Goal: Communication & Community: Answer question/provide support

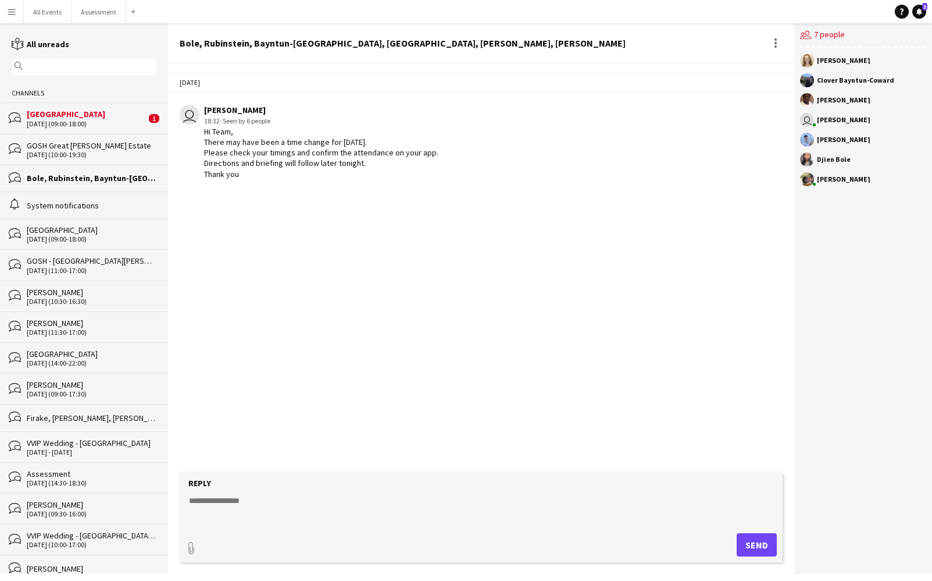
click at [108, 124] on div "27-09-2025 (09:00-18:00)" at bounding box center [86, 124] width 119 height 8
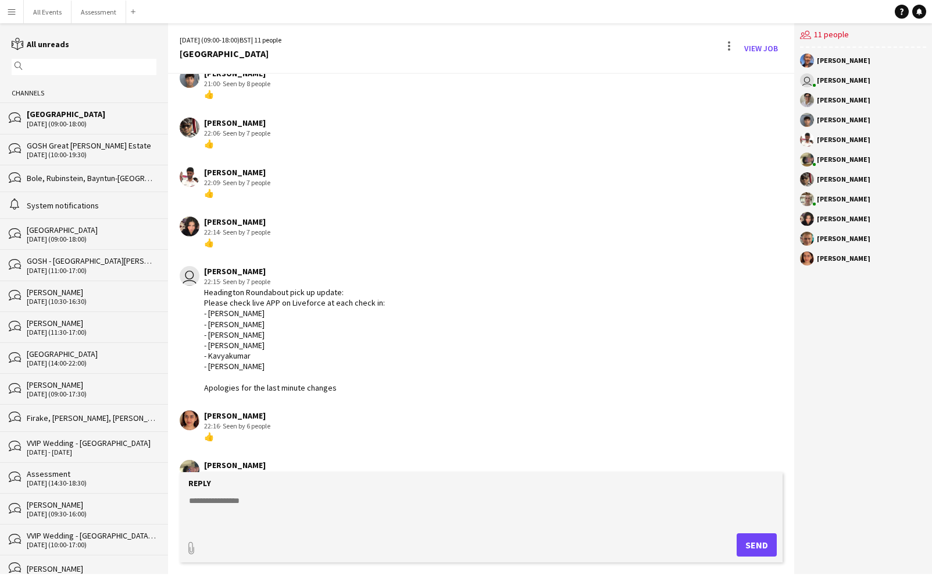
scroll to position [528, 0]
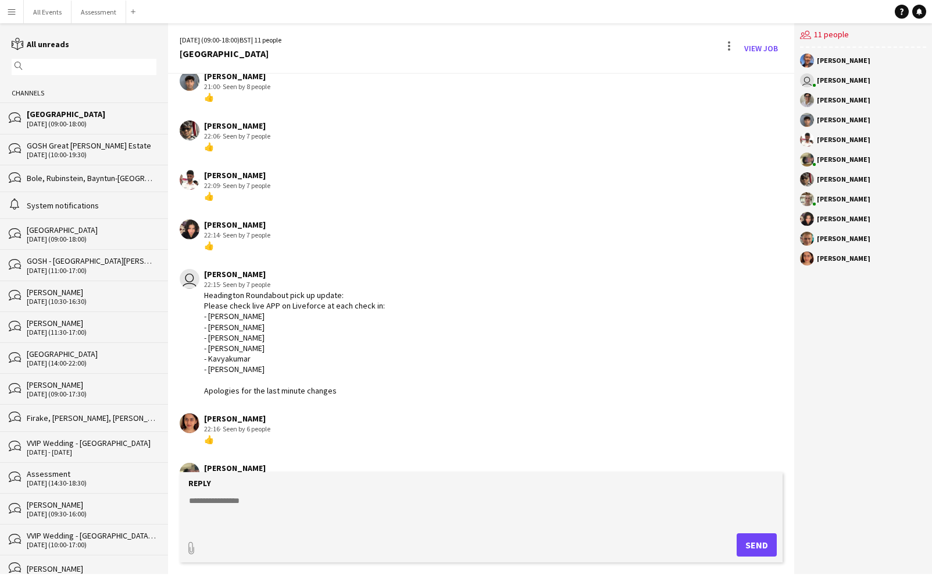
click at [20, 14] on button "Menu" at bounding box center [11, 11] width 23 height 23
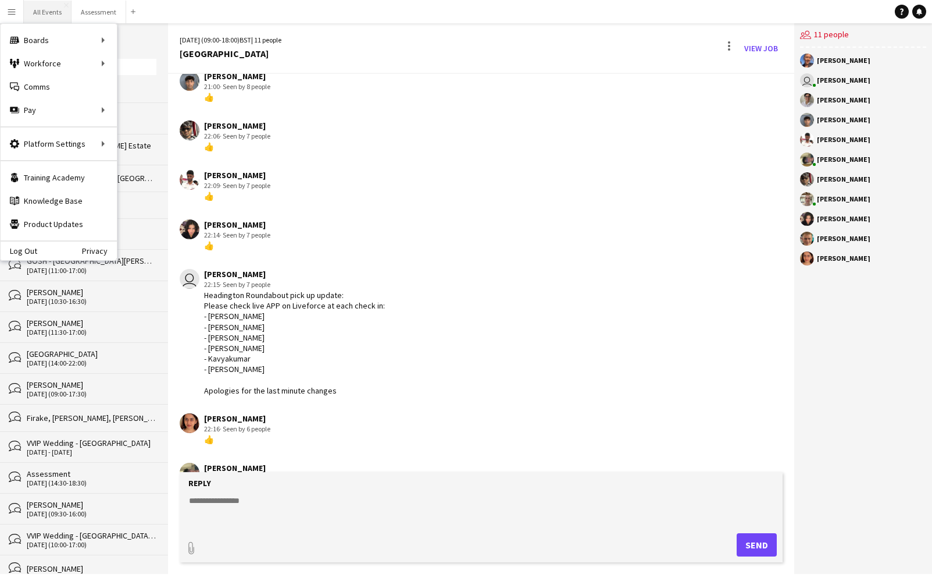
click at [47, 16] on button "All Events Close" at bounding box center [48, 12] width 48 height 23
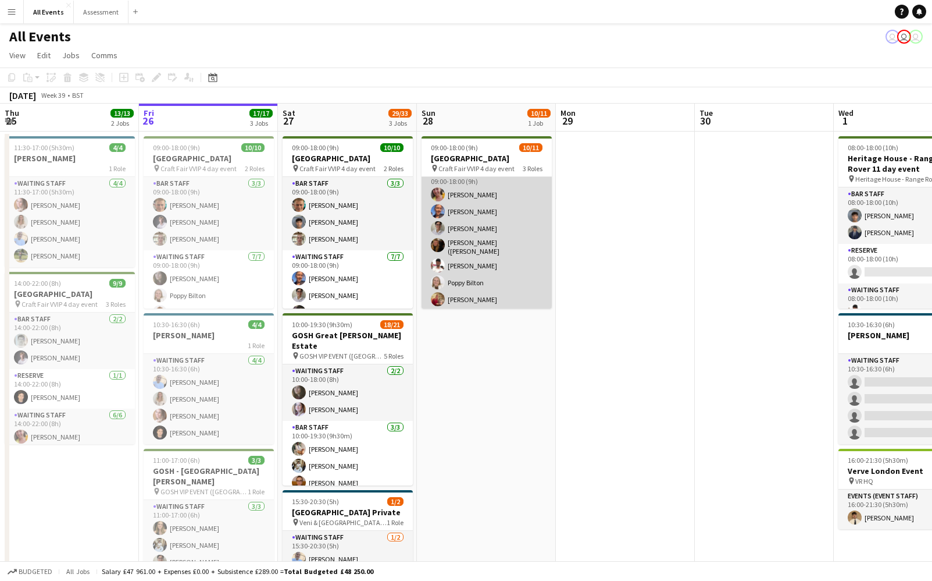
scroll to position [122, 0]
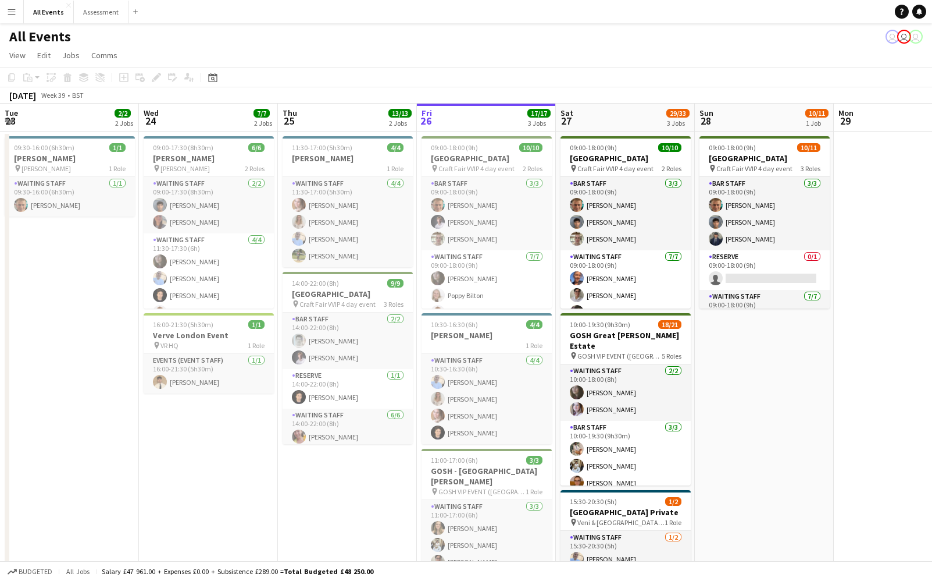
scroll to position [0, 278]
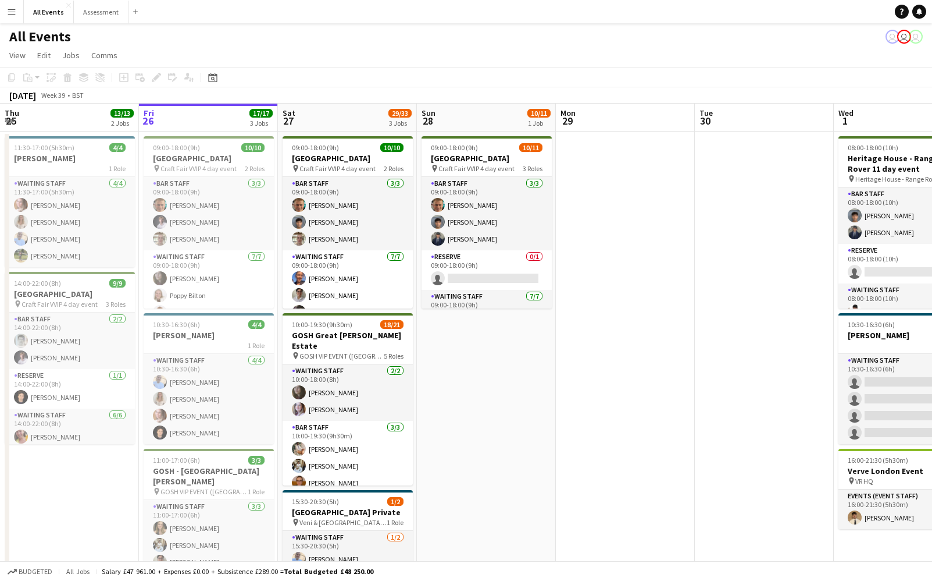
click at [12, 14] on app-icon "Menu" at bounding box center [11, 11] width 9 height 9
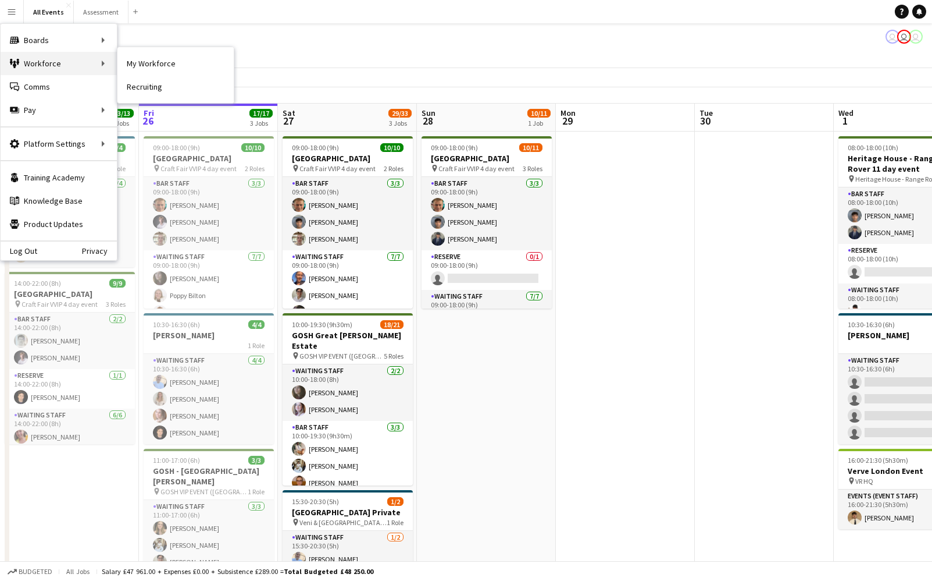
click at [41, 60] on div "Workforce Workforce" at bounding box center [59, 63] width 116 height 23
drag, startPoint x: 131, startPoint y: 64, endPoint x: 118, endPoint y: 65, distance: 13.4
click at [131, 64] on app-page-menu "View Day view expanded Day view collapsed Month view Date picker Jump to today …" at bounding box center [466, 56] width 932 height 22
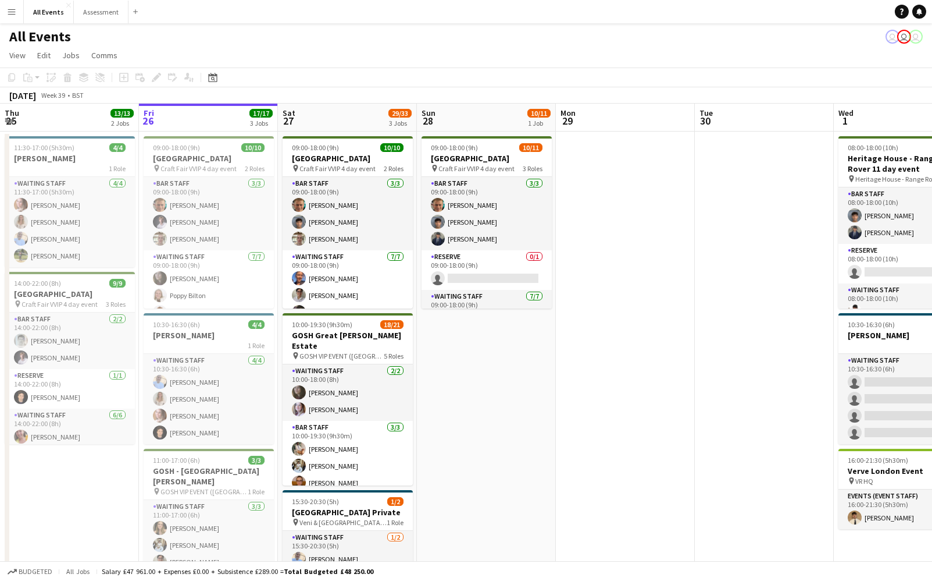
click at [94, 65] on app-page-menu "View Day view expanded Day view collapsed Month view Date picker Jump to today …" at bounding box center [466, 56] width 932 height 22
click at [10, 16] on button "Menu" at bounding box center [11, 11] width 23 height 23
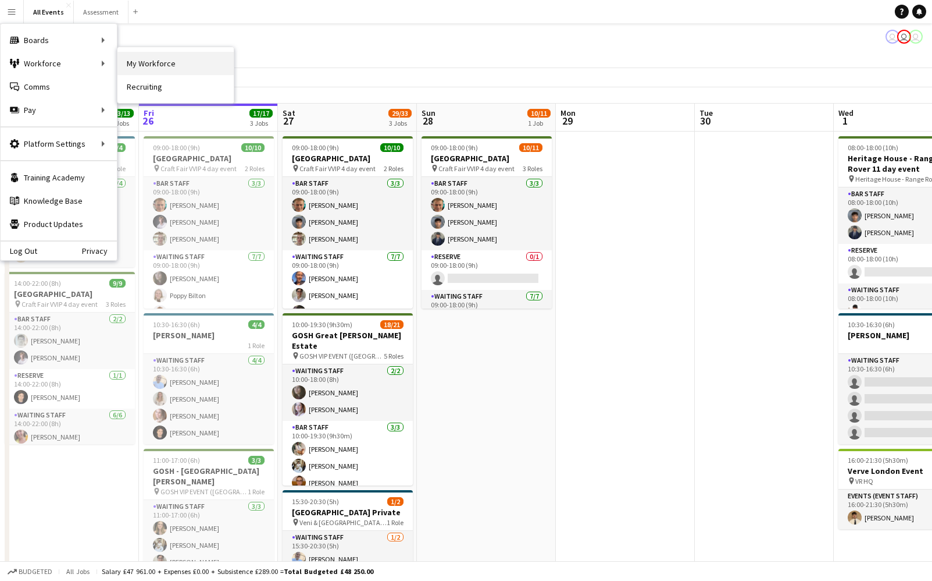
click at [149, 66] on link "My Workforce" at bounding box center [176, 63] width 116 height 23
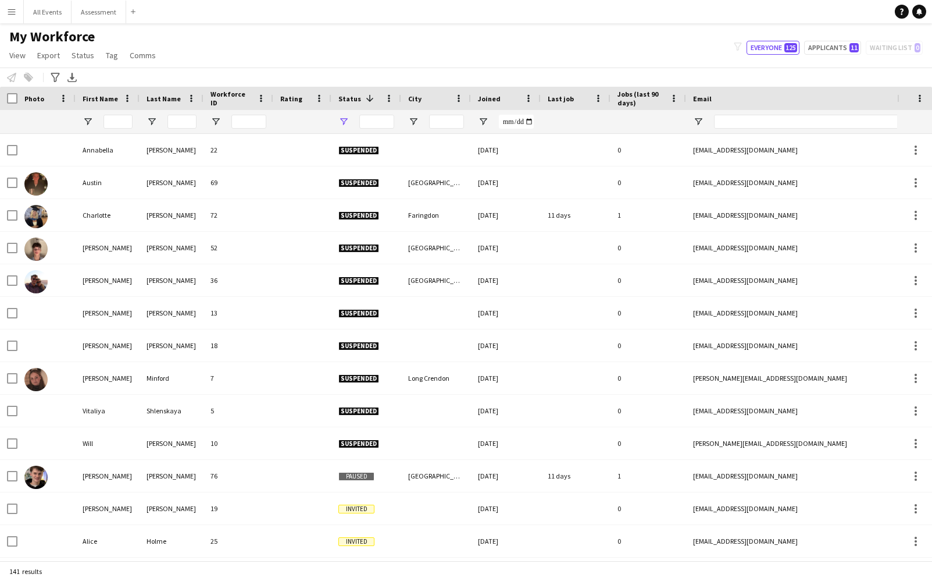
click at [337, 123] on div at bounding box center [367, 121] width 70 height 23
click at [344, 123] on span "Open Filter Menu" at bounding box center [344, 121] width 10 height 10
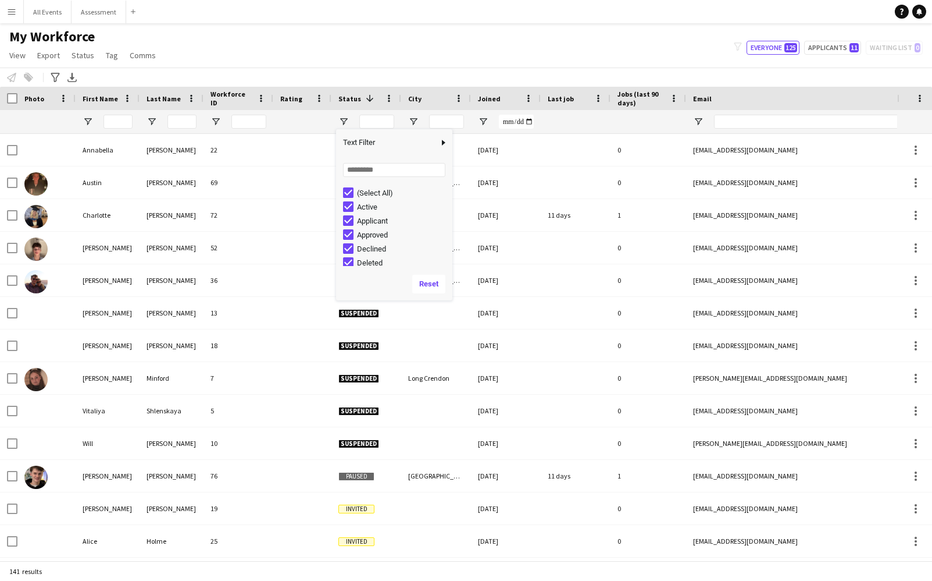
click at [487, 42] on div "My Workforce View Views Default view New view Update view Delete view Edit name…" at bounding box center [466, 48] width 932 height 40
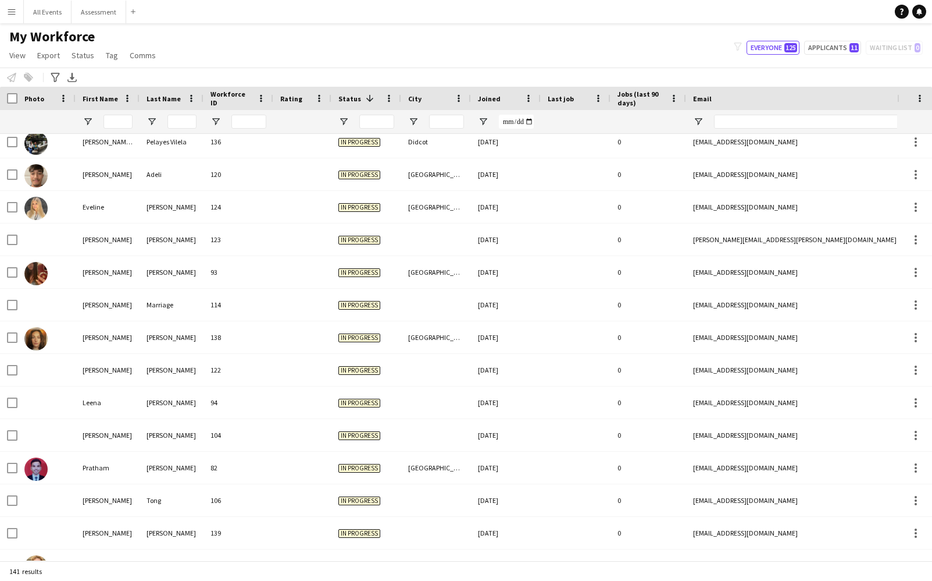
click at [824, 56] on div "My Workforce View Views Default view New view Update view Delete view Edit name…" at bounding box center [466, 48] width 932 height 40
click at [827, 46] on button "Applicants 11" at bounding box center [832, 48] width 57 height 14
type input "**********"
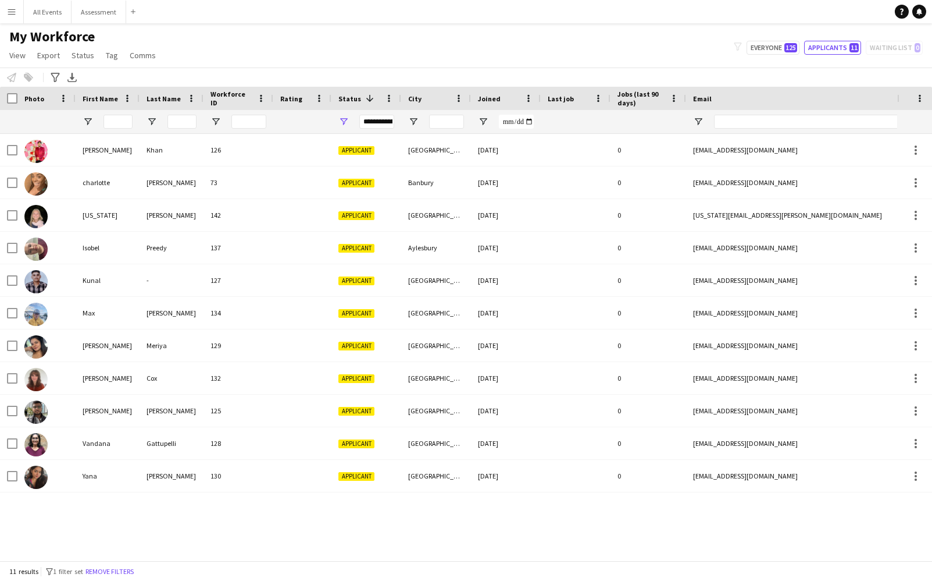
click at [500, 98] on div "Joined" at bounding box center [499, 98] width 42 height 17
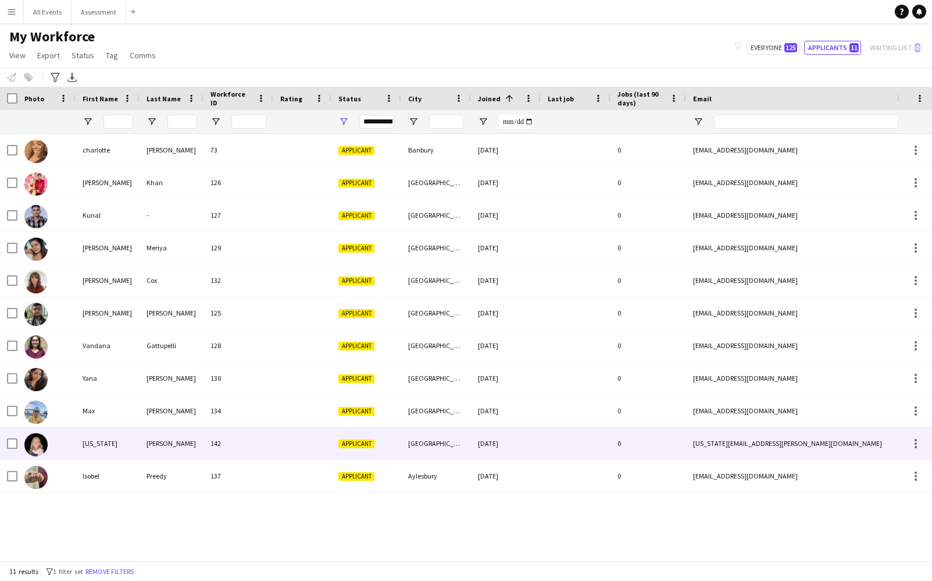
click at [283, 450] on div at bounding box center [302, 443] width 58 height 32
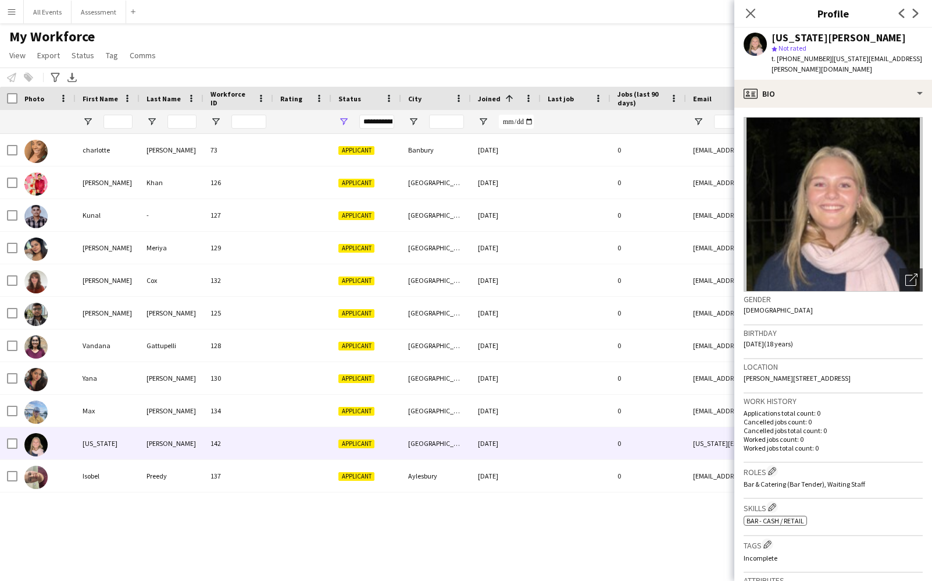
click at [454, 544] on div "Ayaaz Khan 126 Applicant Oxford 23-09-2025 0 aysa.0209@gmail.com +447799234289 …" at bounding box center [449, 347] width 898 height 426
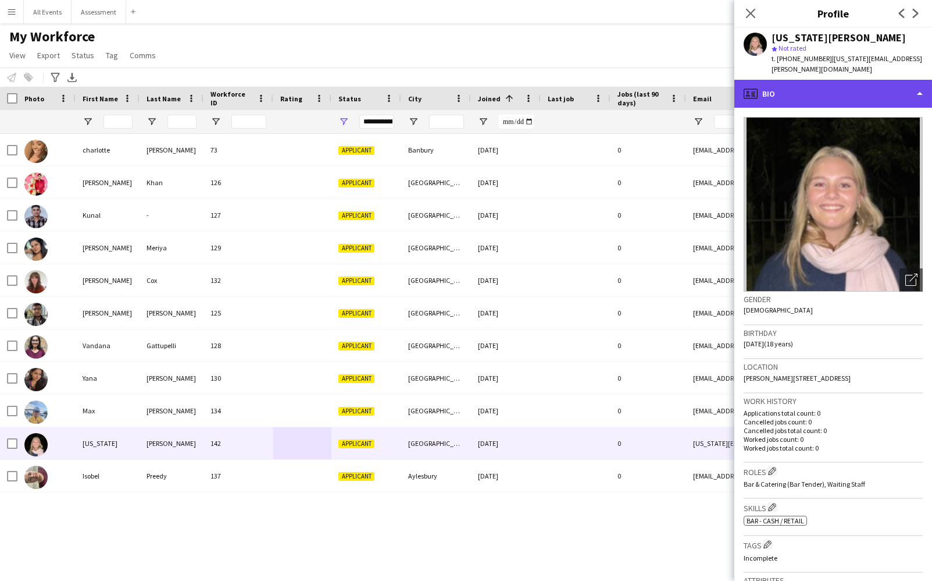
click at [802, 80] on div "profile Bio" at bounding box center [834, 94] width 198 height 28
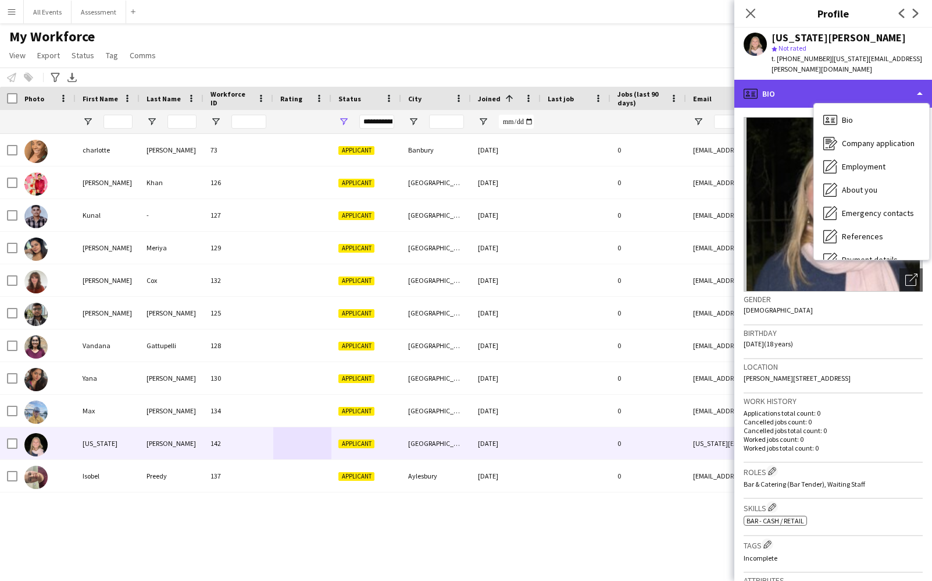
click at [802, 80] on div "profile Bio" at bounding box center [834, 94] width 198 height 28
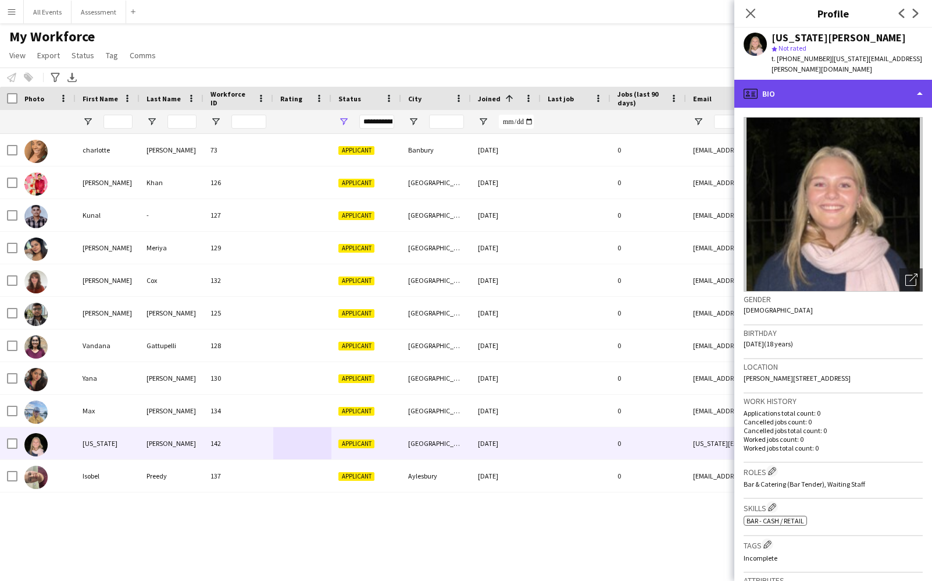
click at [821, 81] on div "profile Bio" at bounding box center [834, 94] width 198 height 28
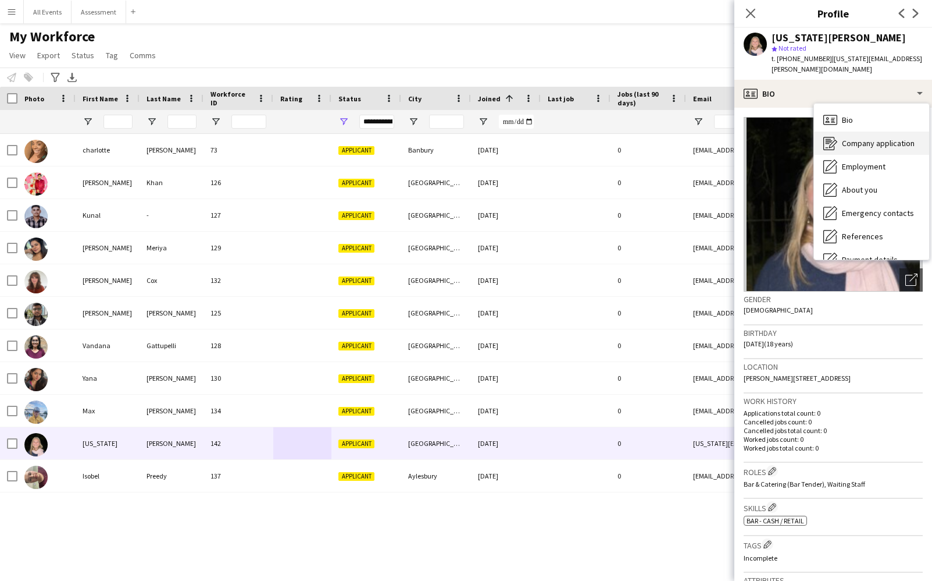
click at [845, 138] on span "Company application" at bounding box center [878, 143] width 73 height 10
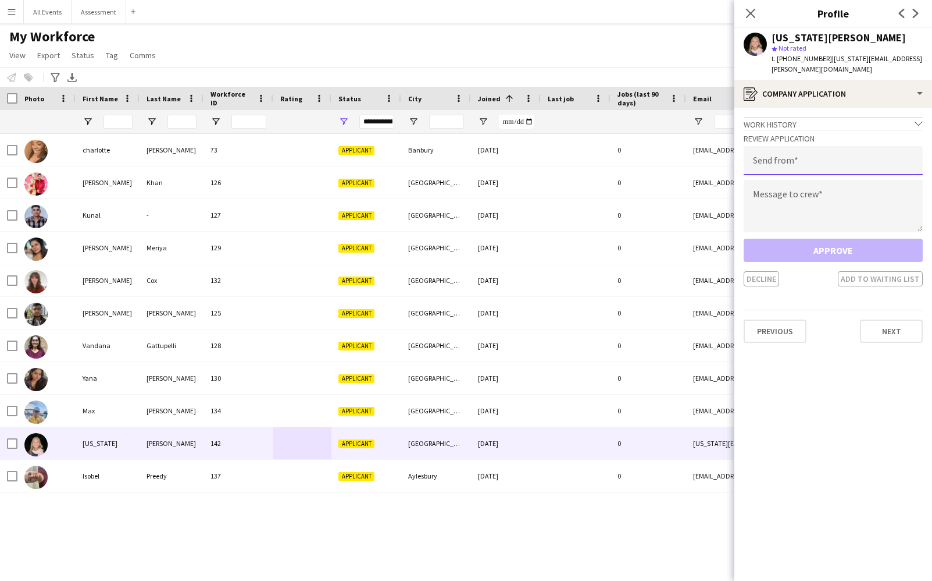
click at [800, 154] on input "email" at bounding box center [833, 160] width 179 height 29
paste input "**********"
type input "**********"
click at [817, 186] on textarea at bounding box center [833, 206] width 179 height 52
paste textarea "**********"
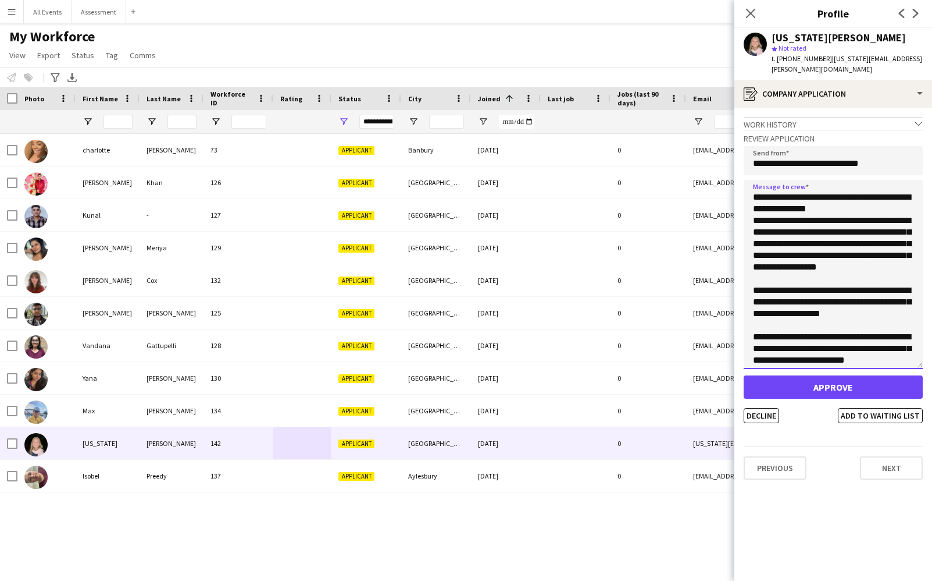
click at [923, 354] on textarea at bounding box center [833, 274] width 179 height 189
click at [753, 211] on textarea at bounding box center [833, 274] width 179 height 189
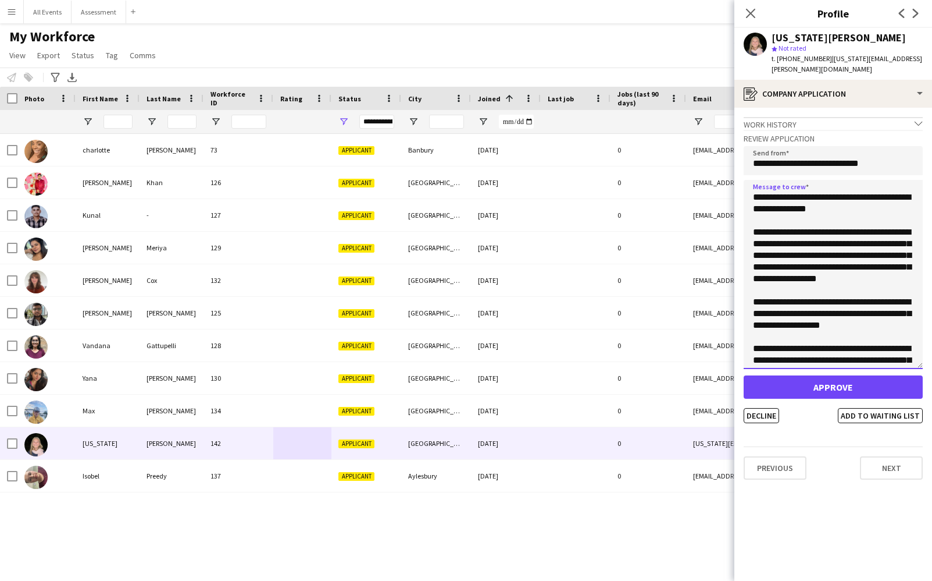
drag, startPoint x: 887, startPoint y: 247, endPoint x: 888, endPoint y: 275, distance: 28.6
click at [889, 275] on textarea at bounding box center [833, 274] width 179 height 189
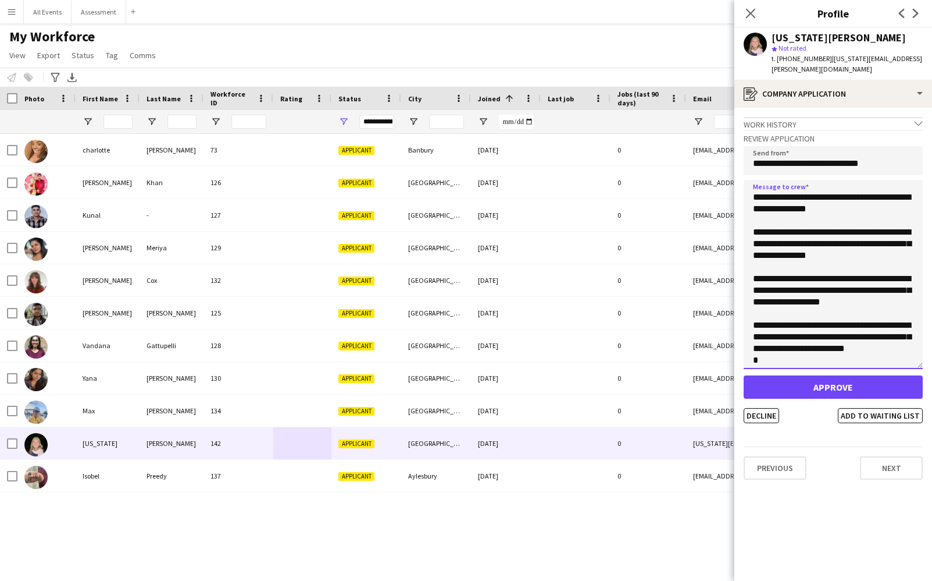
drag, startPoint x: 904, startPoint y: 291, endPoint x: 745, endPoint y: 266, distance: 160.8
click at [745, 266] on textarea at bounding box center [833, 274] width 179 height 189
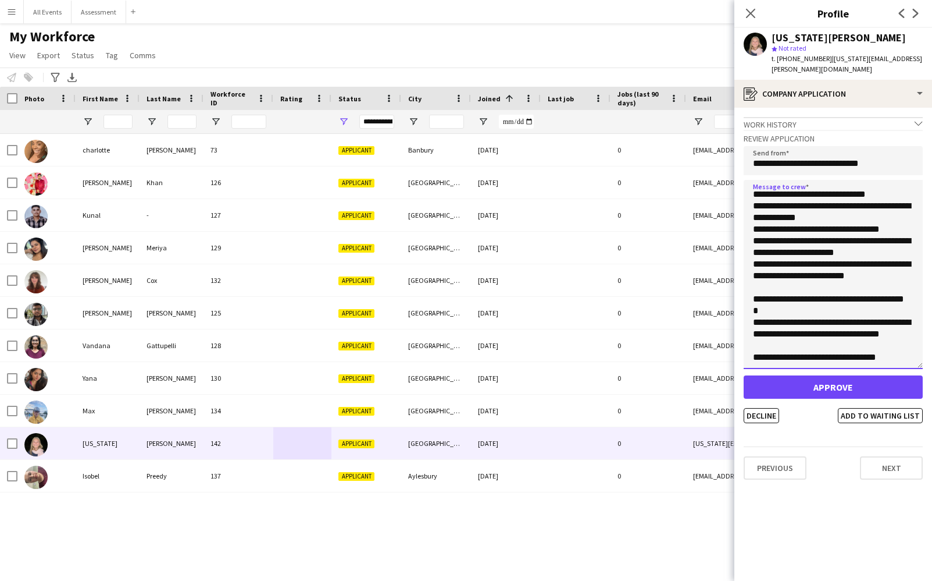
drag, startPoint x: 817, startPoint y: 270, endPoint x: 843, endPoint y: 262, distance: 27.2
click at [817, 270] on textarea "**********" at bounding box center [833, 274] width 179 height 189
click at [867, 264] on textarea "**********" at bounding box center [833, 274] width 179 height 189
drag, startPoint x: 863, startPoint y: 278, endPoint x: 853, endPoint y: 280, distance: 9.6
click at [863, 278] on textarea "**********" at bounding box center [833, 274] width 179 height 189
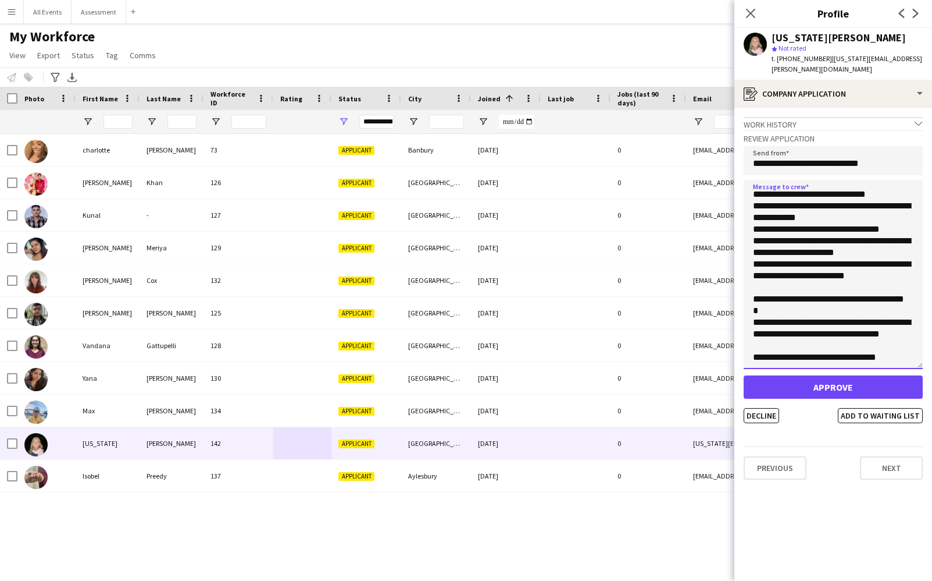
scroll to position [259, 0]
drag, startPoint x: 804, startPoint y: 277, endPoint x: 750, endPoint y: 266, distance: 55.8
click at [751, 266] on textarea "**********" at bounding box center [833, 274] width 179 height 189
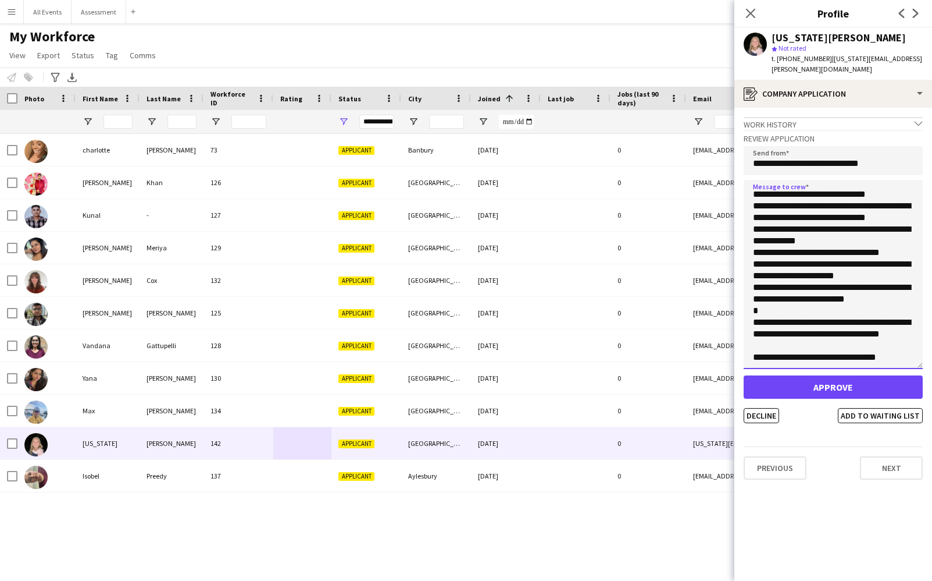
scroll to position [0, 0]
type textarea "**********"
click at [850, 376] on button "Approve" at bounding box center [833, 386] width 179 height 23
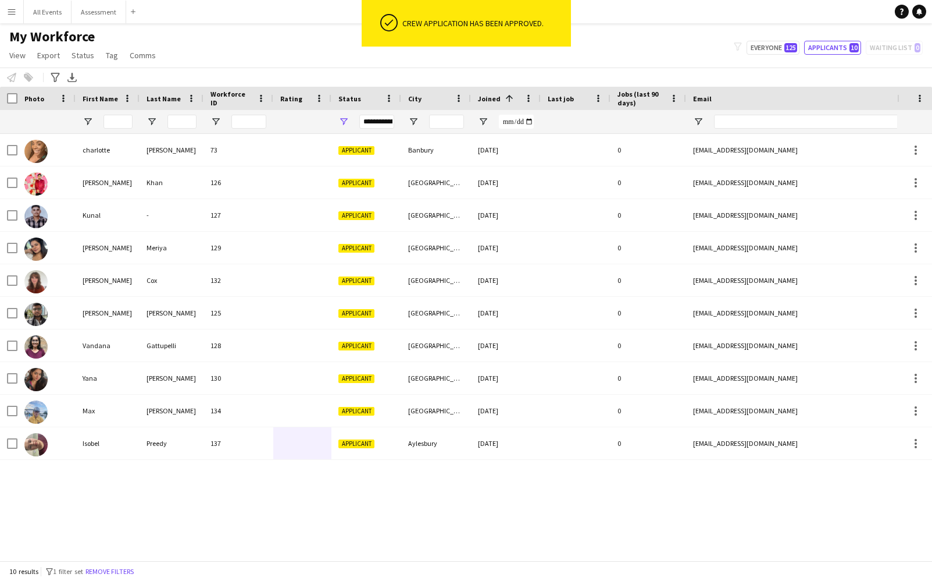
click at [259, 52] on div "My Workforce View Views Default view New view Update view Delete view Edit name…" at bounding box center [466, 48] width 932 height 40
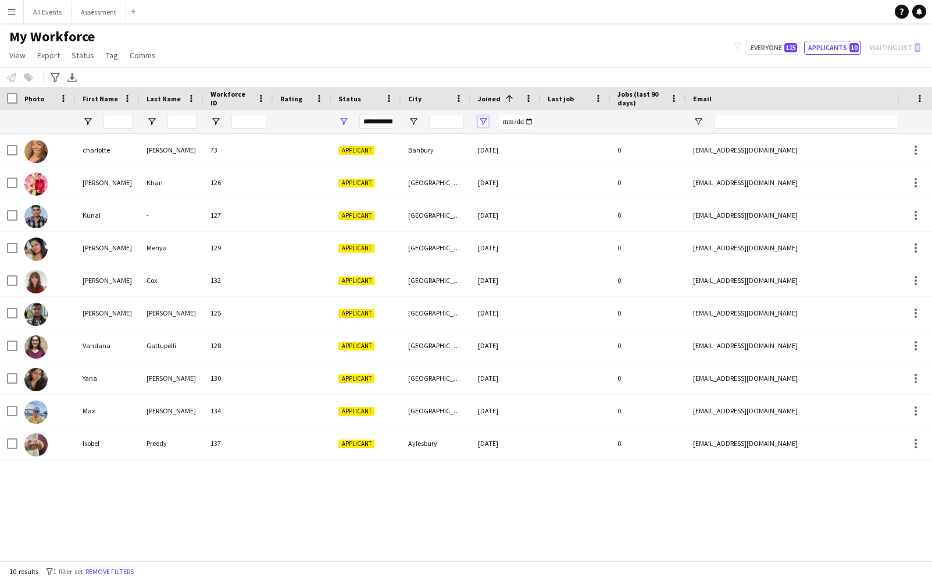
click at [479, 122] on span "Open Filter Menu" at bounding box center [483, 121] width 10 height 10
click at [487, 103] on div "Joined 1" at bounding box center [499, 98] width 42 height 17
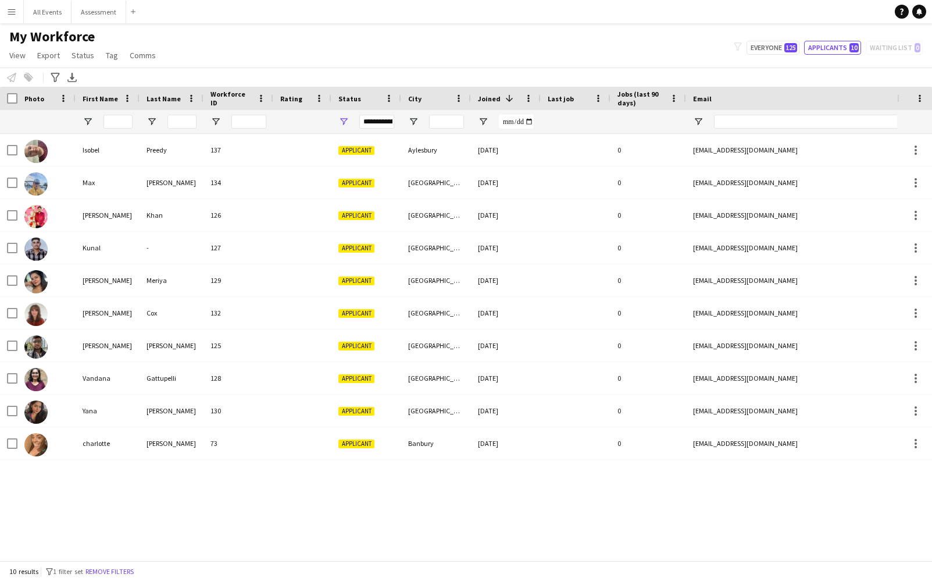
click at [471, 66] on div "My Workforce View Views Default view New view Update view Delete view Edit name…" at bounding box center [466, 48] width 932 height 40
click at [763, 55] on div "My Workforce View Views Default view New view Update view Delete view Edit name…" at bounding box center [466, 48] width 932 height 40
click at [768, 47] on button "Everyone 125" at bounding box center [773, 48] width 53 height 14
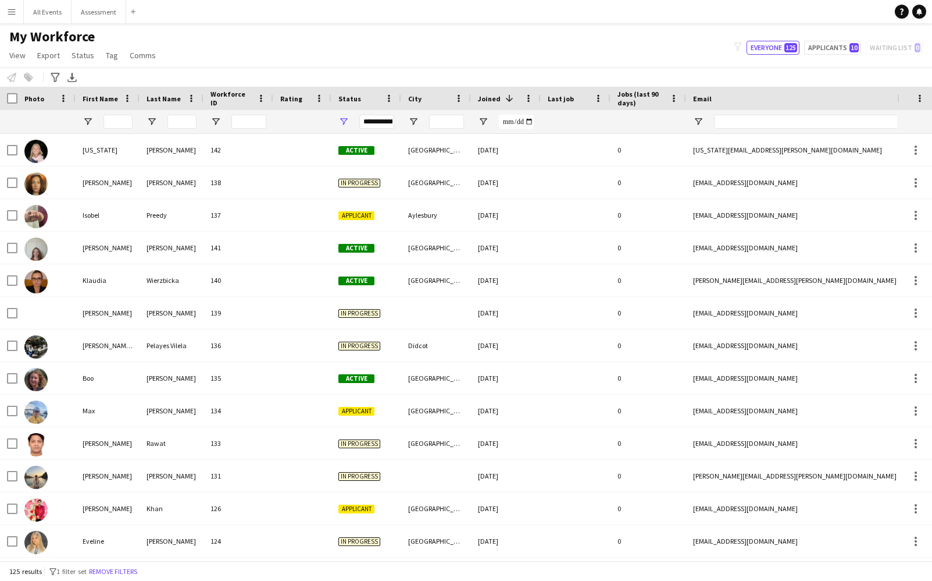
click at [487, 97] on span "Joined" at bounding box center [489, 98] width 23 height 9
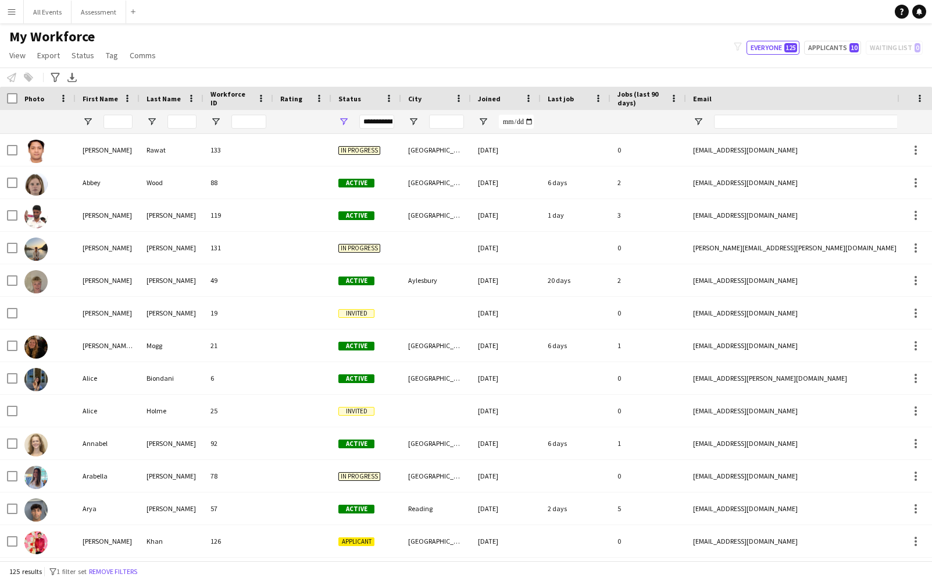
click at [487, 97] on span "Joined" at bounding box center [489, 98] width 23 height 9
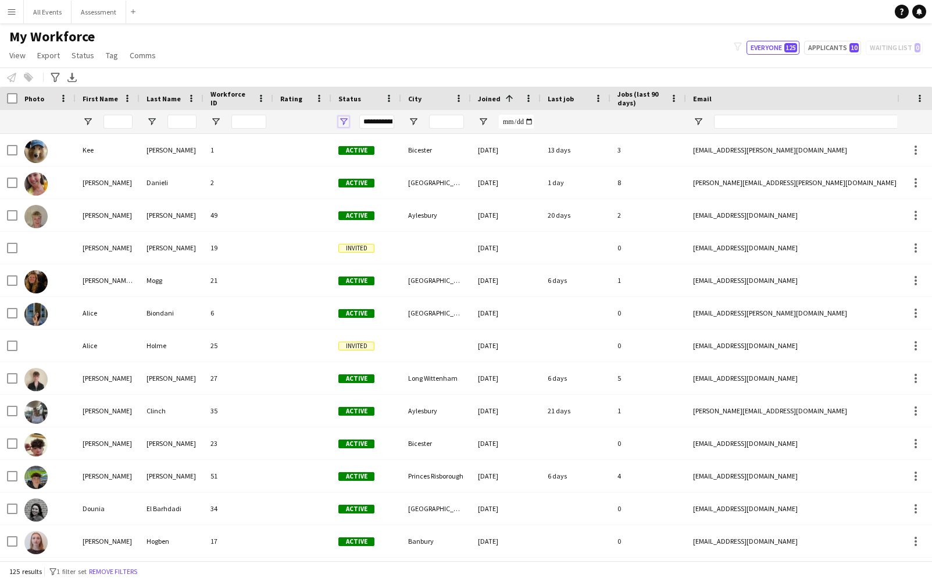
click at [339, 123] on span "Open Filter Menu" at bounding box center [344, 121] width 10 height 10
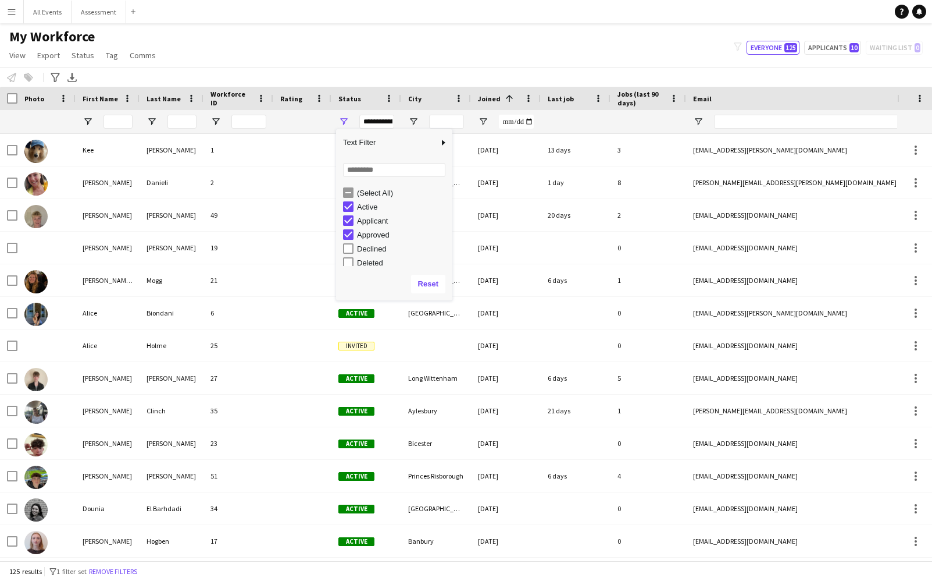
click at [364, 223] on div "Applicant" at bounding box center [403, 220] width 92 height 9
click at [366, 236] on div "Approved" at bounding box center [403, 234] width 92 height 9
click at [397, 62] on div "My Workforce View Views Default view New view Update view Delete view Edit name…" at bounding box center [466, 48] width 932 height 40
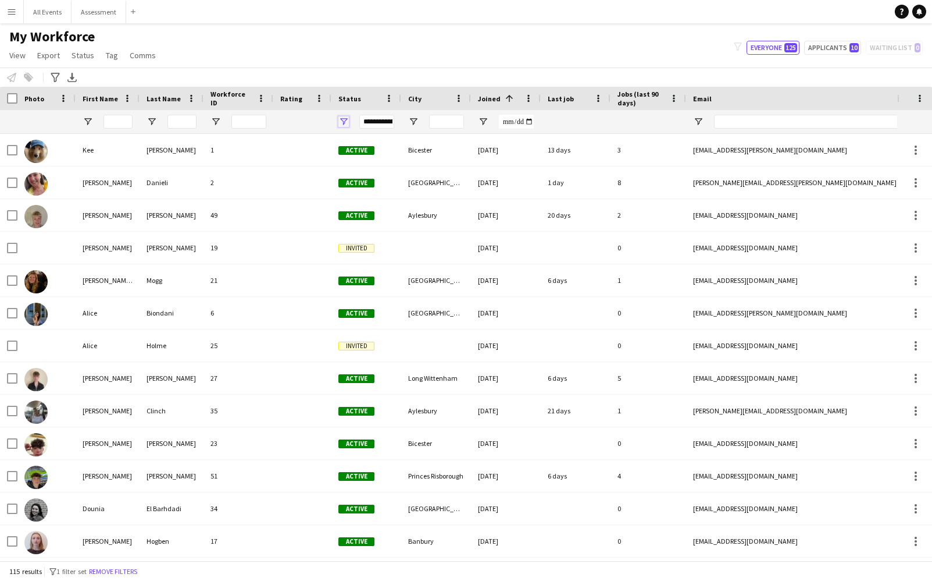
click at [348, 117] on span "Open Filter Menu" at bounding box center [344, 121] width 10 height 10
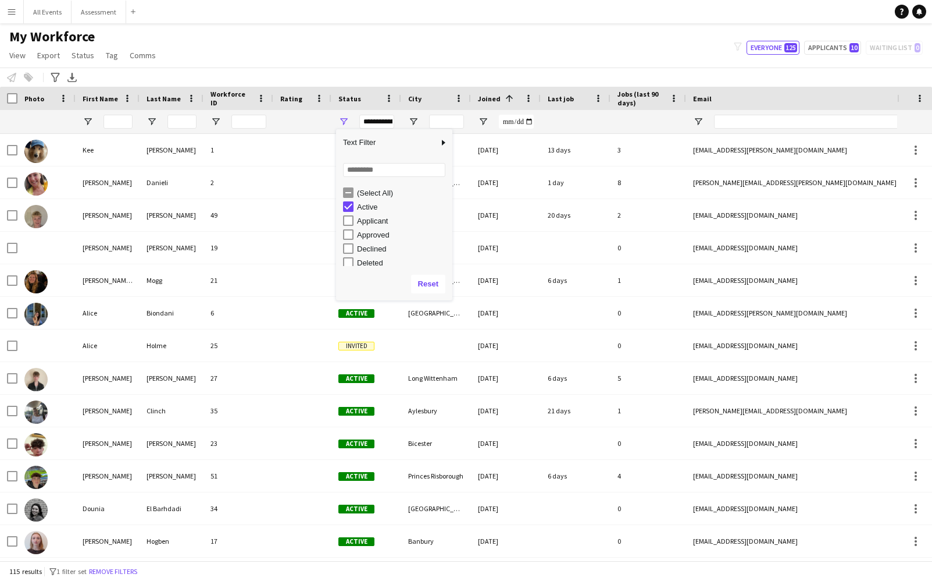
click at [398, 28] on div "My Workforce View Views Default view New view Update view Delete view Edit name…" at bounding box center [466, 48] width 932 height 40
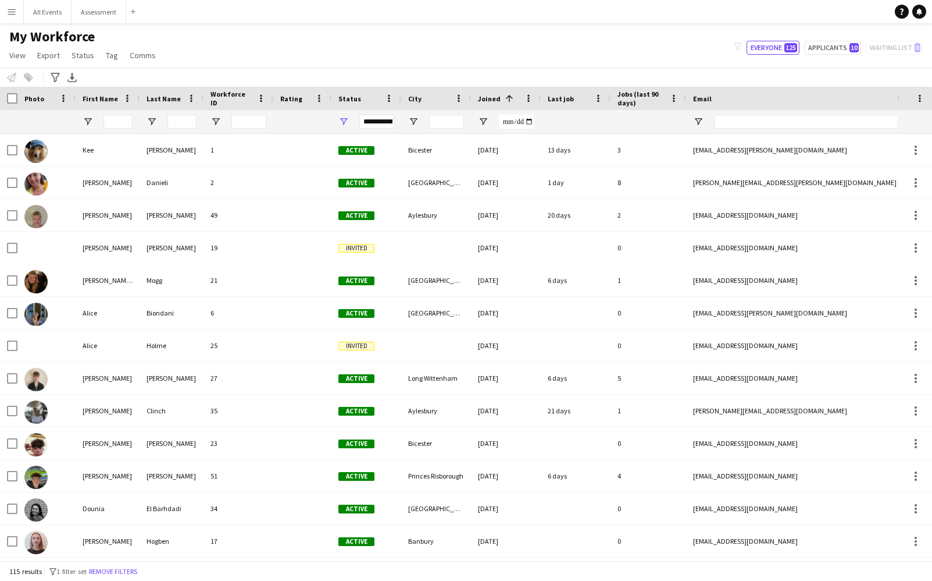
click at [347, 101] on span "Status" at bounding box center [350, 98] width 23 height 9
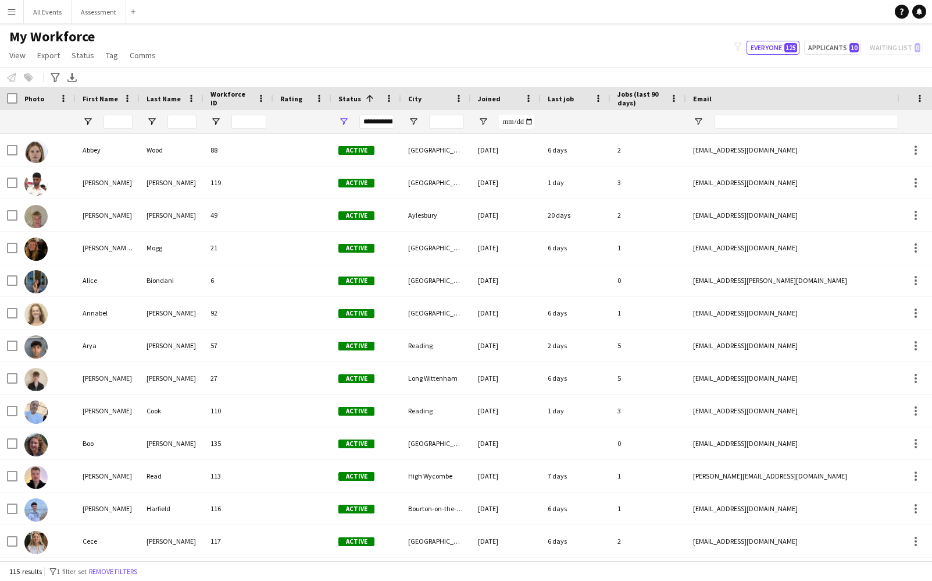
click at [490, 98] on span "Joined" at bounding box center [489, 98] width 23 height 9
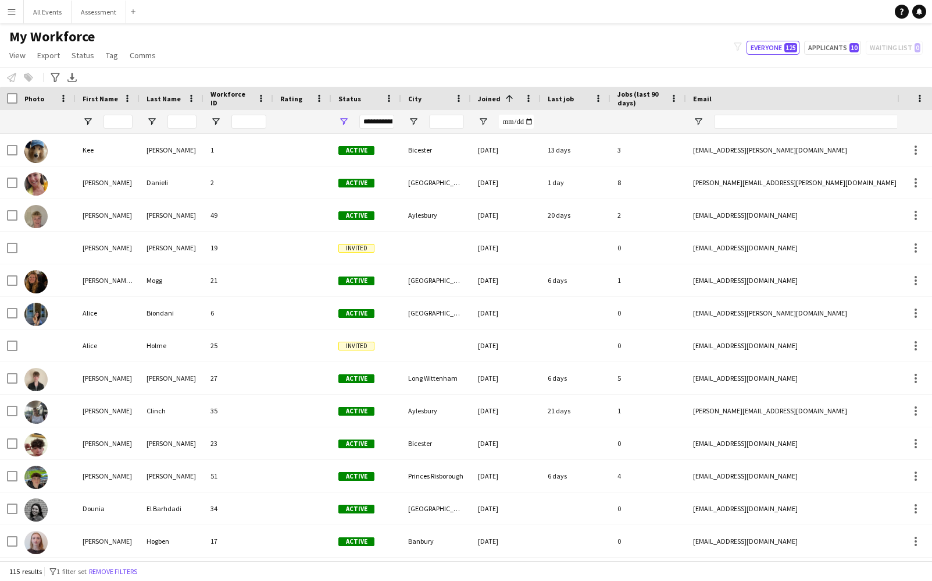
click at [374, 122] on div "**********" at bounding box center [376, 122] width 35 height 14
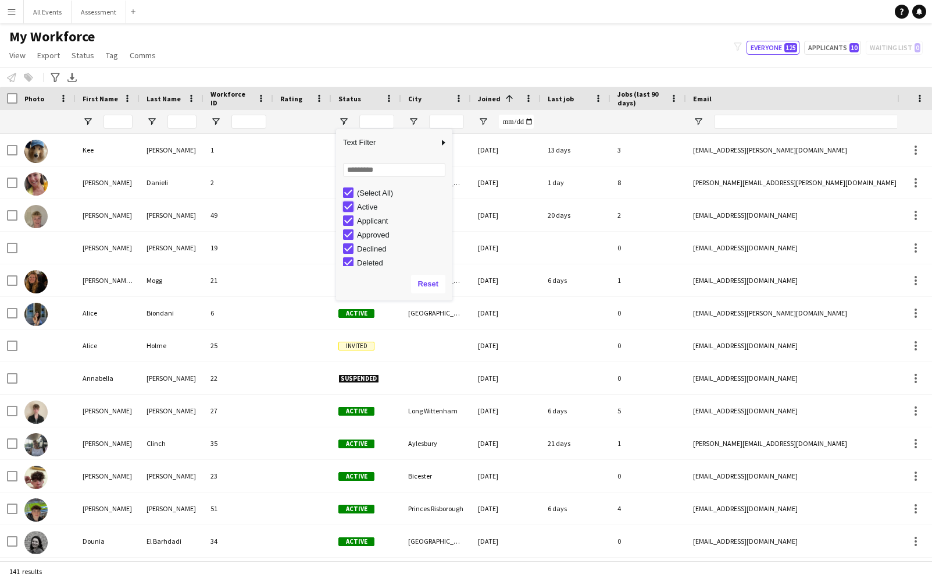
type input "**********"
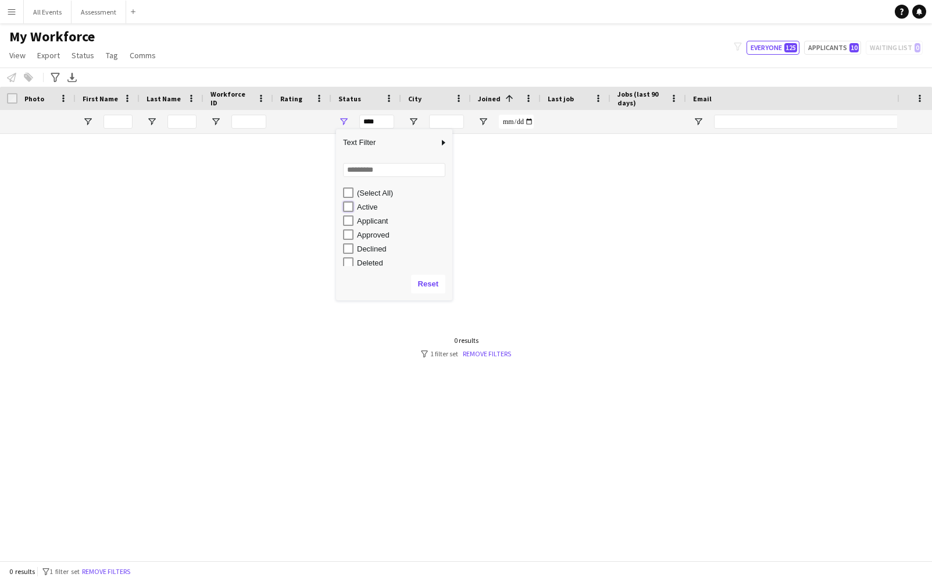
type input "**********"
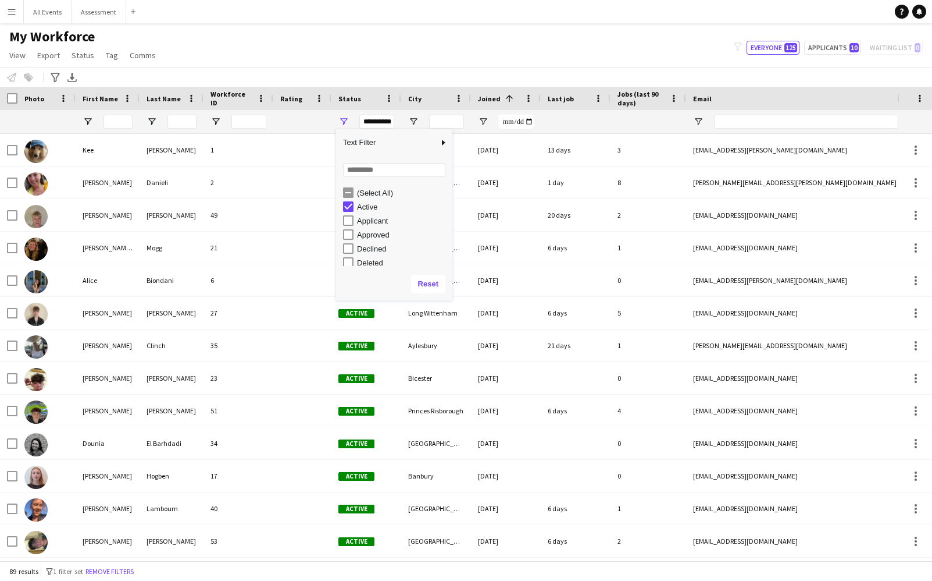
drag, startPoint x: 519, startPoint y: 53, endPoint x: 515, endPoint y: 81, distance: 28.7
click at [519, 55] on div "My Workforce View Views Default view New view Update view Delete view Edit name…" at bounding box center [466, 48] width 932 height 40
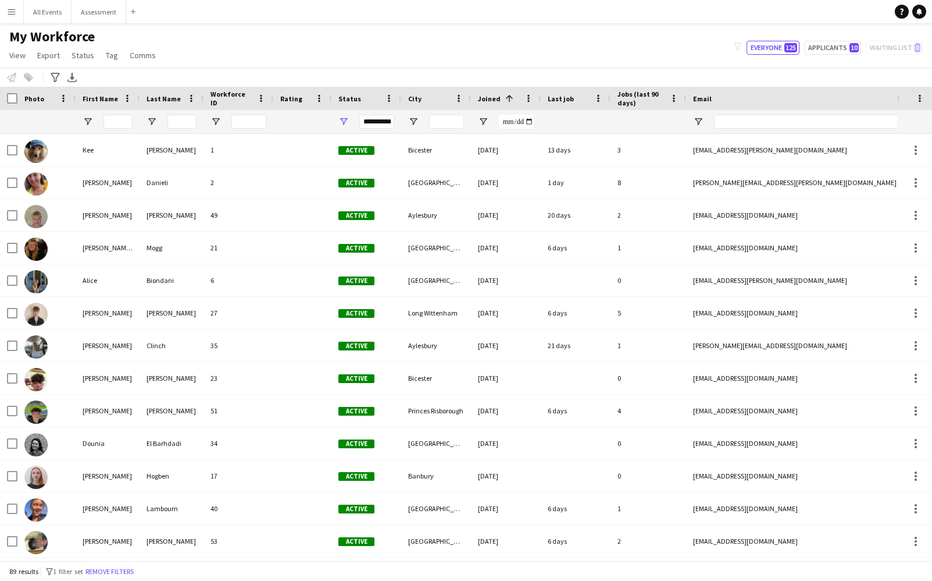
click at [484, 101] on span "Joined" at bounding box center [489, 98] width 23 height 9
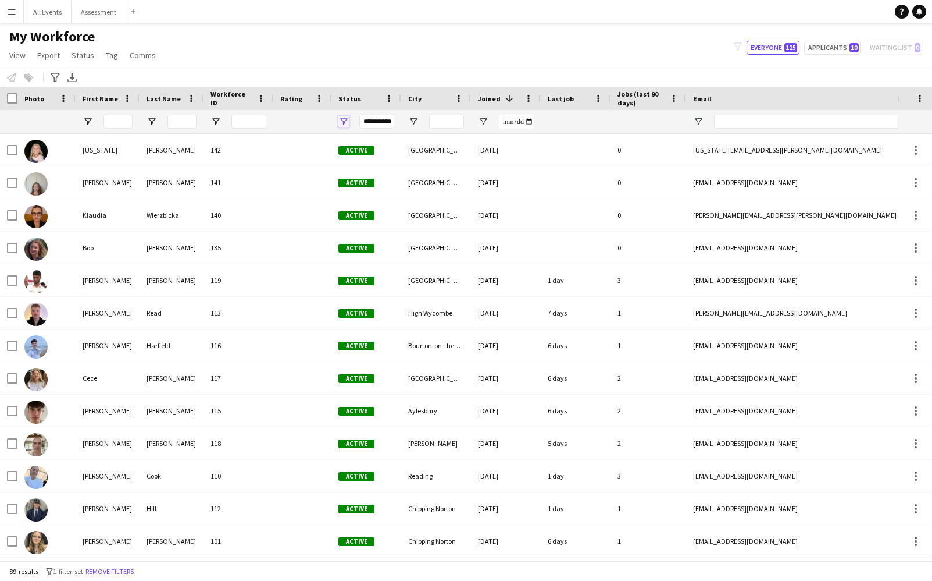
click at [340, 123] on span "Open Filter Menu" at bounding box center [344, 121] width 10 height 10
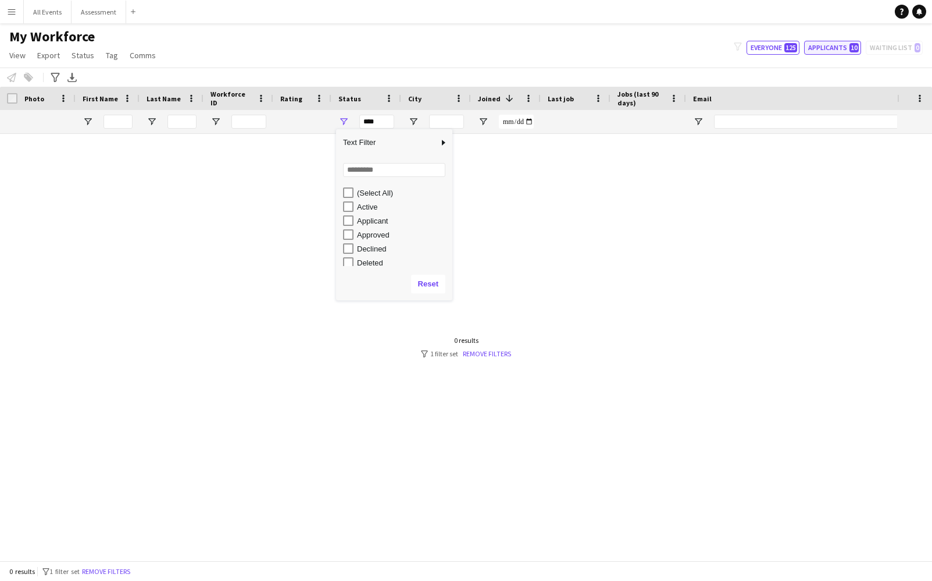
click at [839, 51] on button "Applicants 10" at bounding box center [832, 48] width 57 height 14
type input "**********"
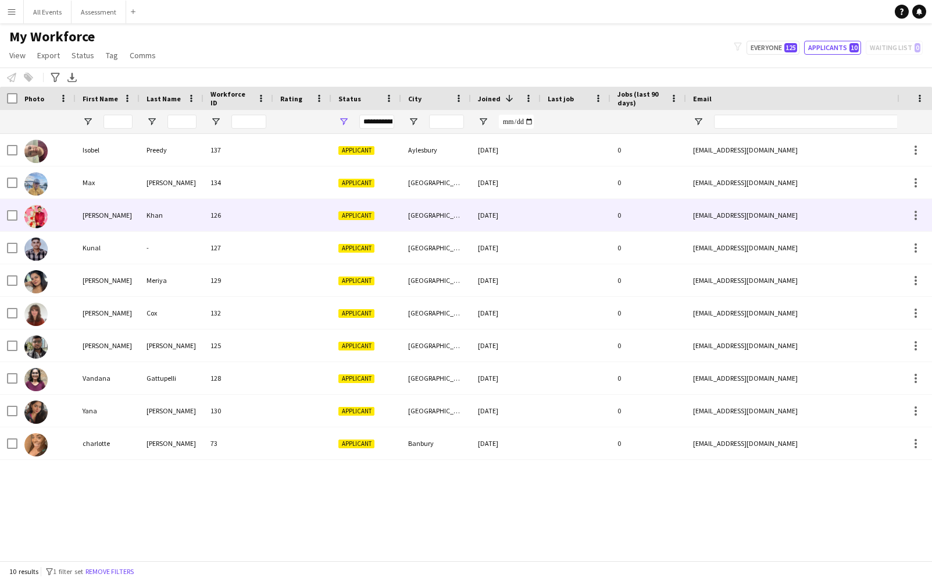
click at [127, 203] on div "[PERSON_NAME]" at bounding box center [108, 215] width 64 height 32
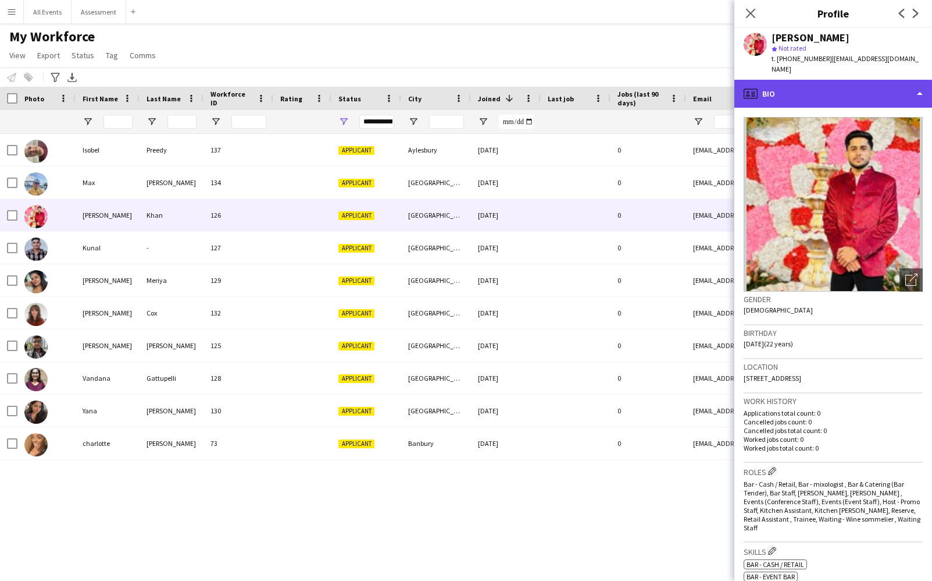
click at [850, 82] on div "profile Bio" at bounding box center [834, 94] width 198 height 28
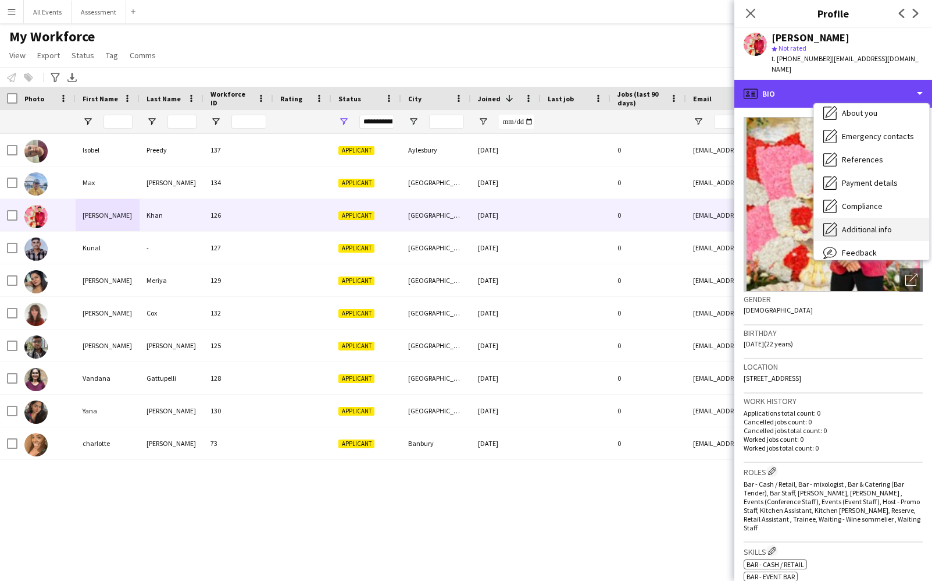
scroll to position [103, 0]
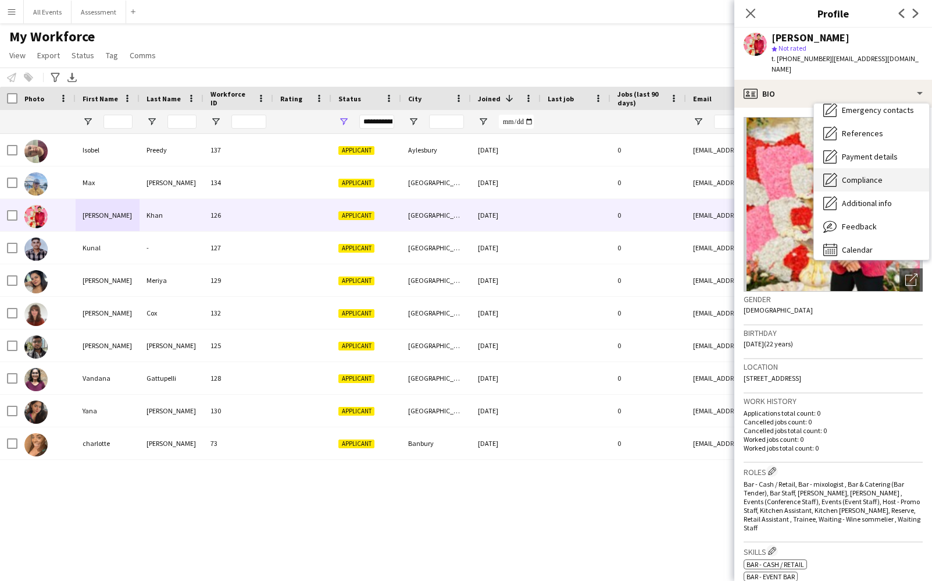
click at [861, 175] on span "Compliance" at bounding box center [862, 180] width 41 height 10
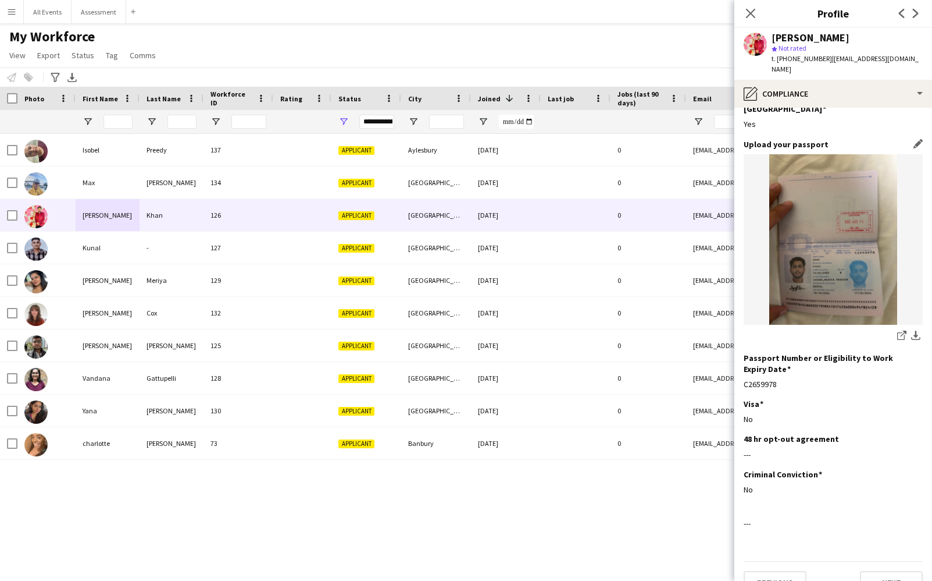
scroll to position [58, 0]
drag, startPoint x: 565, startPoint y: 59, endPoint x: 615, endPoint y: 92, distance: 60.8
click at [565, 59] on div "My Workforce View Views Default view New view Update view Delete view Edit name…" at bounding box center [466, 48] width 932 height 40
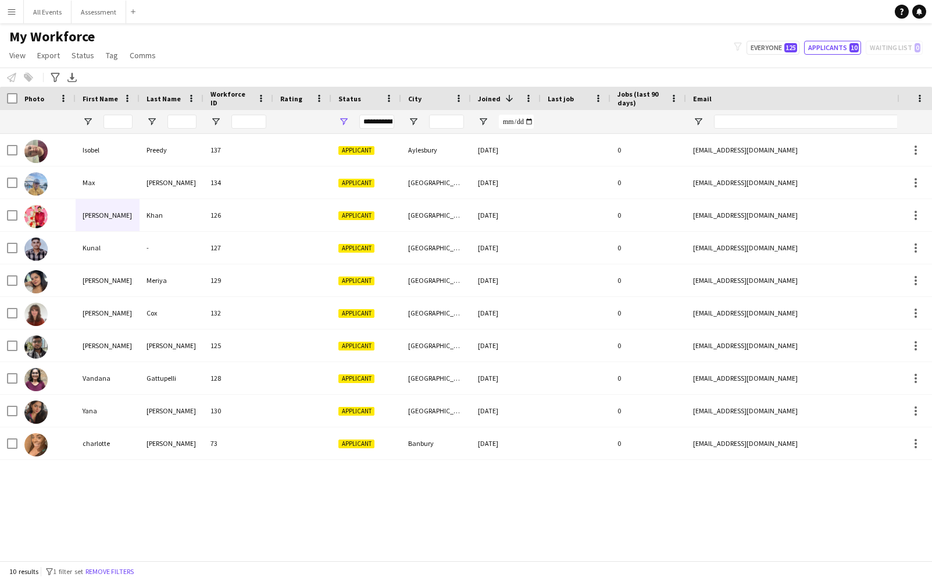
click at [543, 489] on div "Isobel Preedy 137 Applicant Aylesbury 26-09-2025 0 preedyisobel@gmail.com +4475…" at bounding box center [449, 347] width 898 height 426
click at [859, 47] on span "10" at bounding box center [854, 47] width 9 height 9
drag, startPoint x: 853, startPoint y: 48, endPoint x: 916, endPoint y: 14, distance: 71.6
click at [853, 48] on span "10" at bounding box center [854, 47] width 9 height 9
click at [921, 13] on icon at bounding box center [920, 11] width 6 height 6
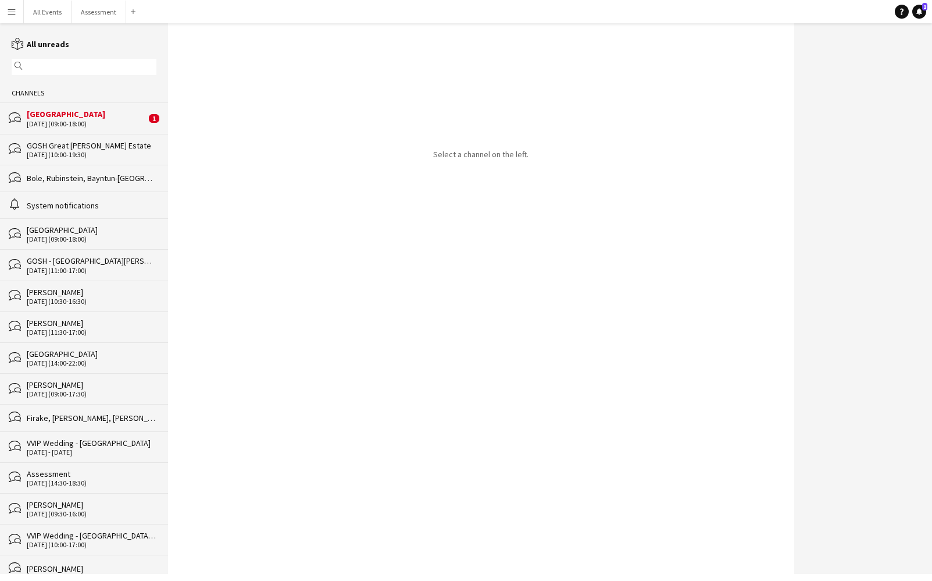
click at [113, 118] on div "[GEOGRAPHIC_DATA]" at bounding box center [86, 114] width 119 height 10
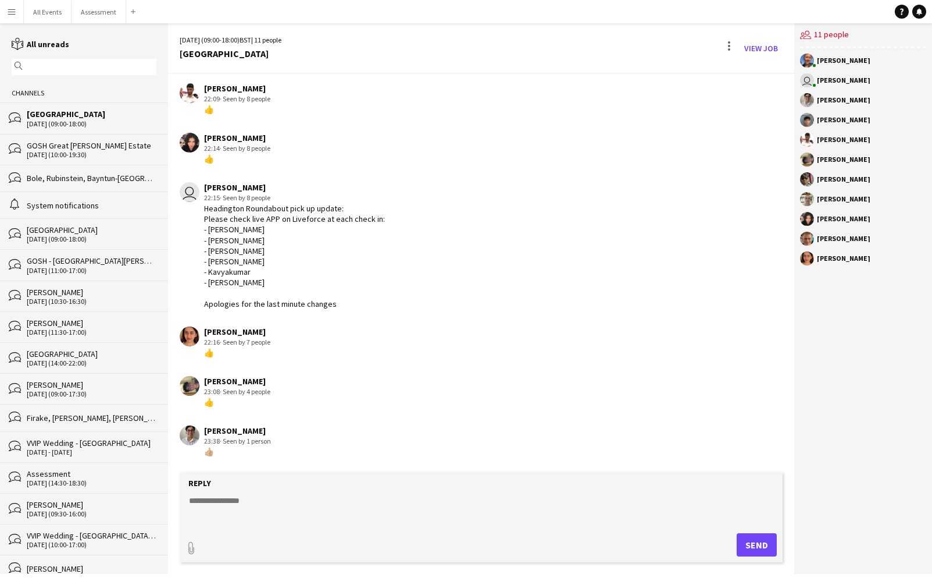
scroll to position [628, 0]
click at [53, 148] on div "GOSH Great [PERSON_NAME] Estate" at bounding box center [92, 145] width 130 height 10
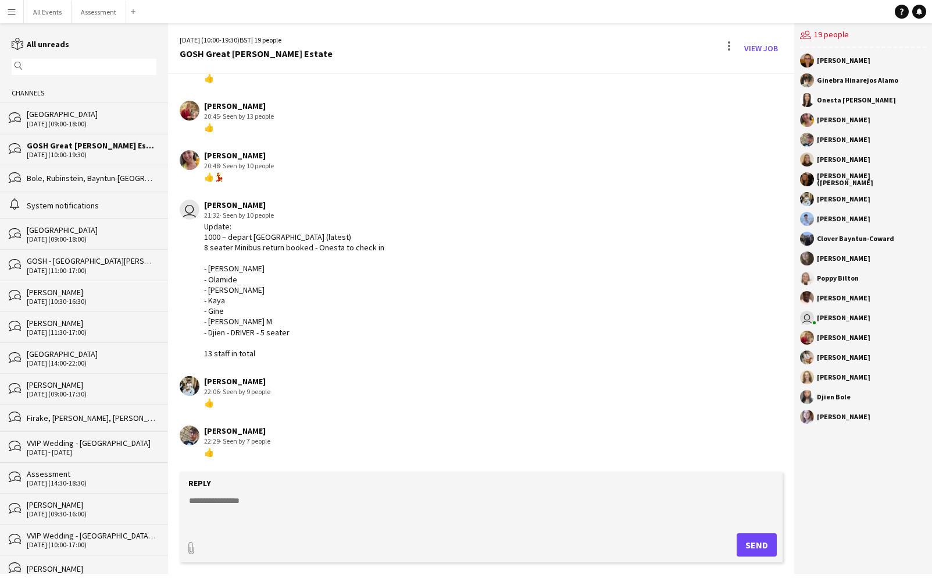
scroll to position [1218, 0]
click at [17, 13] on button "Menu" at bounding box center [11, 11] width 23 height 23
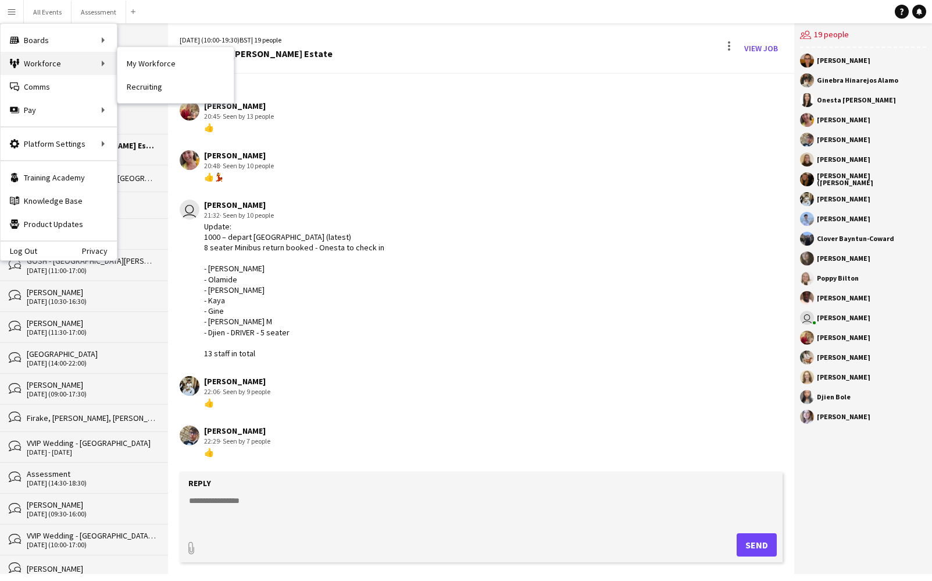
click at [113, 63] on div "Workforce Workforce" at bounding box center [59, 63] width 116 height 23
click at [140, 65] on link "My Workforce" at bounding box center [176, 63] width 116 height 23
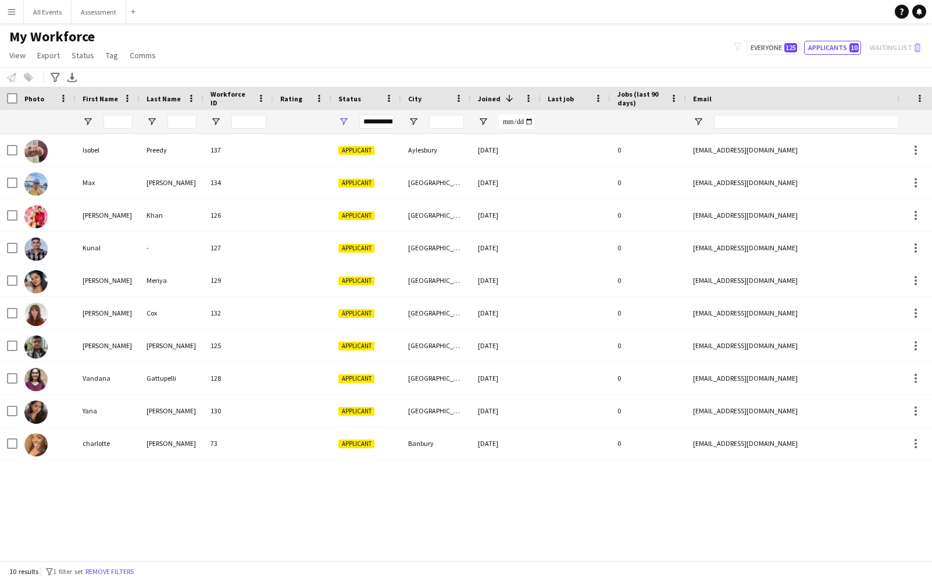
click at [501, 97] on span at bounding box center [508, 98] width 14 height 10
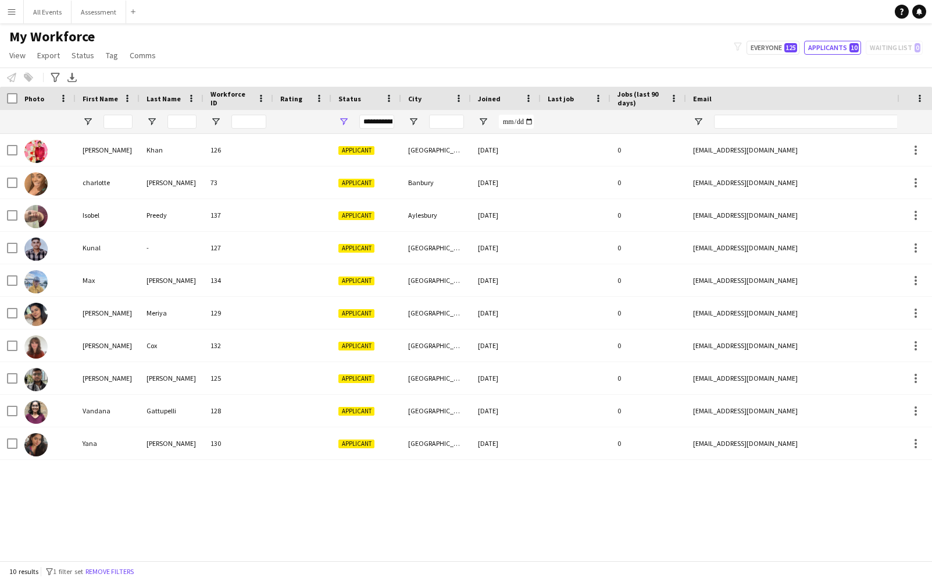
click at [501, 97] on div "Joined" at bounding box center [499, 98] width 42 height 17
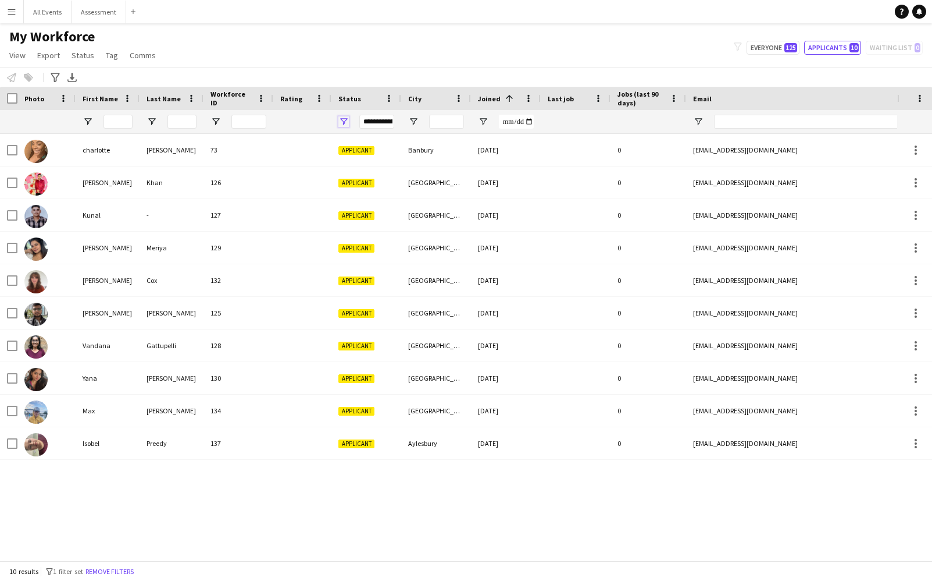
click at [341, 121] on span "Open Filter Menu" at bounding box center [344, 121] width 10 height 10
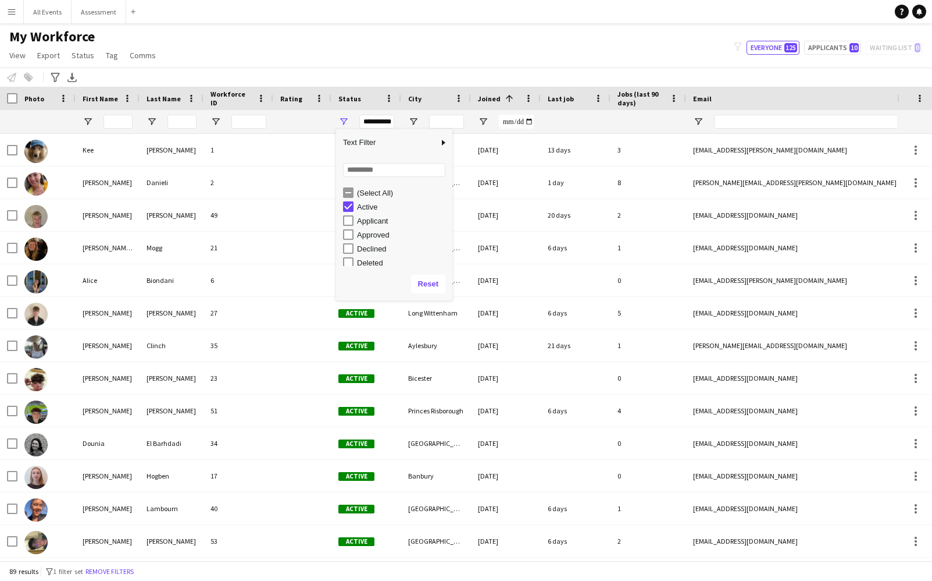
scroll to position [2, 0]
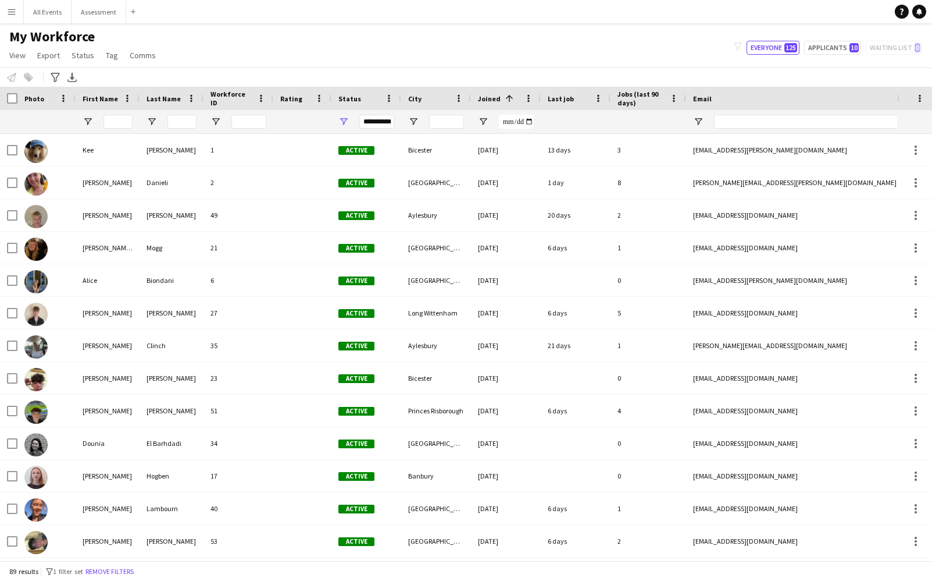
click at [481, 55] on div "My Workforce View Views Default view New view Update view Delete view Edit name…" at bounding box center [466, 48] width 932 height 40
click at [480, 121] on span "Open Filter Menu" at bounding box center [483, 121] width 10 height 10
click at [497, 101] on span "Joined" at bounding box center [489, 98] width 23 height 9
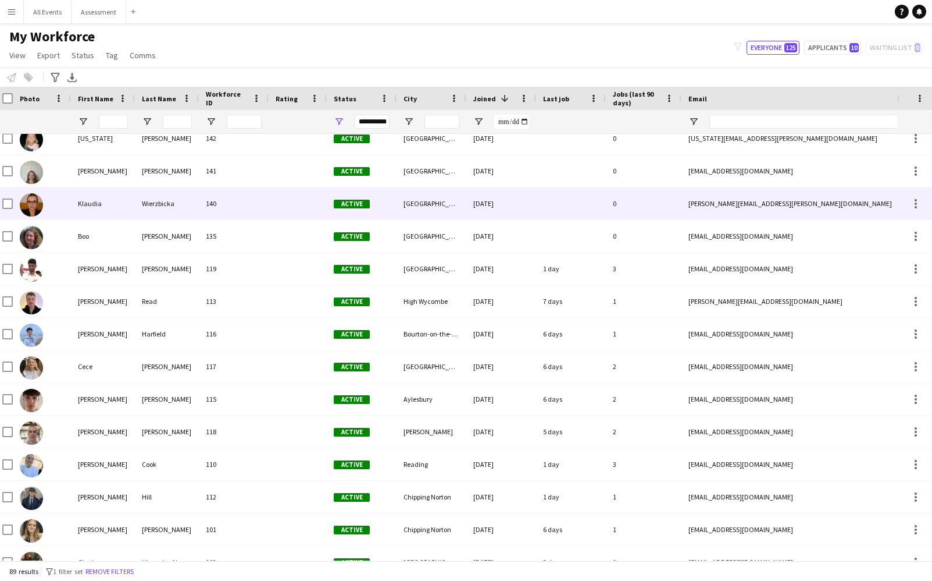
scroll to position [13, 0]
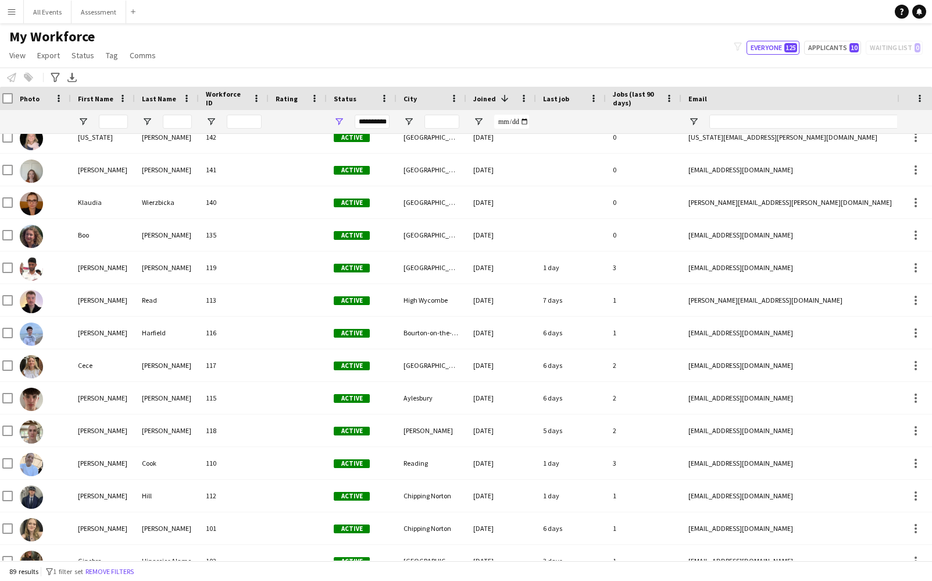
click at [366, 63] on div "My Workforce View Views Default view New view Update view Delete view Edit name…" at bounding box center [466, 48] width 932 height 40
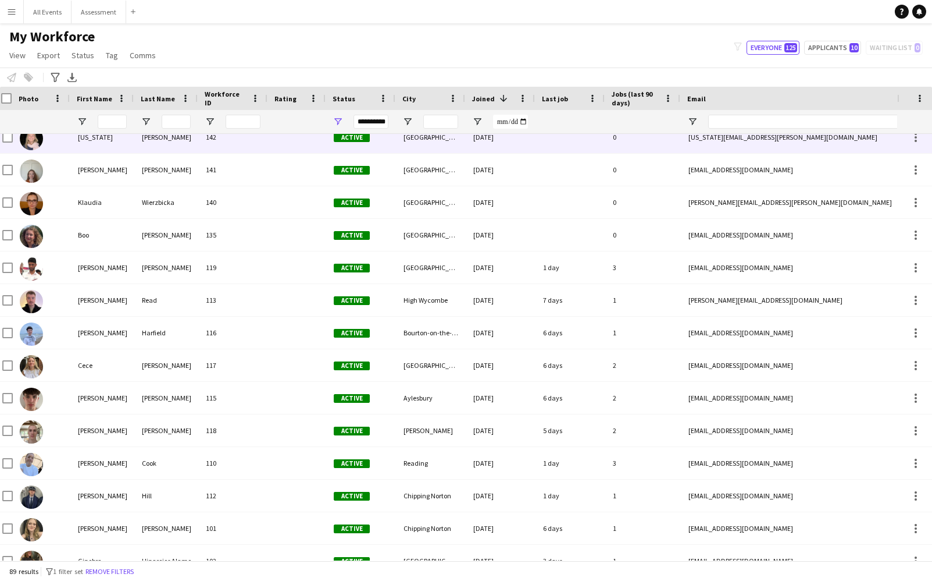
scroll to position [0, 6]
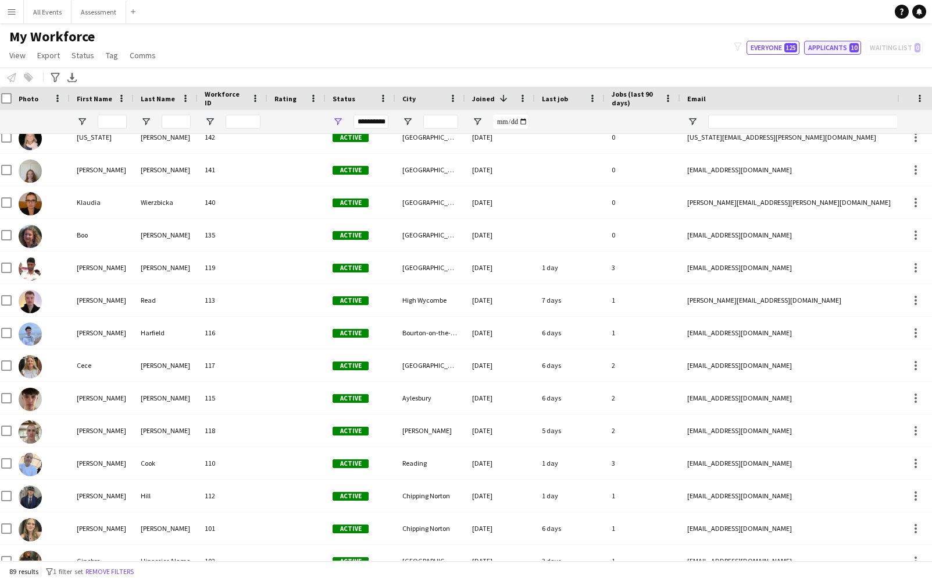
click at [836, 52] on button "Applicants 10" at bounding box center [832, 48] width 57 height 14
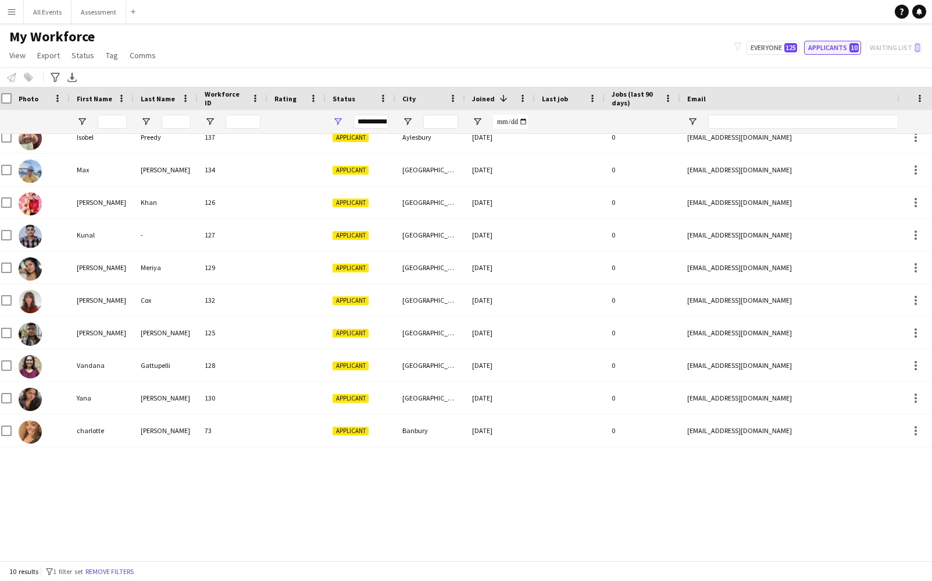
scroll to position [0, 0]
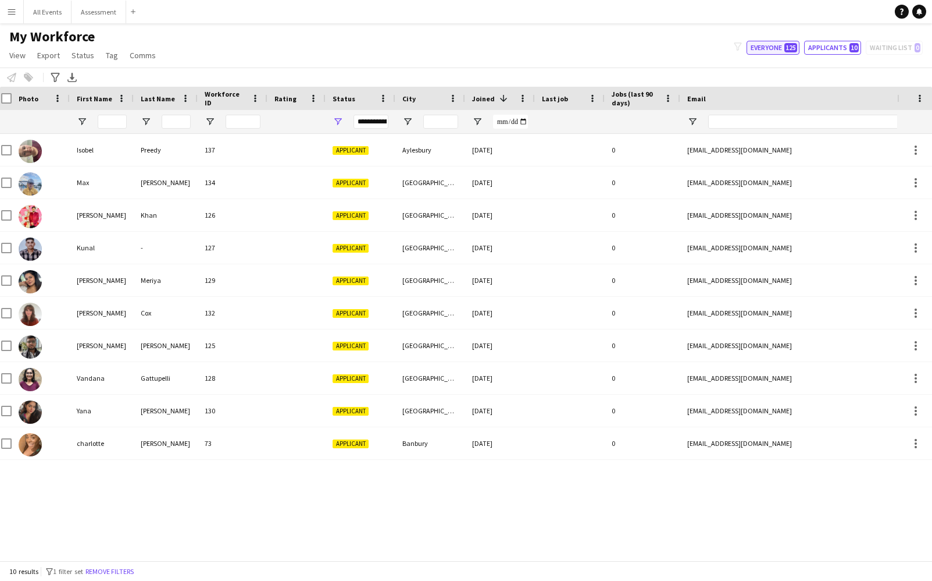
click at [789, 52] on button "Everyone 125" at bounding box center [773, 48] width 53 height 14
type input "**********"
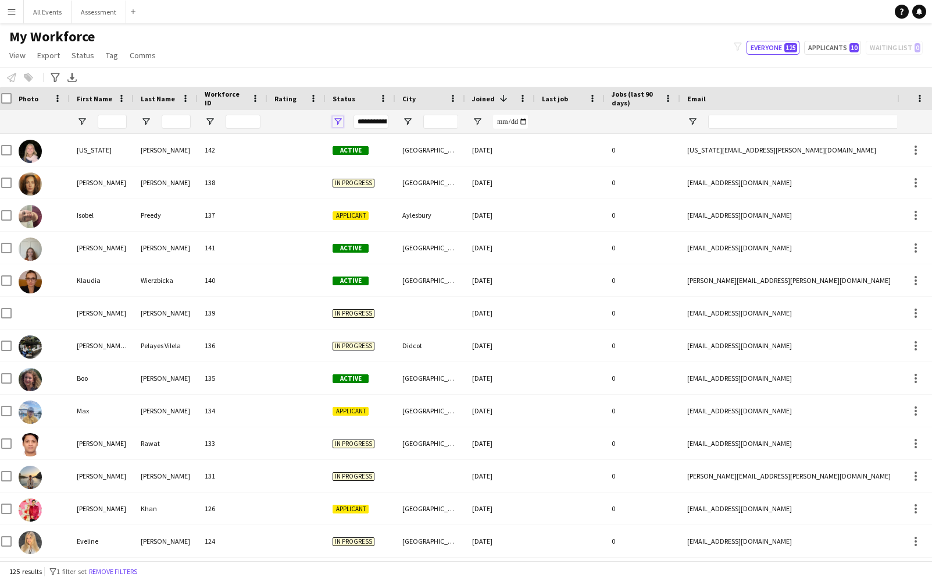
click at [340, 121] on span "Open Filter Menu" at bounding box center [338, 121] width 10 height 10
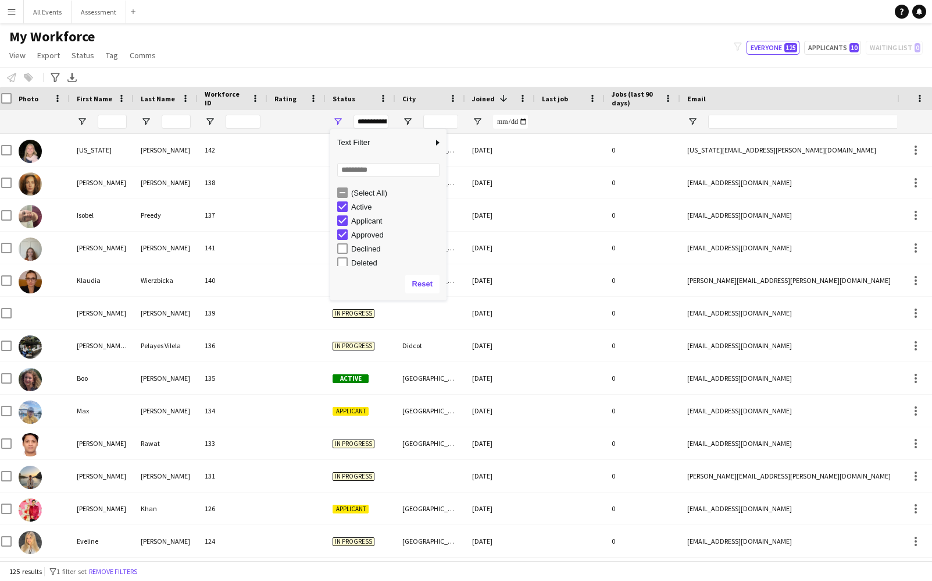
click at [359, 190] on div "(Select All)" at bounding box center [397, 192] width 92 height 9
click at [361, 219] on div "Applicant" at bounding box center [397, 220] width 92 height 9
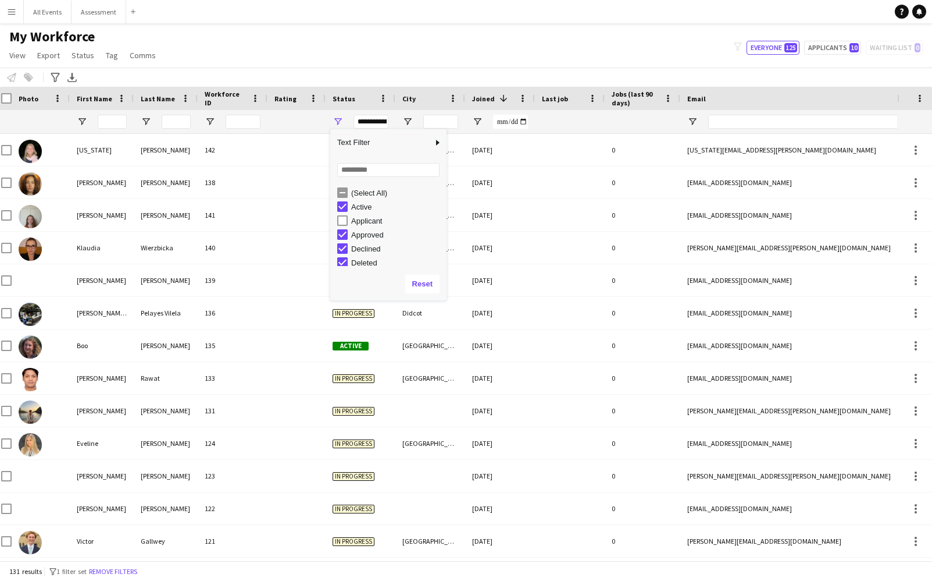
click at [362, 209] on div "Active" at bounding box center [397, 206] width 92 height 9
type input "**********"
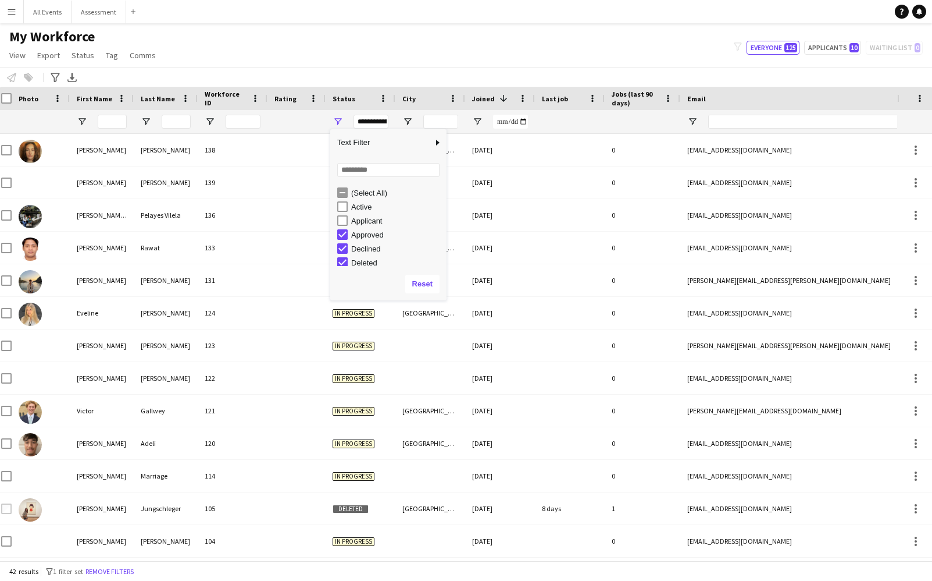
drag, startPoint x: 359, startPoint y: 193, endPoint x: 359, endPoint y: 200, distance: 7.0
click at [359, 194] on div "(Select All)" at bounding box center [397, 192] width 92 height 9
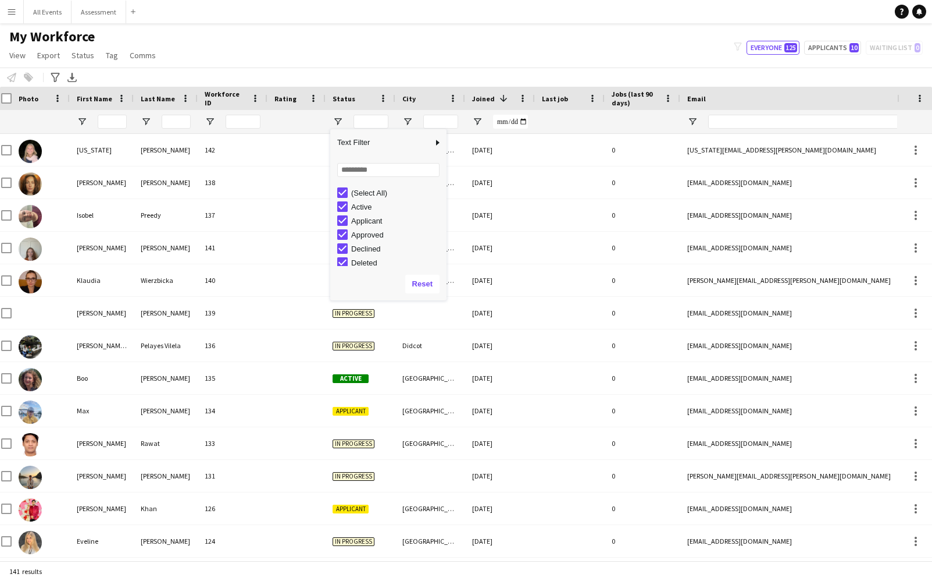
click at [359, 205] on div "Active" at bounding box center [397, 206] width 92 height 9
type input "**********"
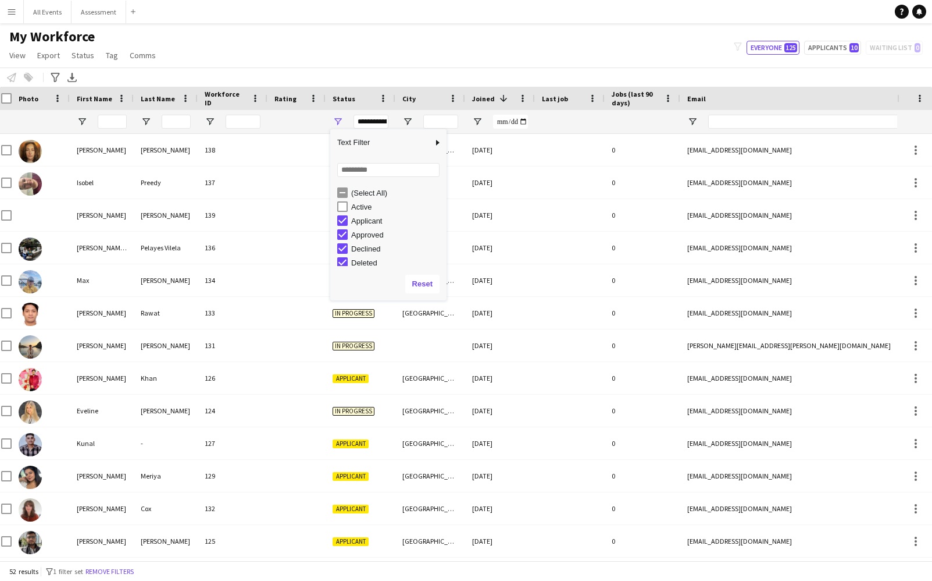
click at [358, 192] on div "(Select All)" at bounding box center [397, 192] width 92 height 9
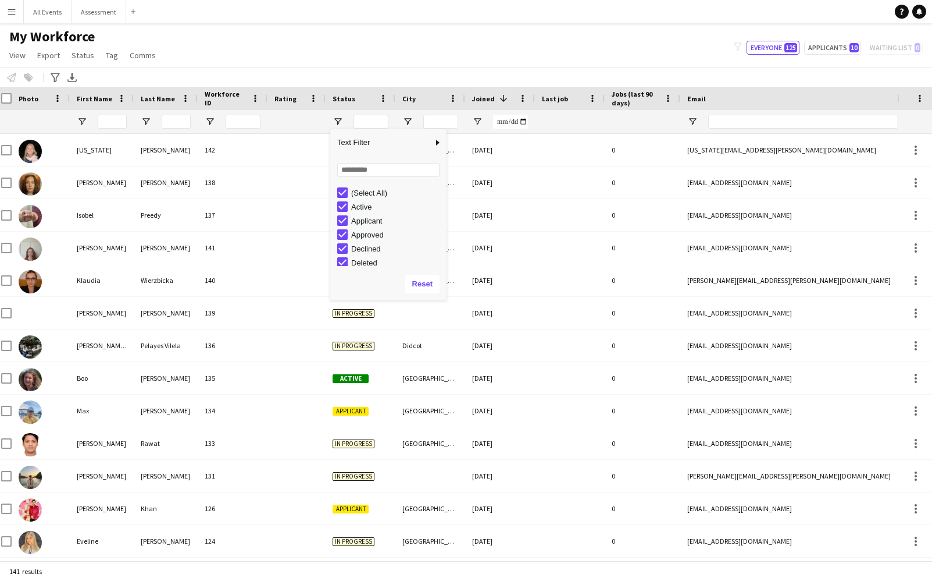
click at [359, 193] on div "(Select All)" at bounding box center [397, 192] width 92 height 9
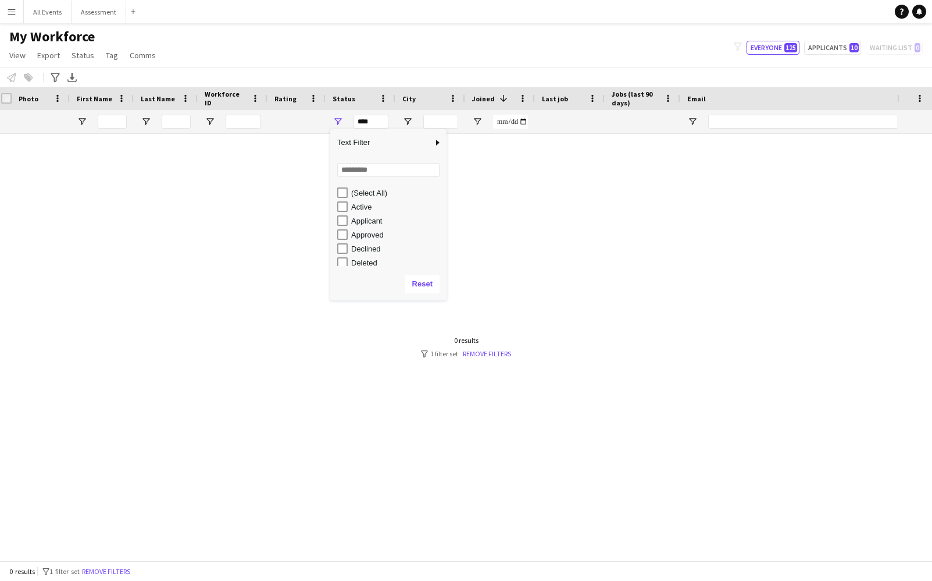
click at [361, 207] on div "Active" at bounding box center [397, 206] width 92 height 9
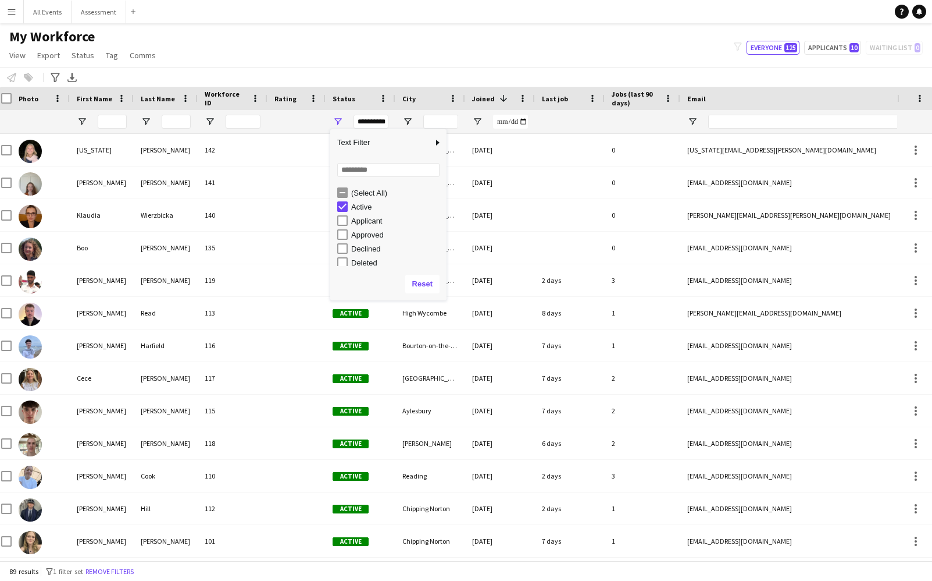
click at [492, 49] on div "My Workforce View Views Default view New view Update view Delete view Edit name…" at bounding box center [466, 48] width 932 height 40
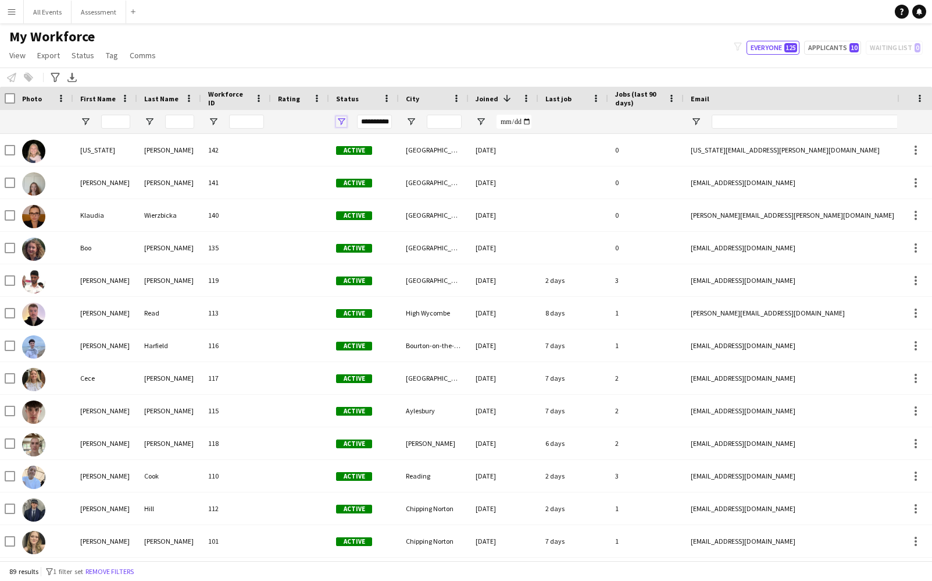
click at [340, 119] on span "Open Filter Menu" at bounding box center [341, 121] width 10 height 10
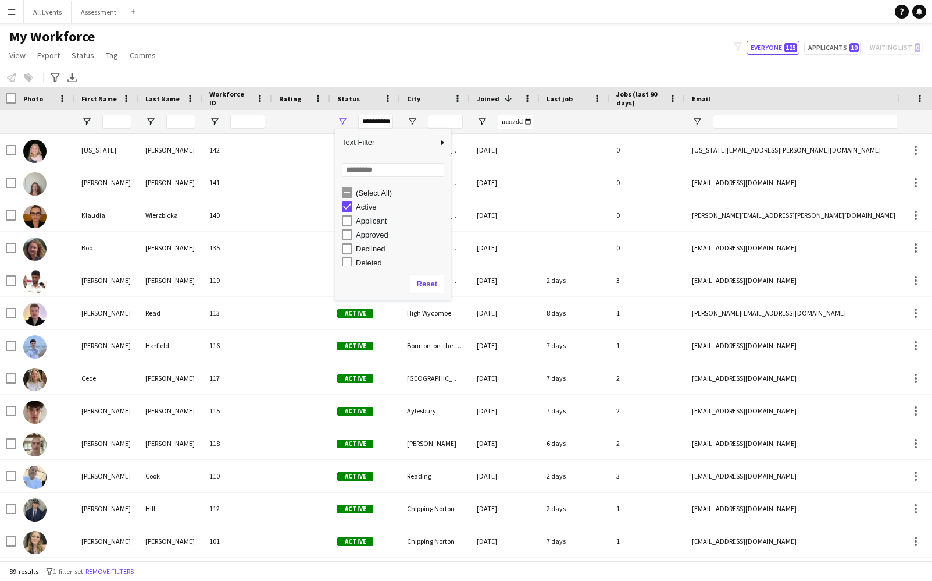
click at [364, 207] on div "Active" at bounding box center [402, 206] width 92 height 9
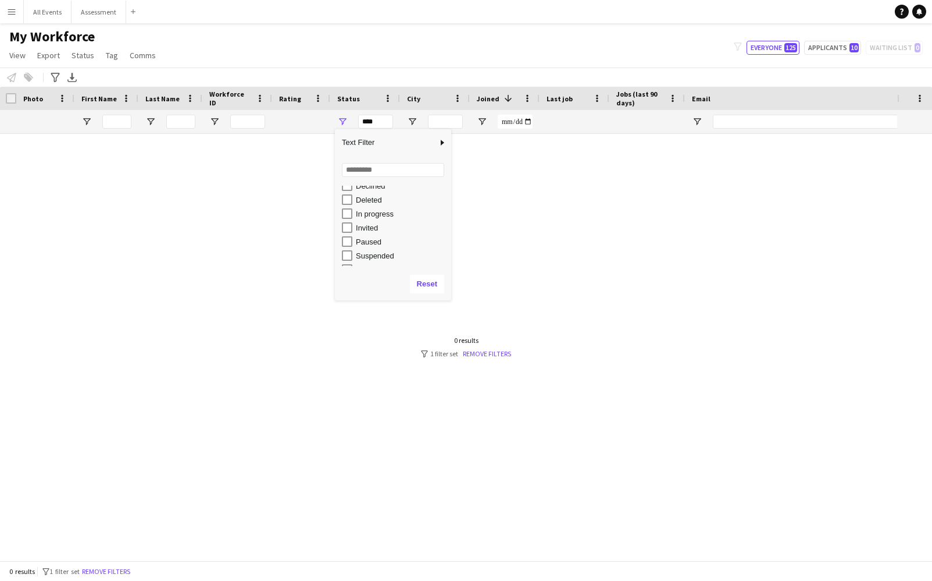
click at [379, 213] on div "In progress" at bounding box center [402, 213] width 92 height 9
type input "**********"
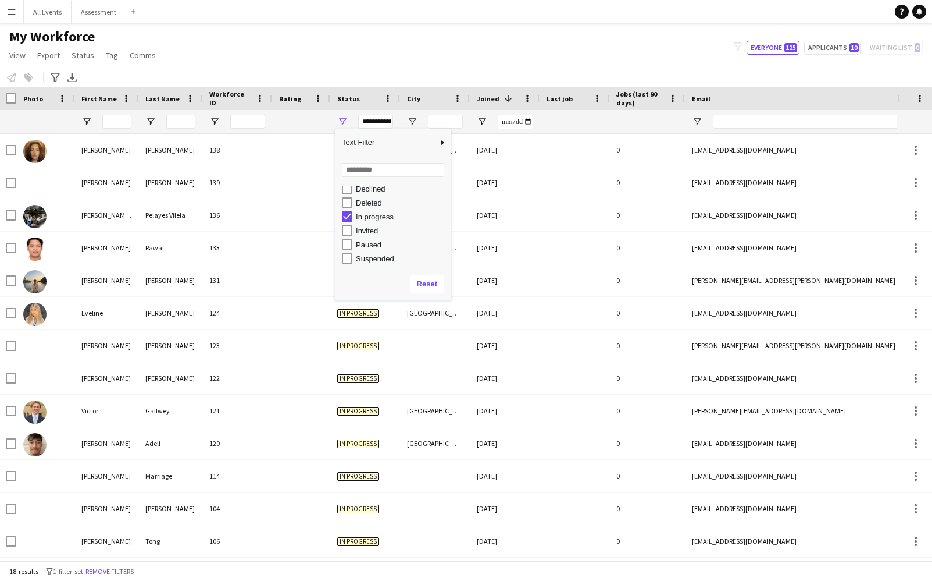
click at [409, 28] on div "My Workforce View Views Default view New view Update view Delete view Edit name…" at bounding box center [466, 48] width 932 height 40
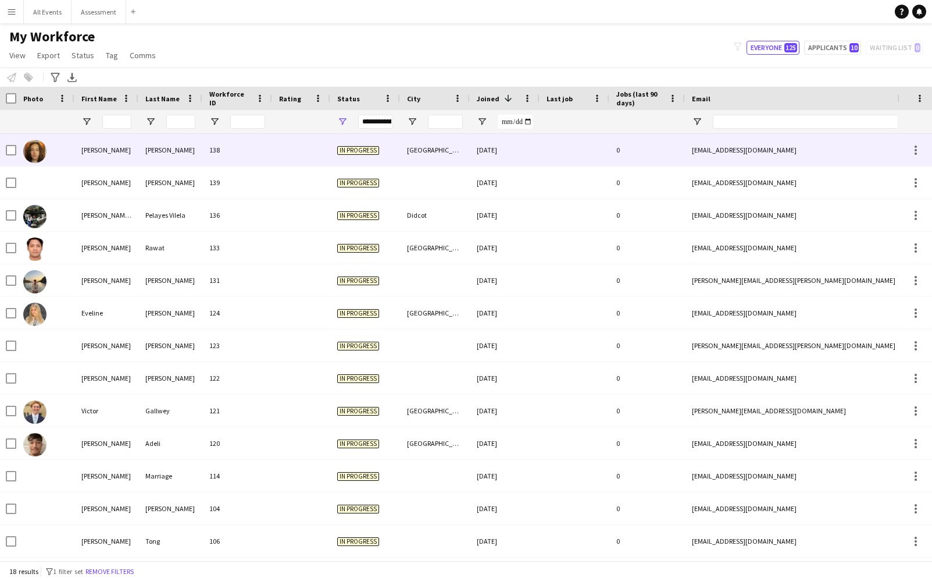
click at [462, 152] on div "[GEOGRAPHIC_DATA]" at bounding box center [435, 150] width 70 height 32
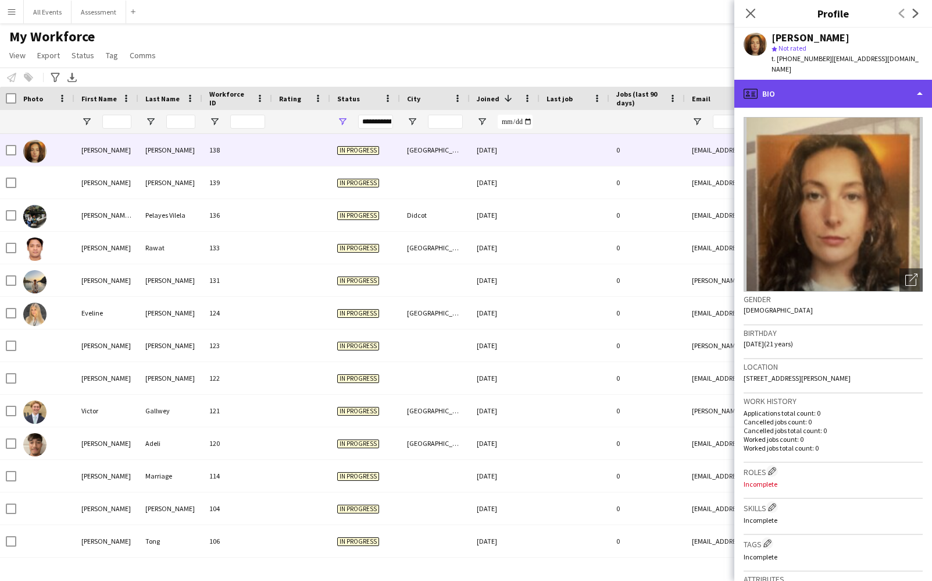
click at [832, 84] on div "profile Bio" at bounding box center [834, 94] width 198 height 28
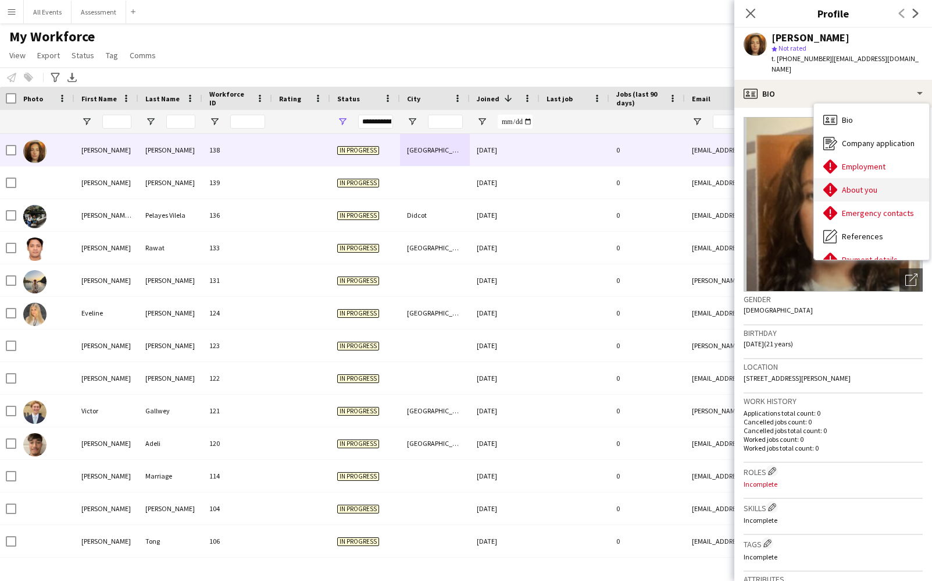
click at [850, 188] on span "About you" at bounding box center [859, 189] width 35 height 10
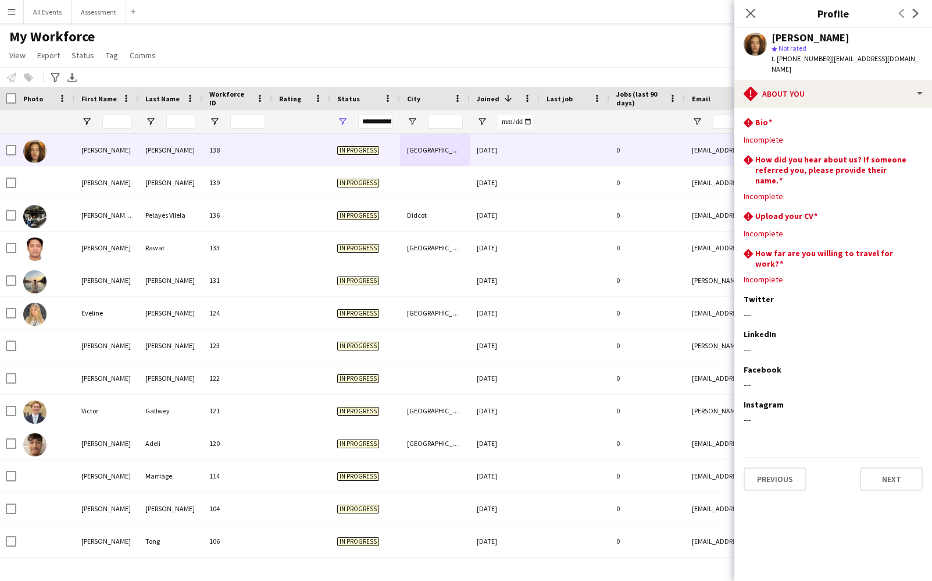
click at [571, 56] on div "My Workforce View Views Default view New view Update view Delete view Edit name…" at bounding box center [466, 48] width 932 height 40
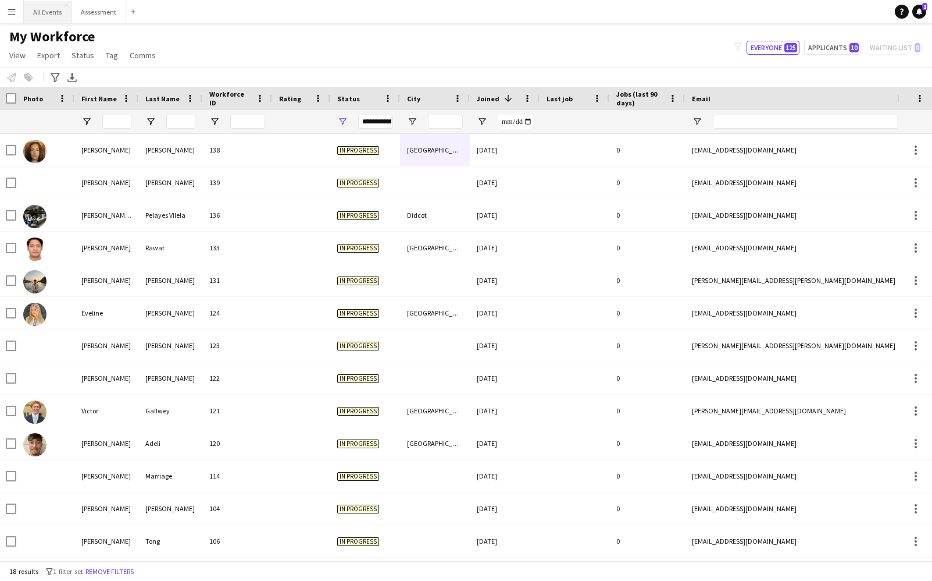
click at [41, 12] on button "All Events Close" at bounding box center [48, 12] width 48 height 23
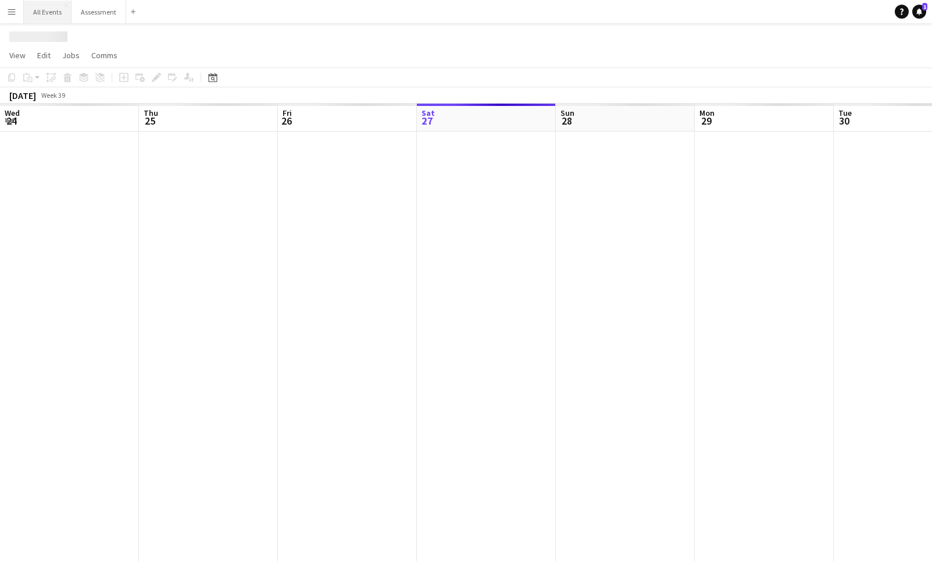
scroll to position [0, 278]
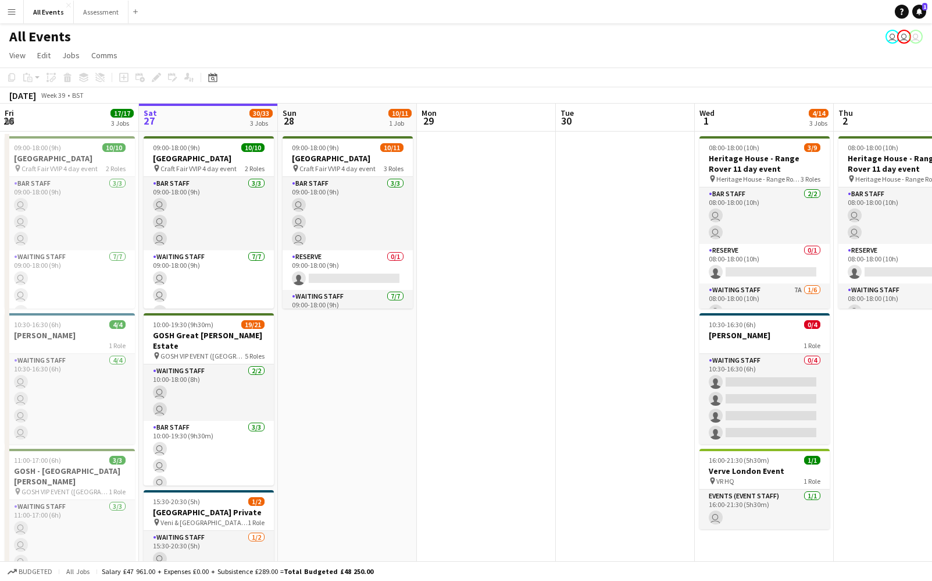
click at [18, 18] on button "Menu" at bounding box center [11, 11] width 23 height 23
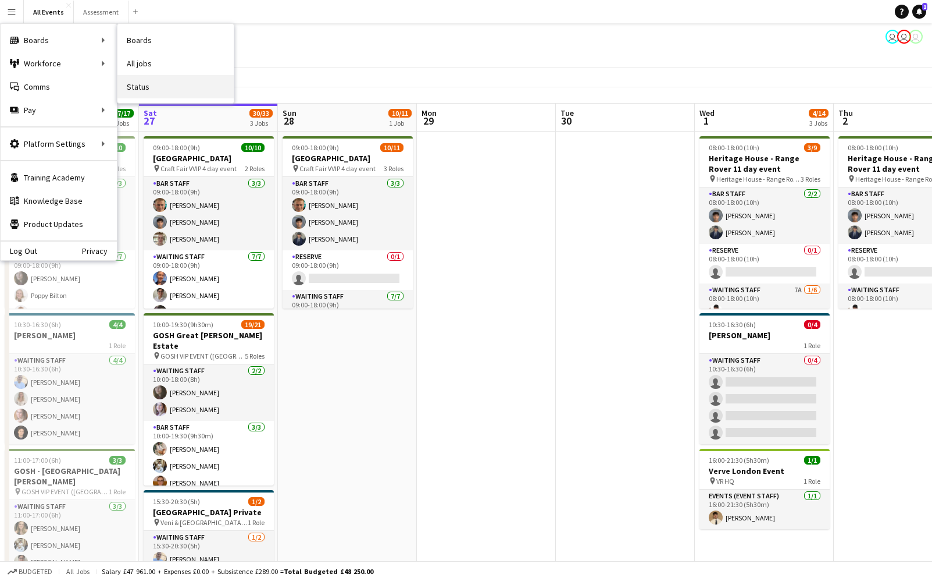
click at [147, 82] on link "Status" at bounding box center [176, 86] width 116 height 23
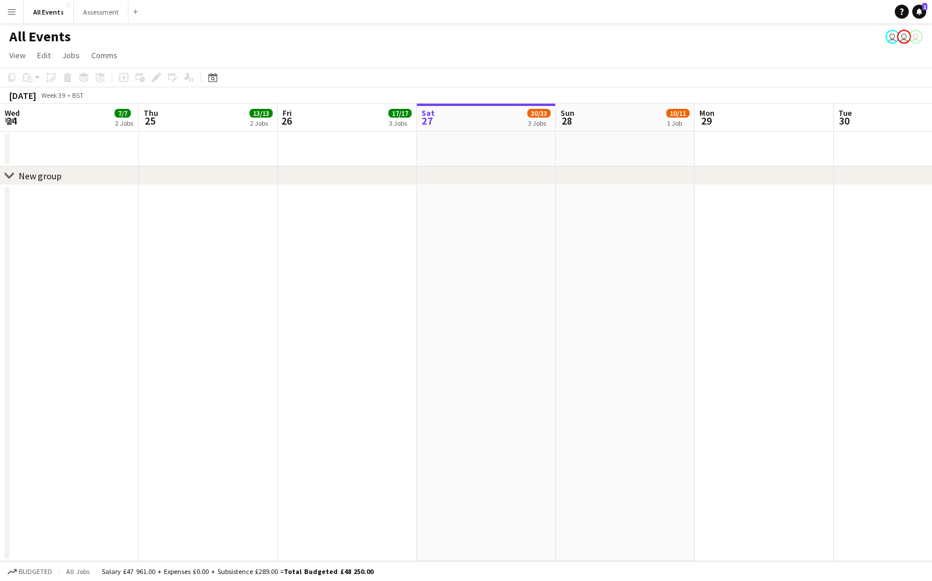
scroll to position [0, 278]
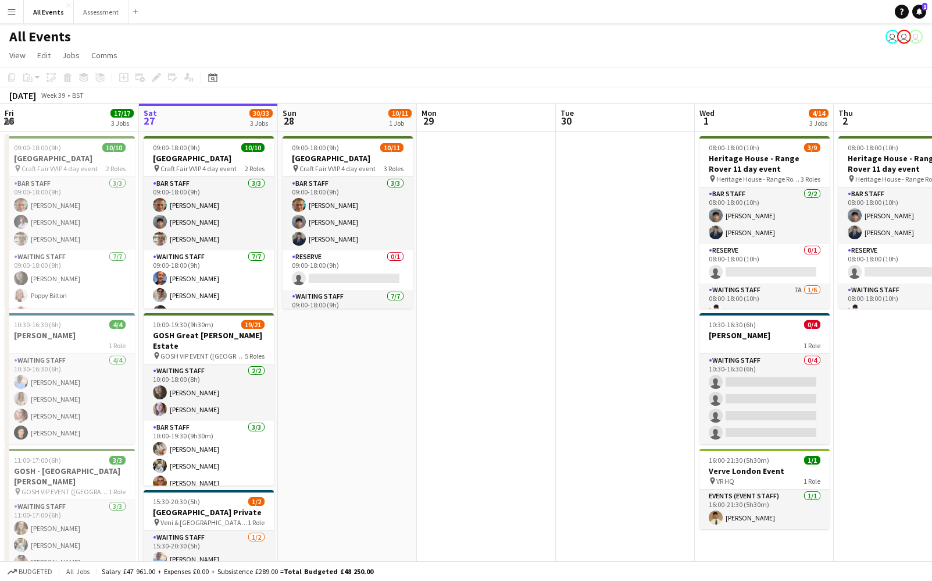
drag, startPoint x: 14, startPoint y: 11, endPoint x: 37, endPoint y: 29, distance: 29.0
click at [14, 11] on app-icon "Menu" at bounding box center [11, 11] width 9 height 9
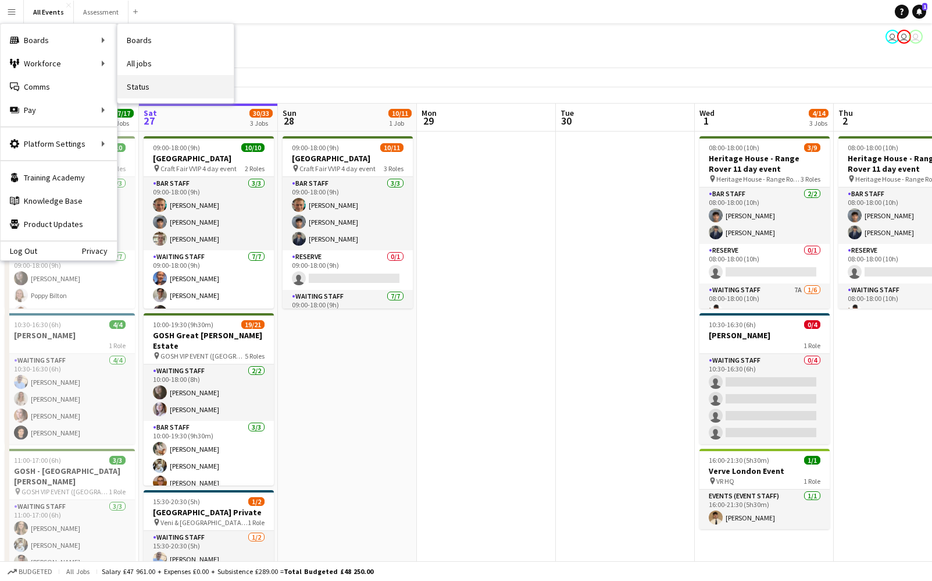
click at [155, 84] on link "Status" at bounding box center [176, 86] width 116 height 23
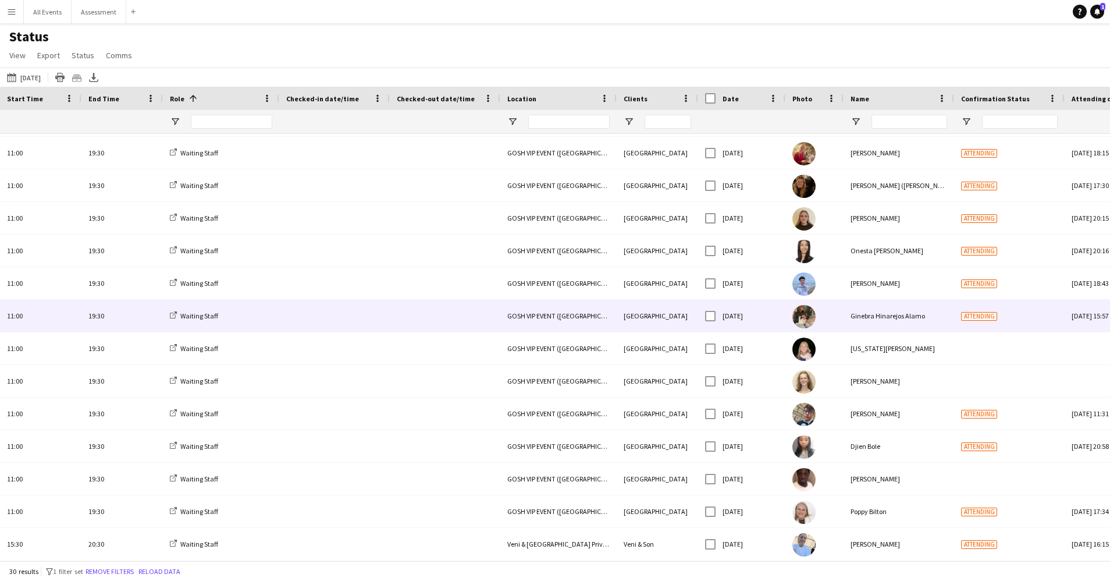
scroll to position [1, 0]
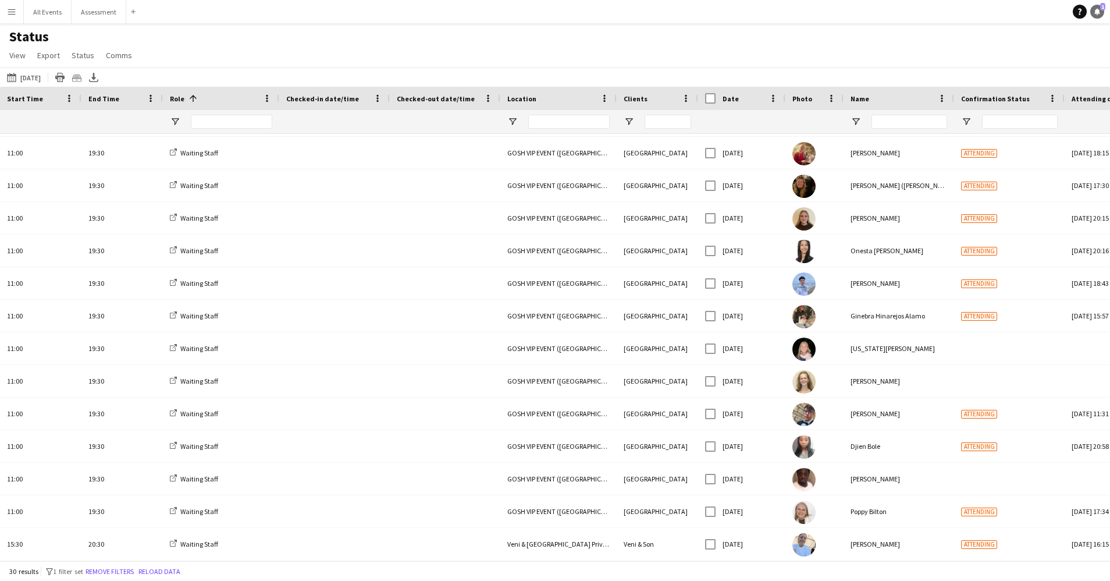
click at [932, 13] on icon "Notifications" at bounding box center [1097, 11] width 7 height 7
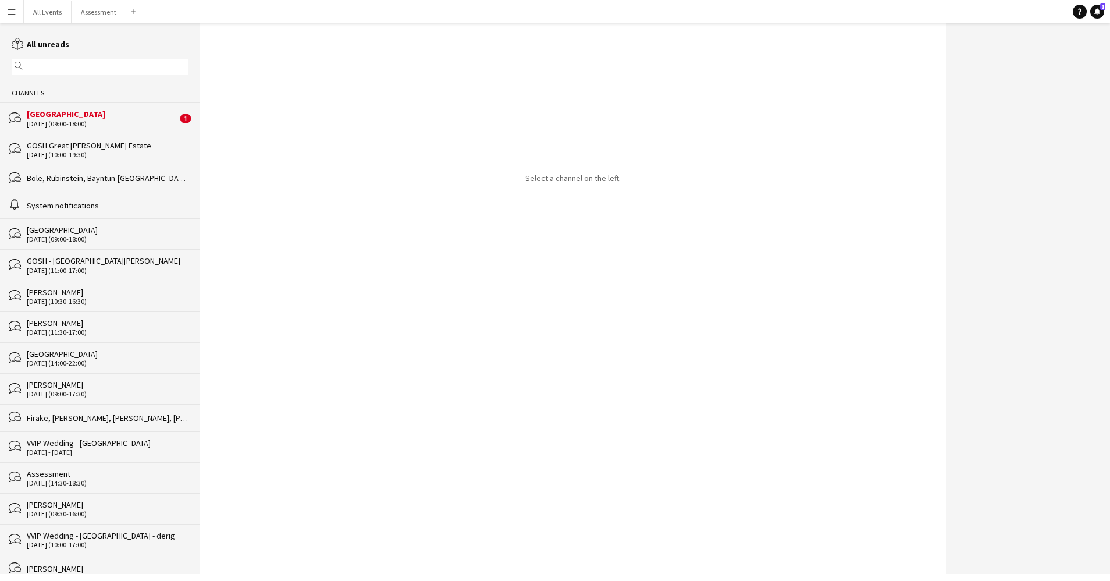
click at [111, 118] on div "Heritage House" at bounding box center [102, 114] width 151 height 10
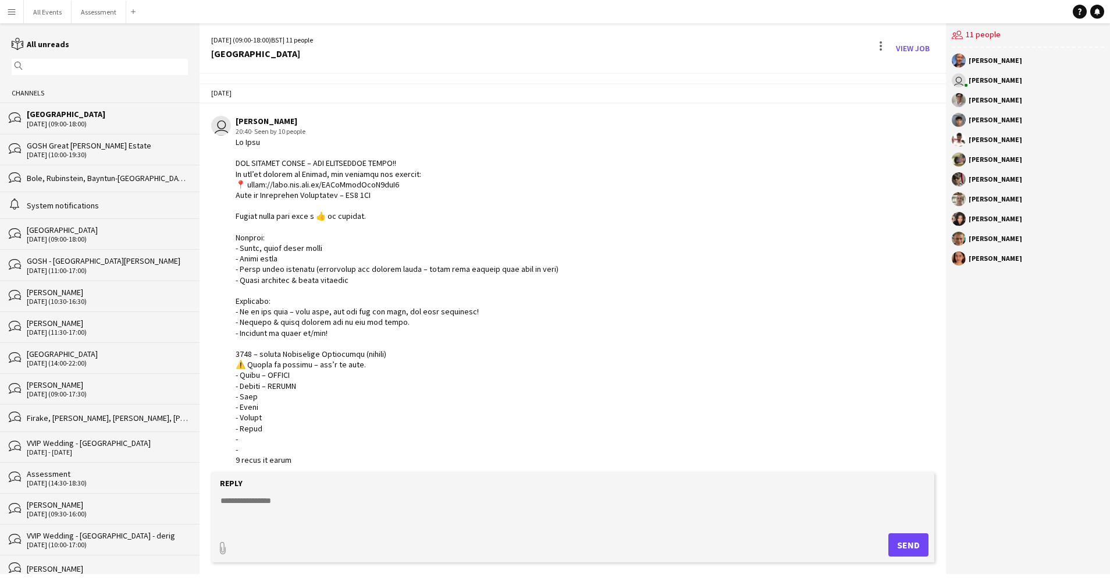
click at [87, 137] on div "bubbles GOSH Great Tew Estate 27-09-2025 (10:00-19:30)" at bounding box center [100, 149] width 200 height 31
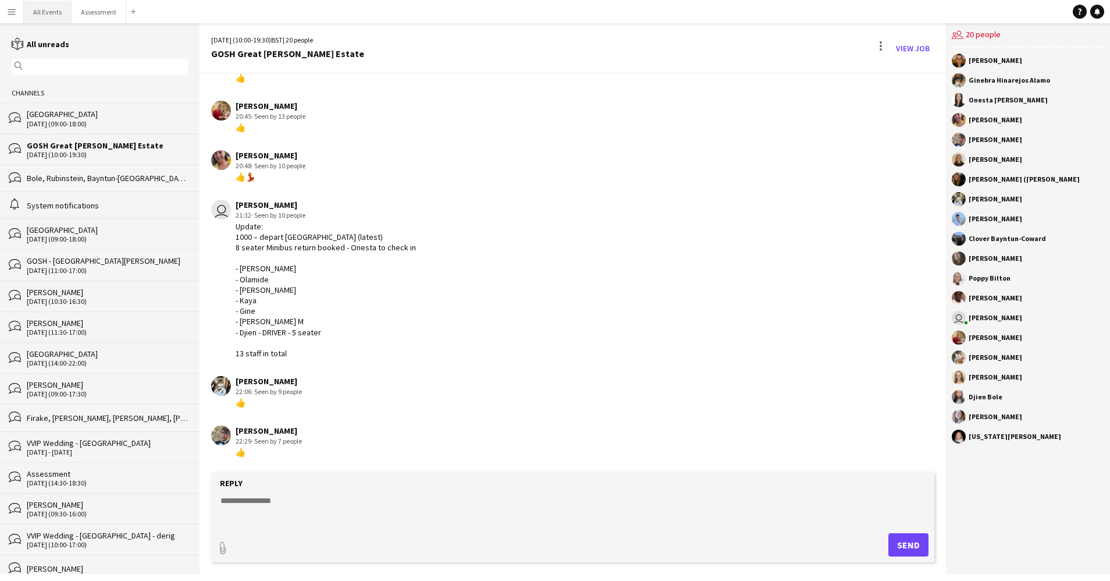
click at [41, 15] on button "All Events Close" at bounding box center [48, 12] width 48 height 23
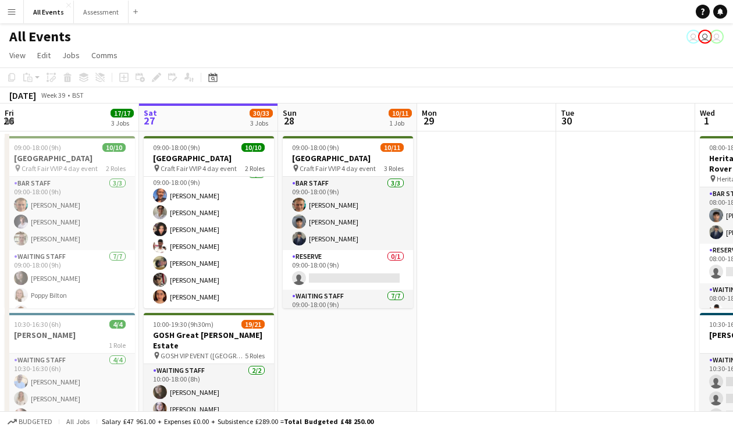
click at [15, 16] on app-icon "Menu" at bounding box center [11, 11] width 9 height 9
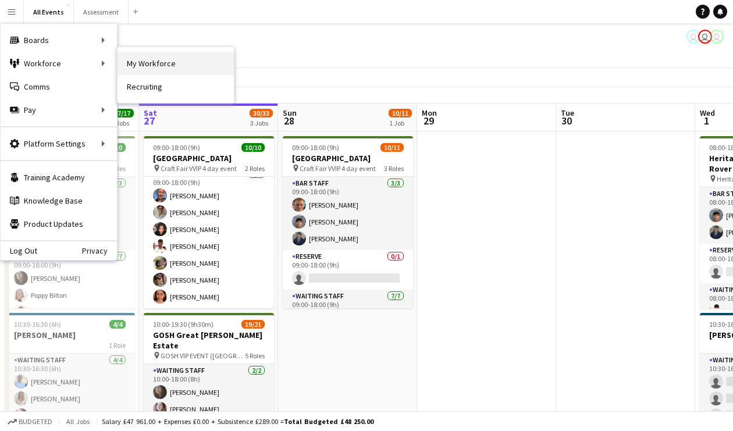
click at [136, 65] on link "My Workforce" at bounding box center [176, 63] width 116 height 23
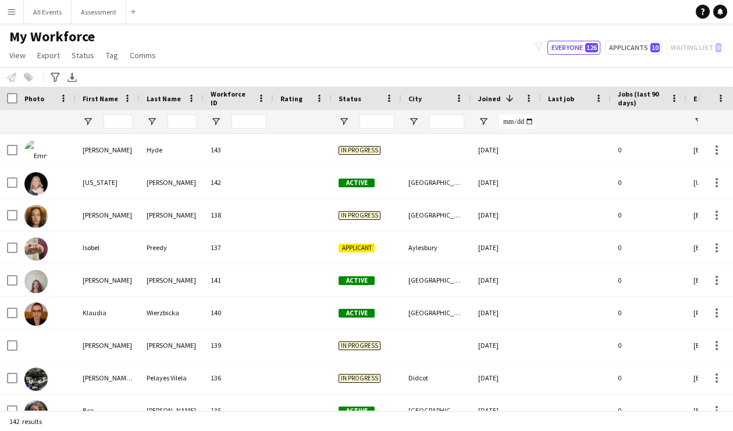
click at [344, 99] on span "Status" at bounding box center [350, 98] width 23 height 9
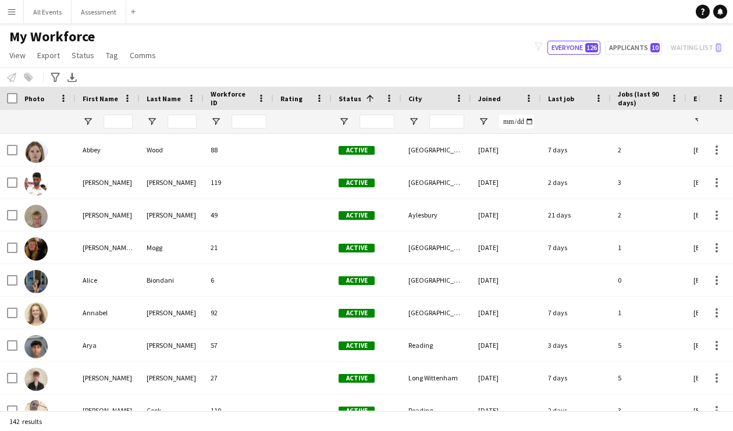
click at [344, 99] on span "Status" at bounding box center [350, 98] width 23 height 9
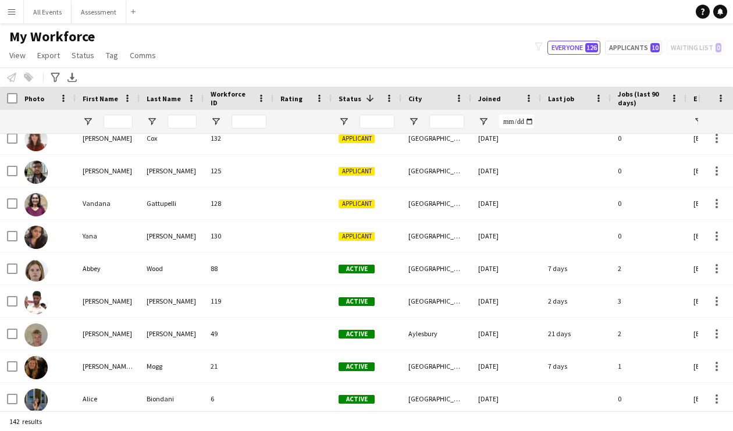
scroll to position [1615, 0]
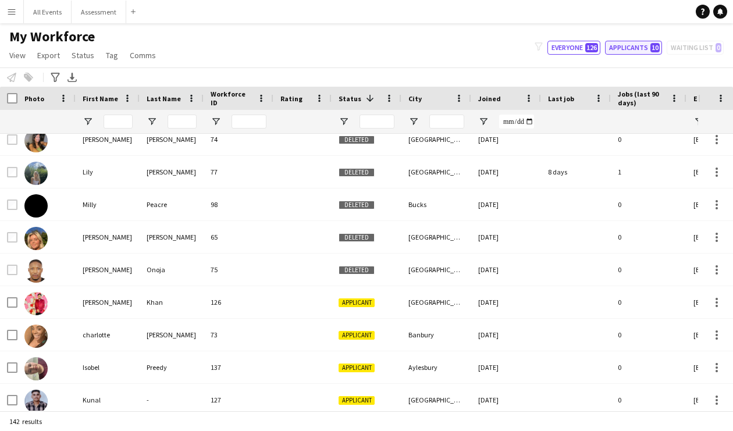
click at [618, 52] on button "Applicants 10" at bounding box center [633, 48] width 57 height 14
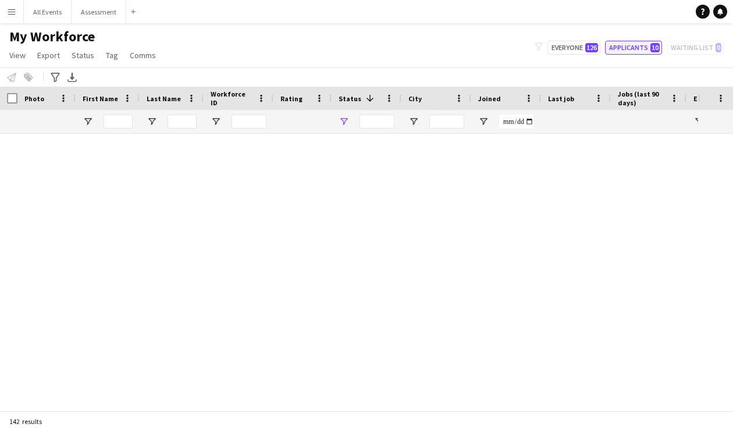
type input "**********"
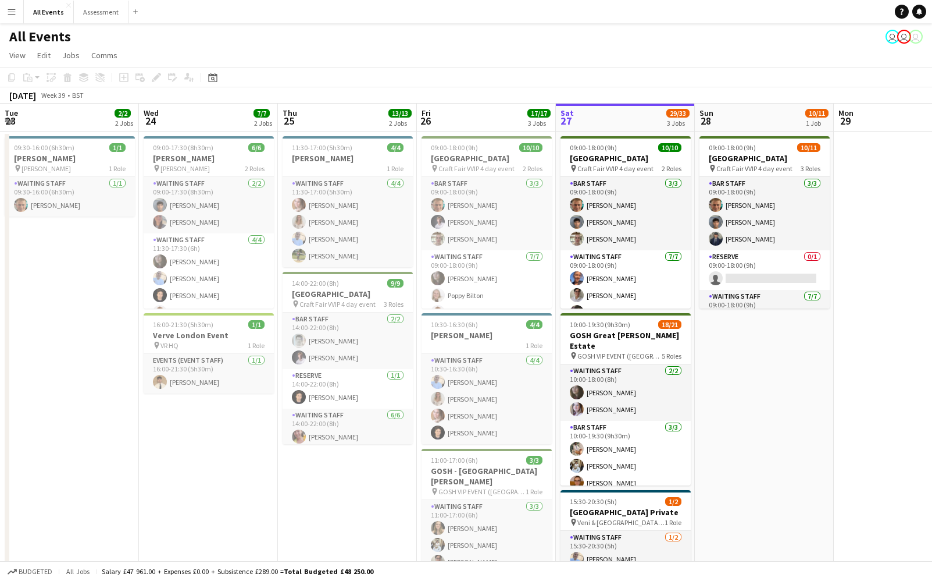
scroll to position [122, 0]
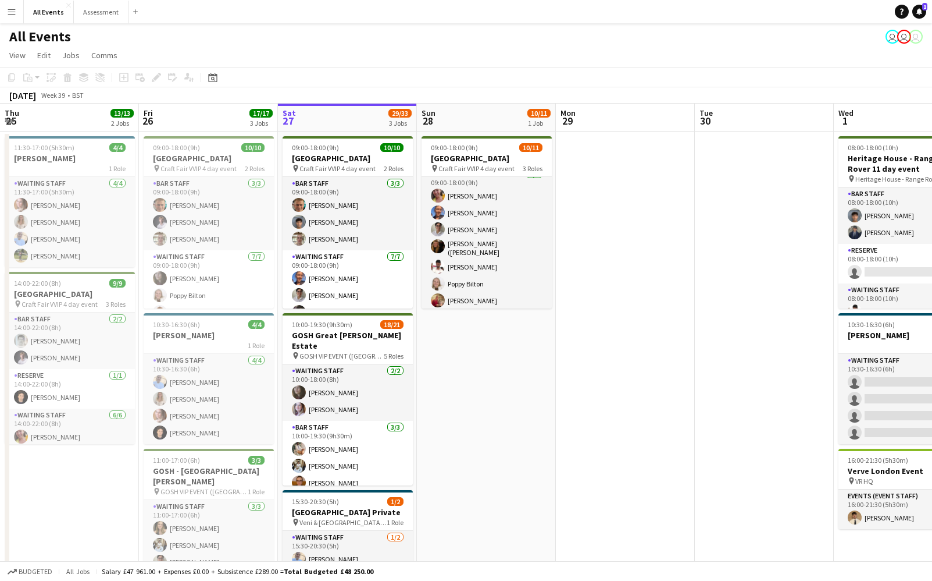
click at [593, 341] on app-date-cell at bounding box center [625, 376] width 139 height 490
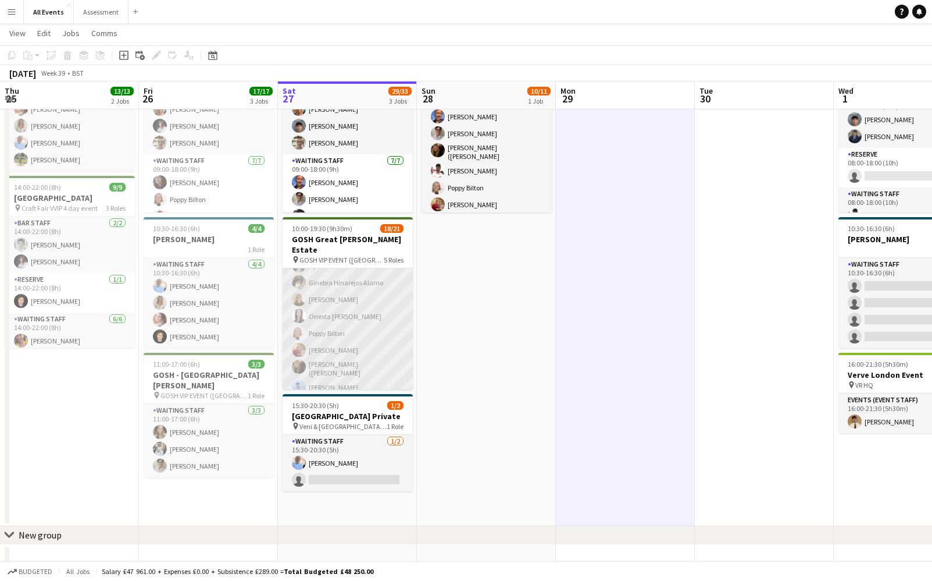
scroll to position [321, 0]
click at [347, 359] on app-card-role "Waiting Staff 1A [DATE] 11:00-19:30 (8h30m) [PERSON_NAME] [PERSON_NAME] [PERSON…" at bounding box center [348, 287] width 130 height 262
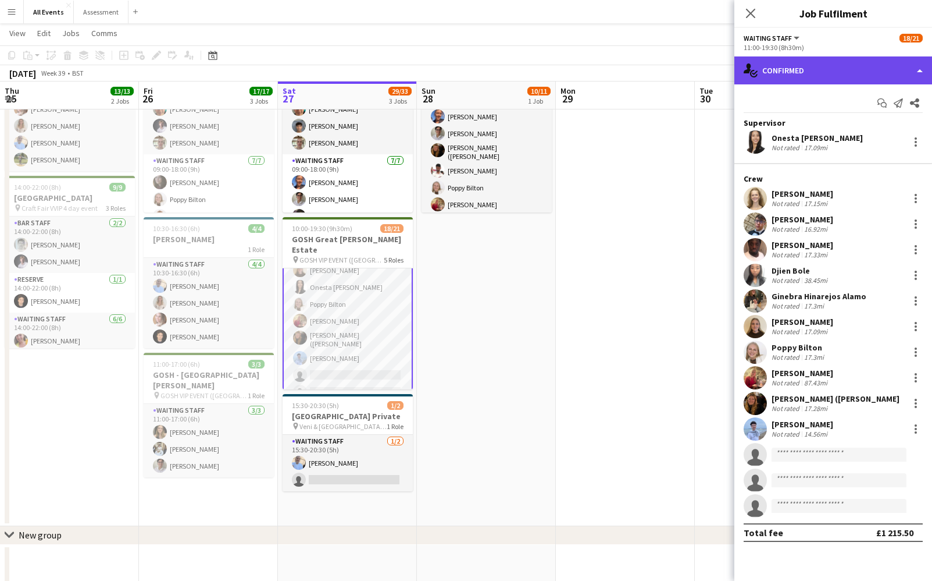
click at [809, 67] on div "single-neutral-actions-check-2 Confirmed" at bounding box center [834, 70] width 198 height 28
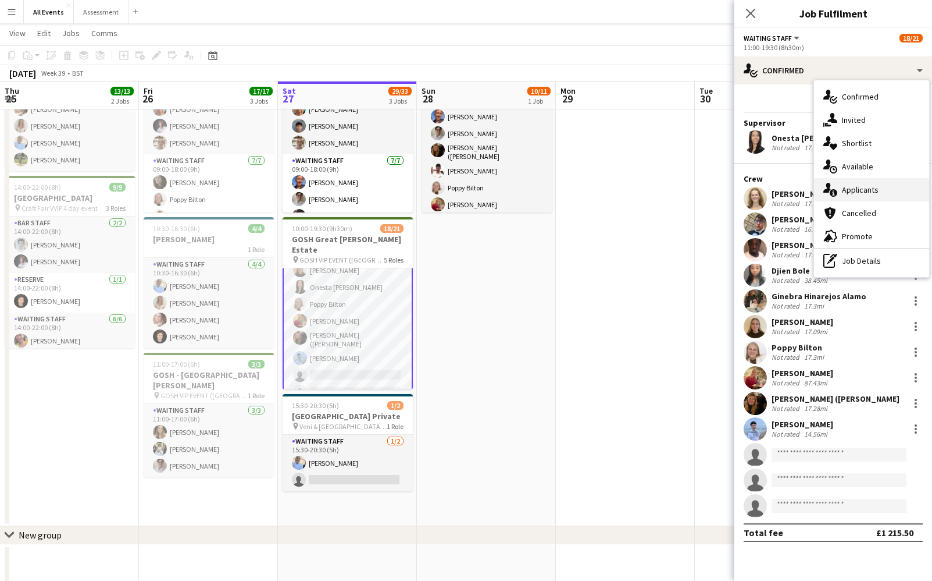
click at [853, 184] on span "Applicants" at bounding box center [860, 189] width 37 height 10
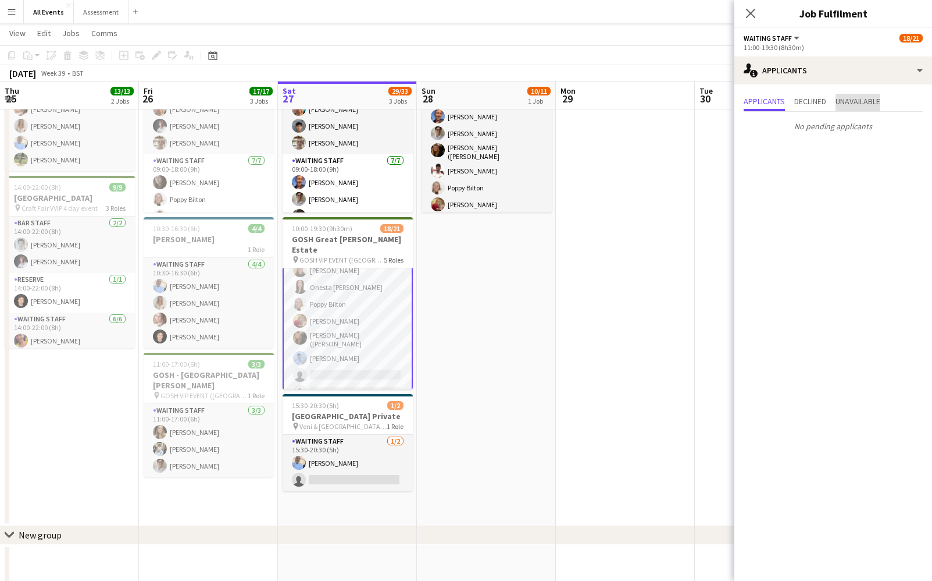
click at [853, 108] on span "Unavailable" at bounding box center [858, 102] width 45 height 17
click at [781, 100] on span "Applicants" at bounding box center [764, 101] width 41 height 8
click at [359, 364] on app-card-role "Waiting Staff 1A [DATE] 11:00-19:30 (8h30m) [PERSON_NAME] [PERSON_NAME] [PERSON…" at bounding box center [348, 288] width 130 height 265
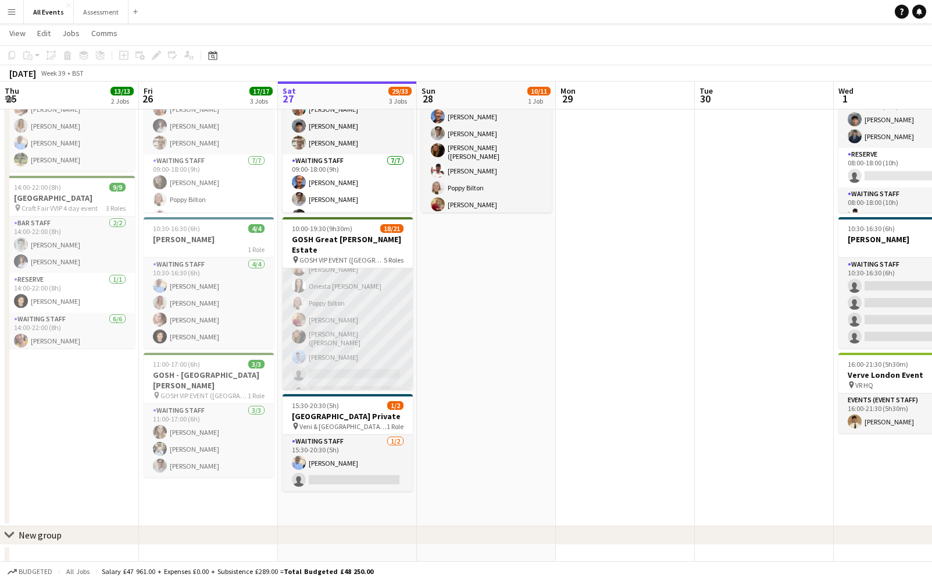
click at [359, 359] on app-card-role "Waiting Staff 1A [DATE] 11:00-19:30 (8h30m) [PERSON_NAME] [PERSON_NAME] [PERSON…" at bounding box center [348, 287] width 130 height 262
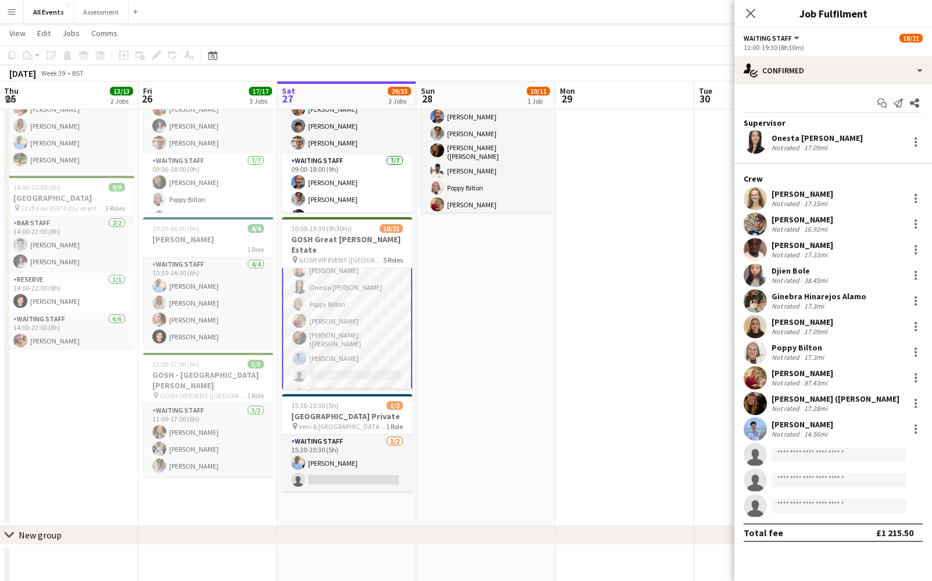
scroll to position [0, 281]
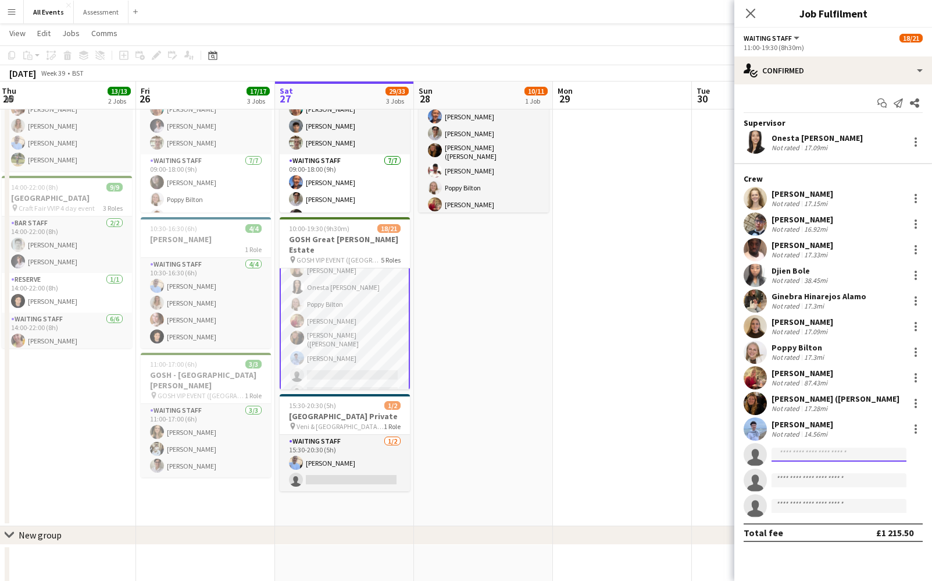
click at [834, 457] on input at bounding box center [839, 454] width 135 height 14
type input "****"
click at [837, 481] on span "[US_STATE][EMAIL_ADDRESS][PERSON_NAME][DOMAIN_NAME]" at bounding box center [839, 479] width 116 height 9
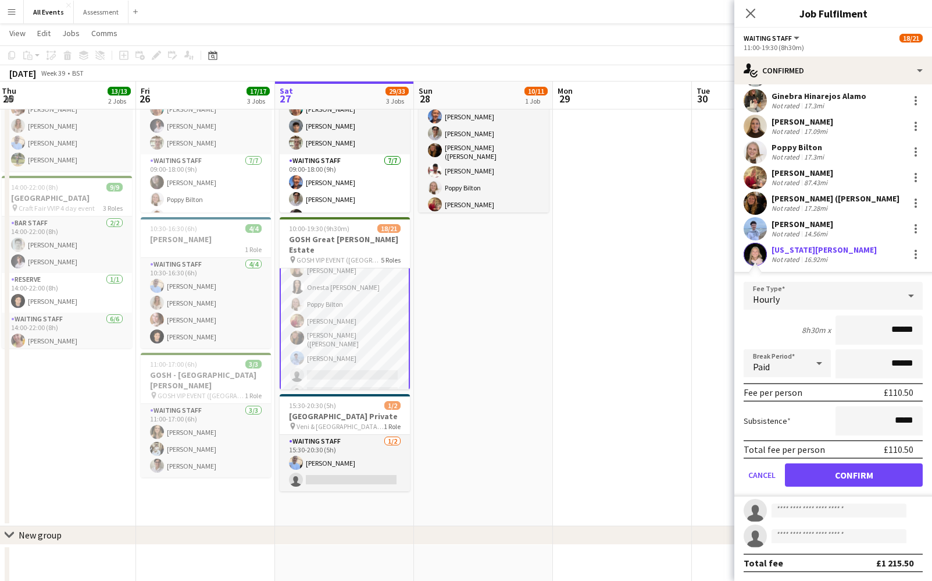
scroll to position [200, 0]
click at [858, 478] on button "Confirm" at bounding box center [854, 474] width 138 height 23
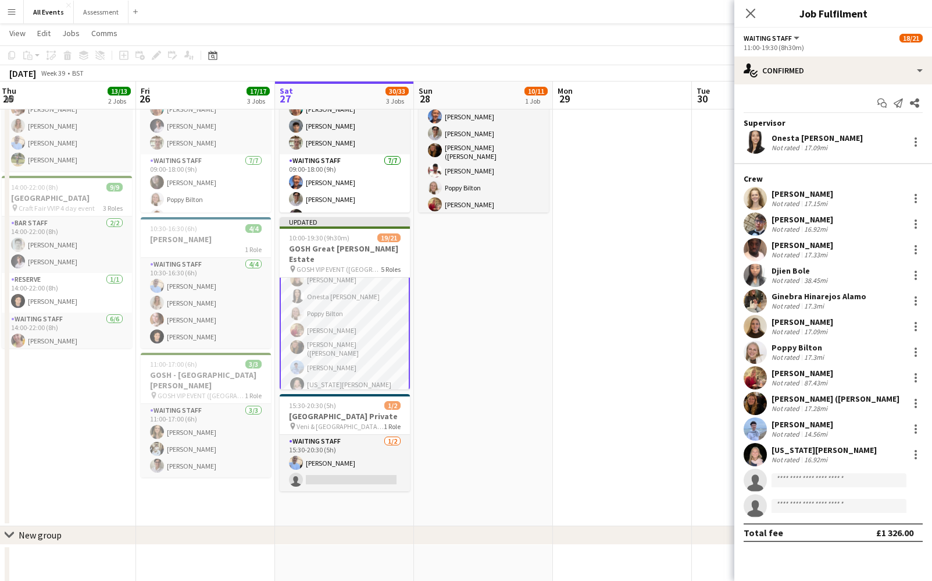
scroll to position [0, 0]
click at [621, 476] on app-date-cell at bounding box center [622, 280] width 139 height 490
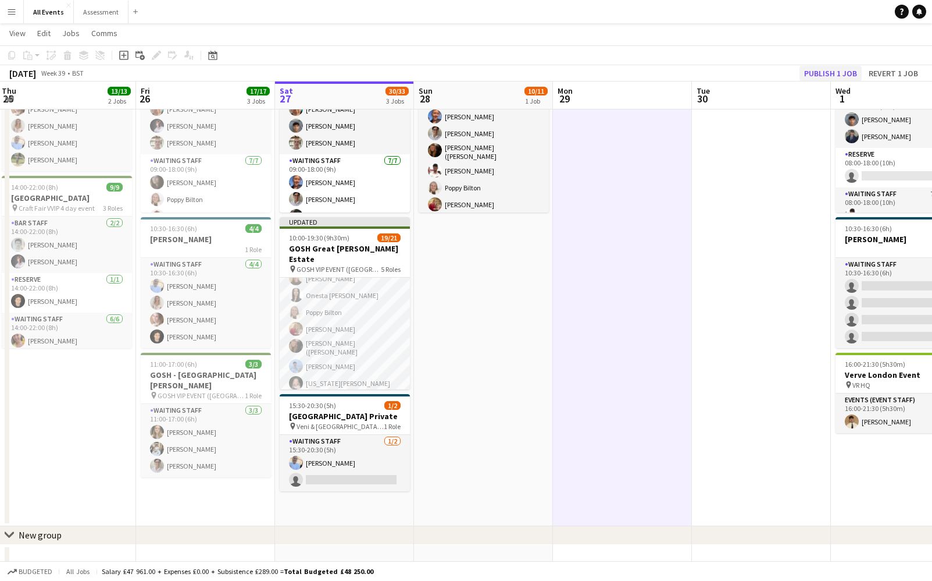
click at [825, 73] on button "Publish 1 job" at bounding box center [831, 73] width 62 height 15
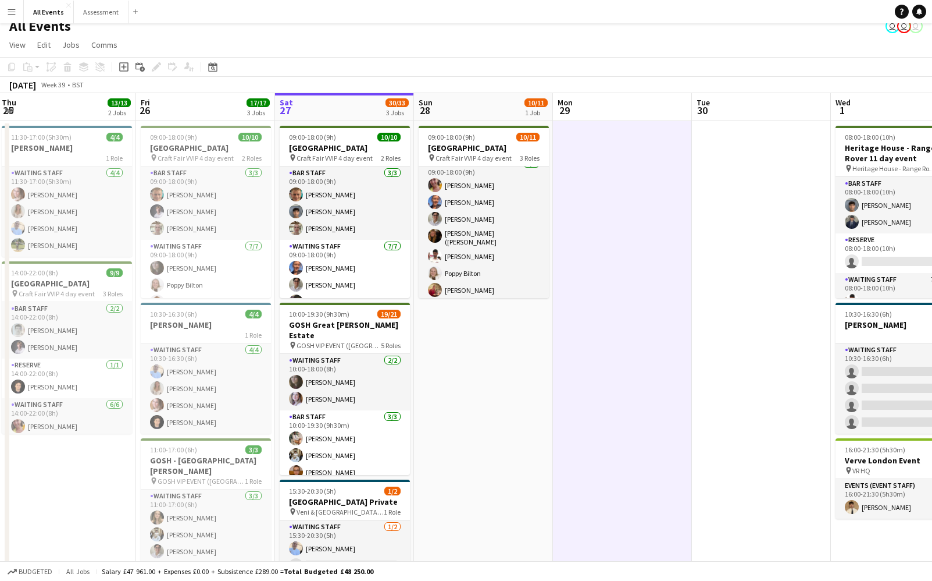
scroll to position [42, 0]
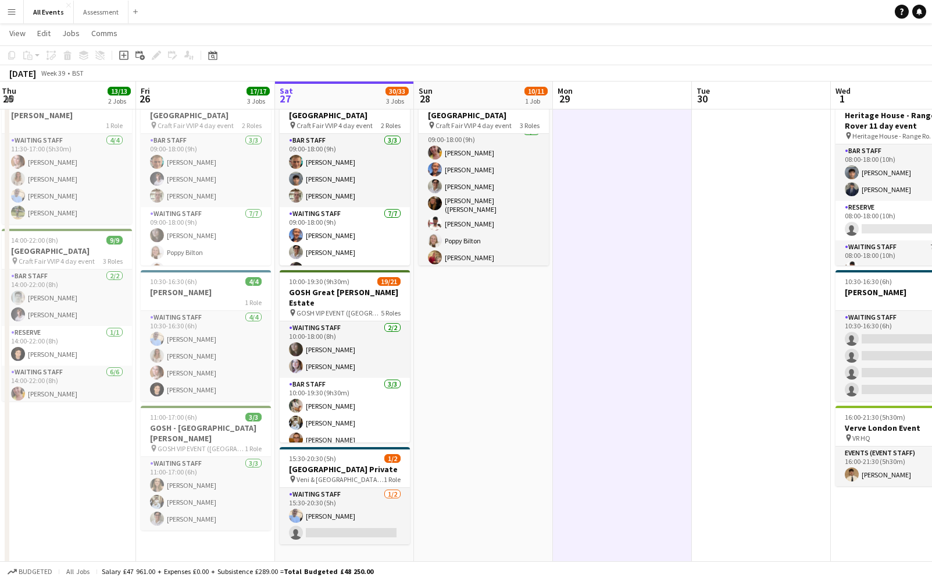
click at [606, 448] on app-date-cell at bounding box center [622, 333] width 139 height 490
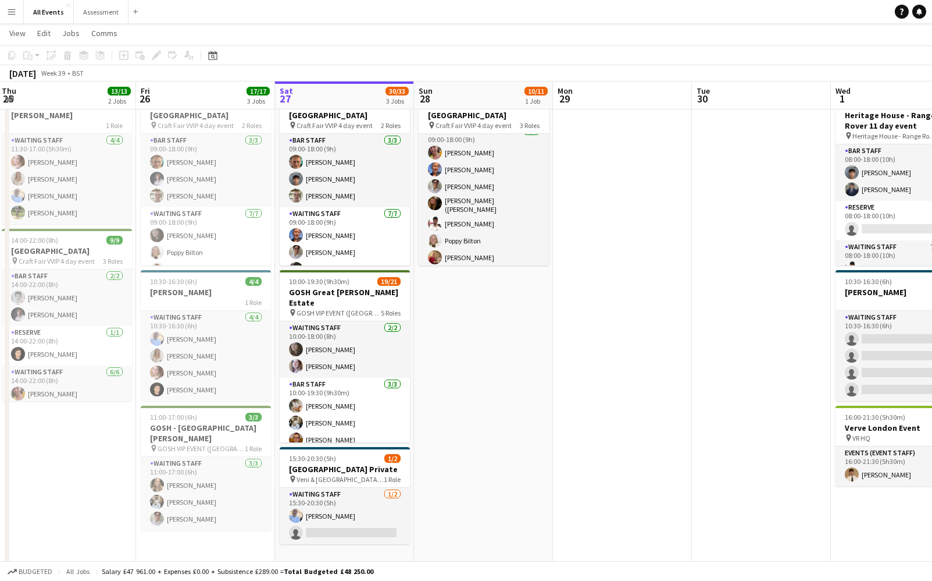
scroll to position [0, 282]
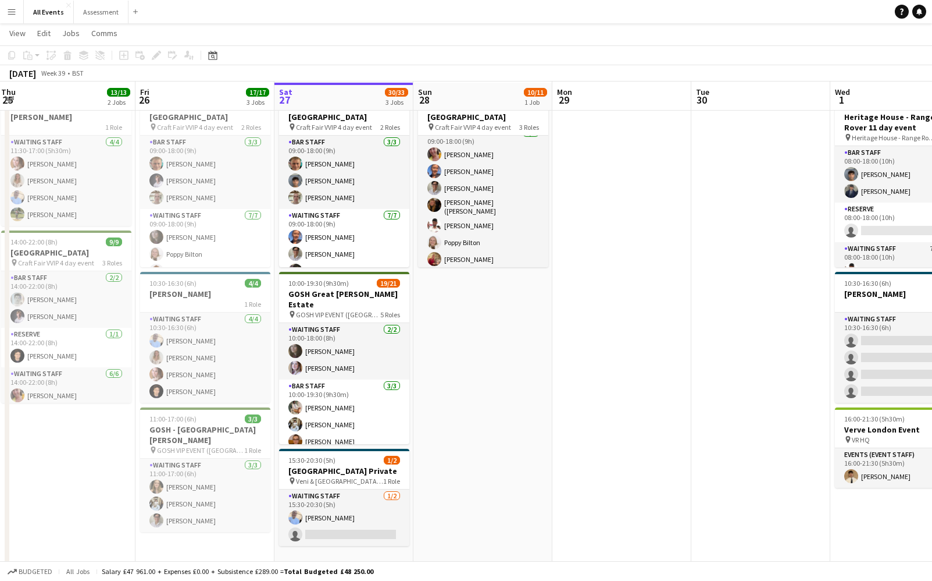
click at [593, 454] on app-date-cell at bounding box center [622, 335] width 139 height 490
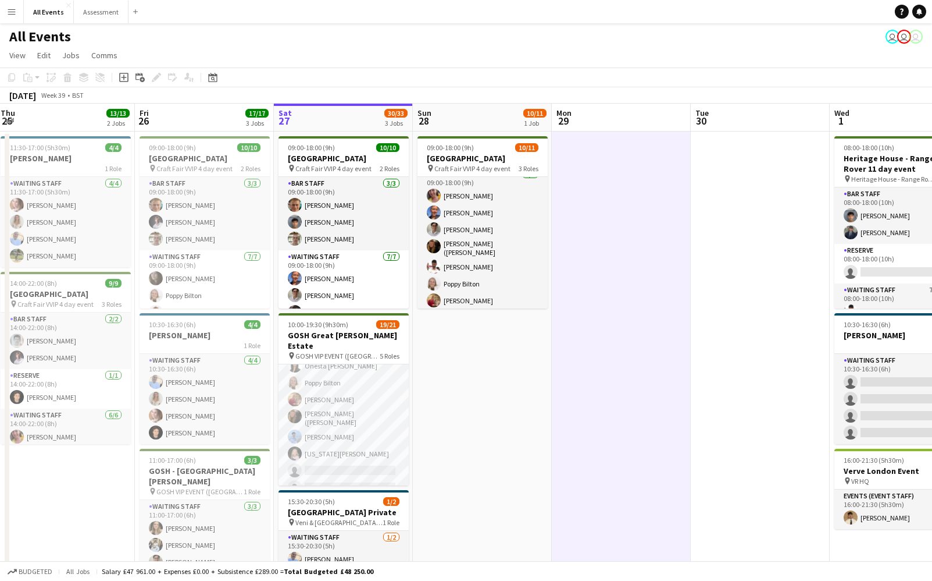
scroll to position [336, 0]
click at [553, 463] on app-date-cell at bounding box center [621, 376] width 139 height 490
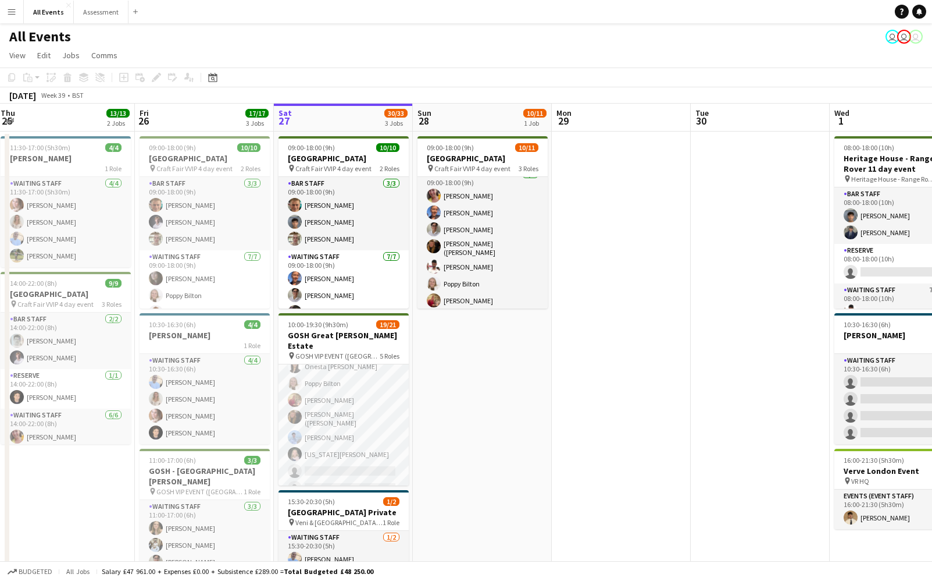
click at [17, 12] on button "Menu" at bounding box center [11, 11] width 23 height 23
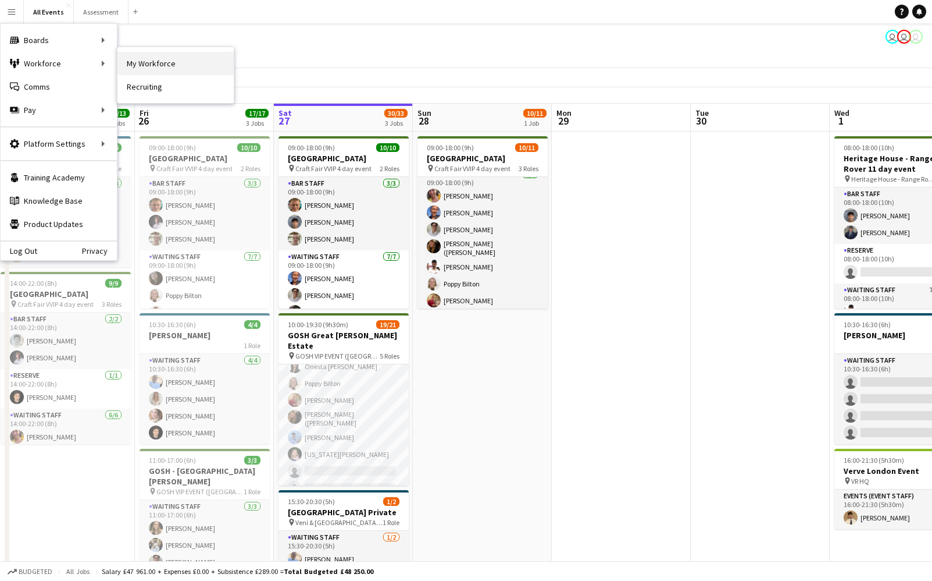
click at [173, 62] on link "My Workforce" at bounding box center [176, 63] width 116 height 23
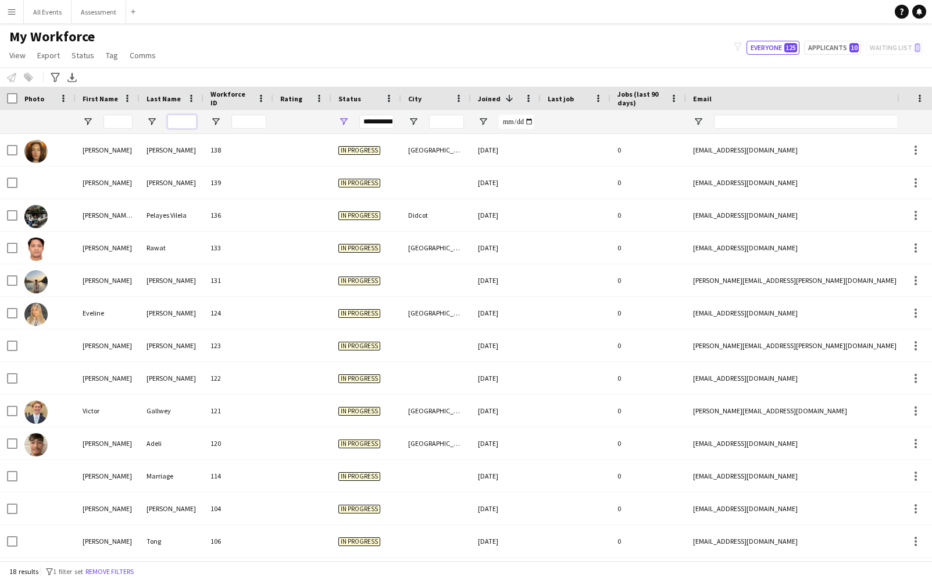
click at [186, 122] on input "Last Name Filter Input" at bounding box center [182, 122] width 29 height 14
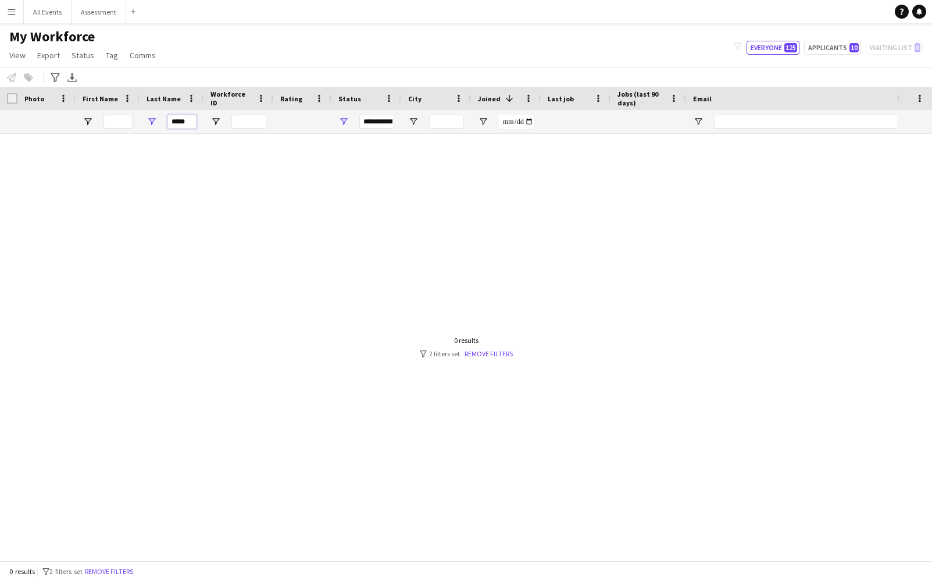
type input "*****"
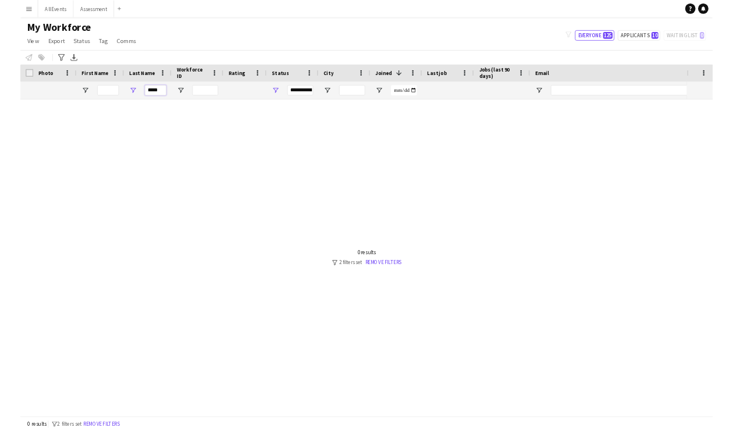
scroll to position [0, 10]
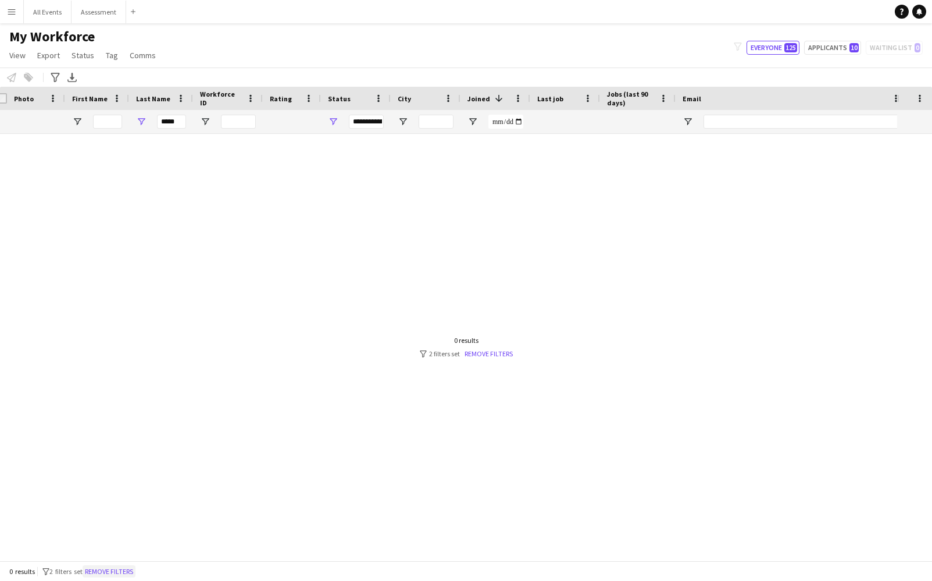
click at [119, 576] on button "Remove filters" at bounding box center [109, 571] width 53 height 13
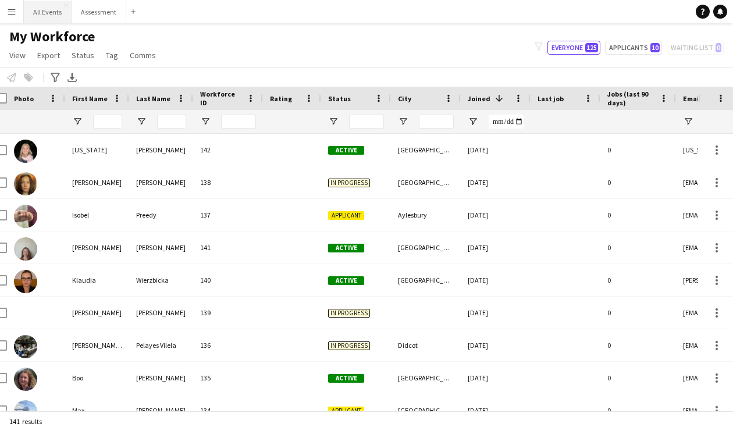
click at [38, 19] on button "All Events Close" at bounding box center [48, 12] width 48 height 23
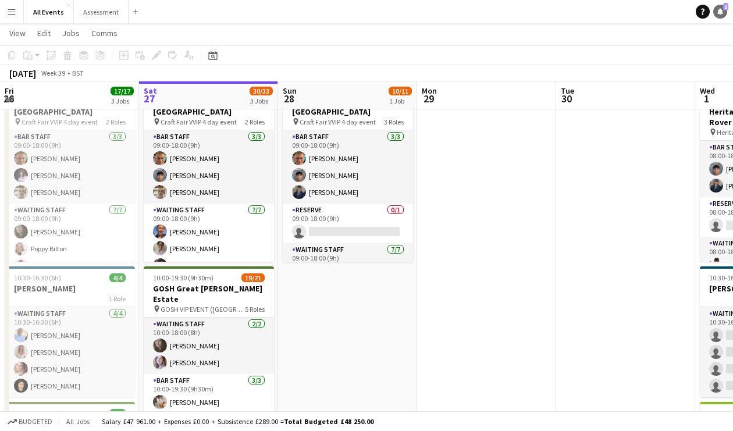
click at [725, 15] on link "Notifications 1" at bounding box center [720, 12] width 14 height 14
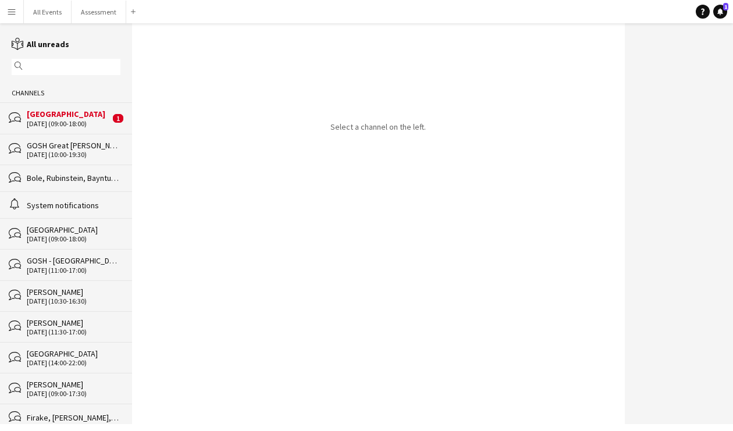
click at [81, 129] on div "bubbles [GEOGRAPHIC_DATA] [DATE] (09:00-18:00) 1" at bounding box center [66, 117] width 132 height 31
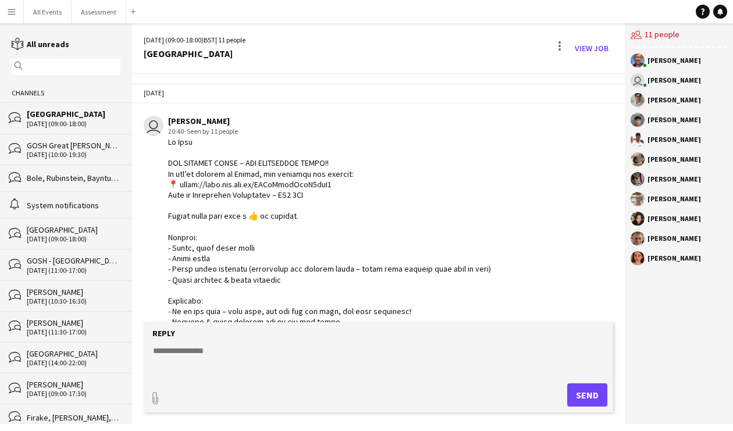
click at [47, 158] on div "[DATE] (10:00-19:30)" at bounding box center [74, 155] width 94 height 8
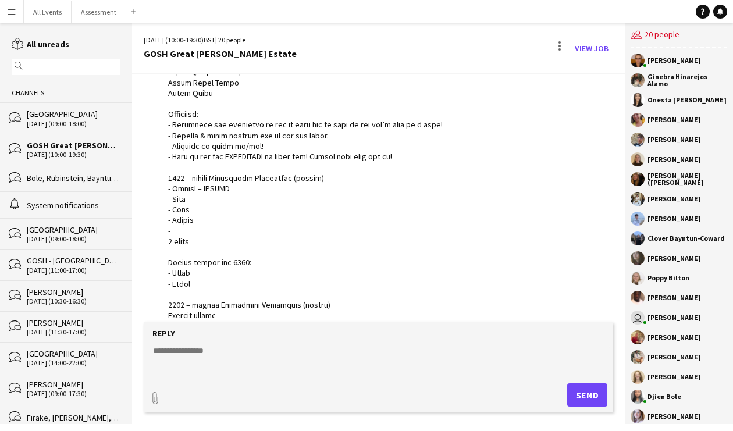
scroll to position [254, 0]
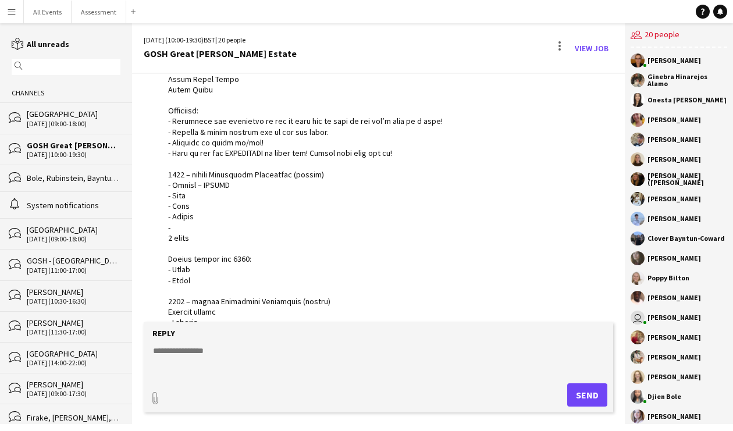
click at [388, 152] on div at bounding box center [353, 232] width 370 height 699
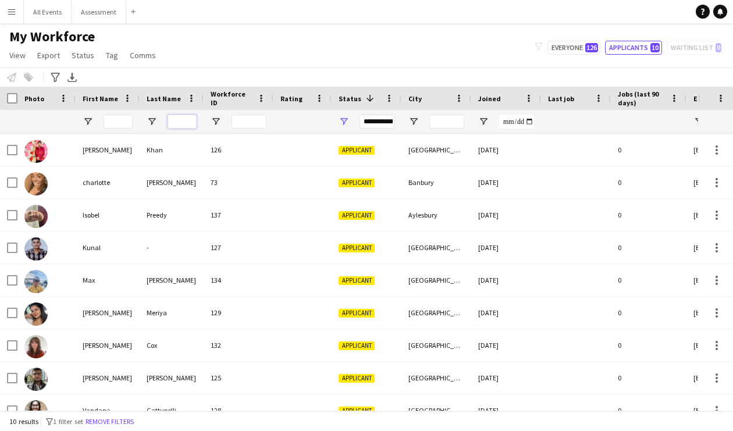
click at [180, 122] on input "Last Name Filter Input" at bounding box center [182, 122] width 29 height 14
paste input "****"
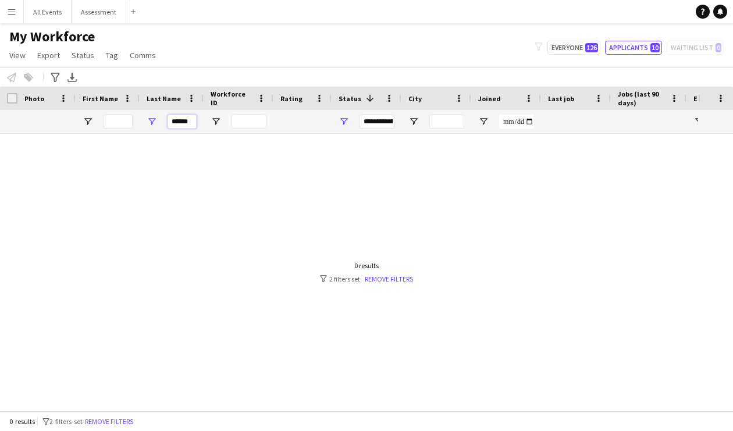
click at [176, 122] on input "****" at bounding box center [182, 122] width 29 height 14
paste input "Last Name Filter Input"
type input "****"
drag, startPoint x: 111, startPoint y: 421, endPoint x: 119, endPoint y: 375, distance: 46.7
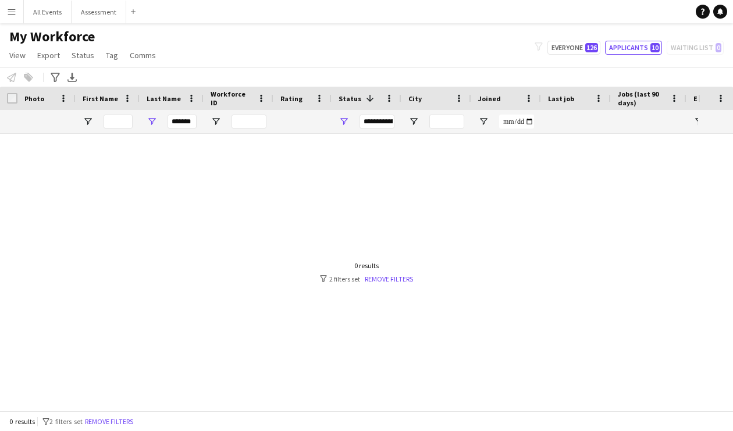
click at [109, 421] on button "Remove filters" at bounding box center [109, 421] width 53 height 13
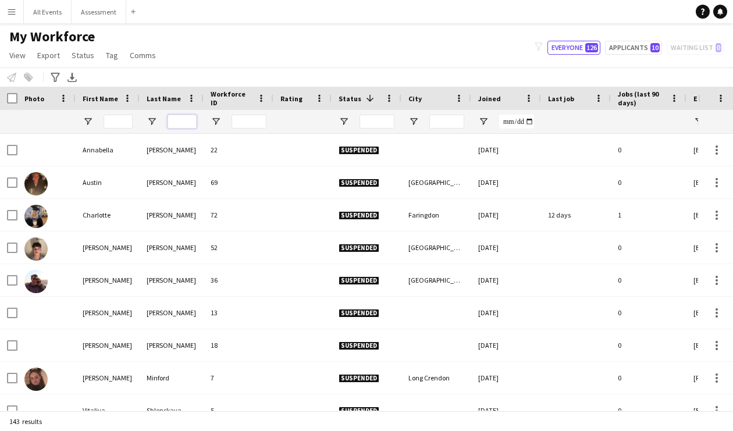
click at [176, 122] on input "Last Name Filter Input" at bounding box center [182, 122] width 29 height 14
paste input "****"
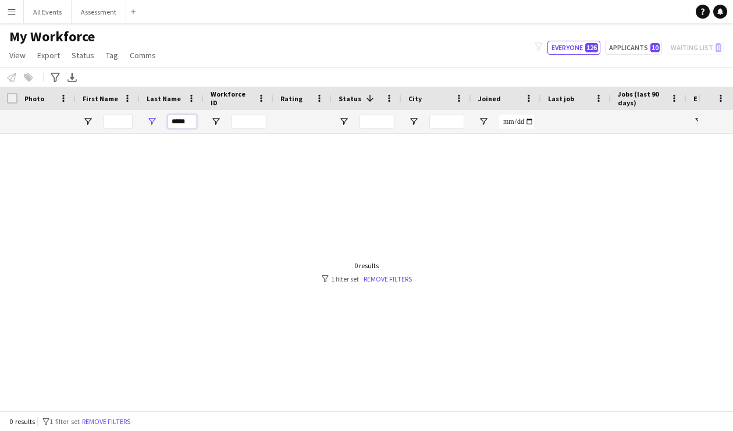
click at [178, 126] on input "****" at bounding box center [182, 122] width 29 height 14
paste input "Last Name Filter Input"
click at [177, 117] on input "****" at bounding box center [182, 122] width 29 height 14
click at [176, 117] on input "****" at bounding box center [182, 122] width 29 height 14
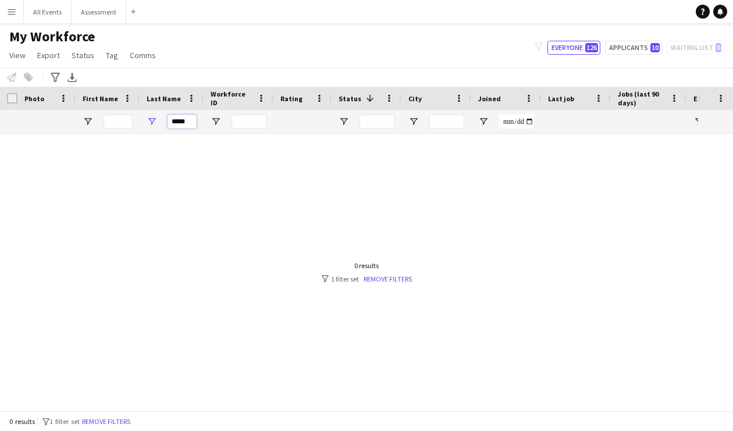
type input "*"
paste input "****"
type input "****"
click at [118, 419] on button "Remove filters" at bounding box center [106, 421] width 53 height 13
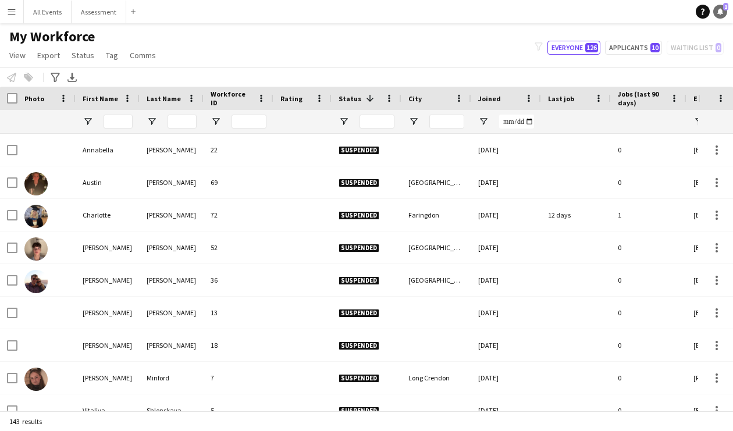
click at [720, 15] on link "Notifications 1" at bounding box center [720, 12] width 14 height 14
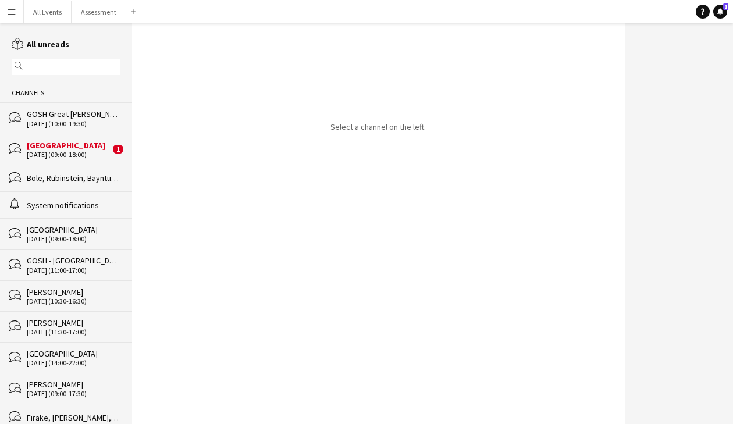
click at [73, 154] on div "27-09-2025 (09:00-18:00)" at bounding box center [68, 155] width 83 height 8
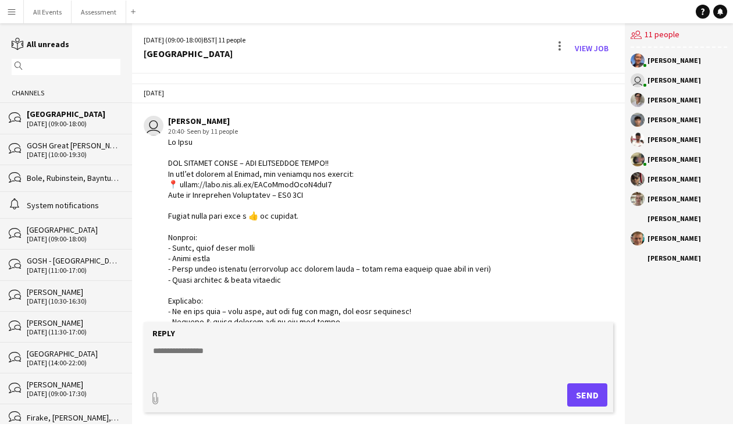
scroll to position [909, 0]
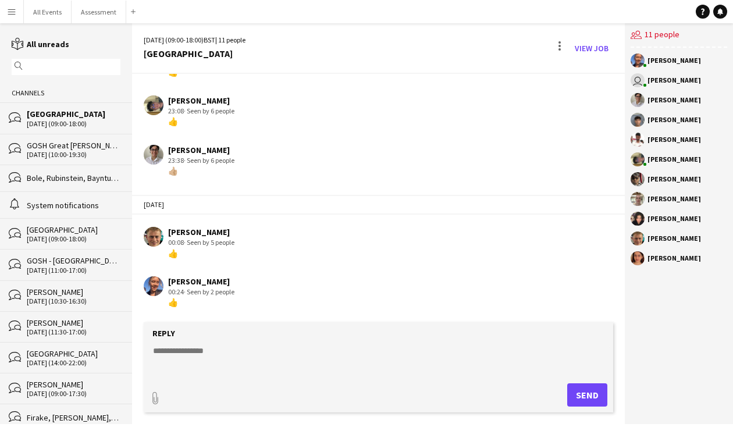
click at [15, 17] on button "Menu" at bounding box center [11, 11] width 23 height 23
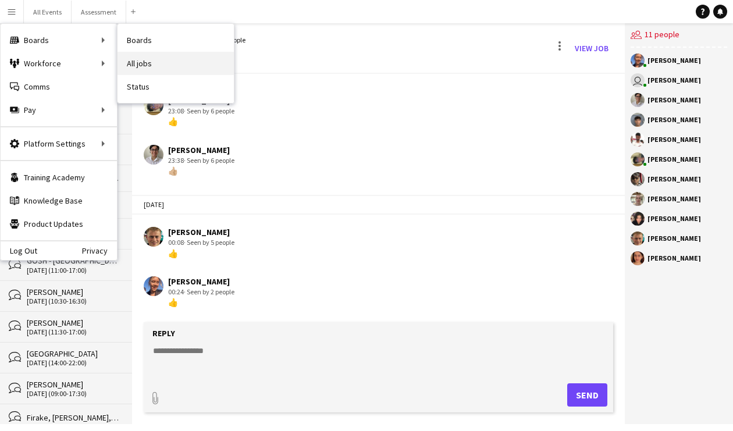
scroll to position [0, 0]
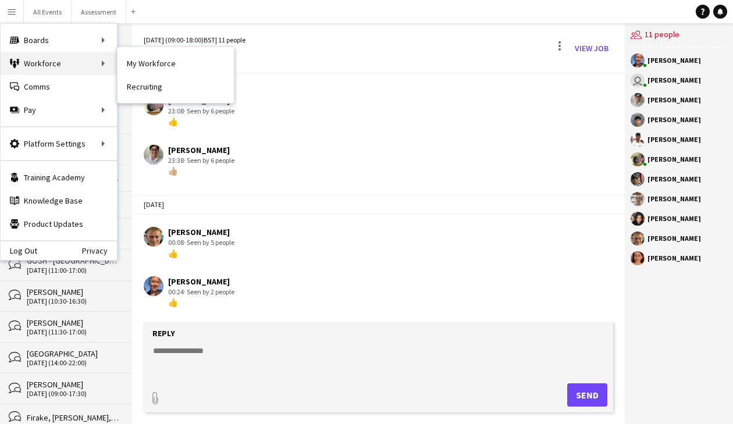
click at [65, 69] on div "Workforce Workforce" at bounding box center [59, 63] width 116 height 23
click at [154, 67] on link "My Workforce" at bounding box center [176, 63] width 116 height 23
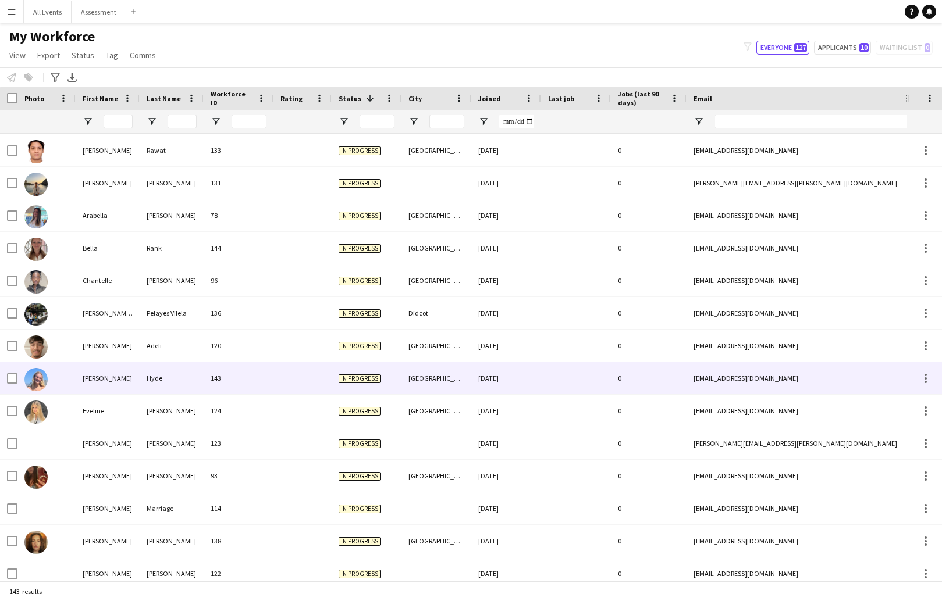
scroll to position [587, 0]
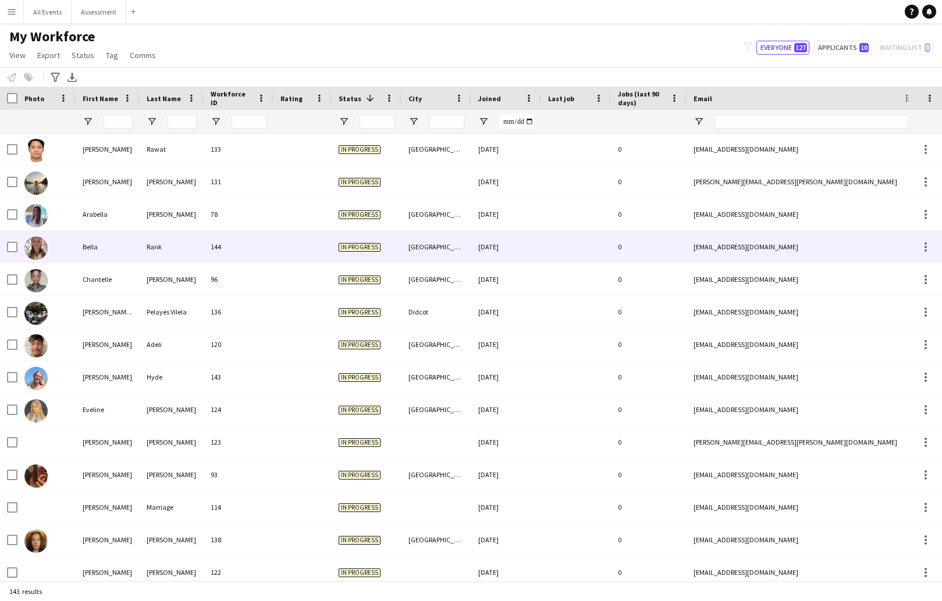
click at [256, 250] on div "144" at bounding box center [239, 247] width 70 height 32
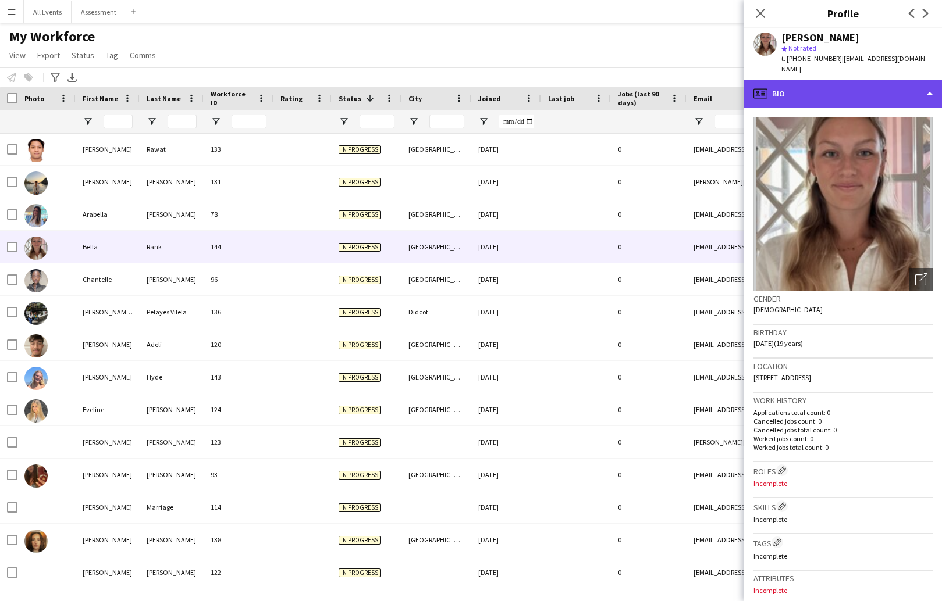
click at [732, 80] on div "profile Bio" at bounding box center [843, 94] width 198 height 28
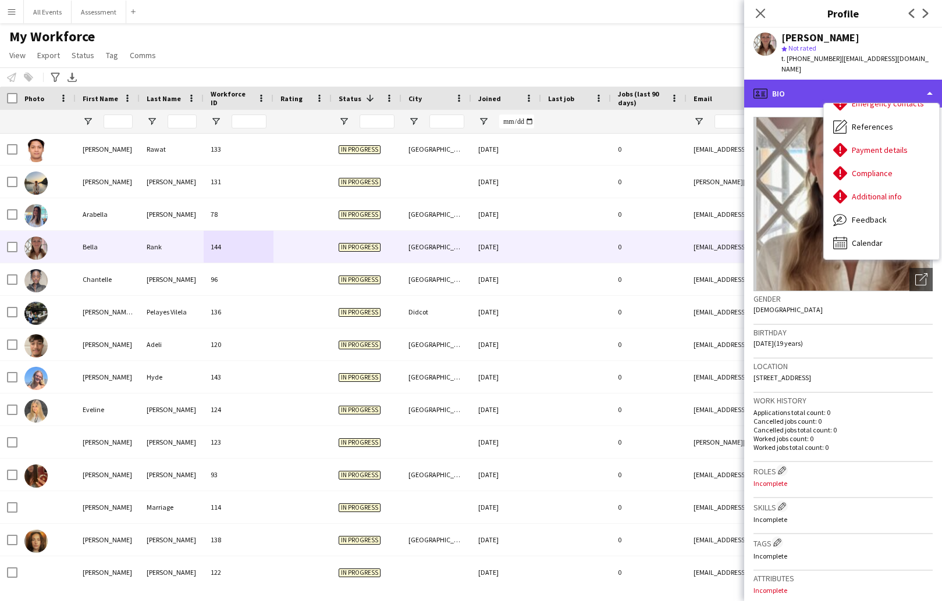
scroll to position [109, 0]
drag, startPoint x: 818, startPoint y: 79, endPoint x: 803, endPoint y: 88, distance: 17.8
click at [732, 80] on div "profile Bio" at bounding box center [843, 94] width 198 height 28
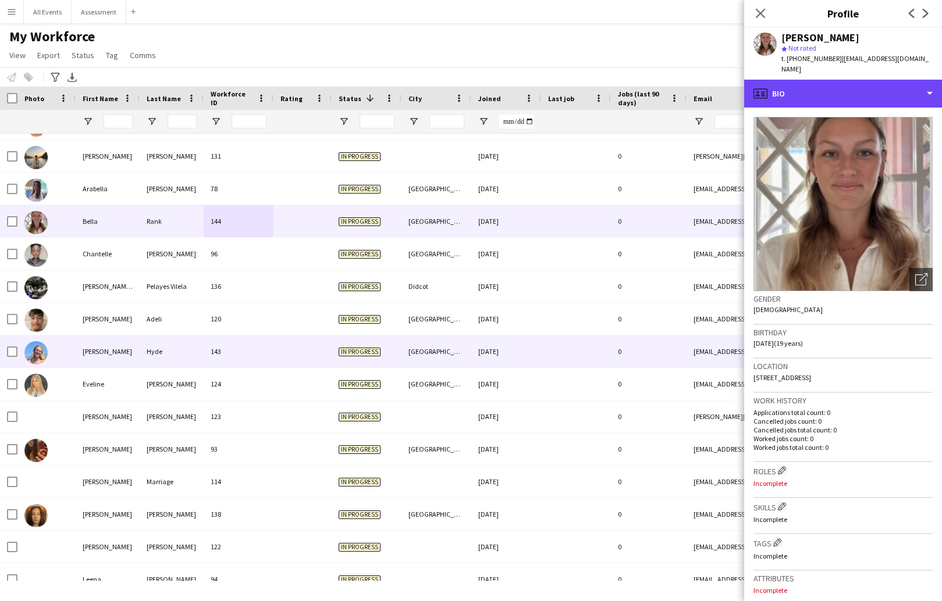
scroll to position [0, 0]
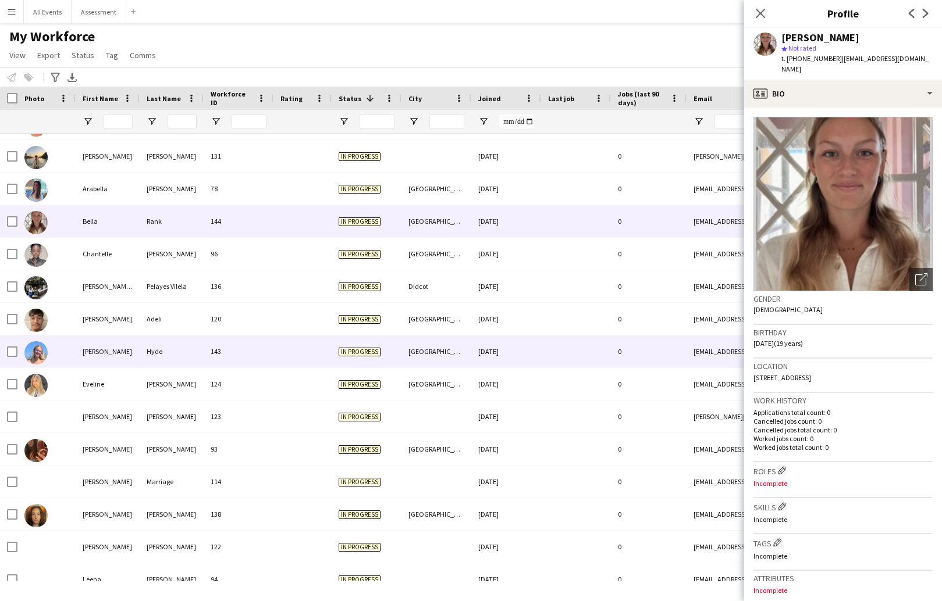
click at [279, 353] on div at bounding box center [302, 352] width 58 height 32
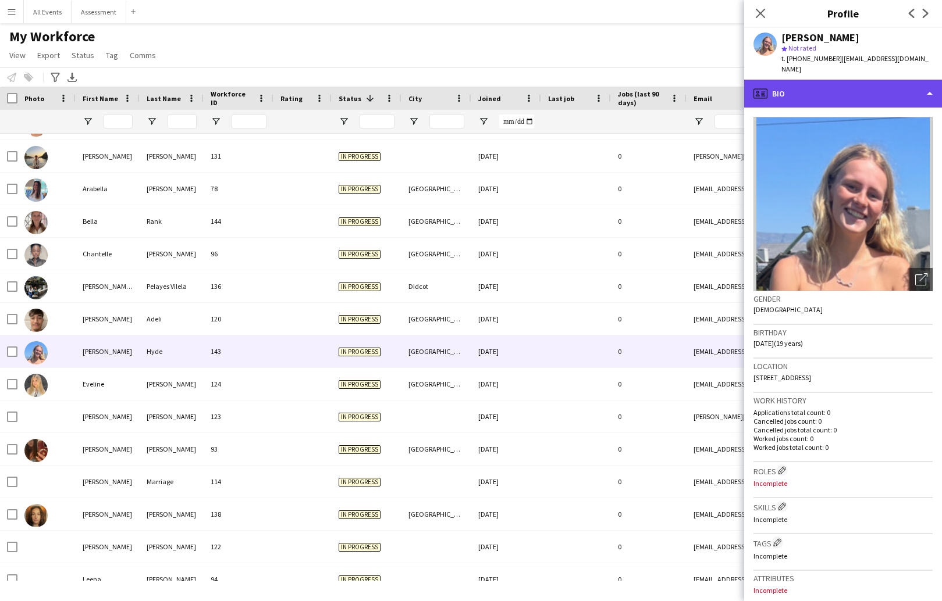
click at [732, 80] on div "profile Bio" at bounding box center [843, 94] width 198 height 28
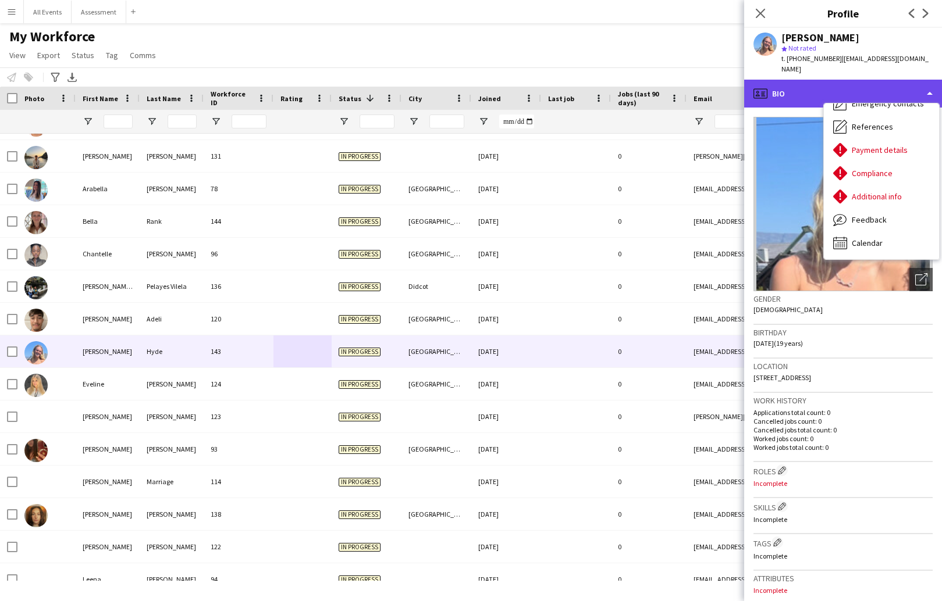
click at [732, 84] on div "profile Bio" at bounding box center [843, 94] width 198 height 28
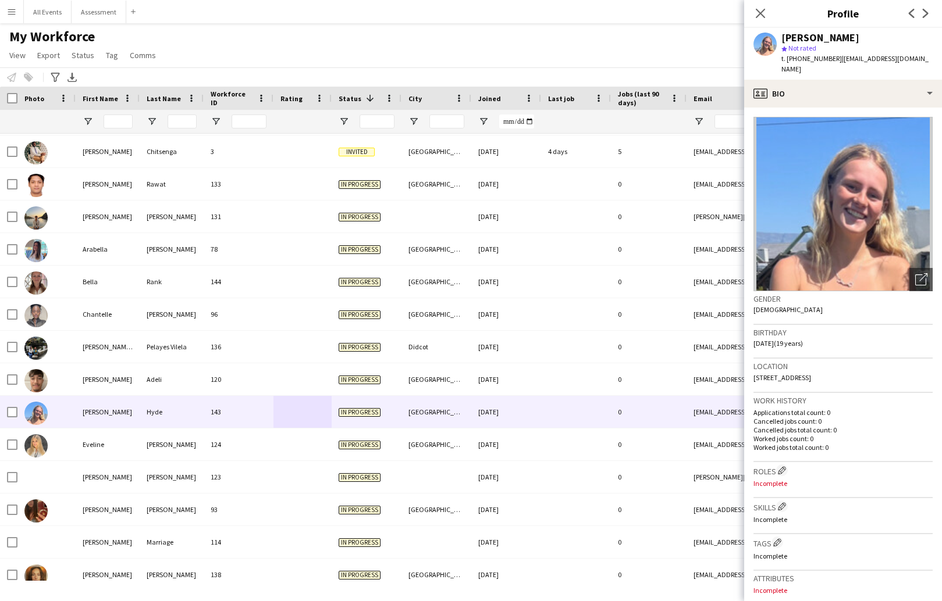
click at [378, 73] on div "Notify workforce Add to tag Select at least one crew to tag him or her. Advance…" at bounding box center [471, 76] width 942 height 19
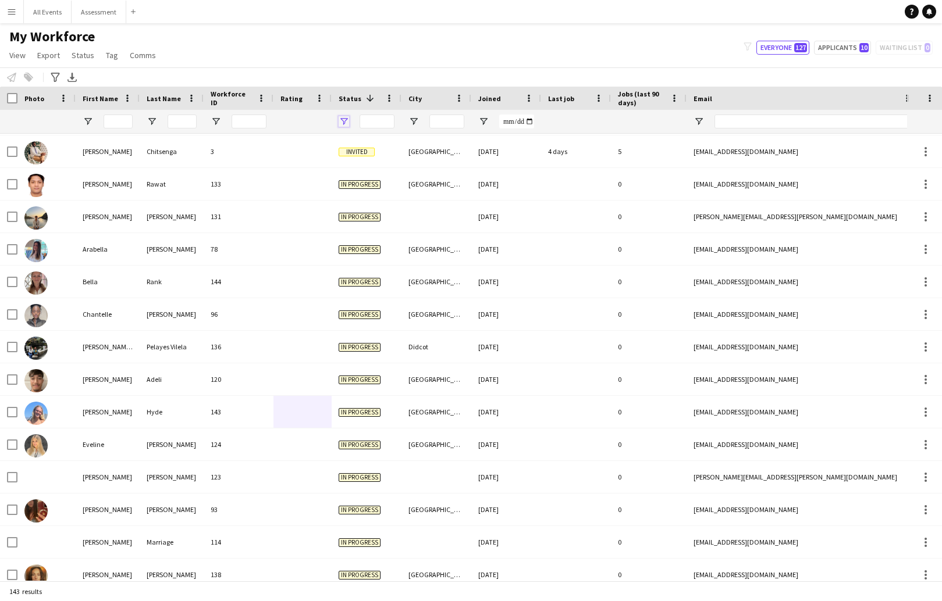
click at [345, 122] on span "Open Filter Menu" at bounding box center [344, 121] width 10 height 10
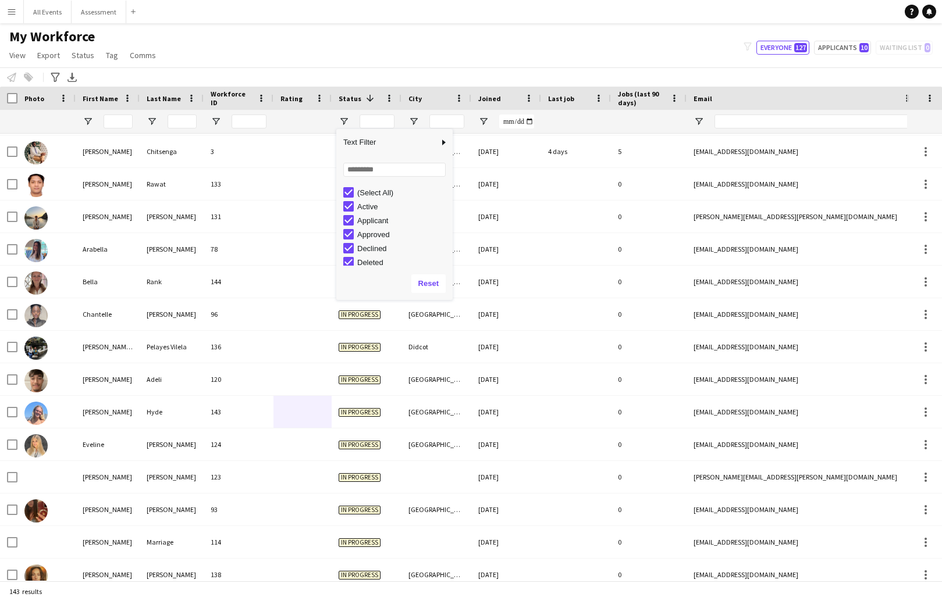
click at [361, 190] on div "(Select All)" at bounding box center [403, 192] width 92 height 9
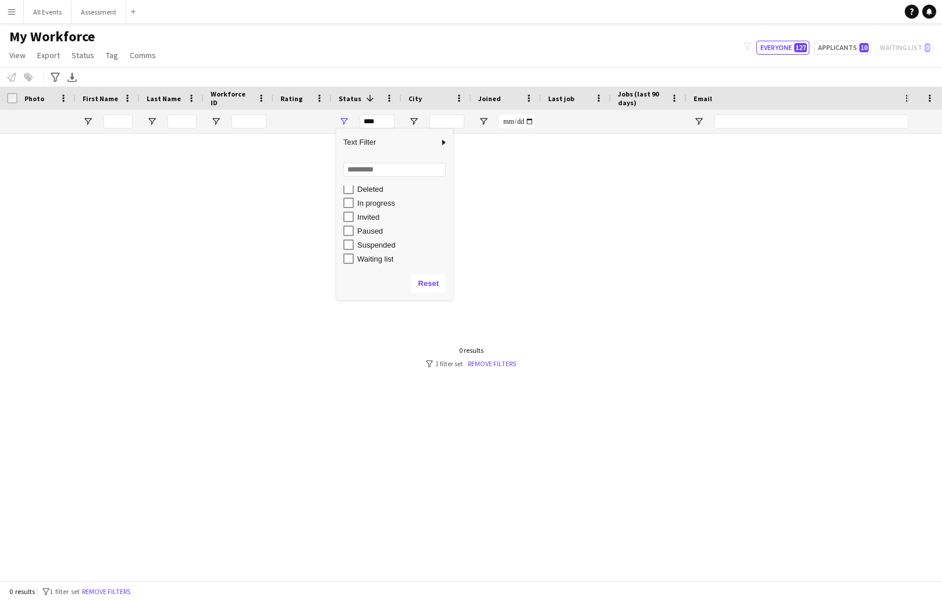
click at [376, 201] on div "In progress" at bounding box center [403, 203] width 92 height 9
type input "**********"
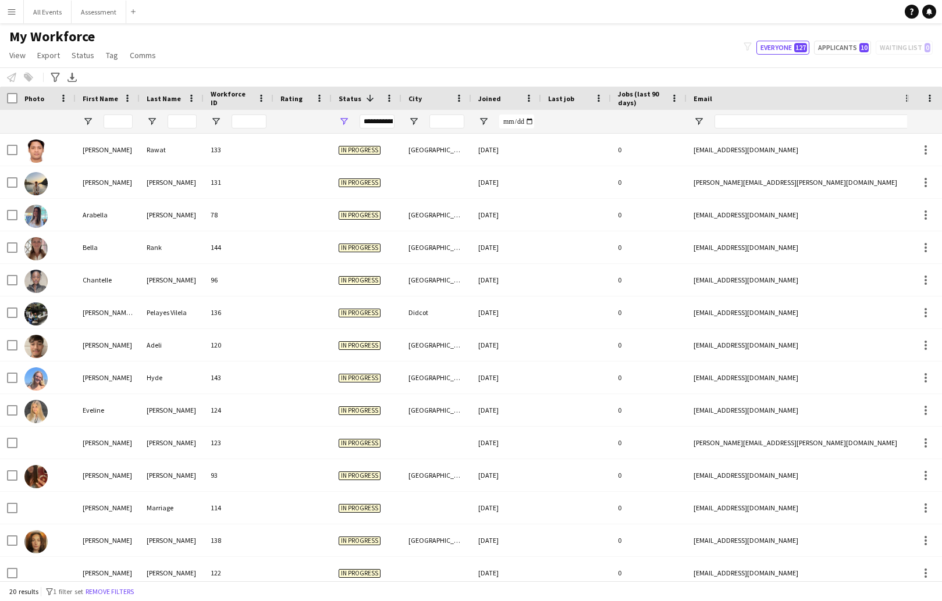
click at [380, 51] on div "My Workforce View Views Default view New view Update view Delete view Edit name…" at bounding box center [471, 48] width 942 height 40
click at [482, 103] on div "Joined" at bounding box center [499, 98] width 42 height 17
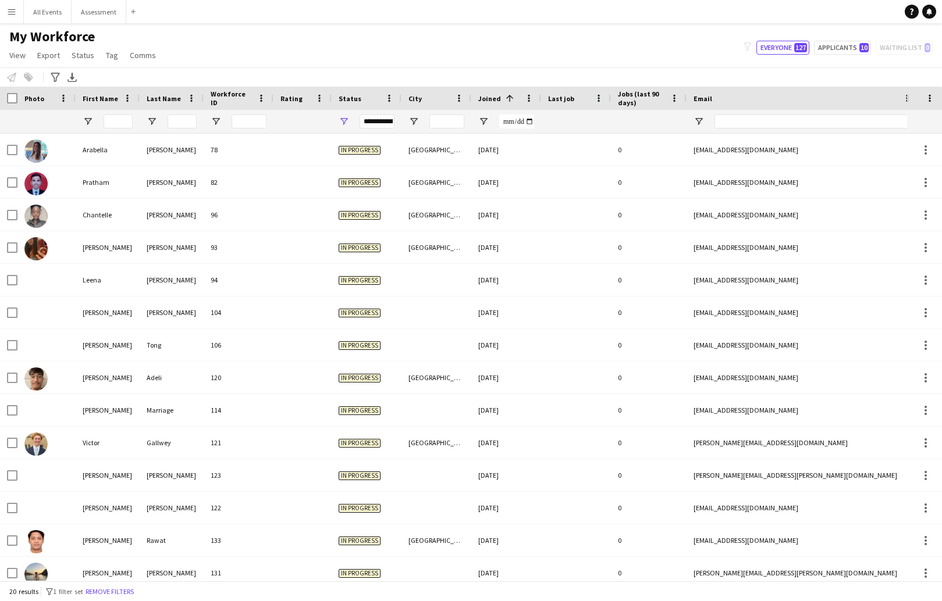
click at [486, 101] on span "Joined" at bounding box center [489, 98] width 23 height 9
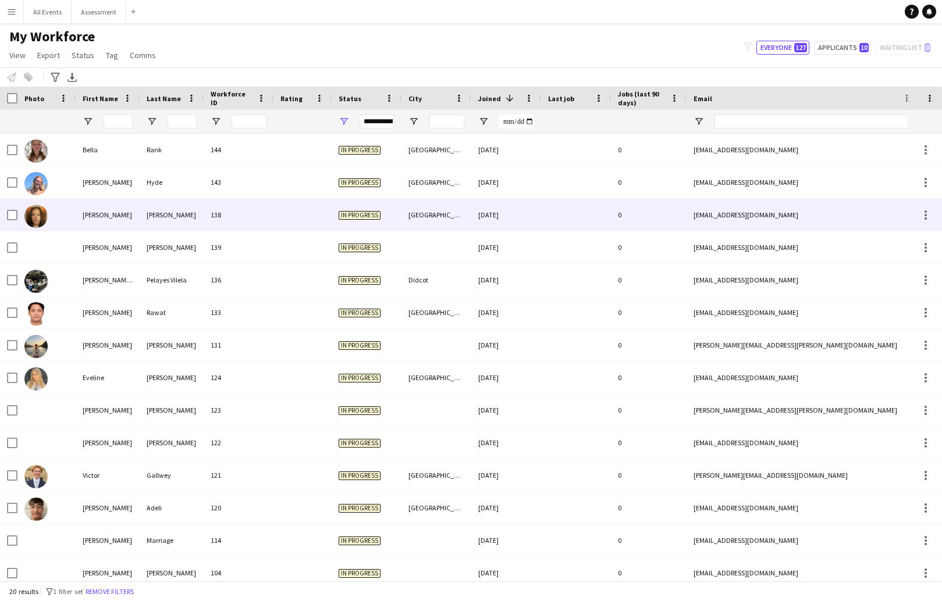
click at [504, 216] on div "[DATE]" at bounding box center [506, 215] width 70 height 32
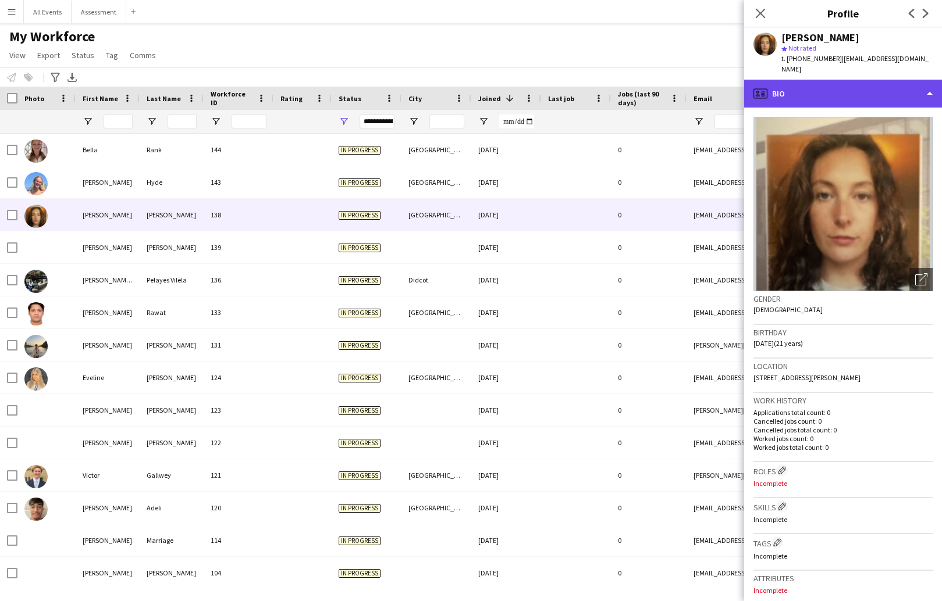
click at [732, 89] on div "profile Bio" at bounding box center [843, 94] width 198 height 28
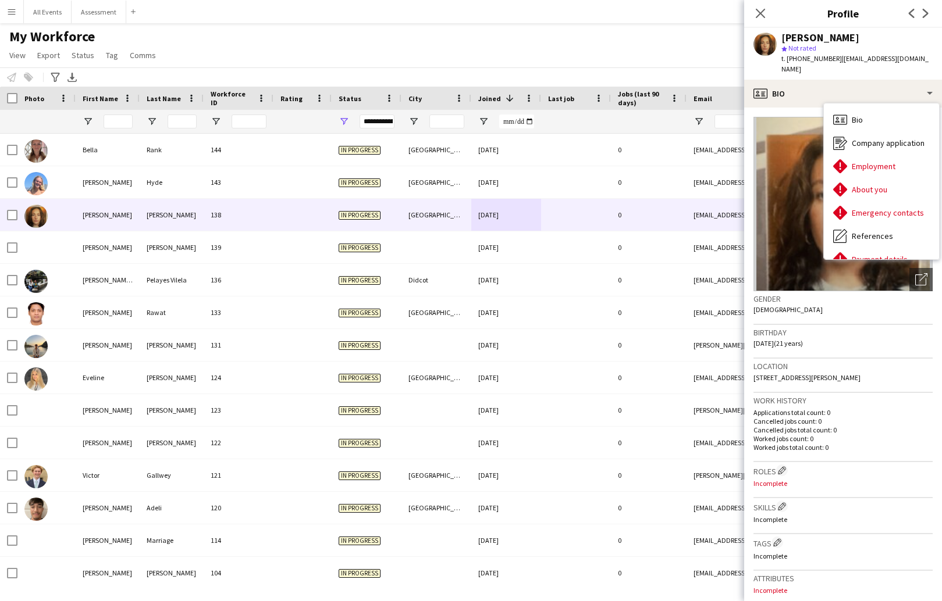
click at [581, 48] on div "My Workforce View Views Default view New view Update view Delete view Edit name…" at bounding box center [471, 48] width 942 height 40
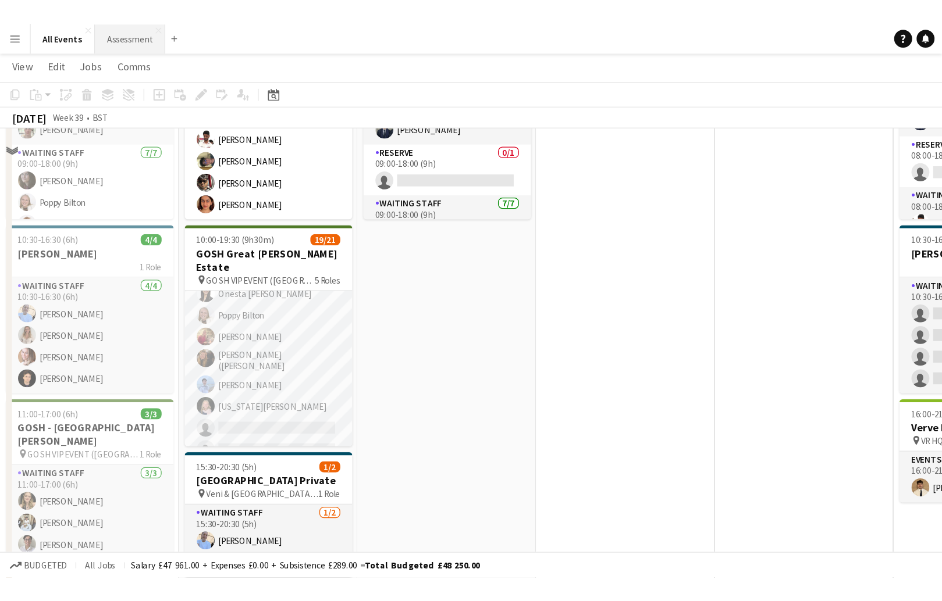
scroll to position [92, 0]
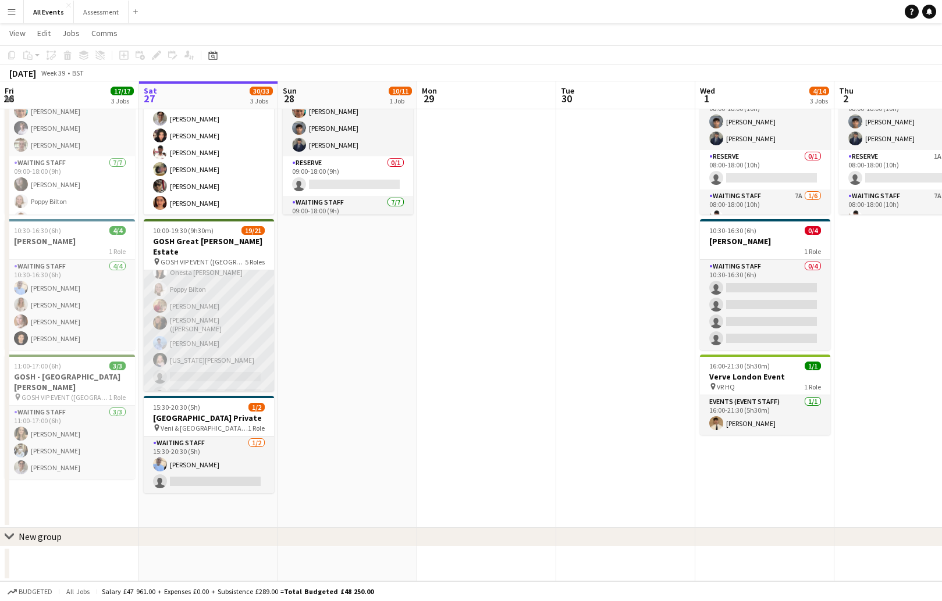
click at [201, 343] on app-card-role "Waiting Staff 1A [DATE] 11:00-19:30 (8h30m) [PERSON_NAME] [PERSON_NAME] [PERSON…" at bounding box center [209, 274] width 130 height 262
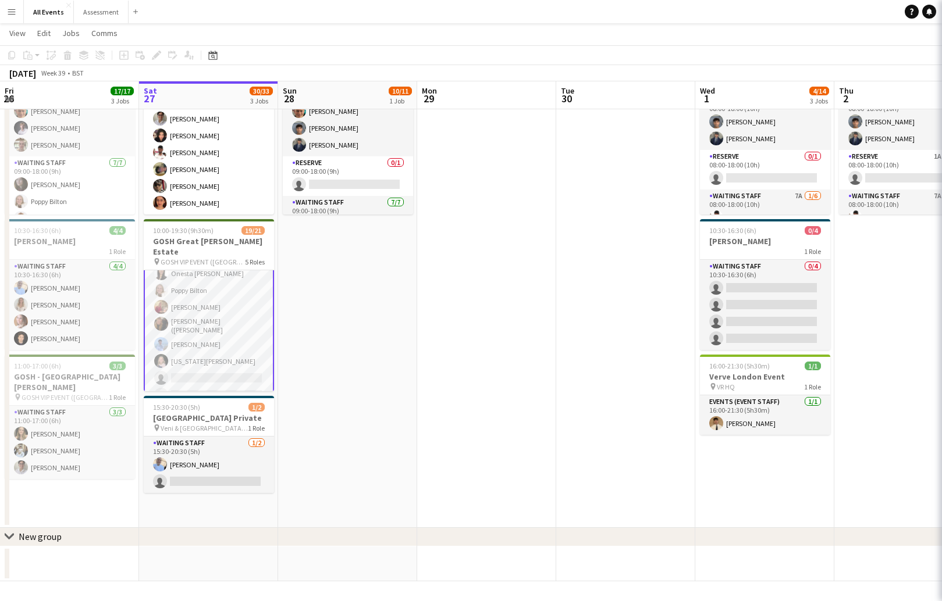
scroll to position [0, 277]
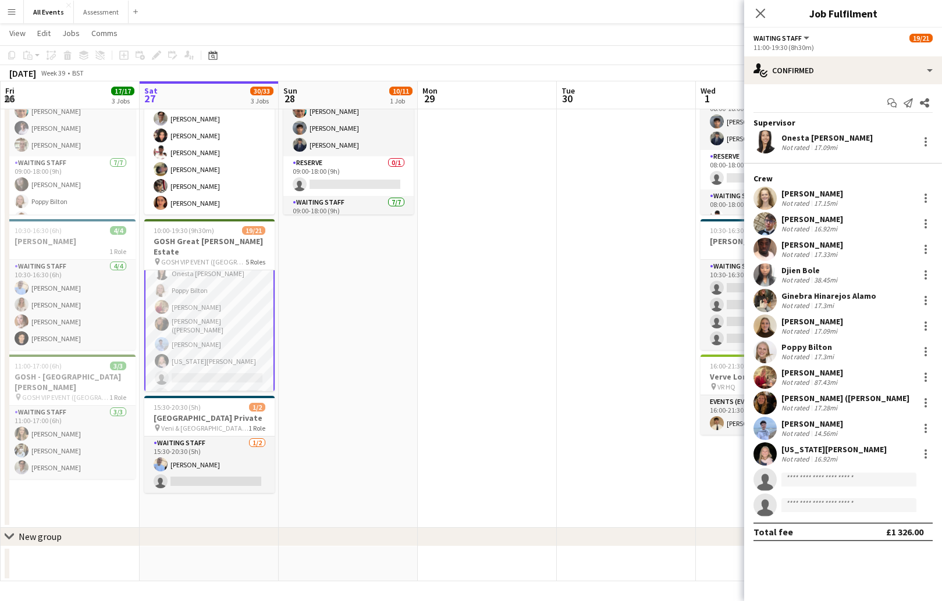
click at [732, 430] on div "[US_STATE][PERSON_NAME]" at bounding box center [833, 449] width 105 height 10
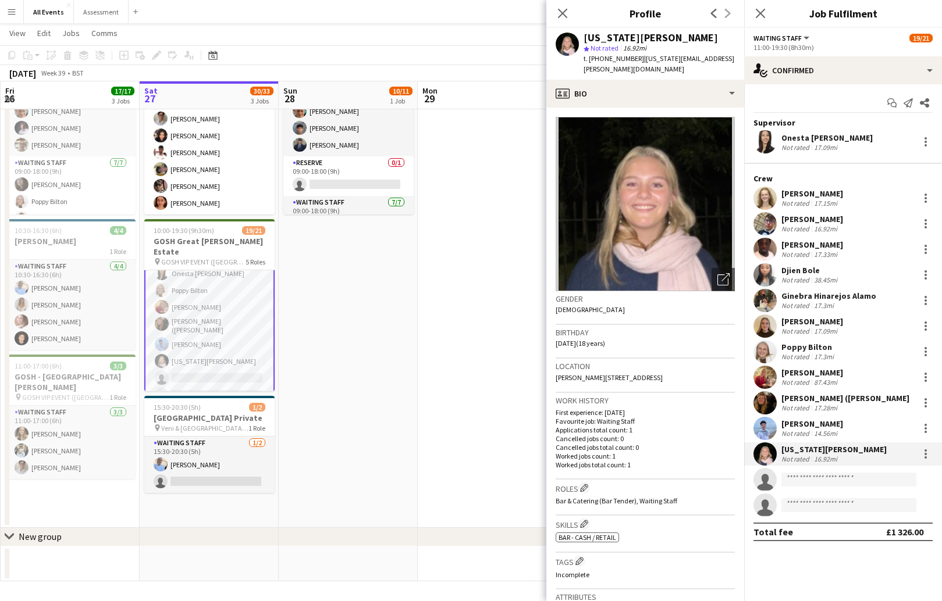
scroll to position [0, 0]
click at [461, 309] on app-date-cell at bounding box center [487, 283] width 139 height 490
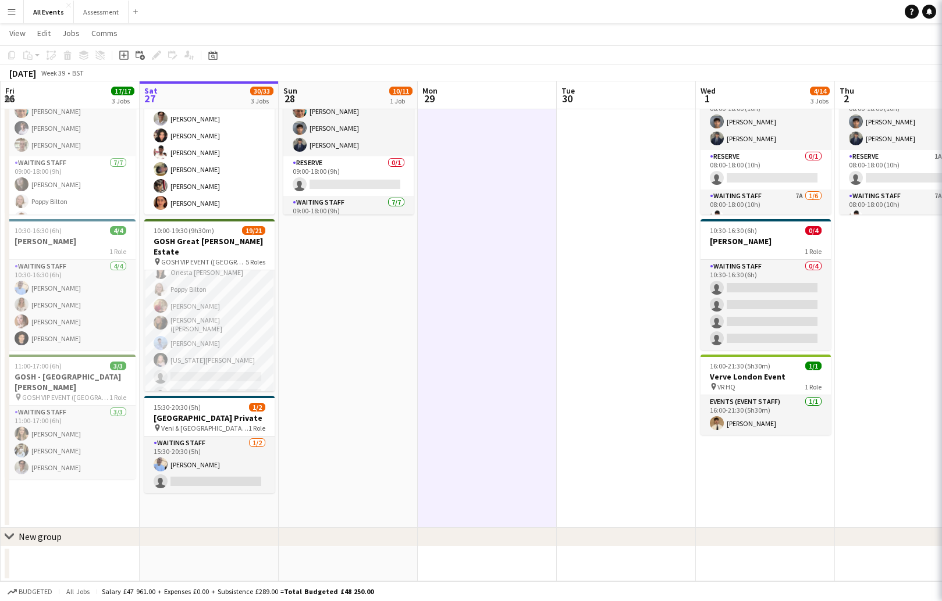
scroll to position [0, 278]
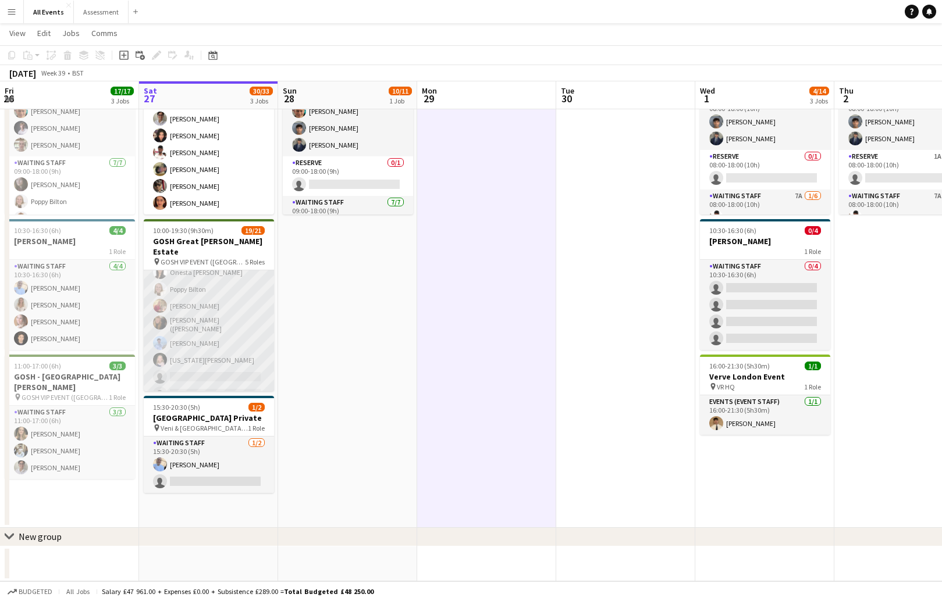
click at [181, 347] on app-card-role "Waiting Staff 1A [DATE] 11:00-19:30 (8h30m) [PERSON_NAME] [PERSON_NAME] [PERSON…" at bounding box center [209, 274] width 130 height 262
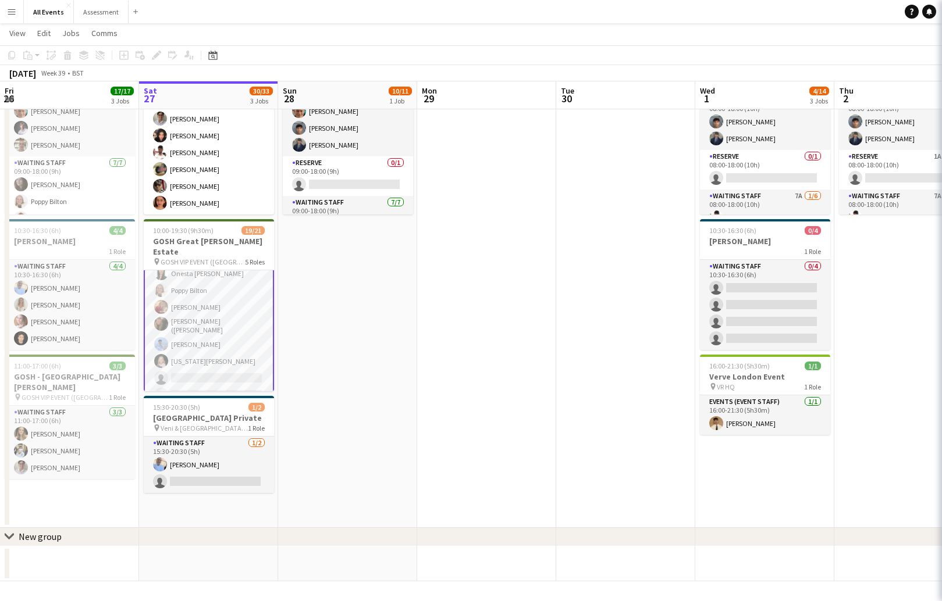
scroll to position [0, 279]
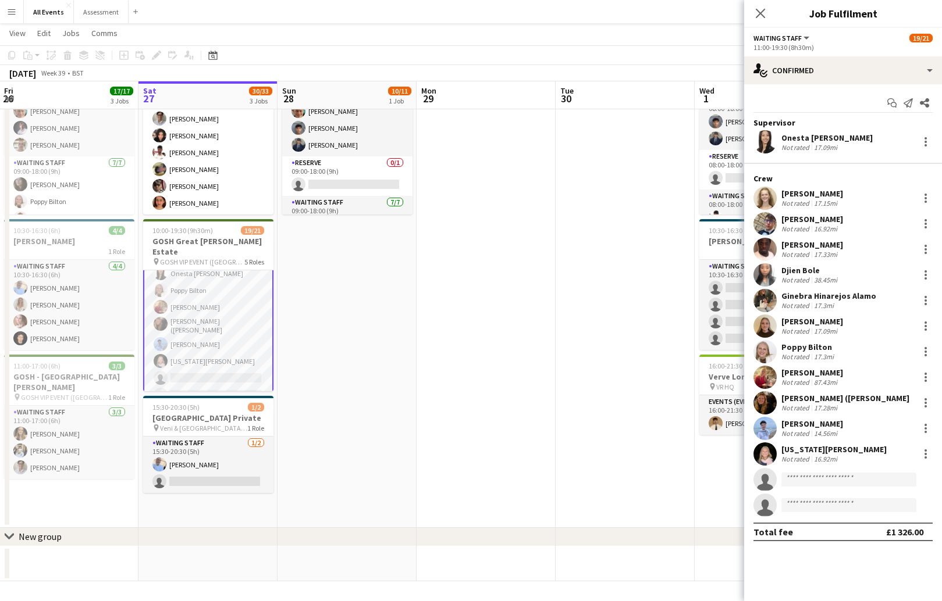
click at [732, 430] on div "[US_STATE][PERSON_NAME]" at bounding box center [833, 449] width 105 height 10
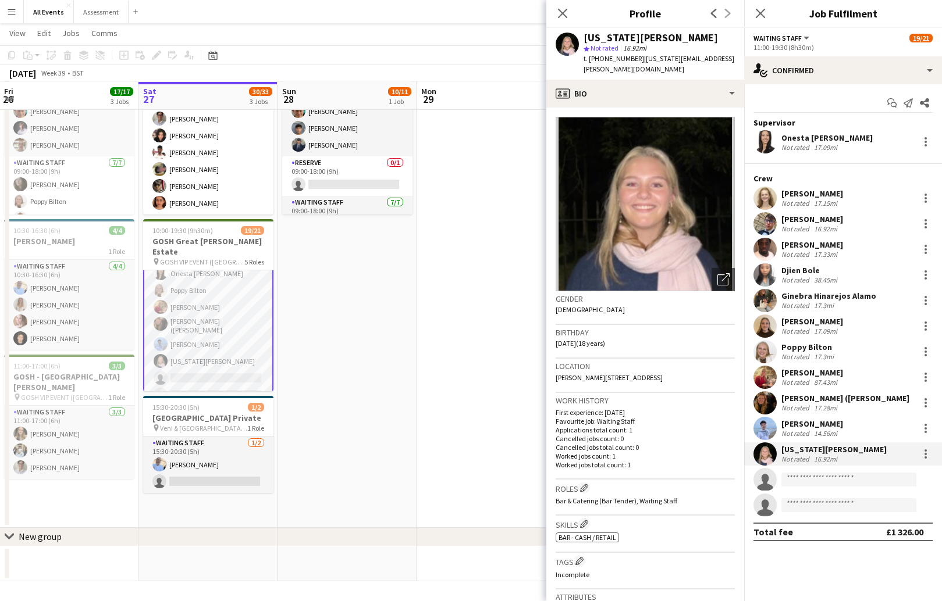
scroll to position [92, 0]
click at [311, 386] on app-date-cell "09:00-18:00 (9h) 10/11 Heritage House pin Craft Fair VVIP 4 day event 3 Roles B…" at bounding box center [346, 283] width 139 height 490
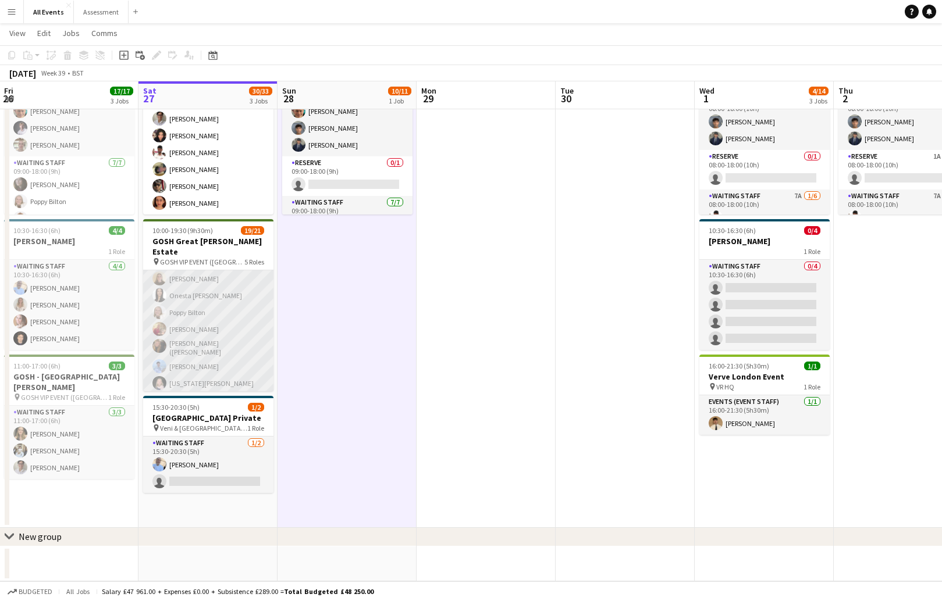
scroll to position [288, 0]
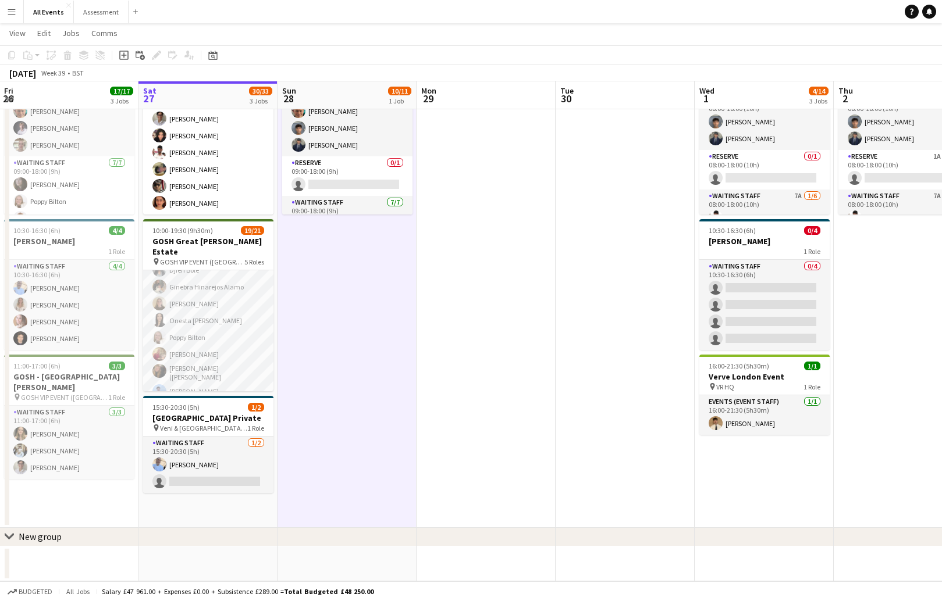
click at [436, 396] on app-date-cell at bounding box center [485, 283] width 139 height 490
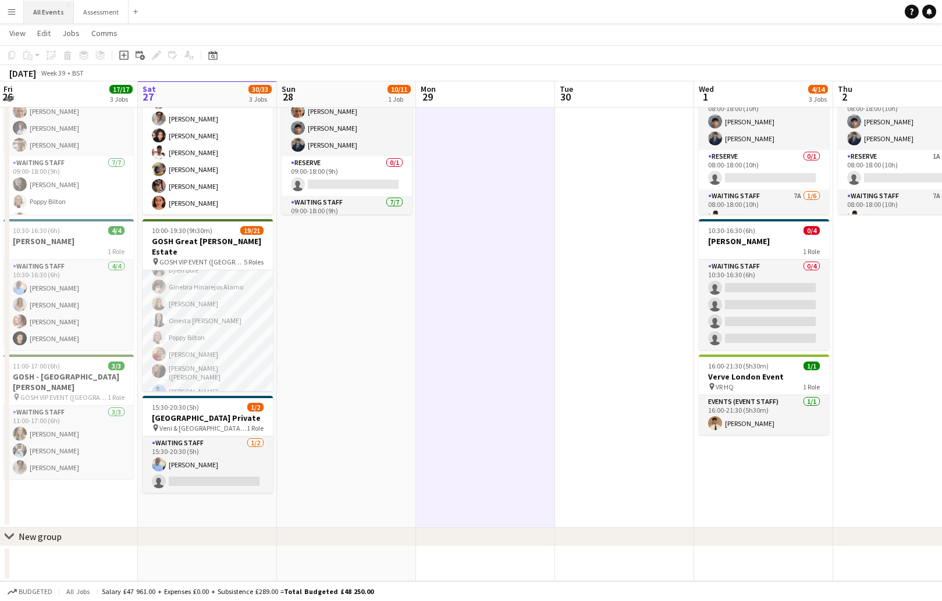
scroll to position [91, 0]
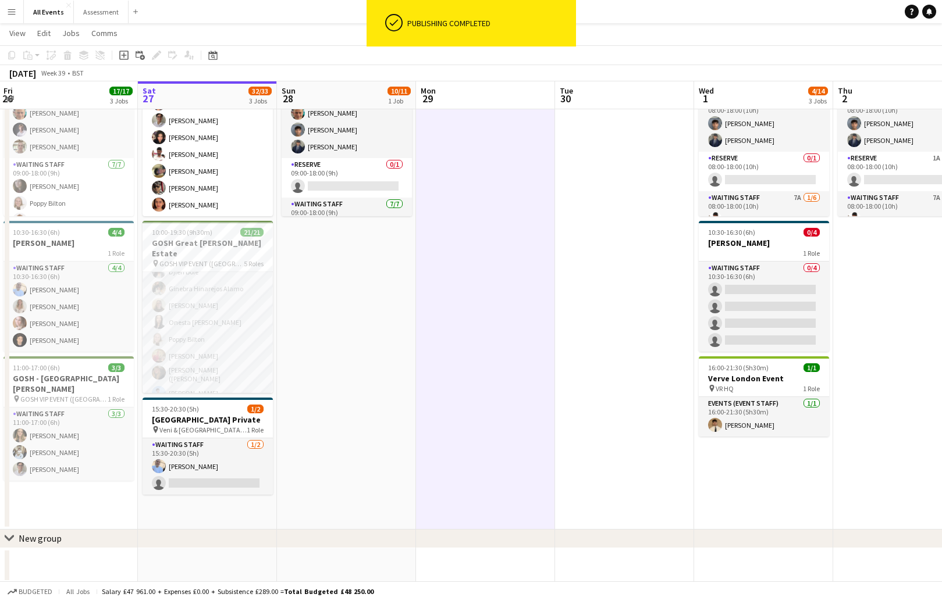
click at [15, 17] on button "Menu" at bounding box center [11, 11] width 23 height 23
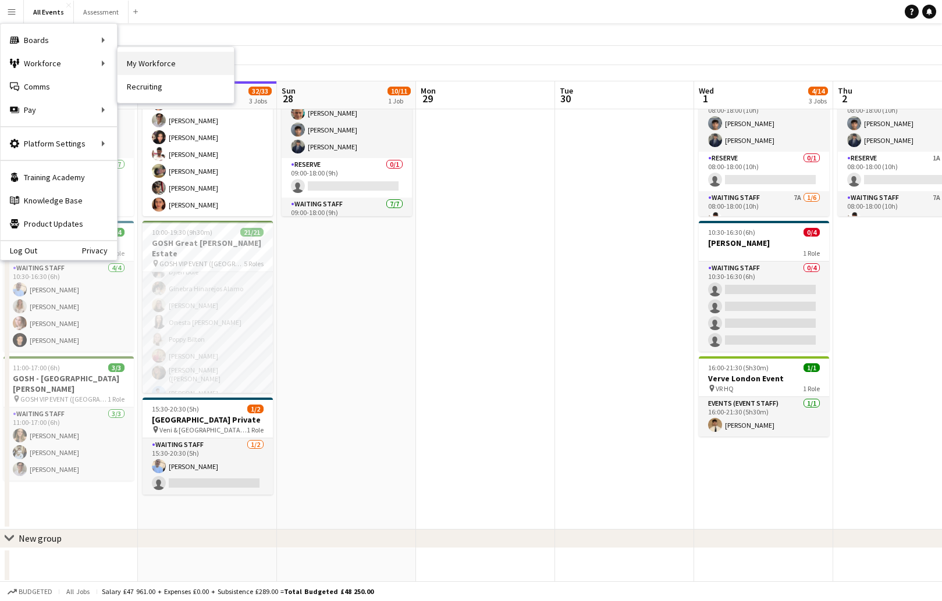
click at [147, 63] on link "My Workforce" at bounding box center [176, 63] width 116 height 23
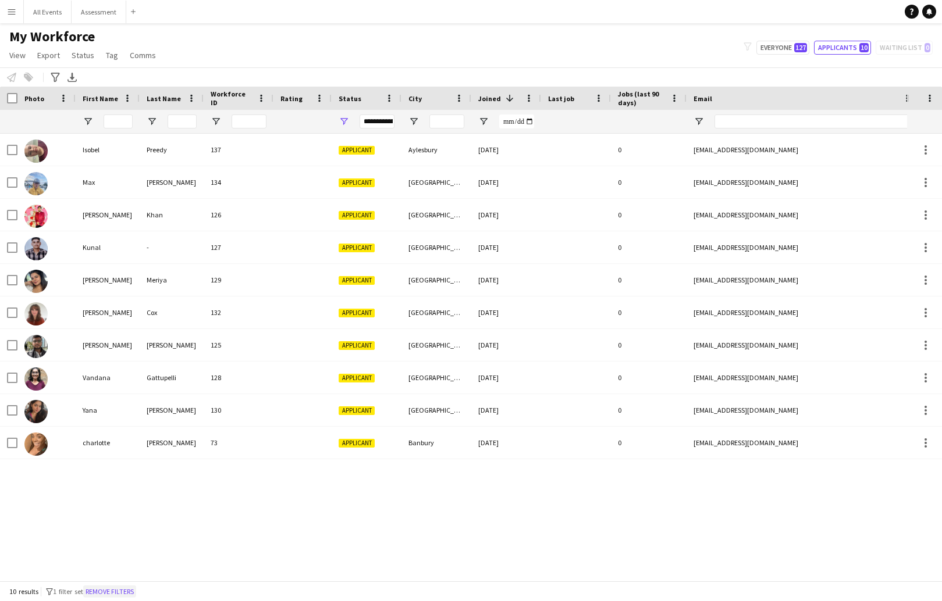
click at [127, 430] on button "Remove filters" at bounding box center [109, 592] width 53 height 13
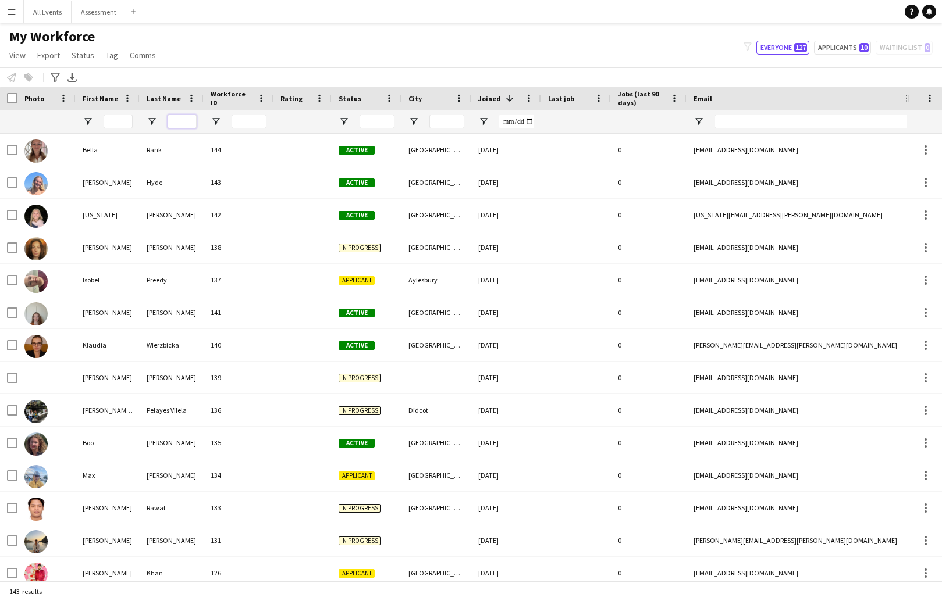
click at [181, 123] on input "Last Name Filter Input" at bounding box center [182, 122] width 29 height 14
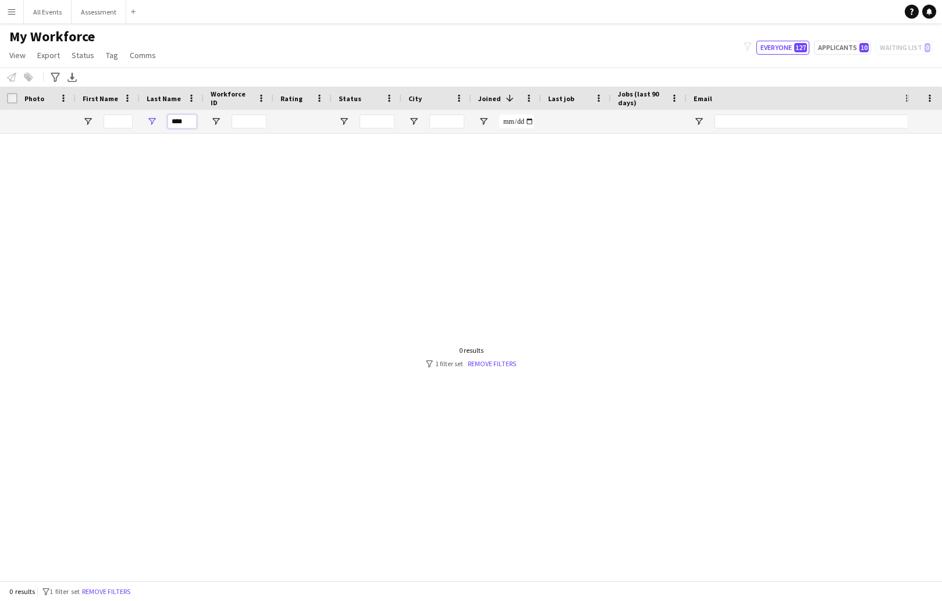
type input "****"
drag, startPoint x: 193, startPoint y: 122, endPoint x: 183, endPoint y: 107, distance: 17.3
click at [185, 109] on div "Workforce Details Photo First Name 1" at bounding box center [630, 110] width 1261 height 47
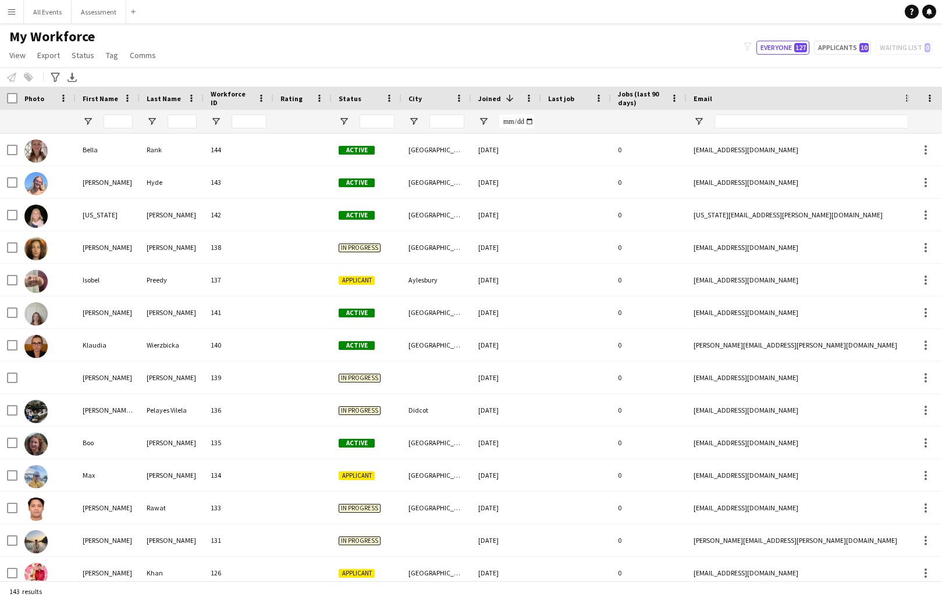
click at [380, 48] on div "My Workforce View Views Default view New view Update view Delete view Edit name…" at bounding box center [471, 48] width 942 height 40
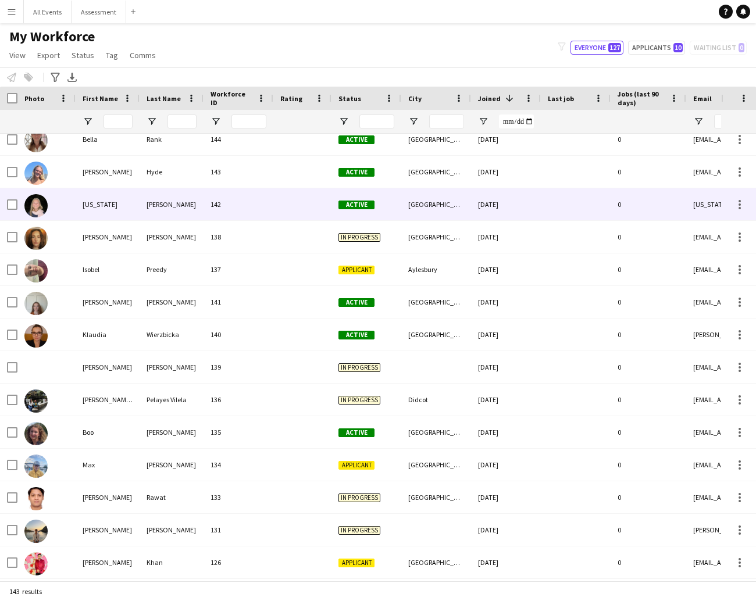
scroll to position [10, 0]
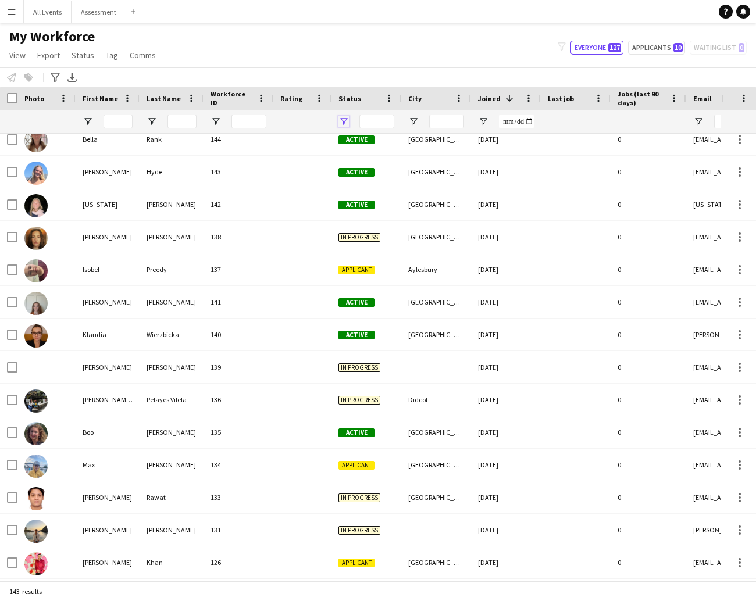
click at [344, 123] on span "Open Filter Menu" at bounding box center [344, 121] width 10 height 10
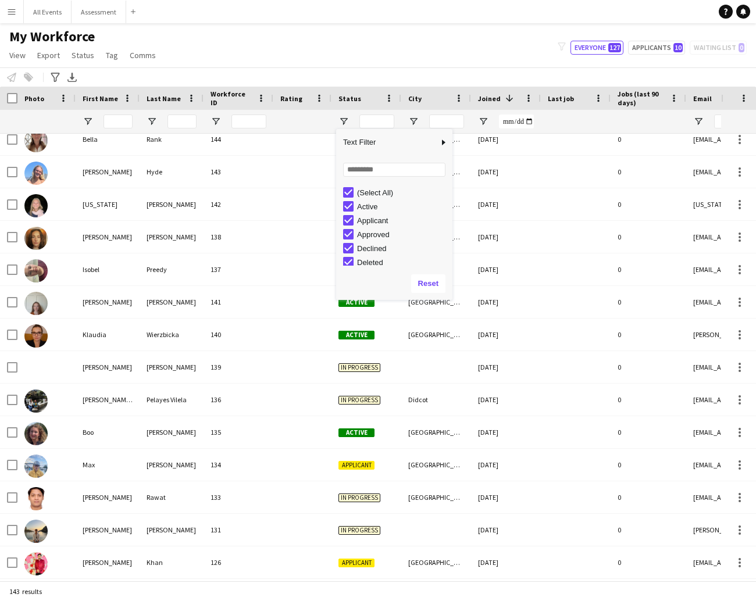
click at [375, 191] on div "(Select All)" at bounding box center [403, 192] width 92 height 9
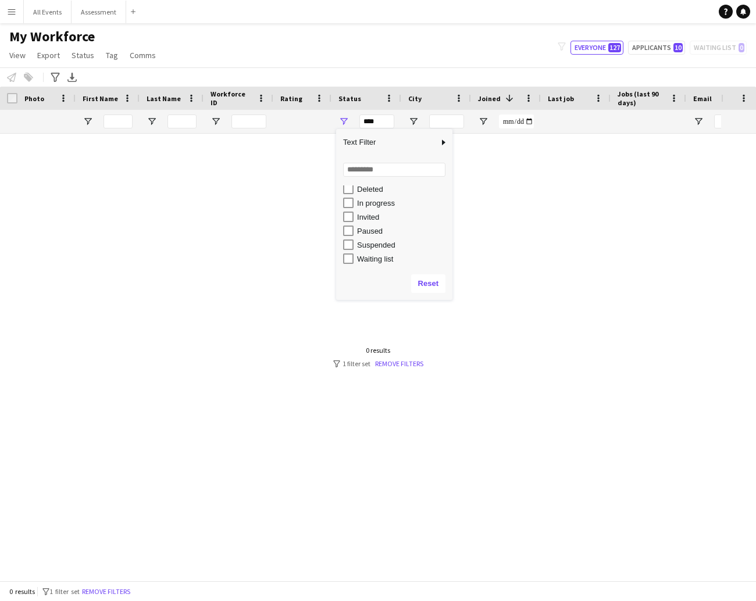
scroll to position [73, 0]
click at [379, 205] on div "In progress" at bounding box center [403, 203] width 92 height 9
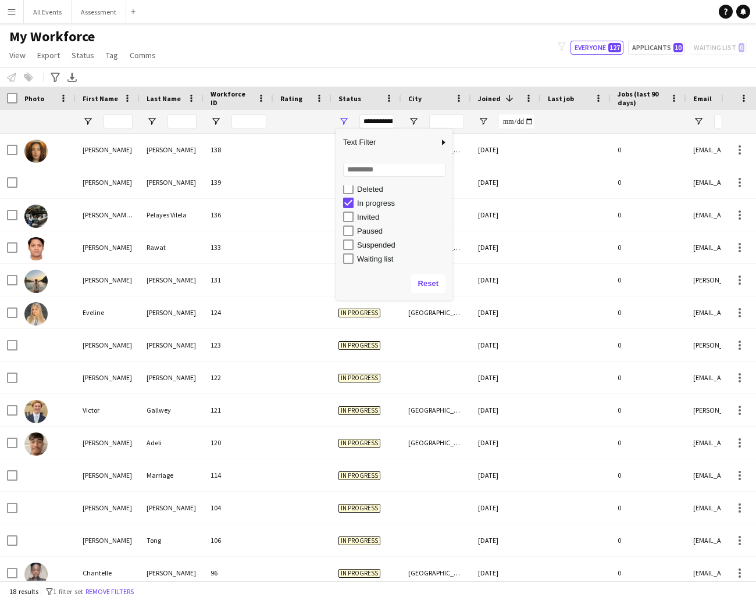
click at [337, 61] on div "My Workforce View Views Default view New view Update view Delete view Edit name…" at bounding box center [378, 48] width 756 height 40
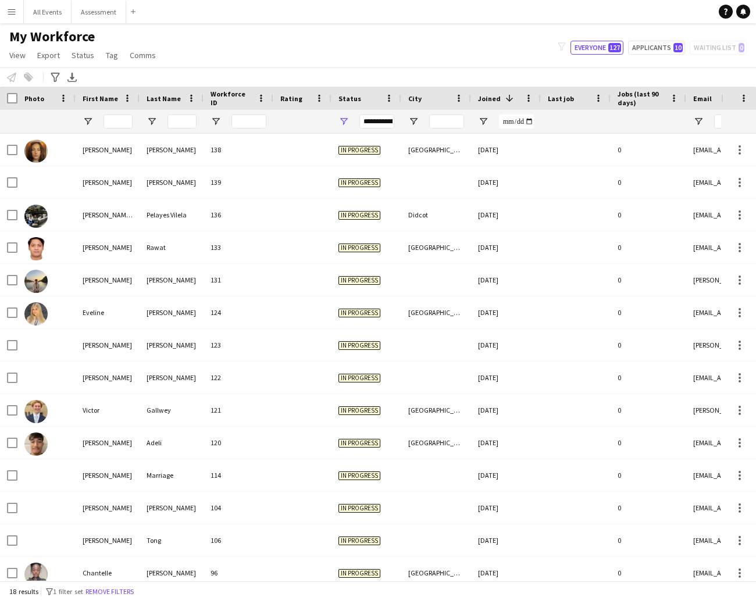
click at [487, 97] on span "Joined" at bounding box center [489, 98] width 23 height 9
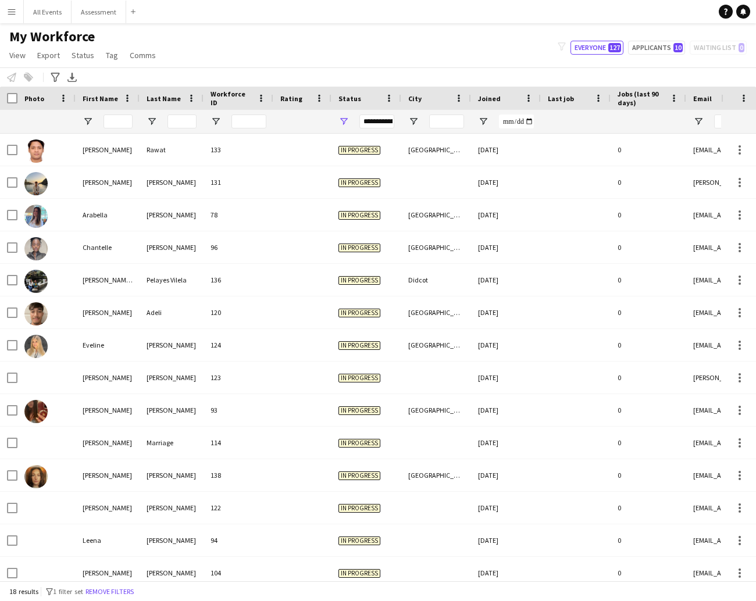
click at [487, 97] on span "Joined" at bounding box center [489, 98] width 23 height 9
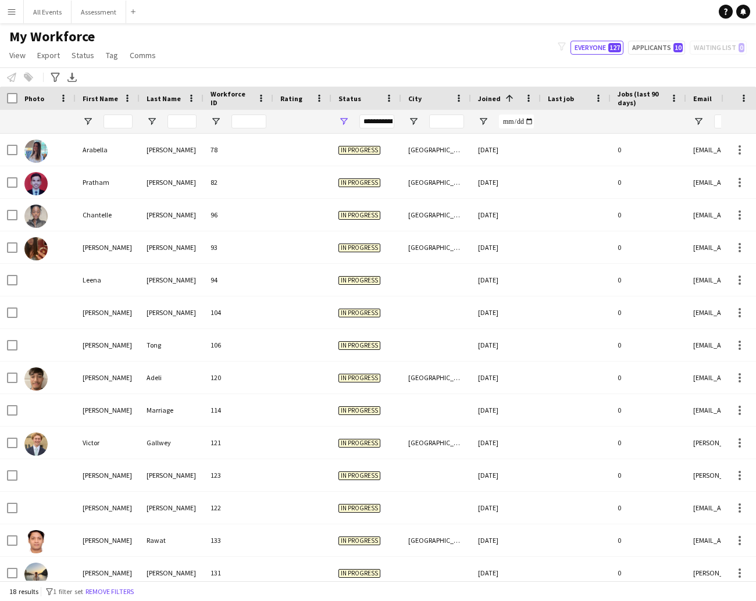
click at [487, 97] on span "Joined" at bounding box center [489, 98] width 23 height 9
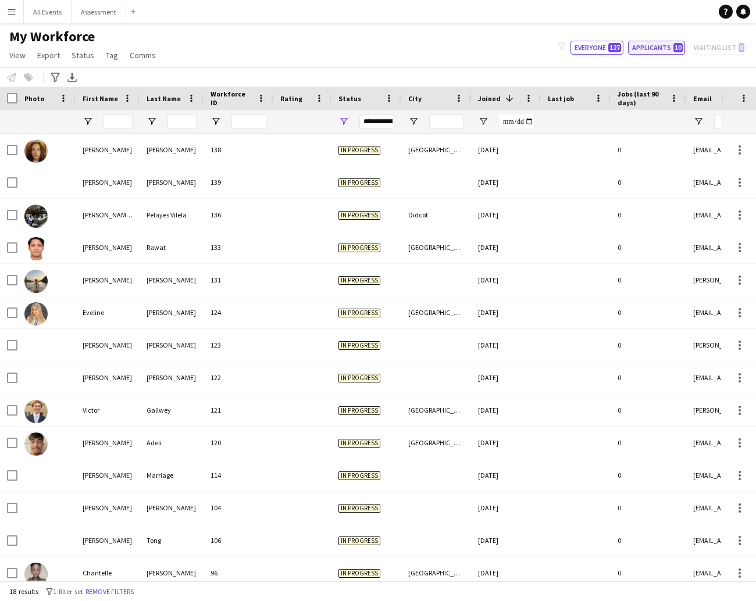
click at [672, 45] on button "Applicants 10" at bounding box center [656, 48] width 57 height 14
type input "**********"
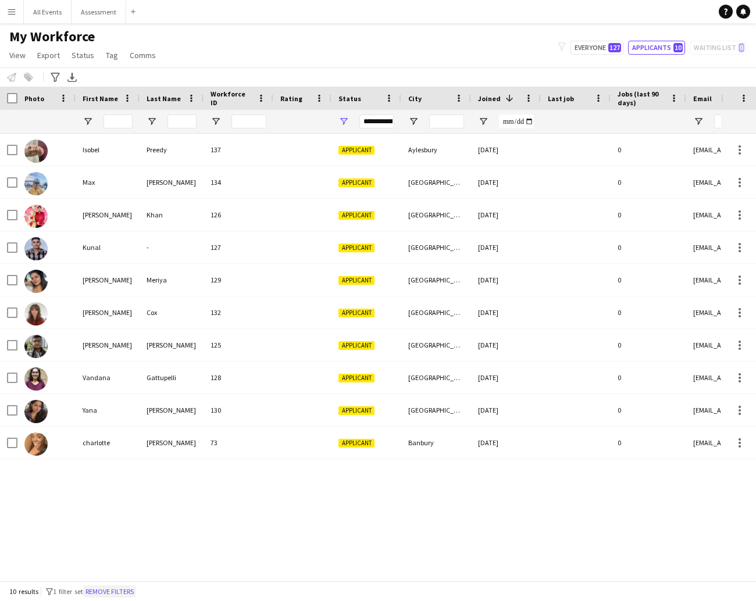
click at [120, 430] on button "Remove filters" at bounding box center [109, 592] width 53 height 13
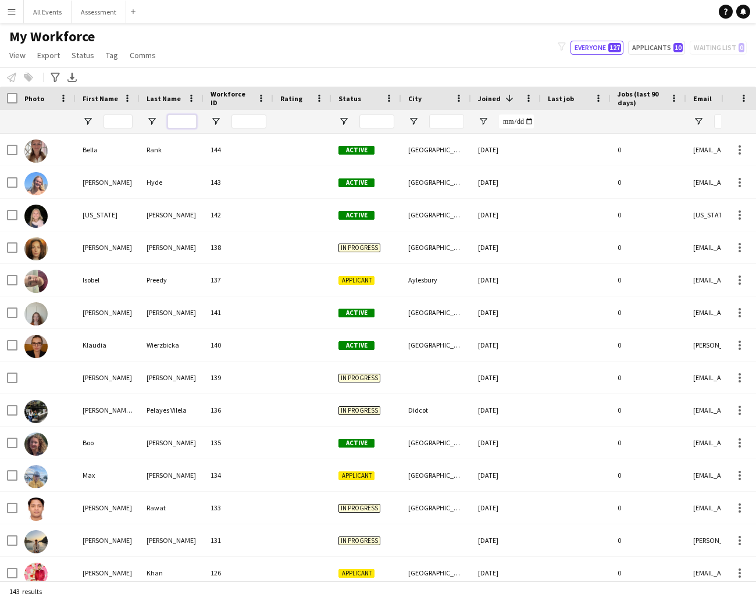
click at [181, 118] on input "Last Name Filter Input" at bounding box center [182, 122] width 29 height 14
type input "****"
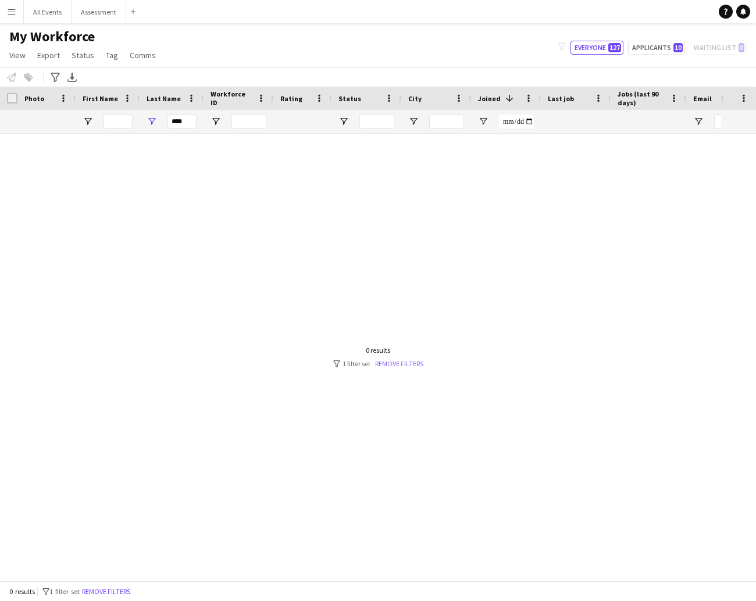
click at [405, 362] on link "Remove filters" at bounding box center [399, 363] width 48 height 9
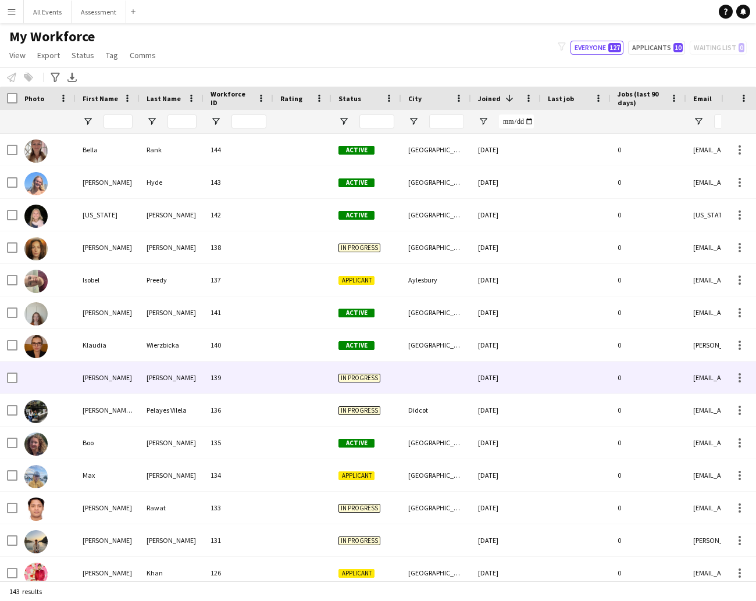
scroll to position [0, 0]
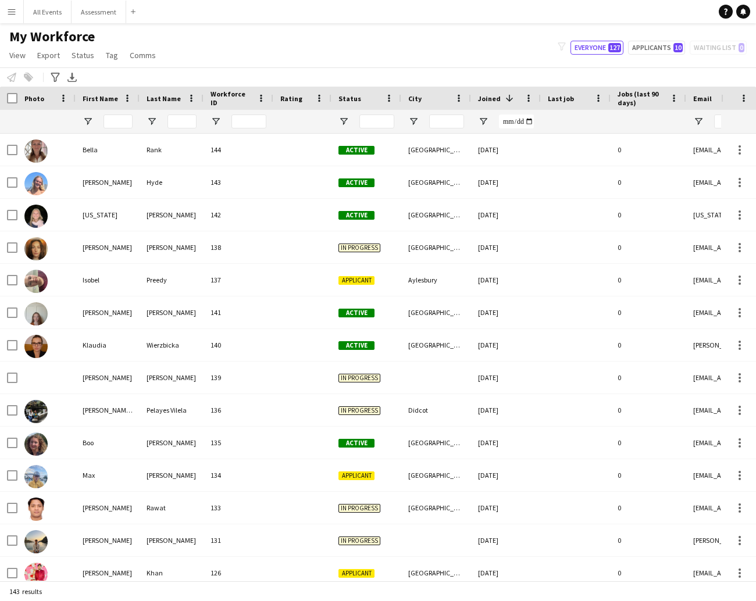
click at [507, 44] on div "My Workforce View Views Default view New view Update view Delete view Edit name…" at bounding box center [378, 48] width 756 height 40
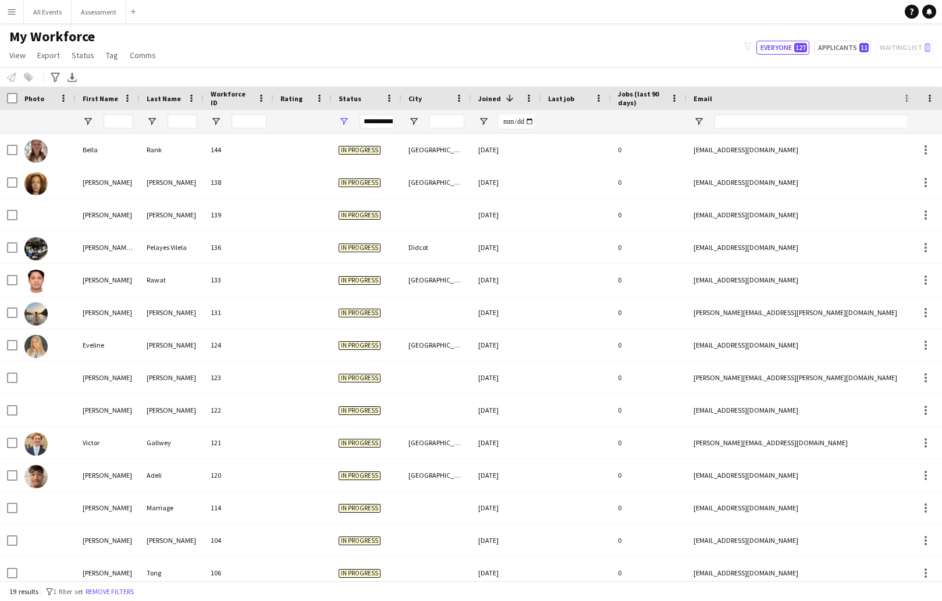
click at [492, 101] on span "Joined" at bounding box center [489, 98] width 23 height 9
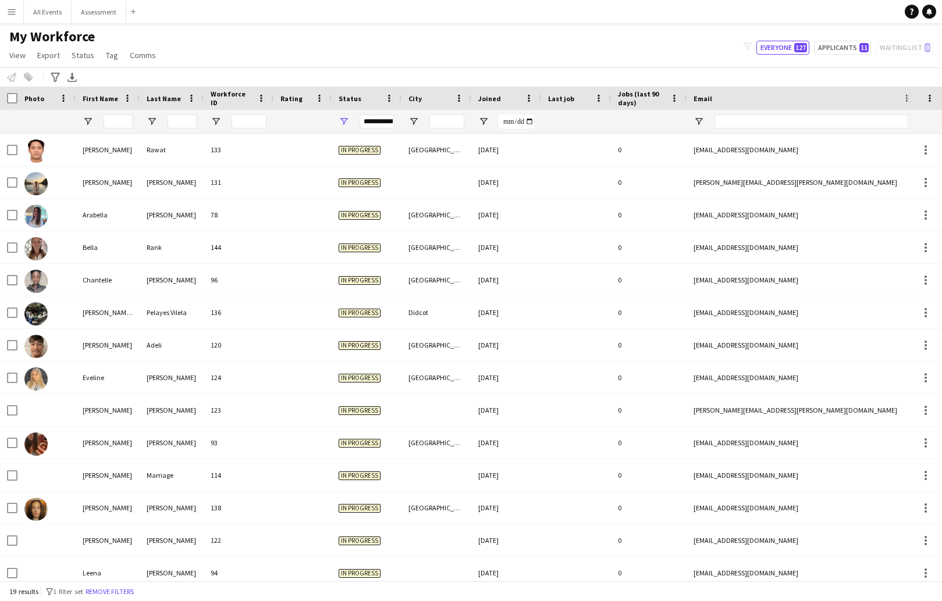
click at [492, 101] on span "Joined" at bounding box center [489, 98] width 23 height 9
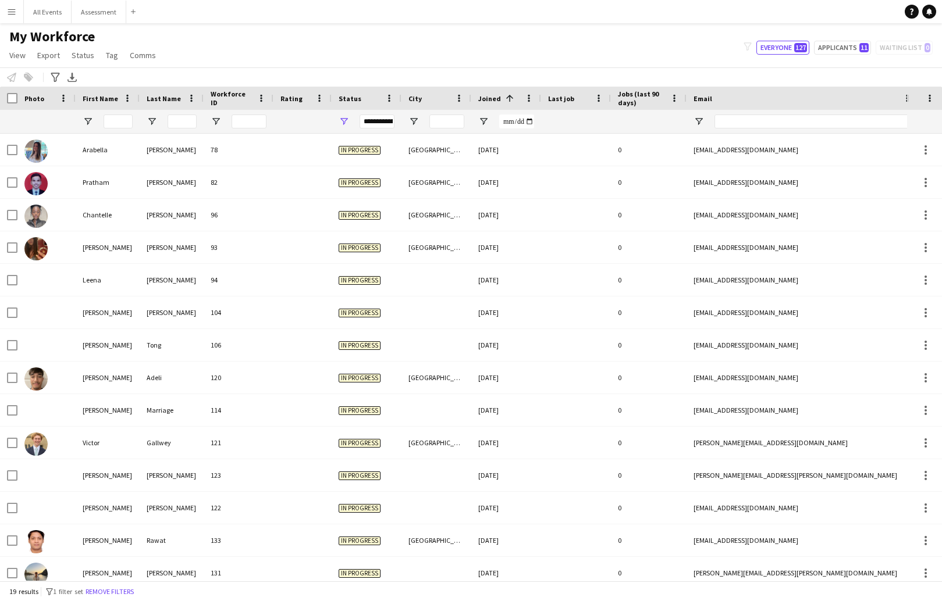
click at [495, 100] on span "Joined" at bounding box center [489, 98] width 23 height 9
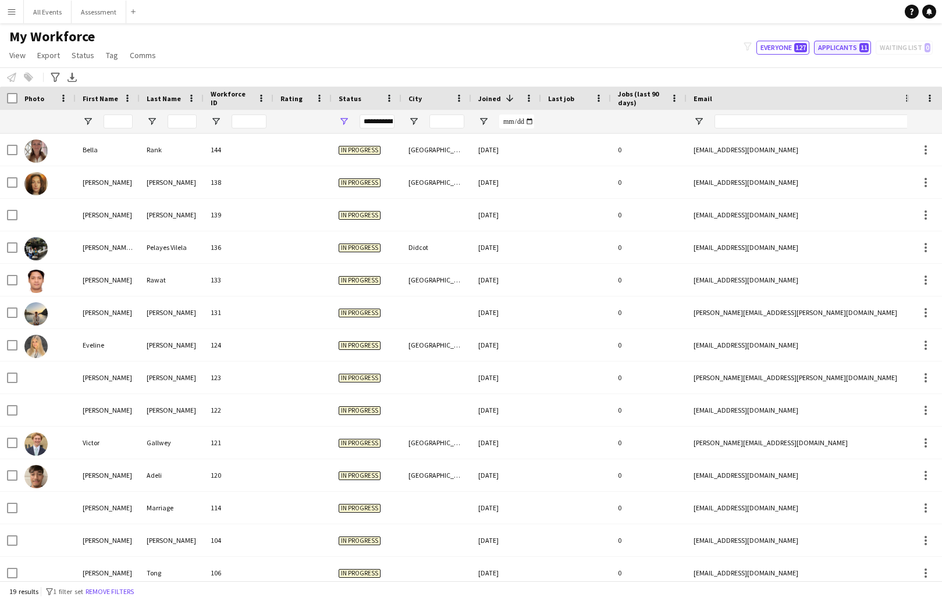
click at [831, 49] on button "Applicants 11" at bounding box center [842, 48] width 57 height 14
type input "**********"
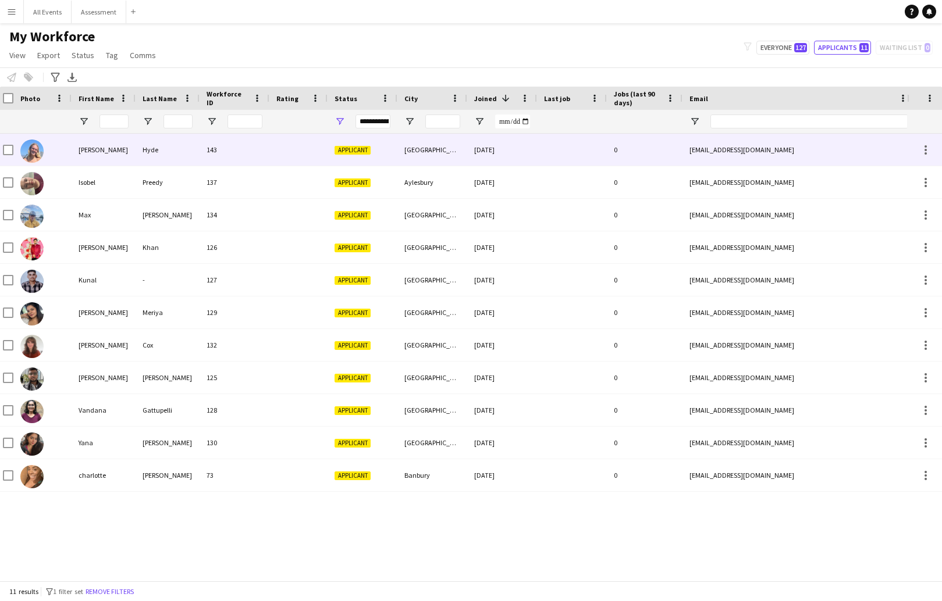
click at [436, 152] on div "Oxford" at bounding box center [432, 150] width 70 height 32
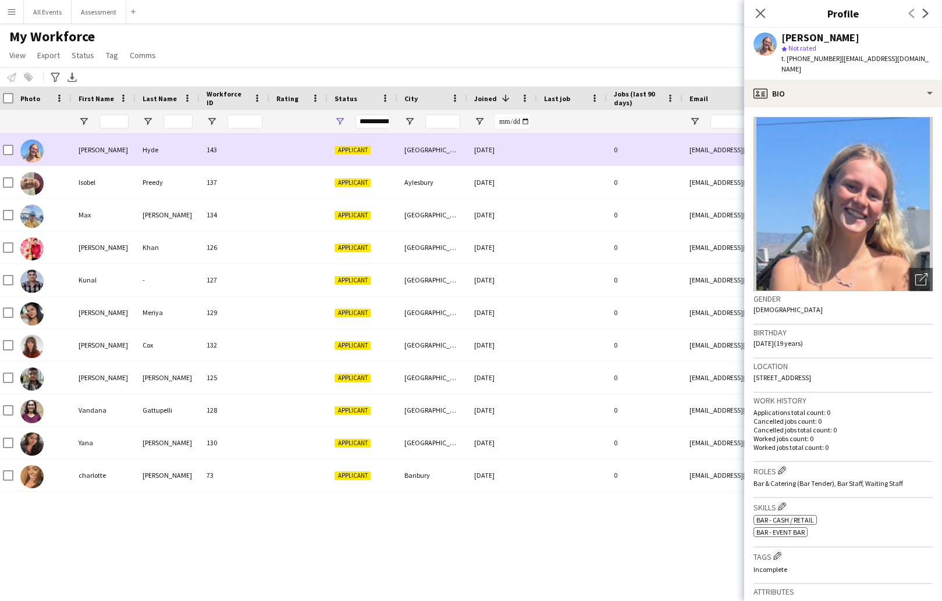
click at [398, 154] on div "Oxford" at bounding box center [432, 150] width 70 height 32
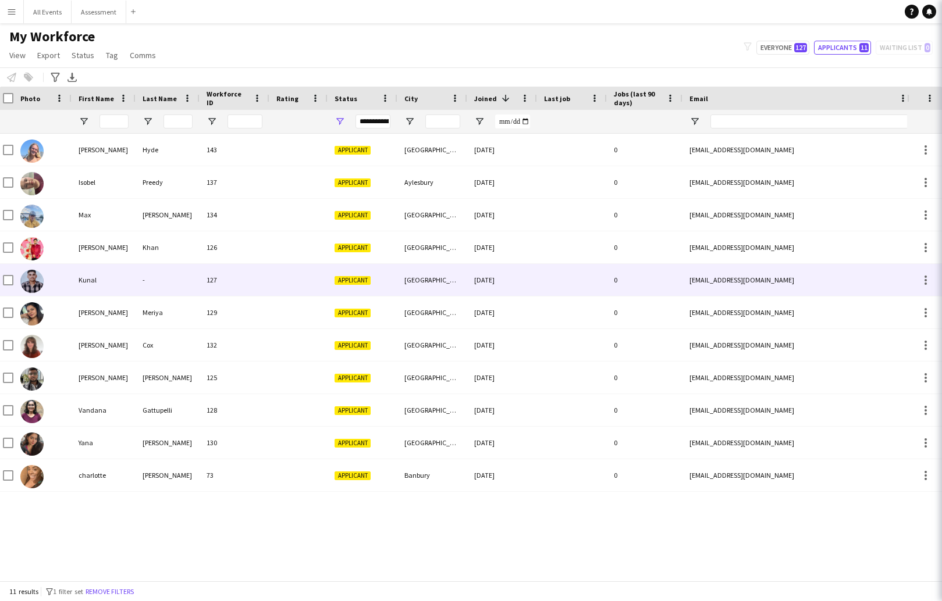
click at [843, 78] on div "Notify workforce Add to tag Select at least one crew to tag him or her. Advance…" at bounding box center [471, 76] width 942 height 19
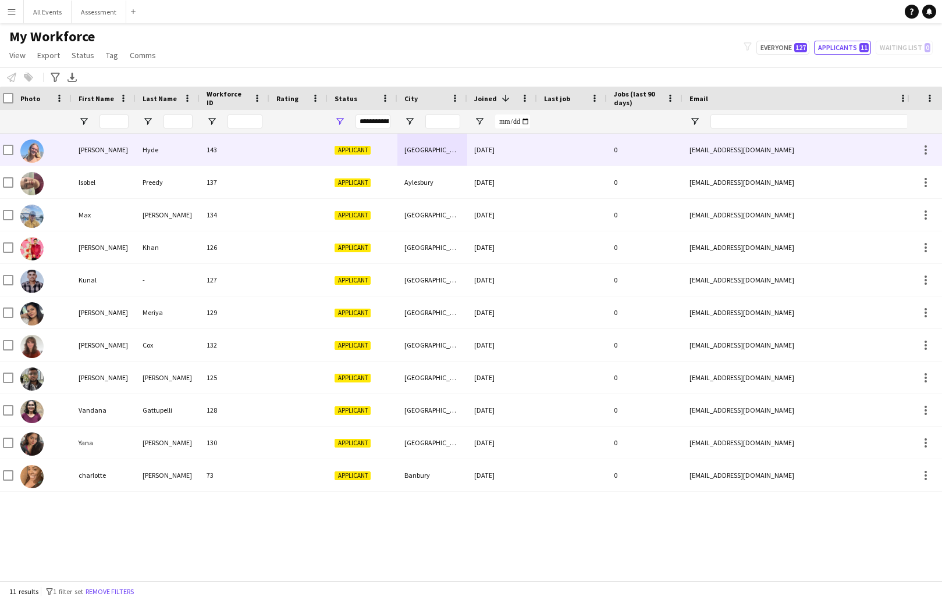
click at [583, 146] on div at bounding box center [572, 150] width 70 height 32
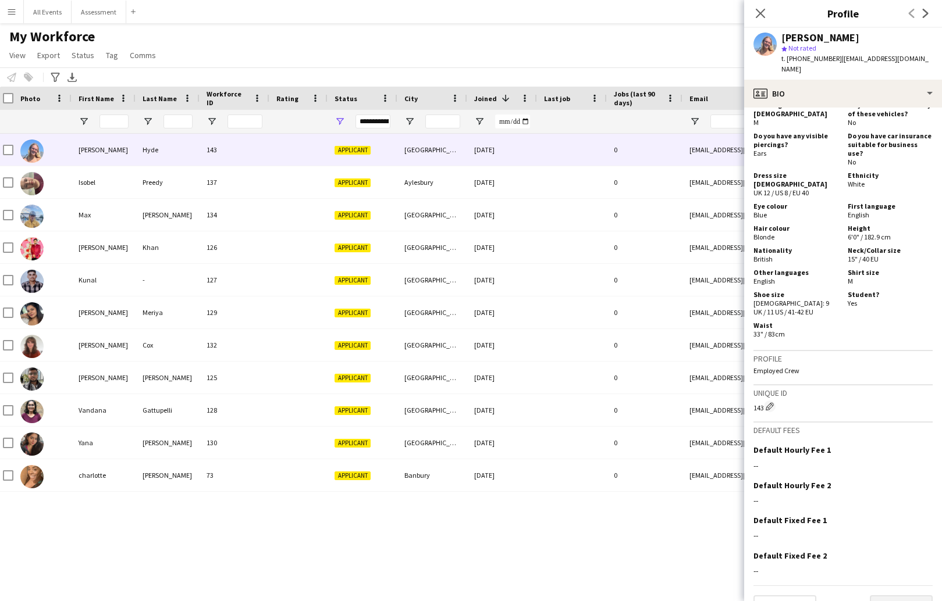
scroll to position [527, 0]
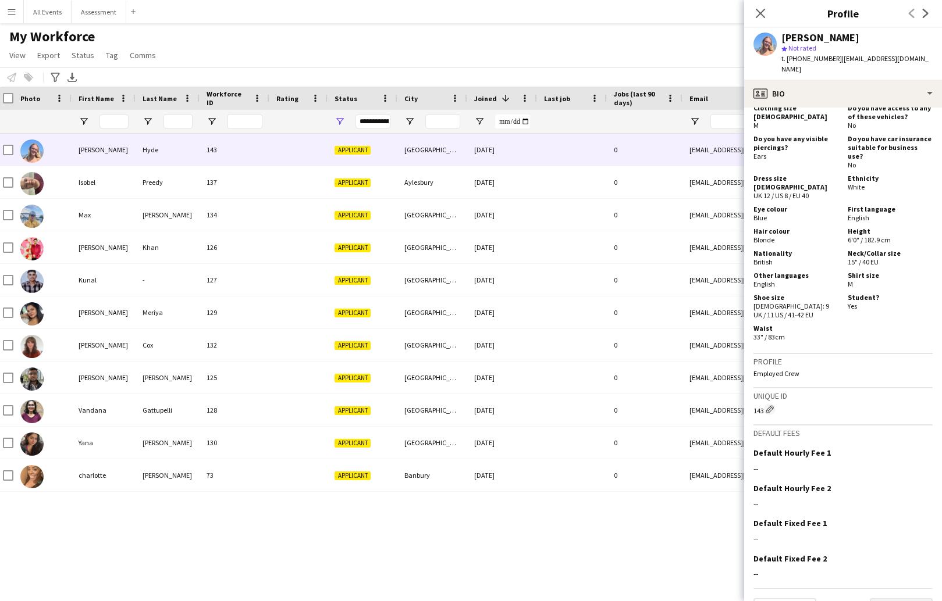
click at [910, 599] on button "Next" at bounding box center [901, 610] width 63 height 23
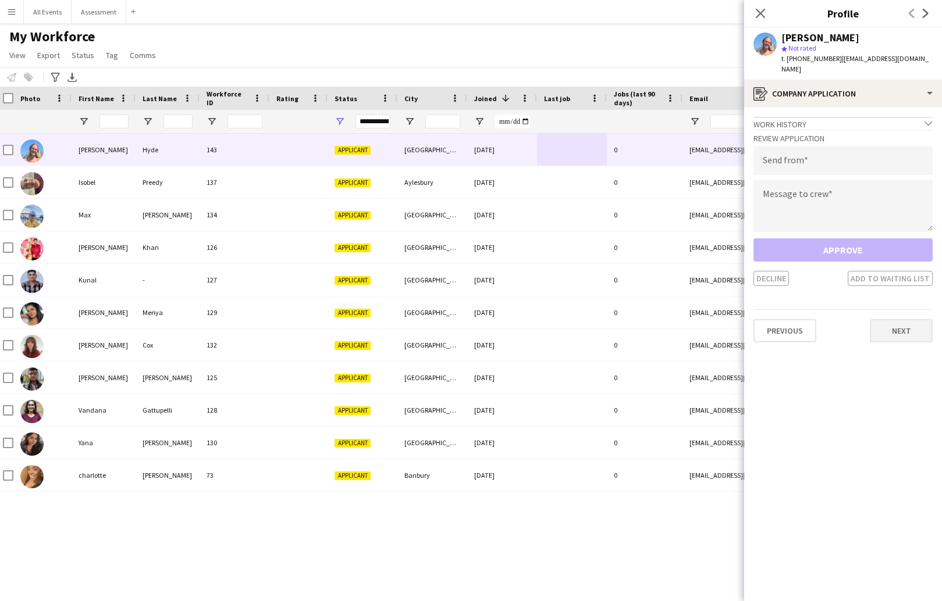
click at [894, 321] on button "Next" at bounding box center [901, 330] width 63 height 23
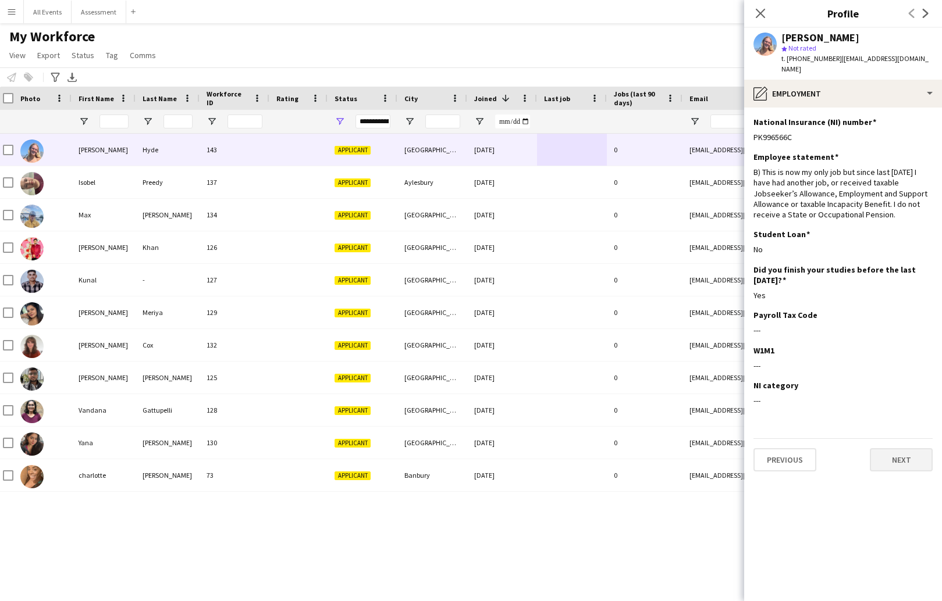
click at [904, 451] on button "Next" at bounding box center [901, 459] width 63 height 23
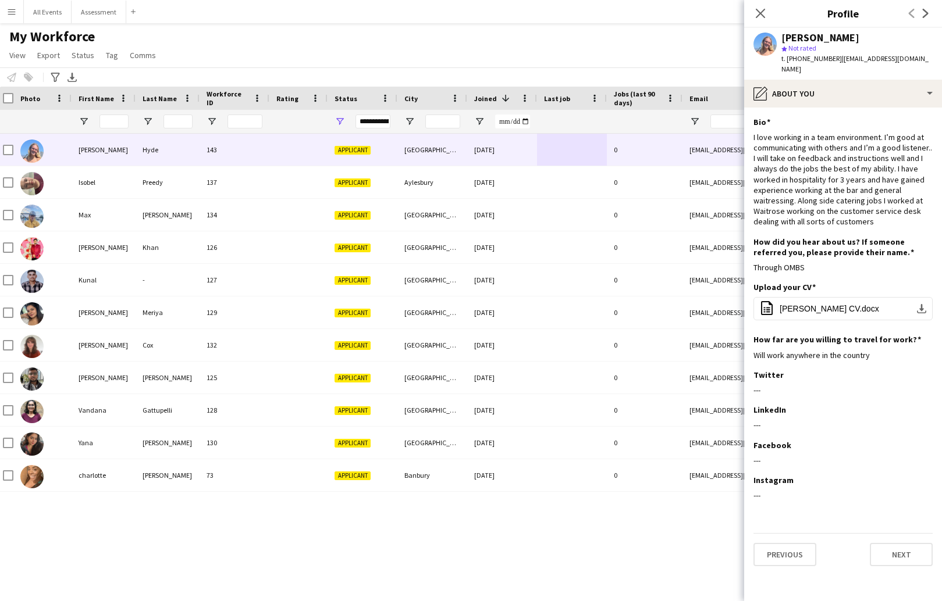
click at [903, 550] on button "Next" at bounding box center [901, 554] width 63 height 23
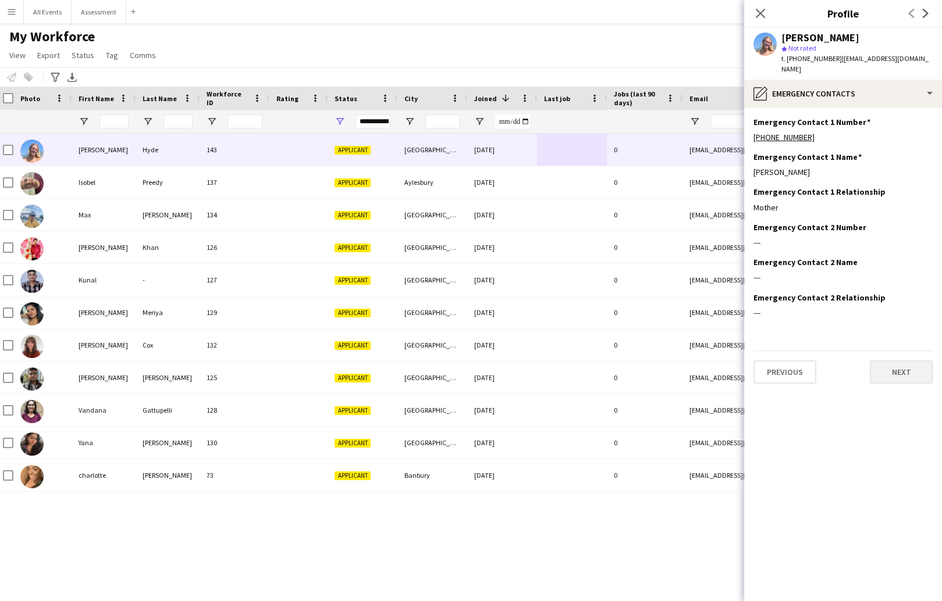
click at [898, 362] on button "Next" at bounding box center [901, 372] width 63 height 23
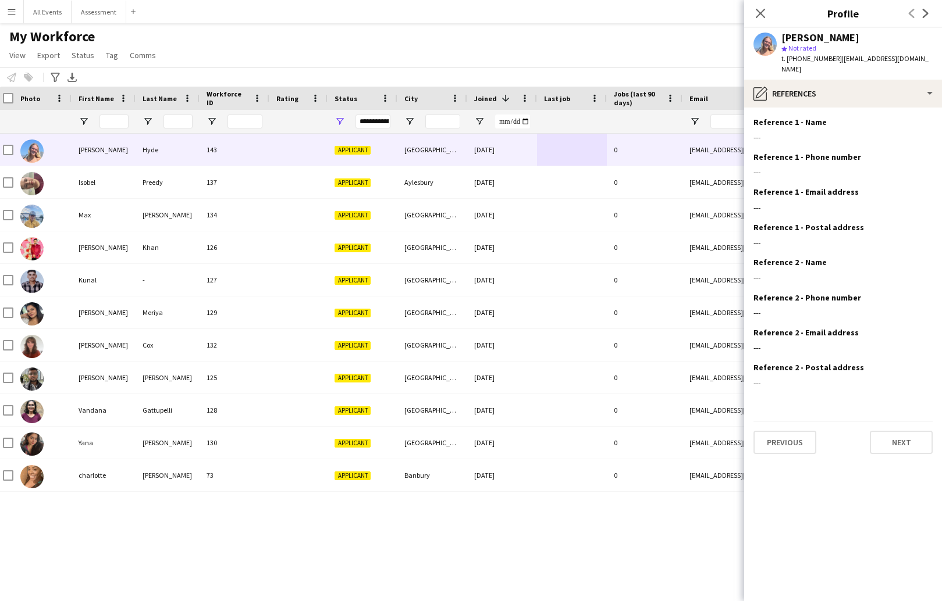
click at [903, 432] on button "Next" at bounding box center [901, 442] width 63 height 23
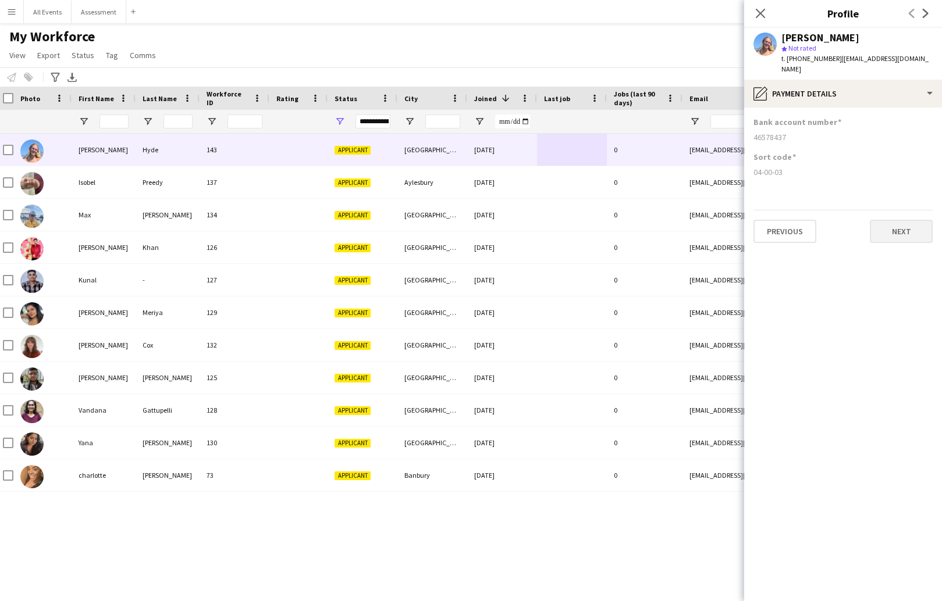
click at [906, 225] on button "Next" at bounding box center [901, 231] width 63 height 23
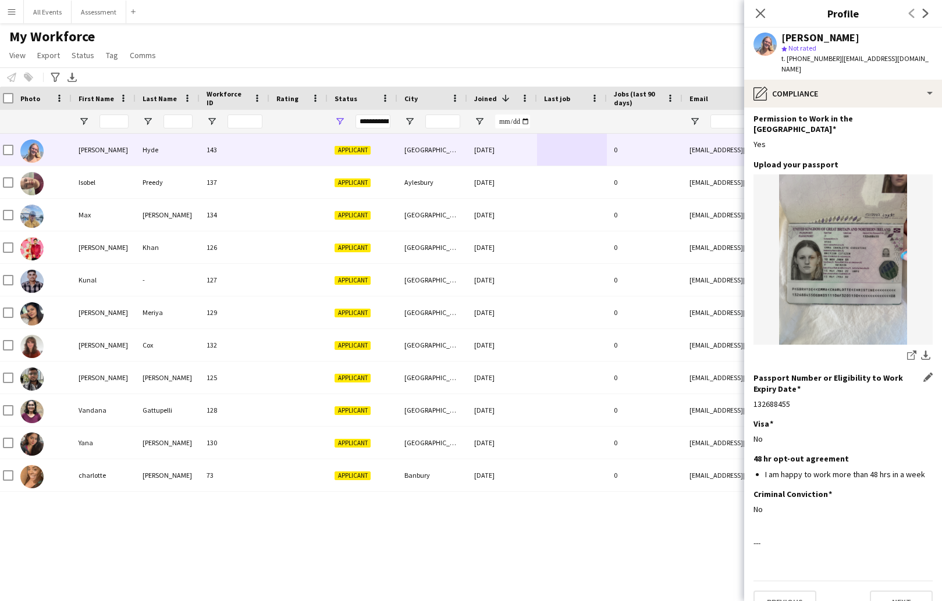
scroll to position [37, 0]
click at [892, 592] on button "Next" at bounding box center [901, 603] width 63 height 23
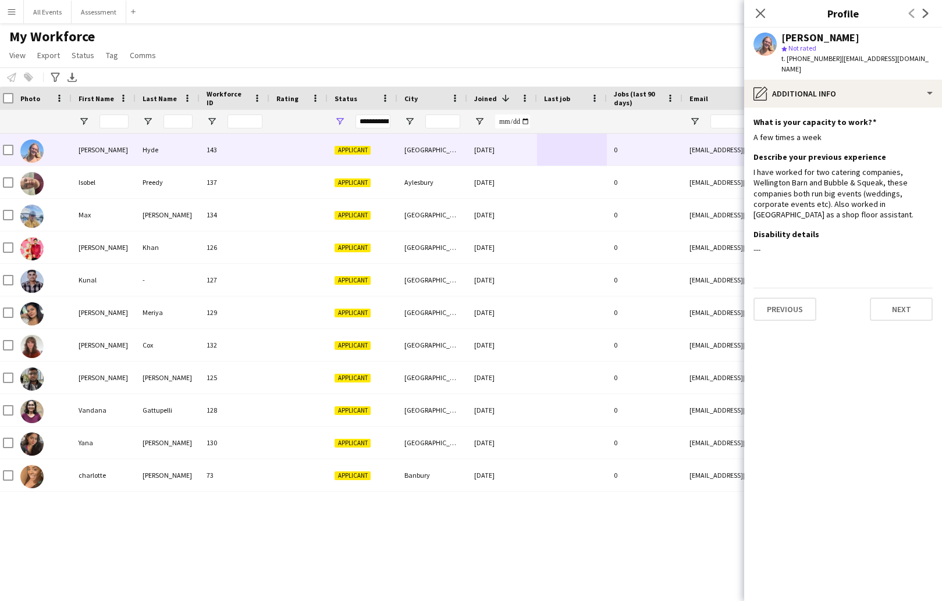
scroll to position [0, 0]
click at [896, 298] on button "Next" at bounding box center [901, 309] width 63 height 23
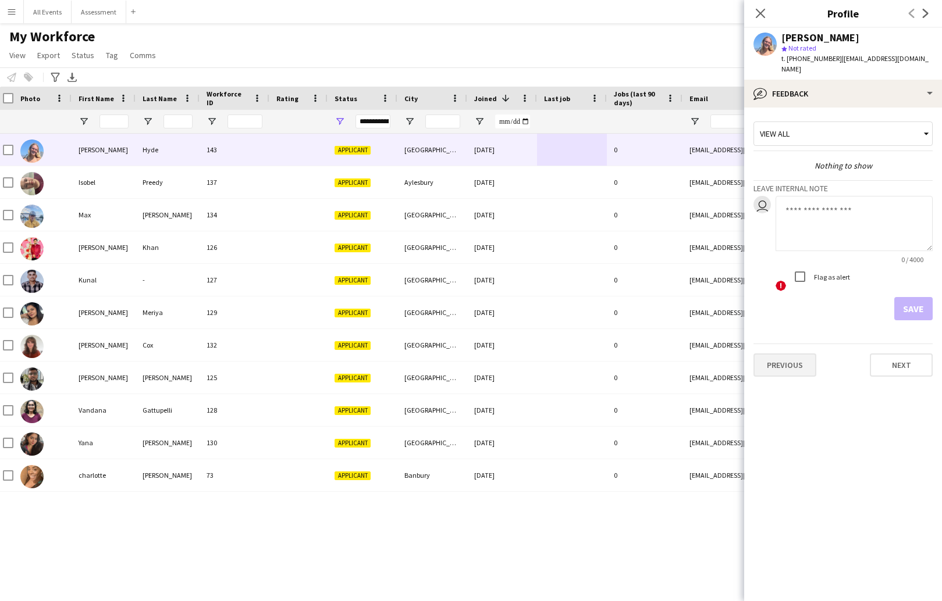
drag, startPoint x: 783, startPoint y: 340, endPoint x: 786, endPoint y: 349, distance: 9.2
click at [784, 344] on div "Previous Next" at bounding box center [842, 360] width 179 height 33
click at [786, 354] on button "Previous" at bounding box center [784, 365] width 63 height 23
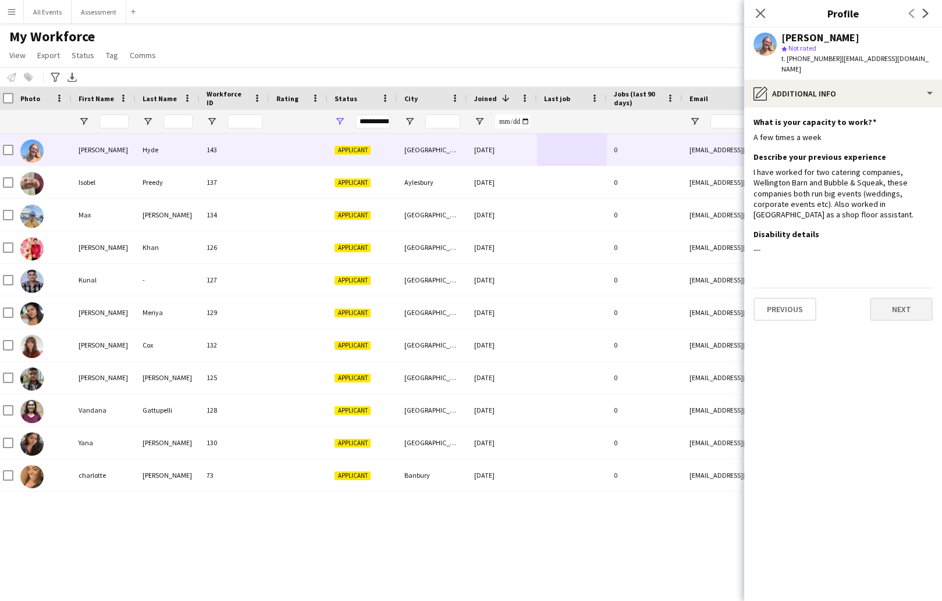
click at [902, 298] on button "Next" at bounding box center [901, 309] width 63 height 23
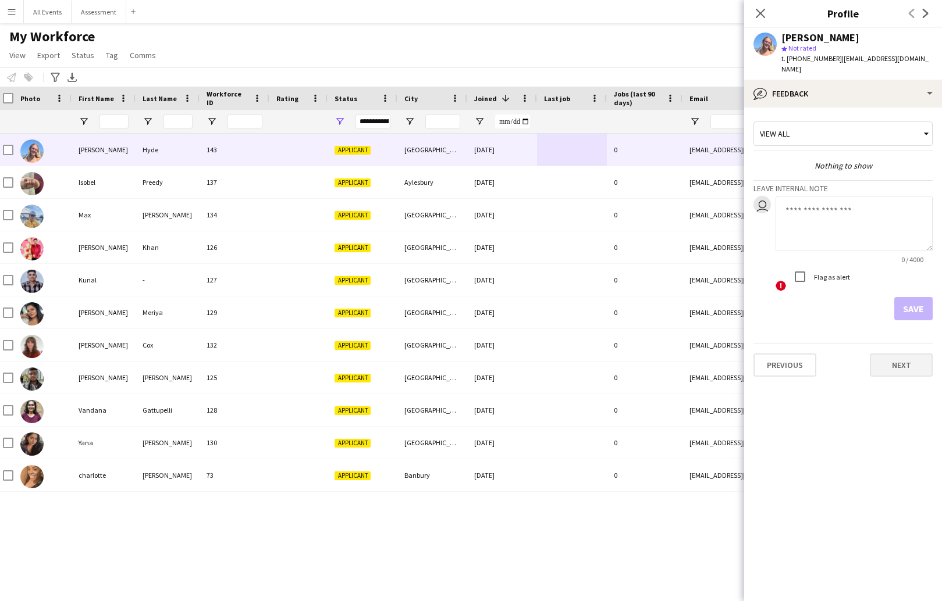
click at [905, 354] on button "Next" at bounding box center [901, 365] width 63 height 23
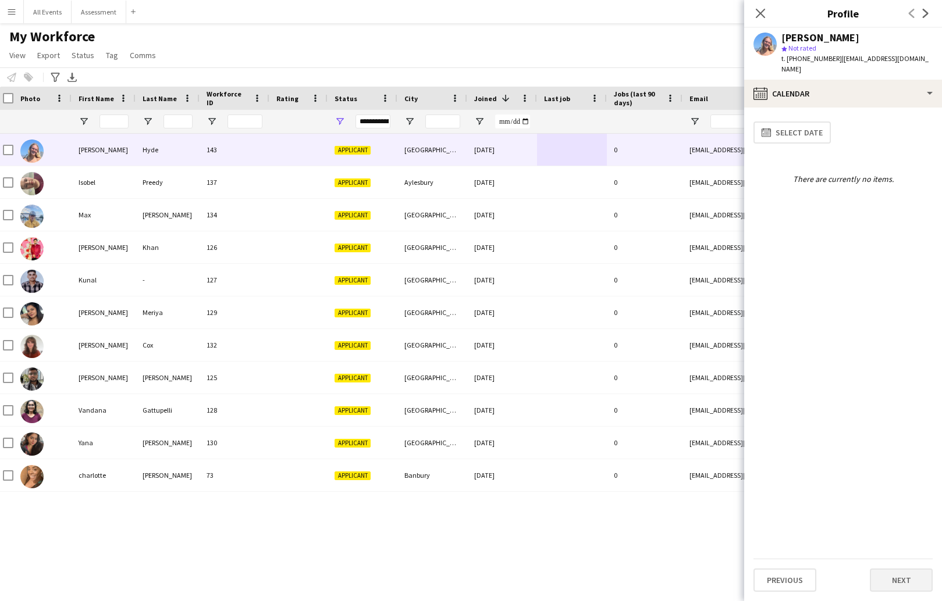
click at [918, 576] on button "Next" at bounding box center [901, 580] width 63 height 23
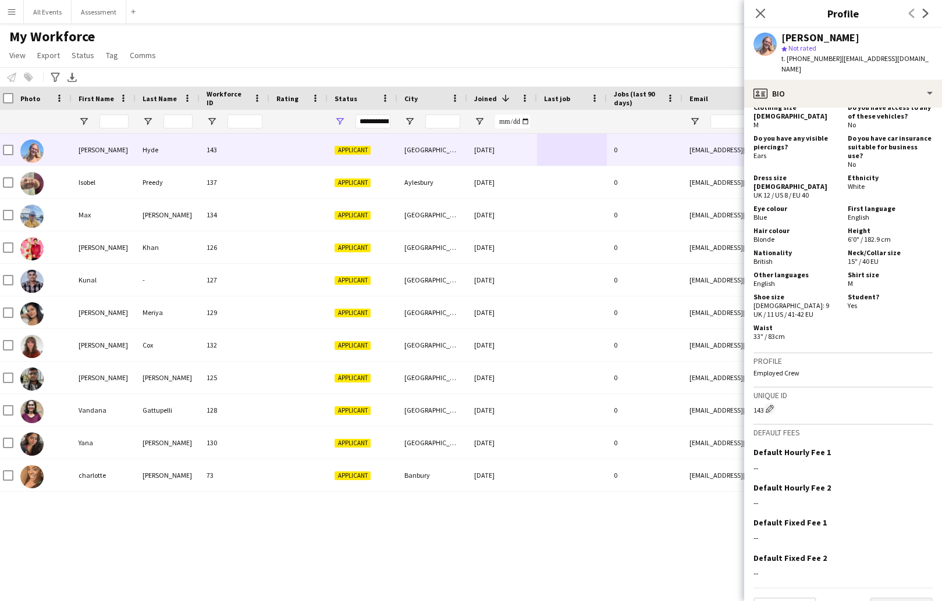
scroll to position [526, 0]
click at [912, 599] on button "Next" at bounding box center [901, 610] width 63 height 23
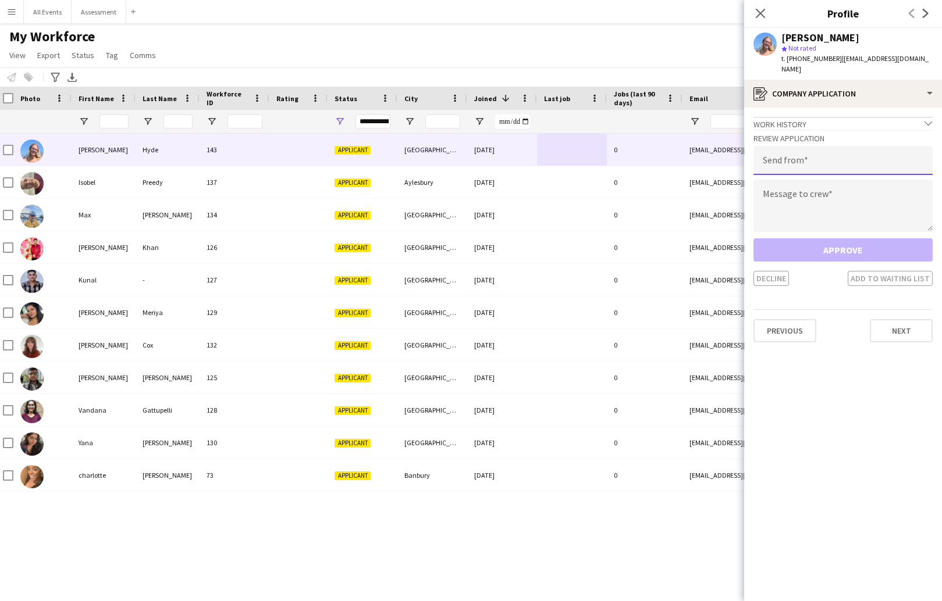
click at [833, 150] on input "email" at bounding box center [842, 160] width 179 height 29
paste input "**********"
type input "**********"
click at [807, 198] on textarea at bounding box center [842, 206] width 179 height 52
paste textarea "**********"
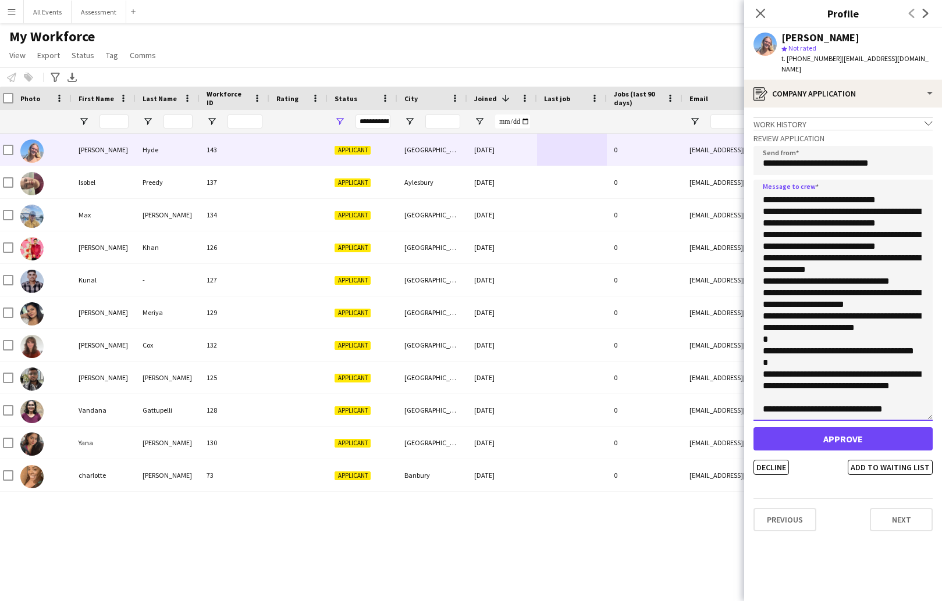
click at [935, 406] on app-crew-profile-application "**********" at bounding box center [843, 355] width 198 height 494
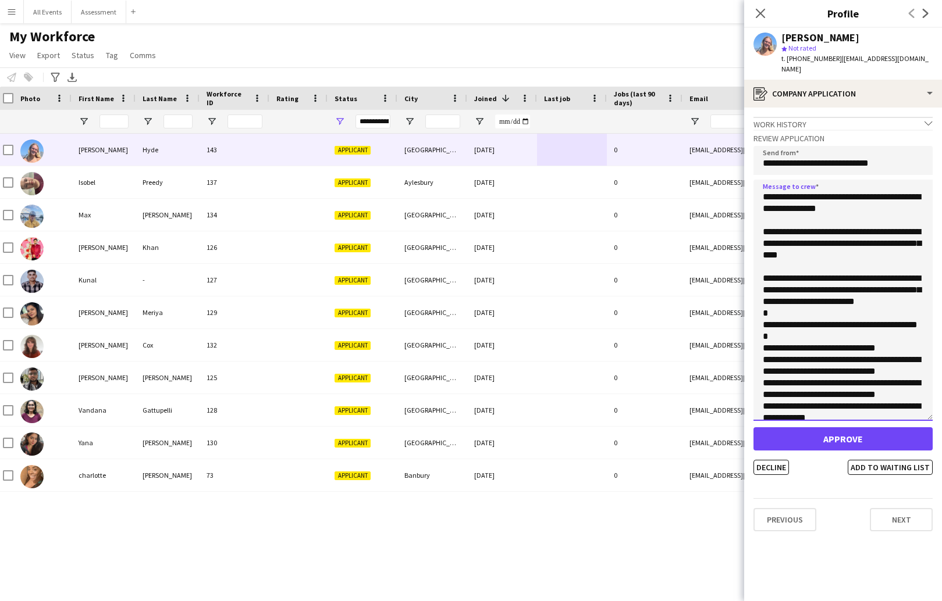
drag, startPoint x: 857, startPoint y: 248, endPoint x: 749, endPoint y: 220, distance: 111.3
click at [749, 219] on app-crew-profile-application "**********" at bounding box center [843, 355] width 198 height 494
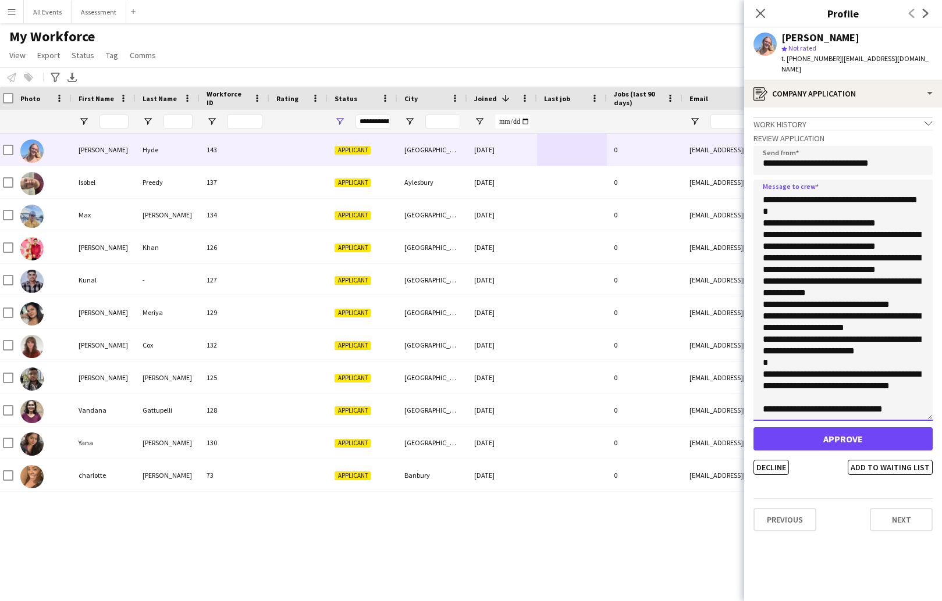
scroll to position [113, 0]
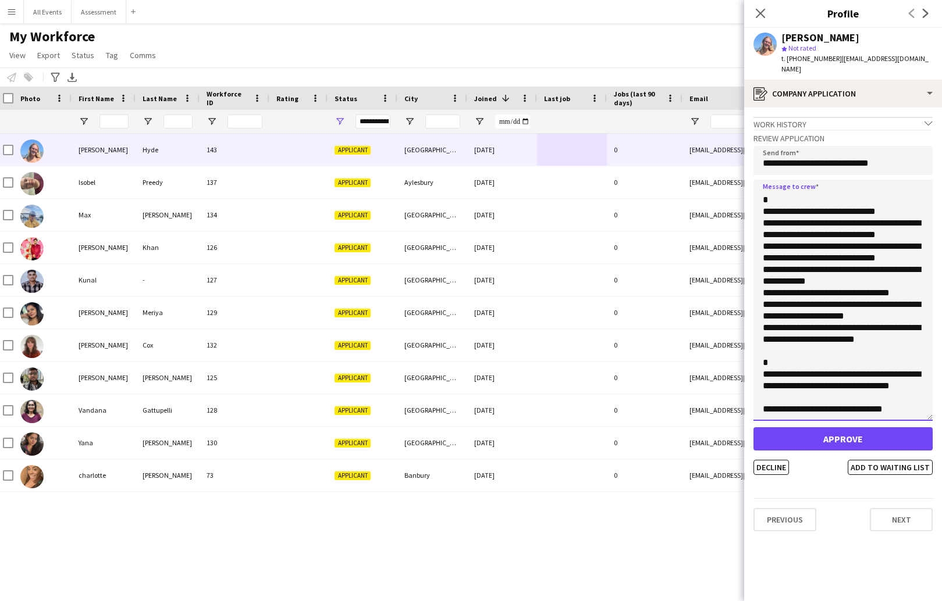
type textarea "**********"
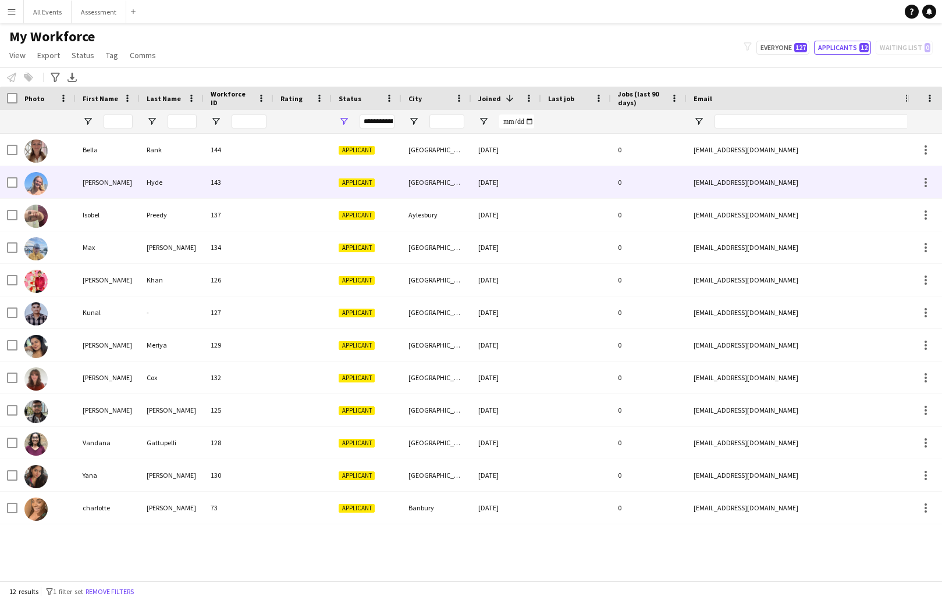
click at [292, 180] on div at bounding box center [302, 182] width 58 height 32
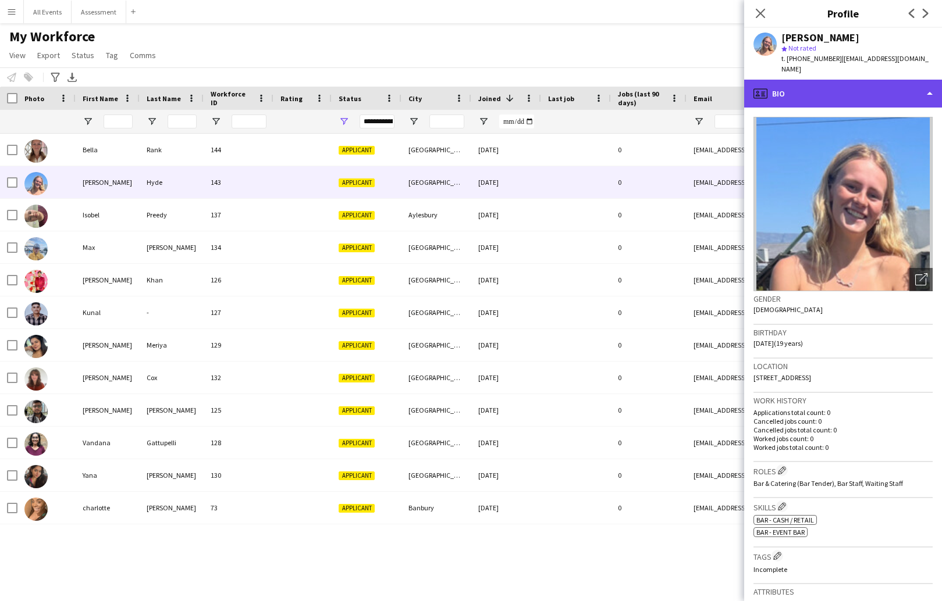
click at [817, 80] on div "profile Bio" at bounding box center [843, 94] width 198 height 28
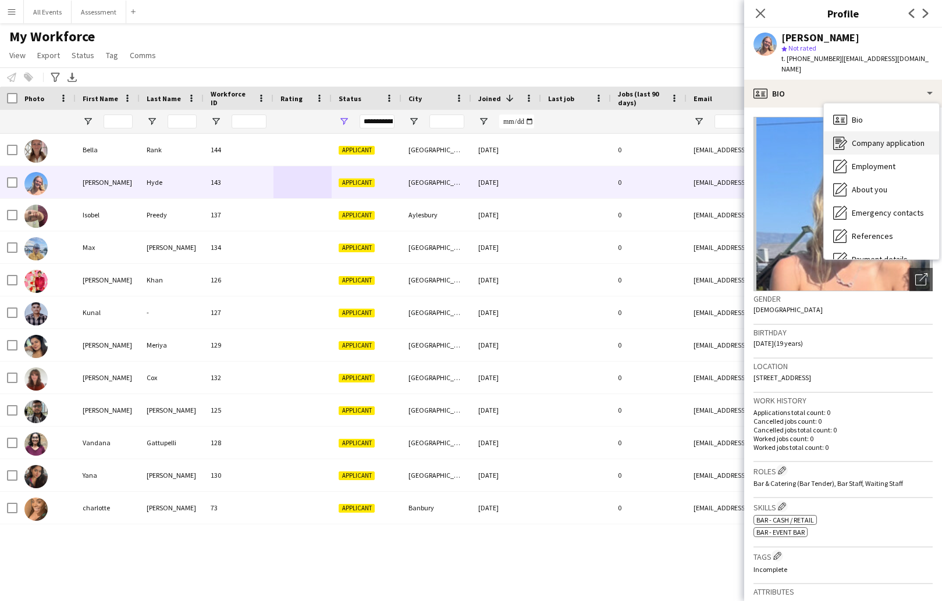
click at [861, 138] on span "Company application" at bounding box center [888, 143] width 73 height 10
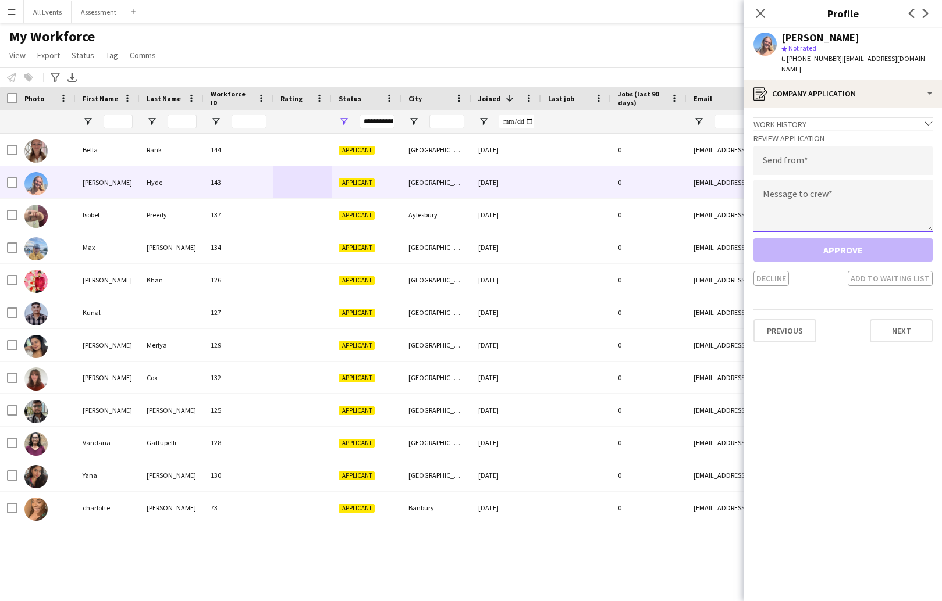
click at [845, 204] on textarea at bounding box center [842, 206] width 179 height 52
paste textarea "**********"
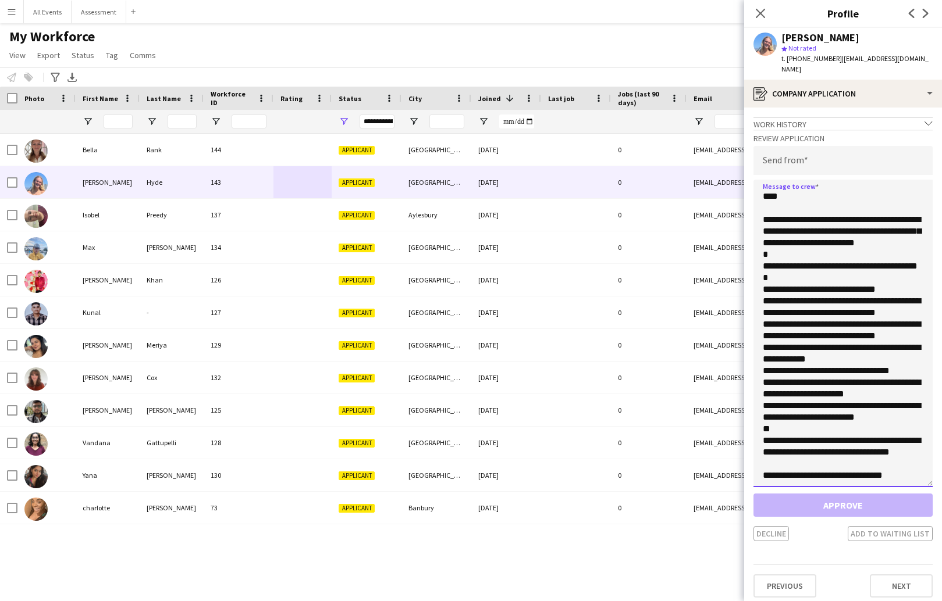
scroll to position [86, 0]
click at [925, 479] on textarea "**********" at bounding box center [842, 334] width 179 height 308
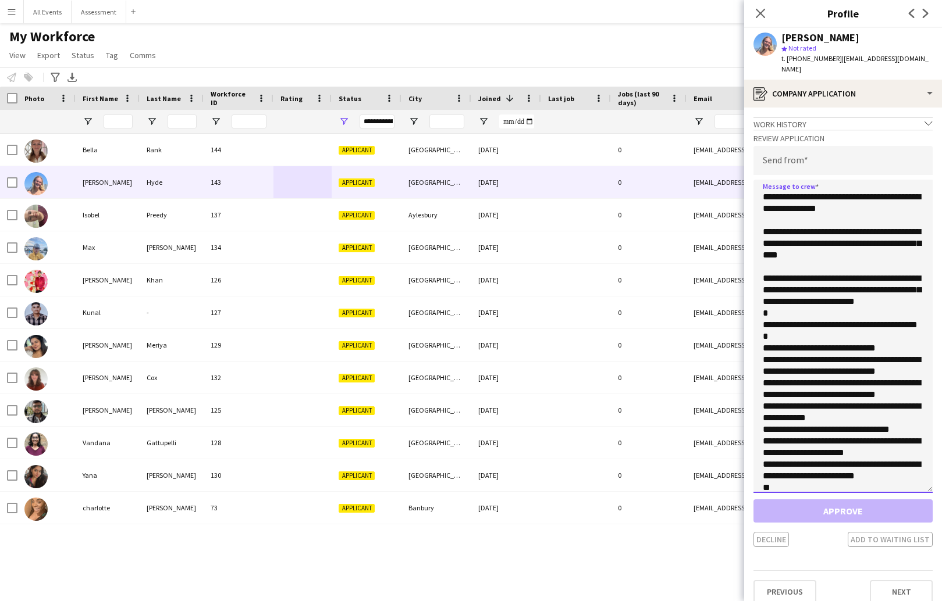
scroll to position [0, 0]
drag, startPoint x: 854, startPoint y: 251, endPoint x: 767, endPoint y: 216, distance: 94.0
click at [767, 216] on textarea "**********" at bounding box center [842, 337] width 179 height 314
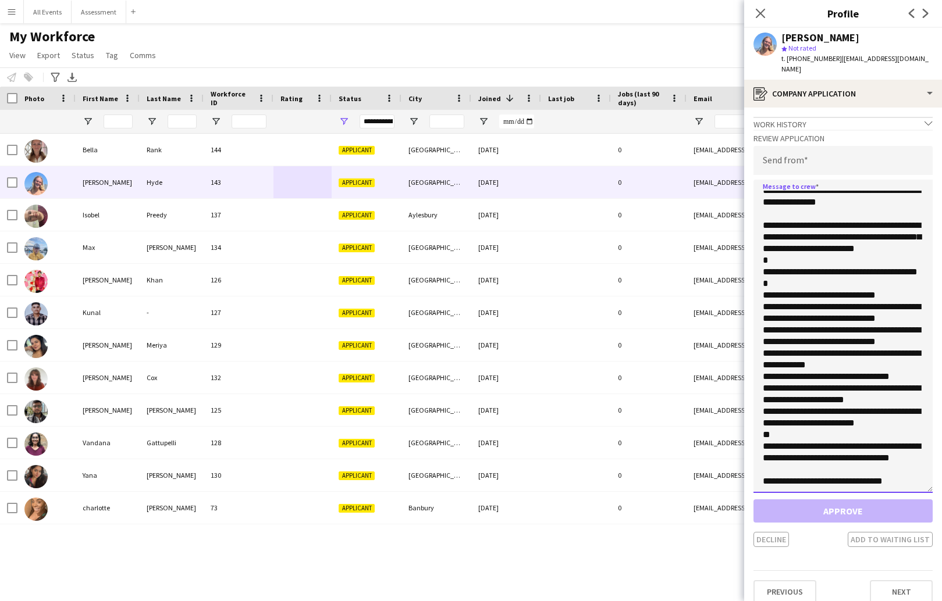
scroll to position [41, 0]
type textarea "**********"
click at [827, 148] on input "email" at bounding box center [842, 160] width 179 height 29
paste input "**********"
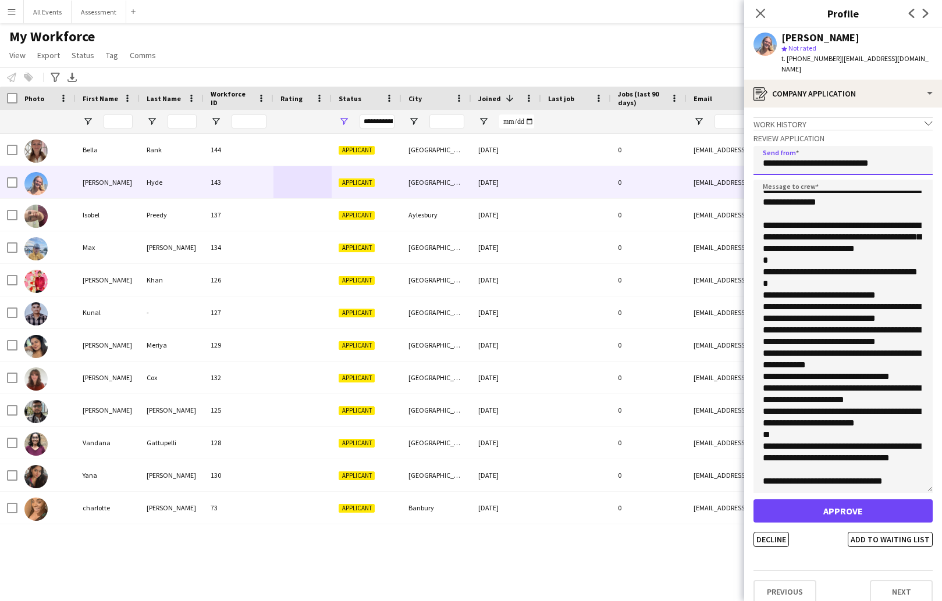
type input "**********"
click at [853, 500] on button "Approve" at bounding box center [842, 511] width 179 height 23
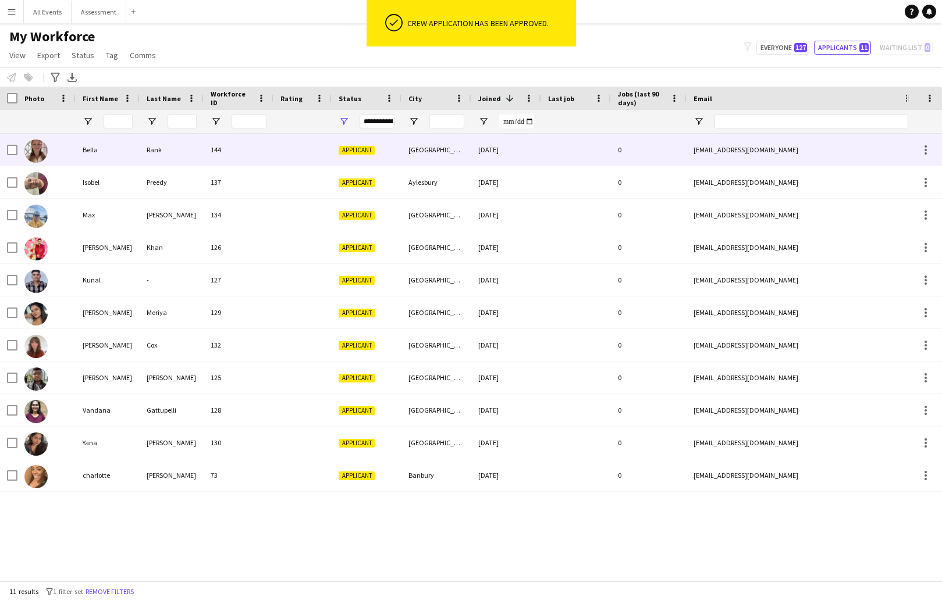
click at [427, 152] on div "Oxford" at bounding box center [436, 150] width 70 height 32
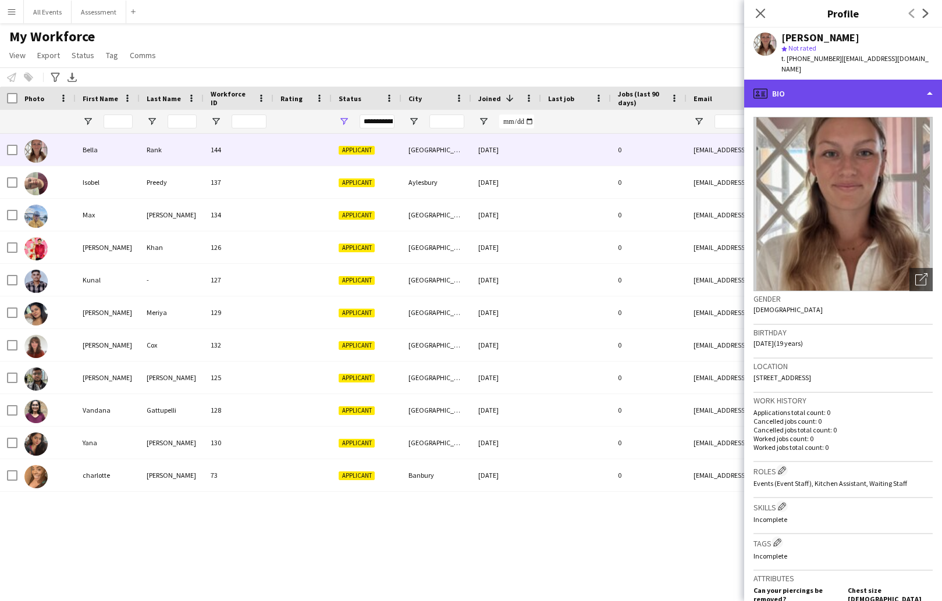
click at [831, 86] on div "profile Bio" at bounding box center [843, 94] width 198 height 28
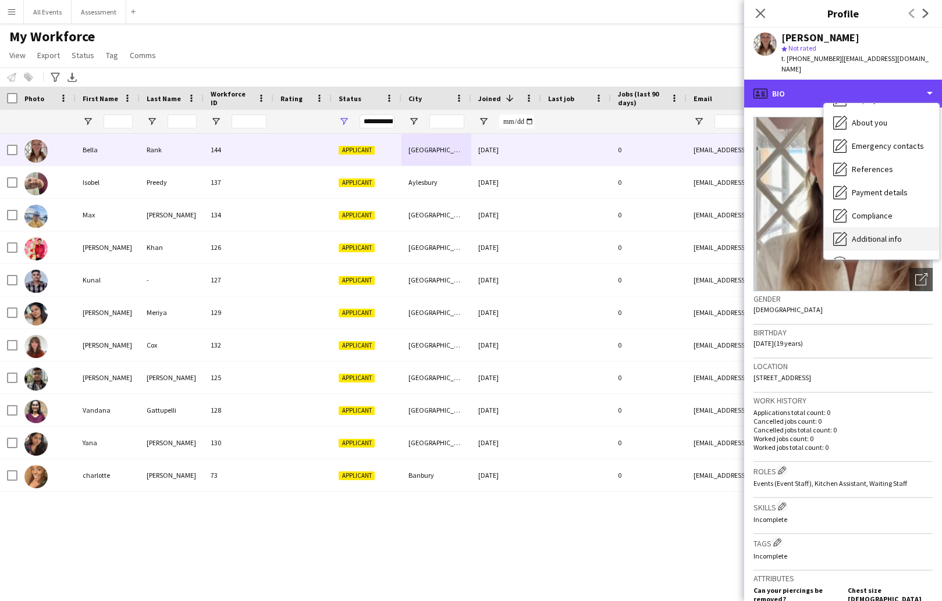
scroll to position [67, 0]
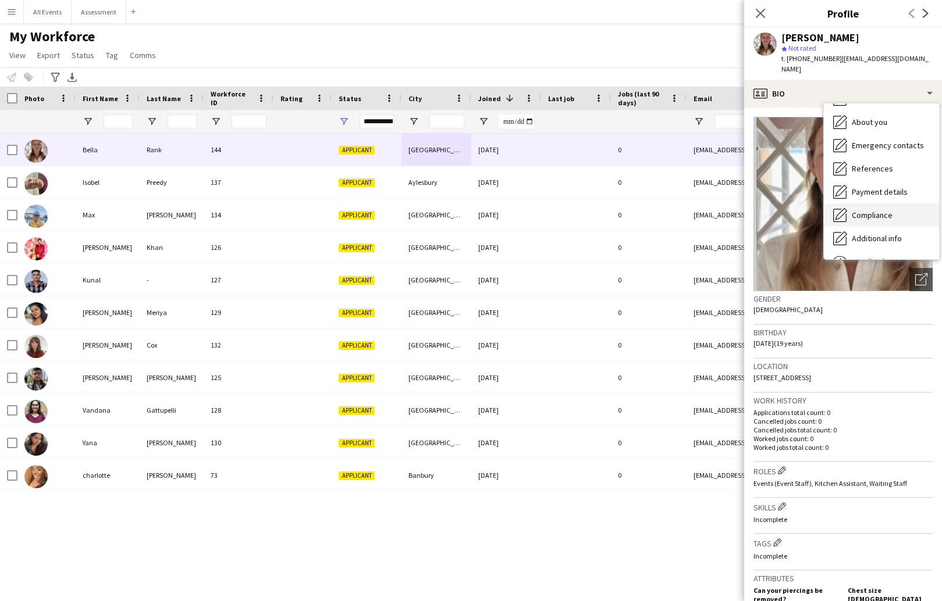
click at [861, 210] on span "Compliance" at bounding box center [872, 215] width 41 height 10
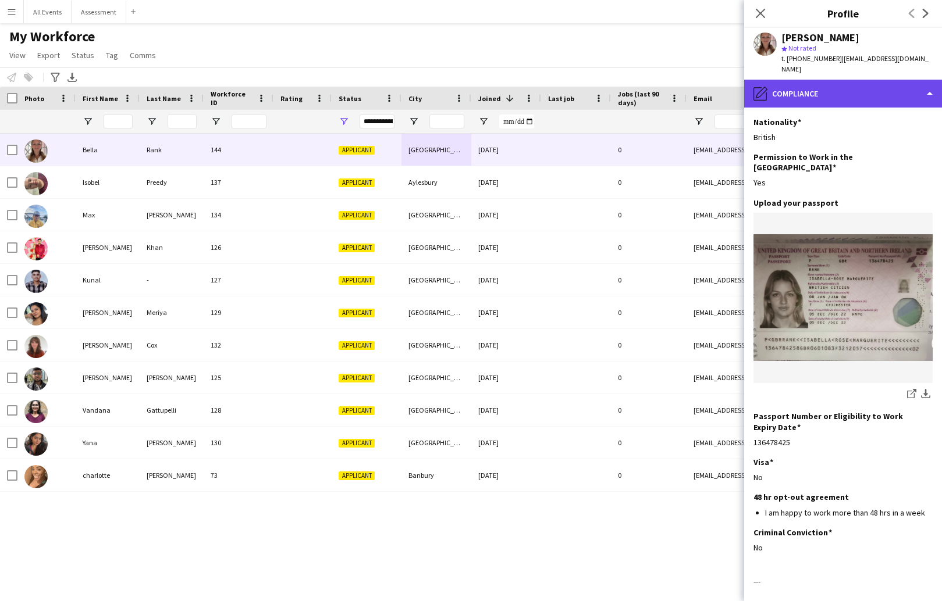
click at [814, 80] on div "pencil4 Compliance" at bounding box center [843, 94] width 198 height 28
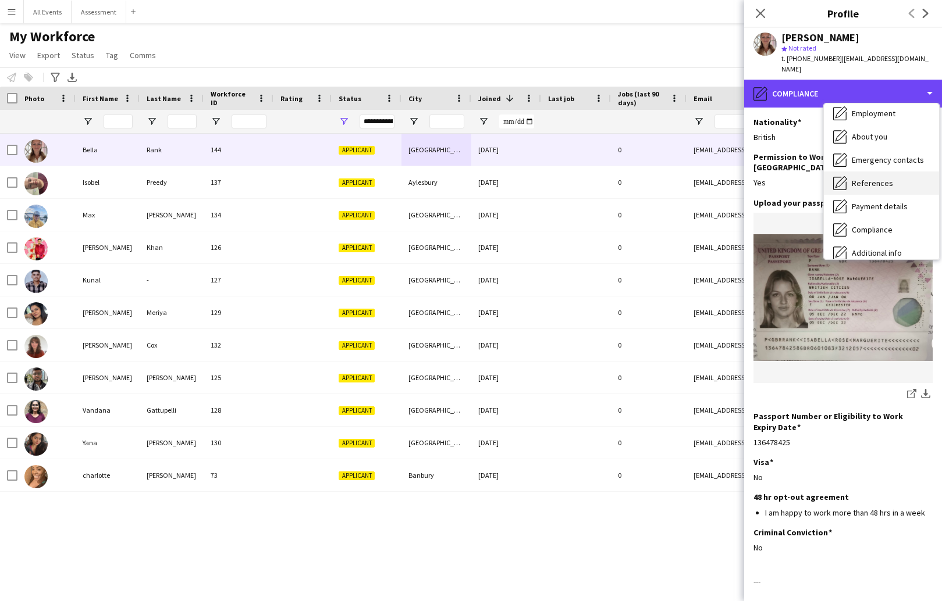
scroll to position [0, 0]
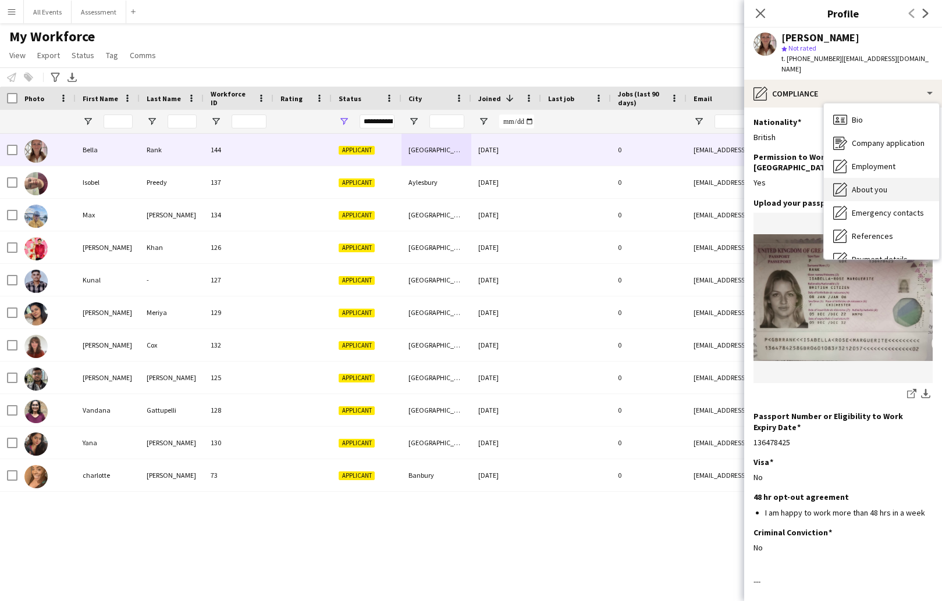
click at [881, 184] on span "About you" at bounding box center [869, 189] width 35 height 10
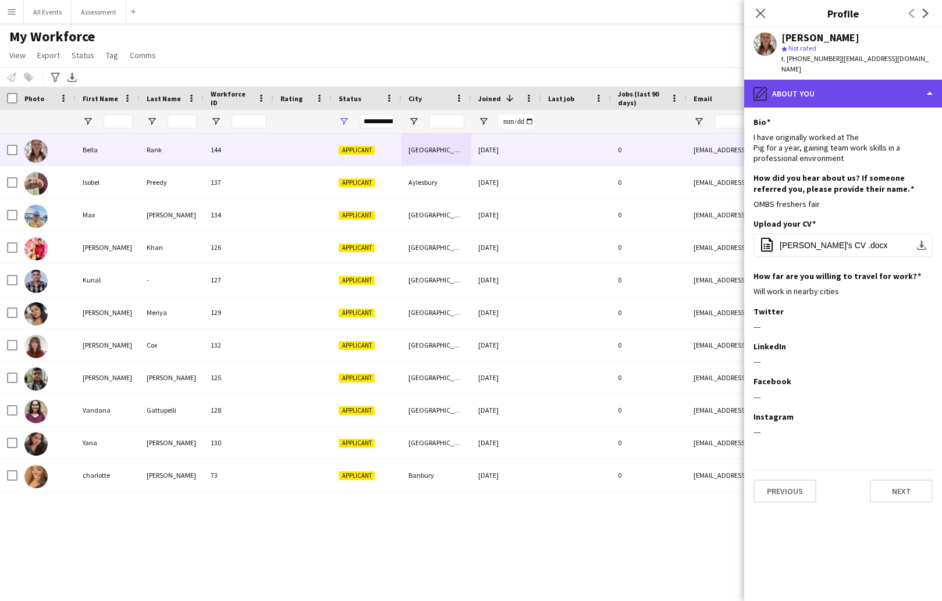
click at [838, 86] on div "pencil4 About you" at bounding box center [843, 94] width 198 height 28
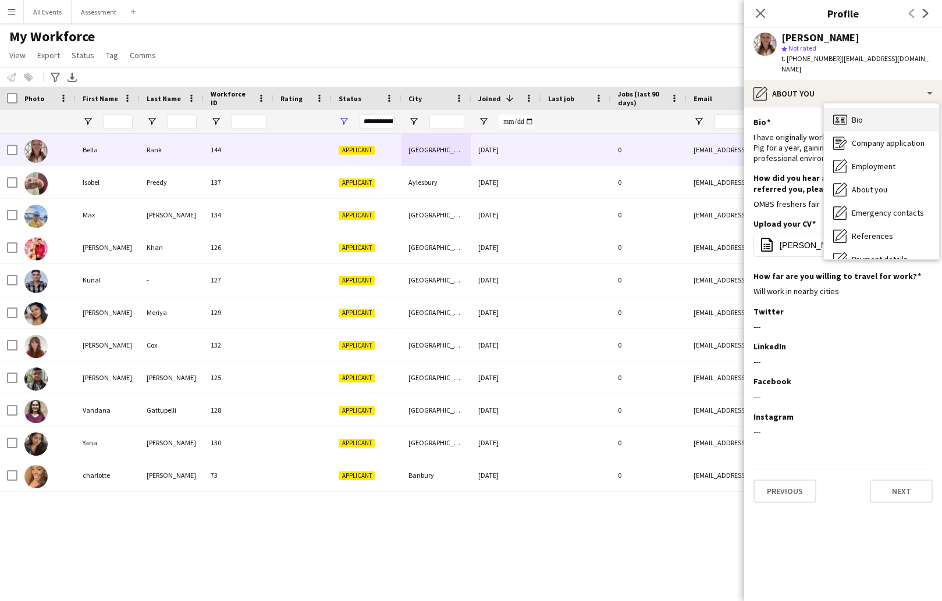
click at [858, 115] on span "Bio" at bounding box center [857, 120] width 11 height 10
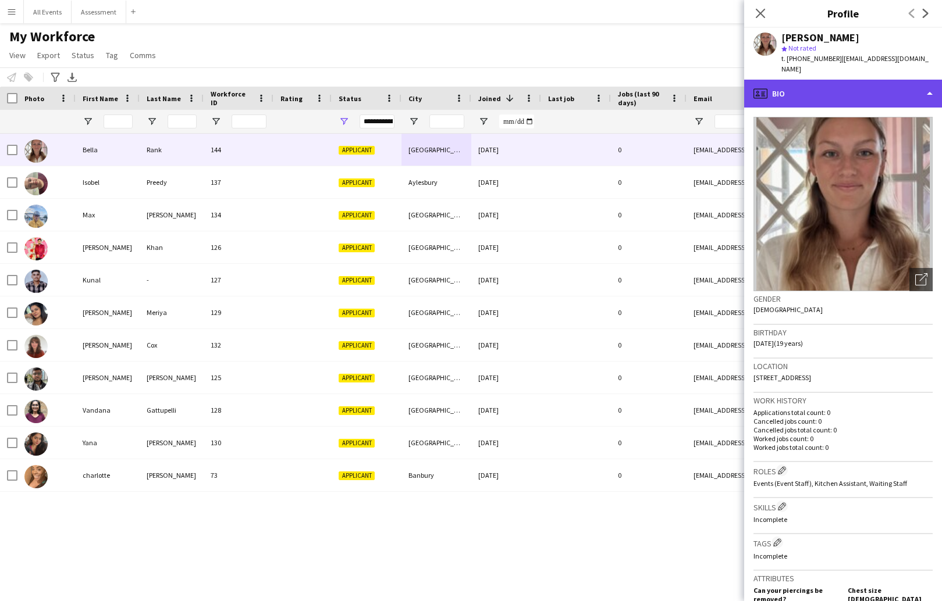
click at [923, 86] on div "profile Bio" at bounding box center [843, 94] width 198 height 28
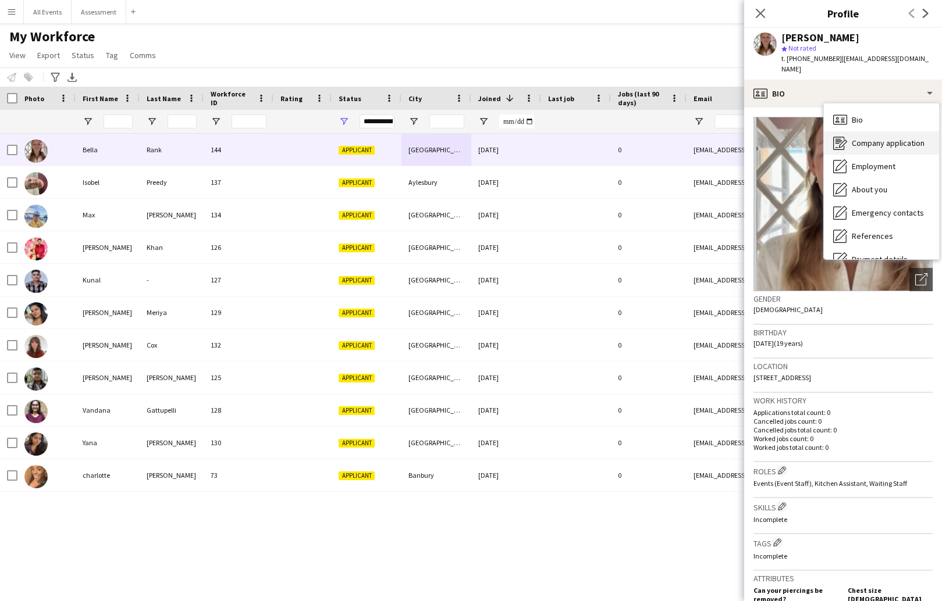
click at [912, 138] on span "Company application" at bounding box center [888, 143] width 73 height 10
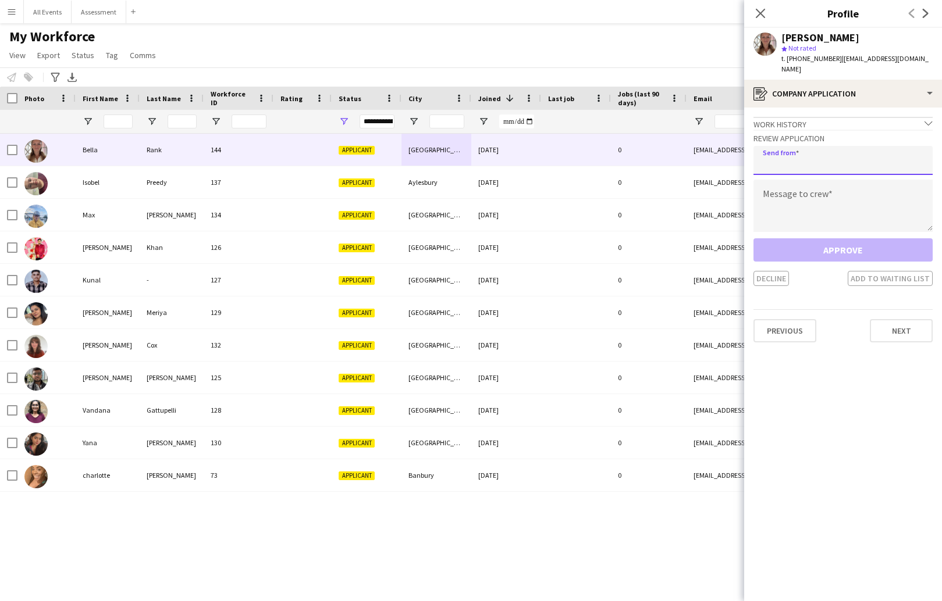
click at [814, 152] on input "email" at bounding box center [842, 160] width 179 height 29
paste input "**********"
type input "**********"
click at [831, 194] on textarea at bounding box center [842, 206] width 179 height 52
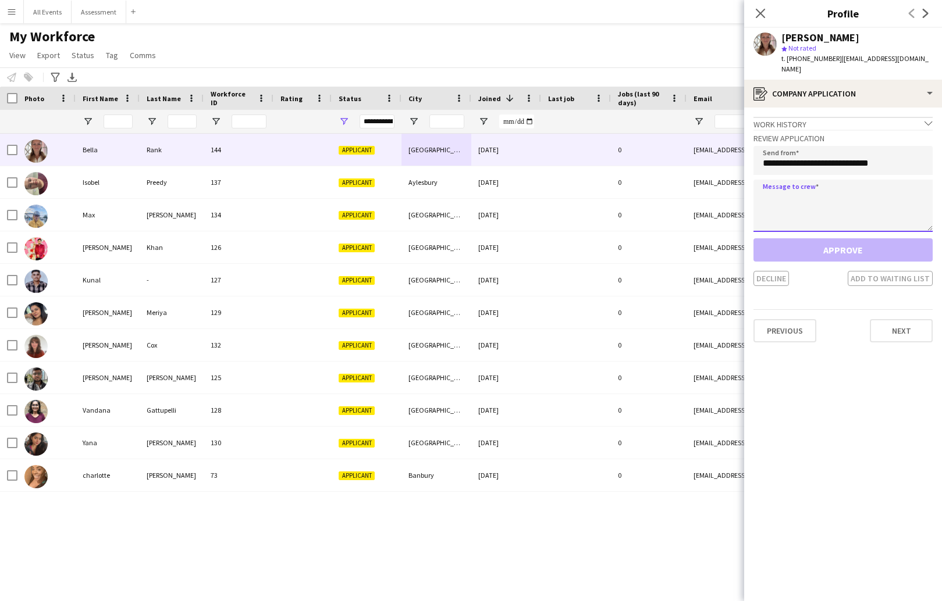
scroll to position [0, 1]
paste textarea "**********"
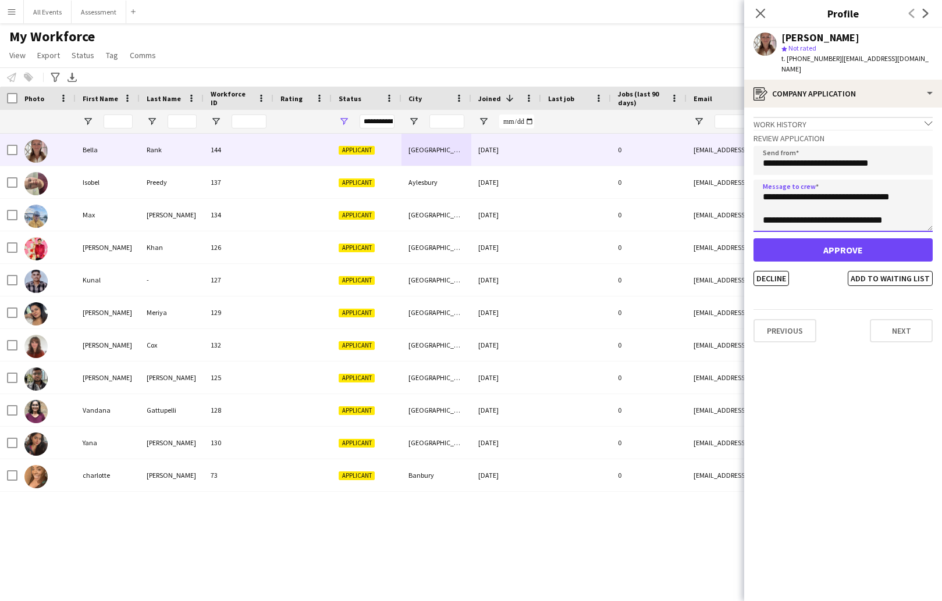
scroll to position [0, 0]
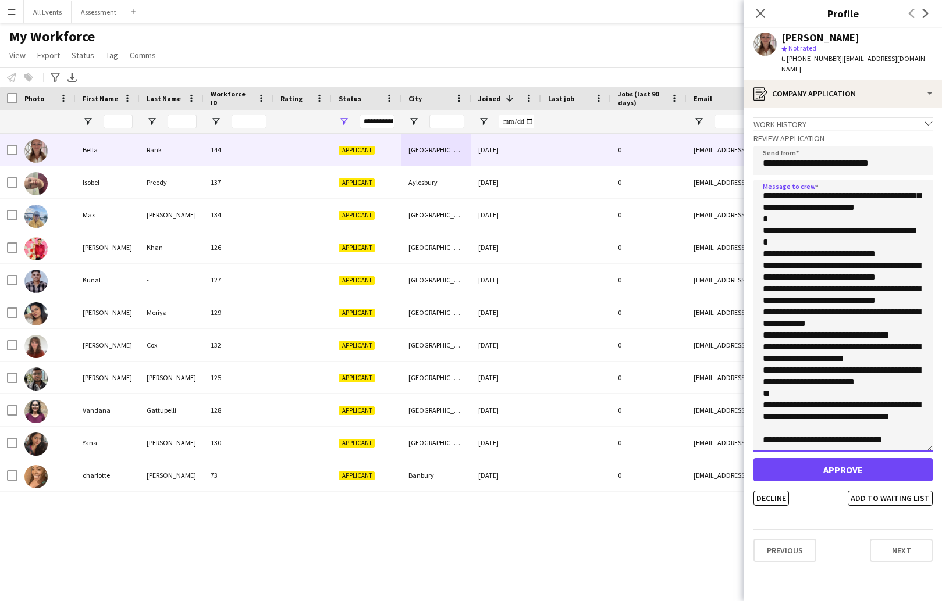
click at [937, 453] on app-crew-profile-application "**********" at bounding box center [843, 355] width 198 height 494
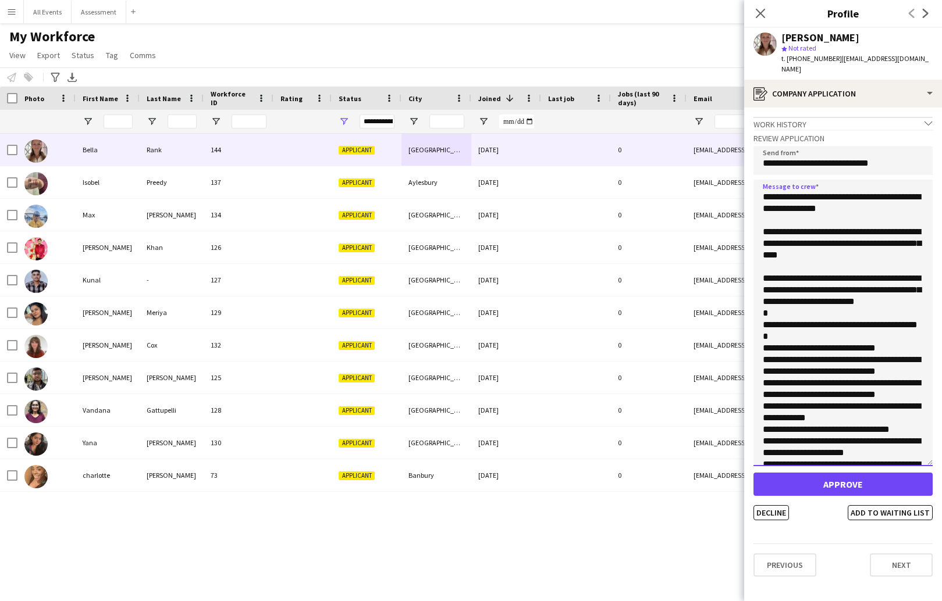
drag, startPoint x: 850, startPoint y: 246, endPoint x: 748, endPoint y: 218, distance: 105.6
click at [748, 218] on app-crew-profile-application "**********" at bounding box center [843, 355] width 198 height 494
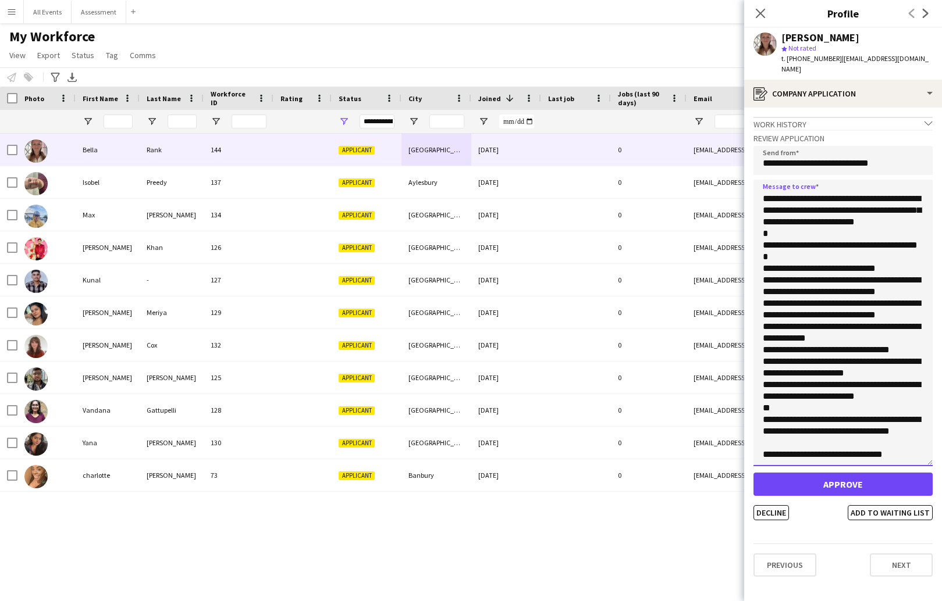
scroll to position [68, 0]
type textarea "**********"
click at [857, 473] on button "Approve" at bounding box center [842, 484] width 179 height 23
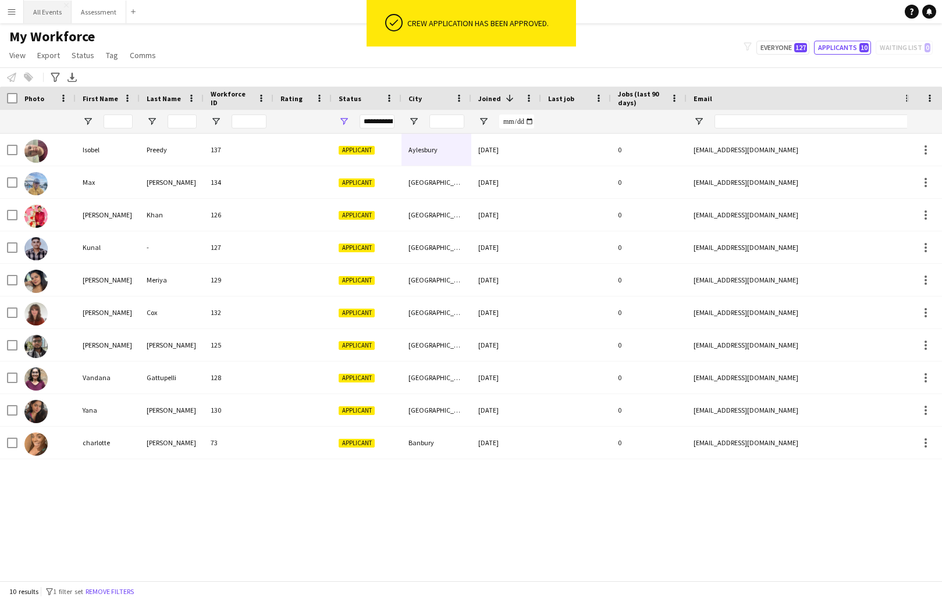
click at [38, 16] on button "All Events Close" at bounding box center [48, 12] width 48 height 23
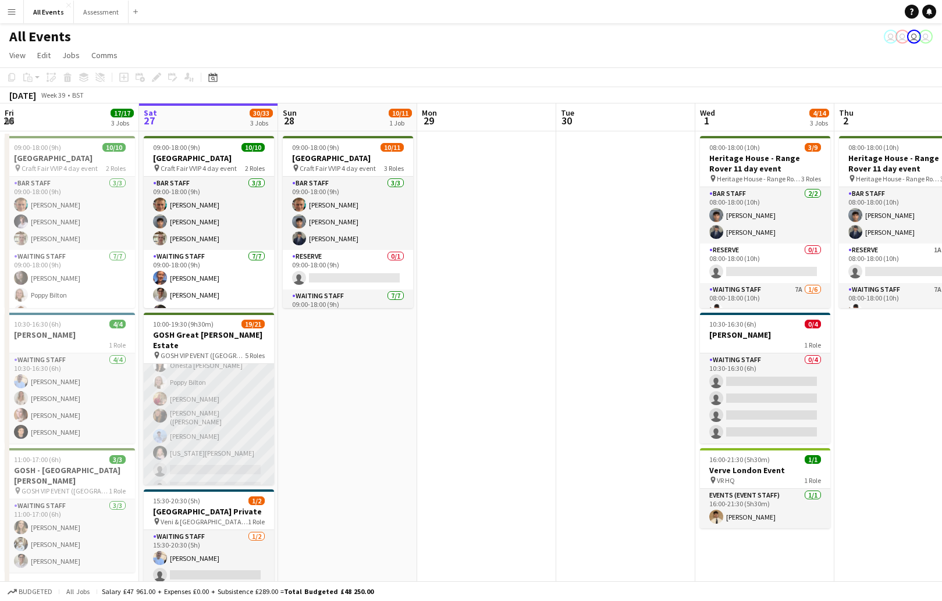
scroll to position [336, 0]
click at [216, 459] on app-card-role "Waiting Staff 1A 12/14 11:00-19:30 (8h30m) Annabel Smith Daniel Varga Olamide O…" at bounding box center [209, 368] width 130 height 262
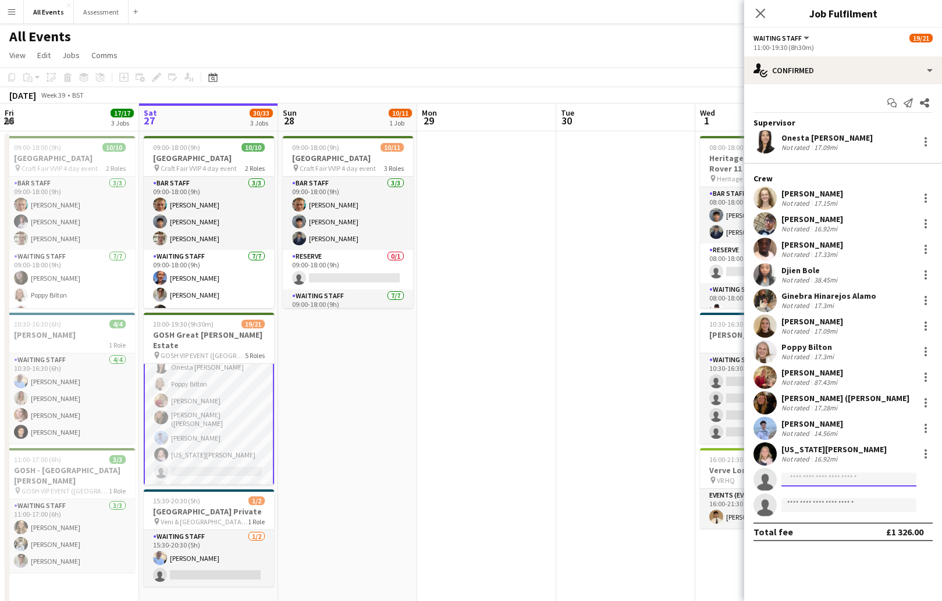
click at [823, 478] on input at bounding box center [848, 480] width 135 height 14
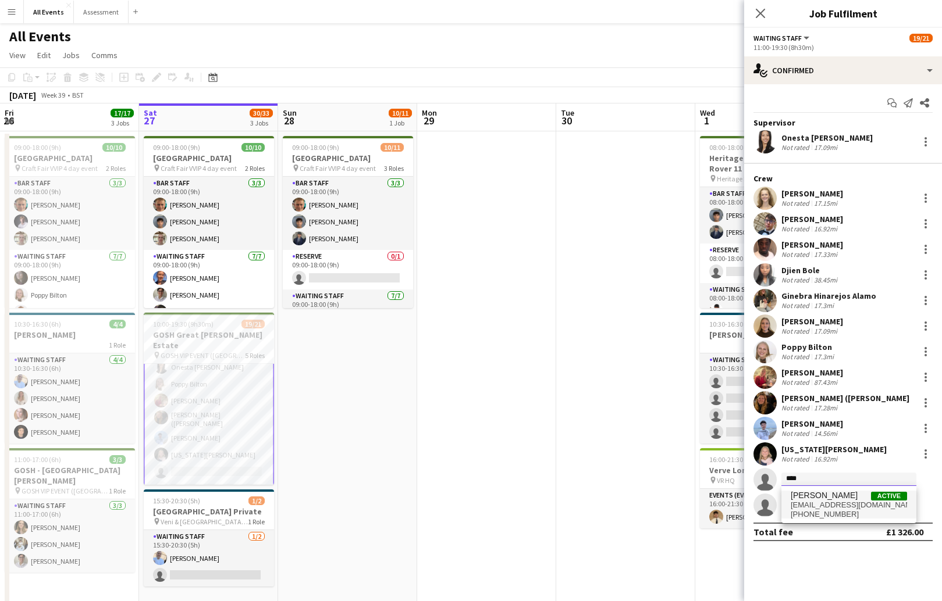
type input "****"
click at [848, 506] on span "bellarank@sennicotts.com" at bounding box center [849, 505] width 116 height 9
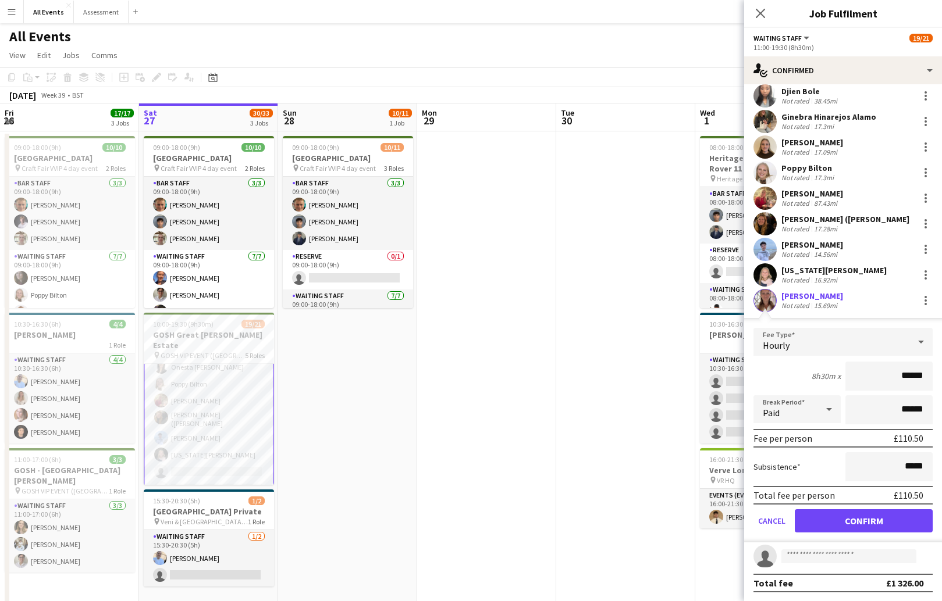
scroll to position [180, 0]
click at [857, 523] on button "Confirm" at bounding box center [864, 521] width 138 height 23
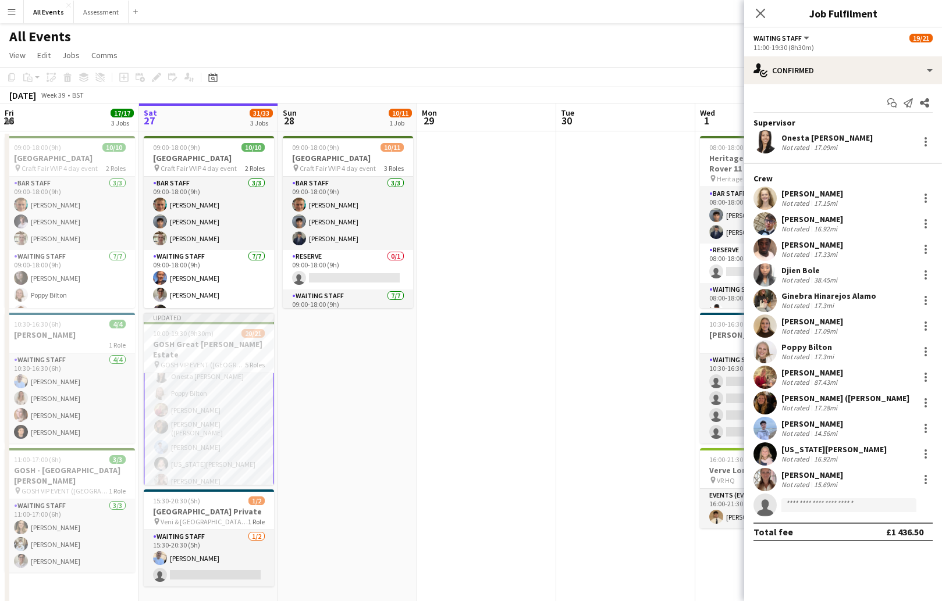
scroll to position [0, 0]
click at [832, 506] on input at bounding box center [848, 506] width 135 height 14
type input "****"
drag, startPoint x: 832, startPoint y: 506, endPoint x: 854, endPoint y: 533, distance: 34.7
click at [854, 533] on span "emma.hyde38@gmail.com" at bounding box center [849, 530] width 116 height 9
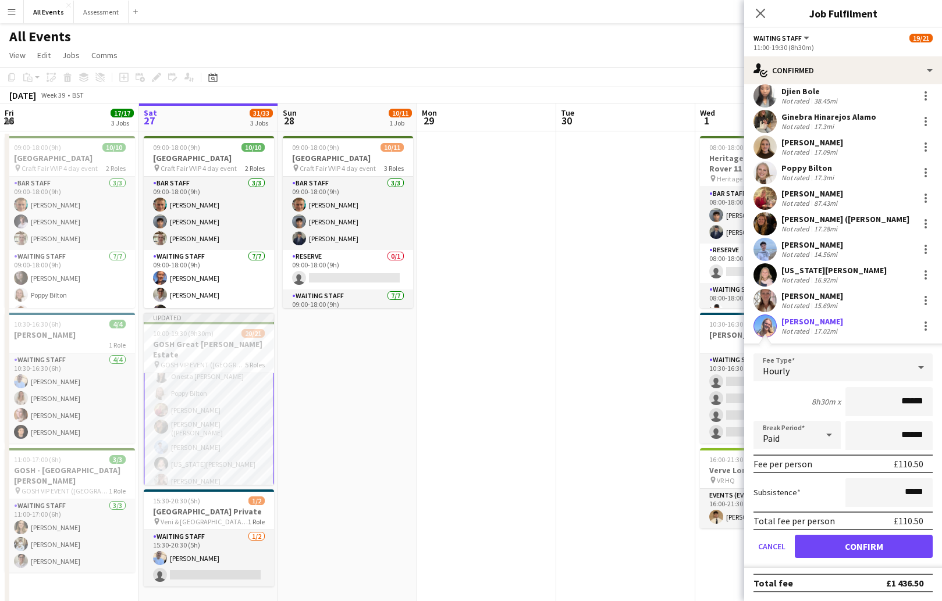
scroll to position [179, 0]
click at [857, 548] on button "Confirm" at bounding box center [864, 546] width 138 height 23
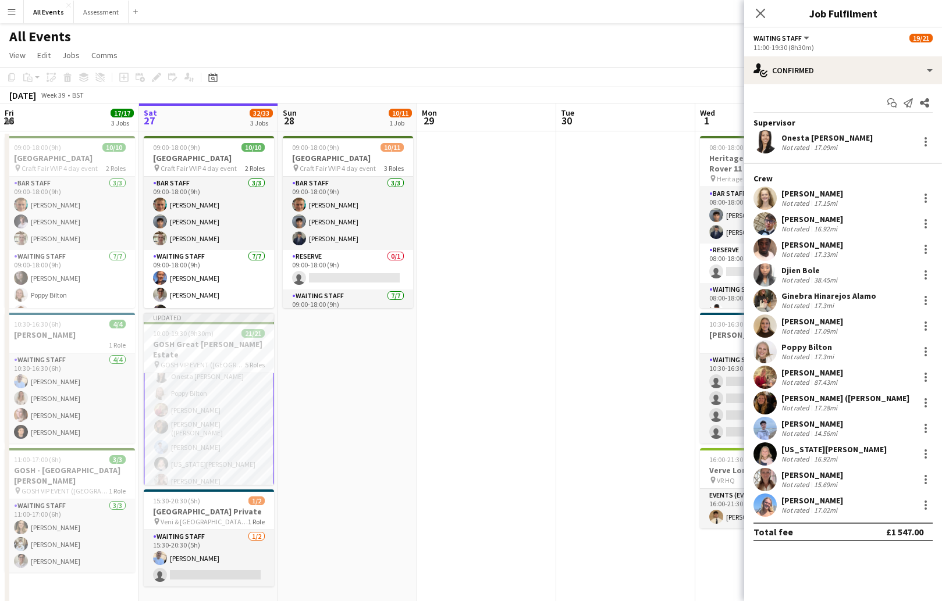
scroll to position [0, 0]
click at [638, 314] on app-date-cell at bounding box center [625, 376] width 139 height 490
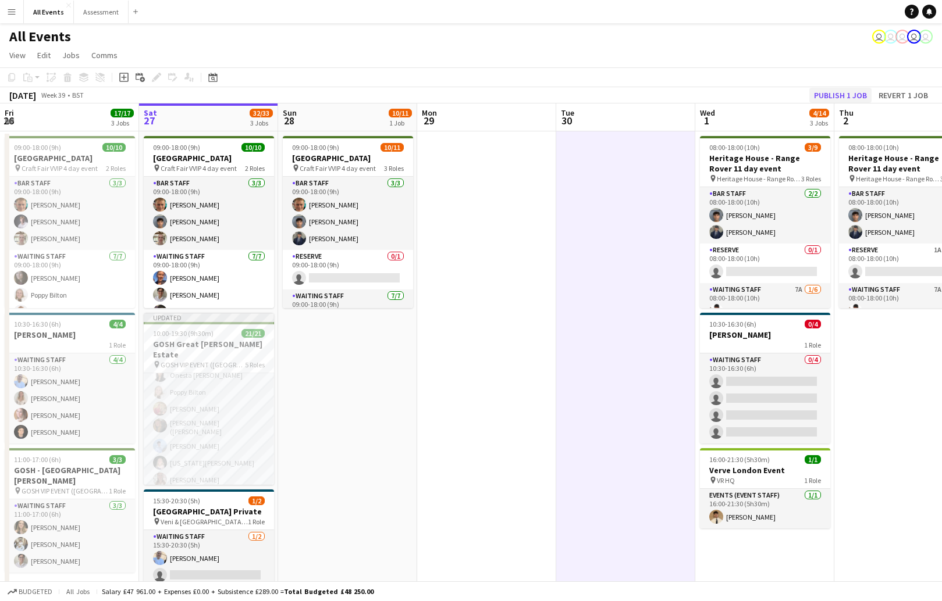
click at [831, 95] on button "Publish 1 job" at bounding box center [840, 95] width 62 height 15
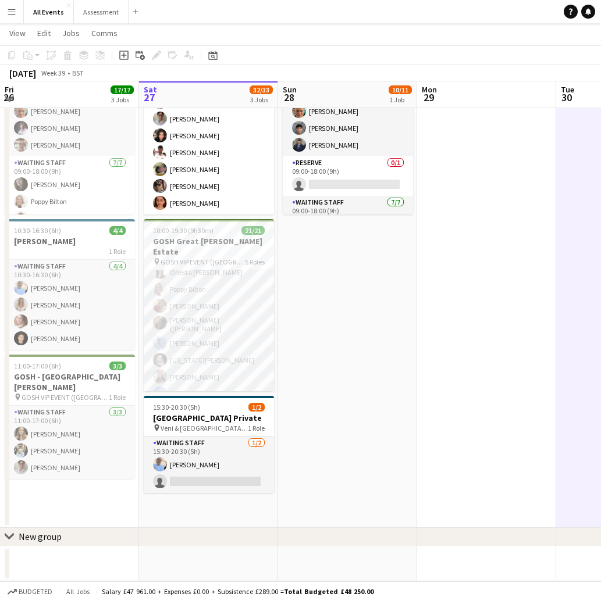
scroll to position [91, 0]
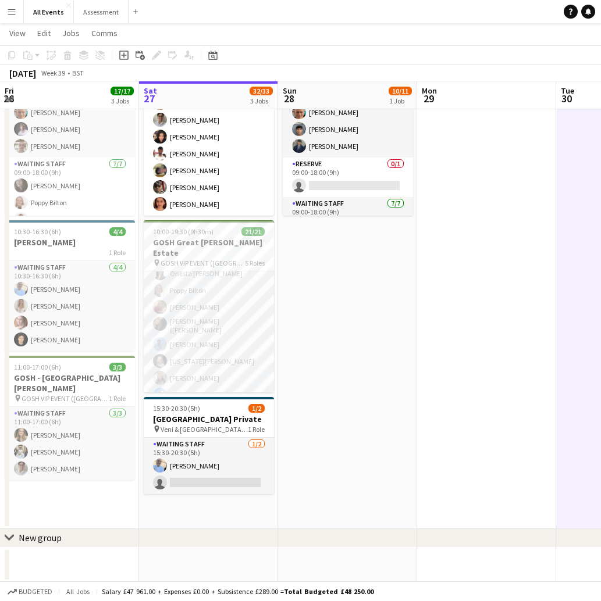
click at [8, 15] on app-icon "Menu" at bounding box center [11, 11] width 9 height 9
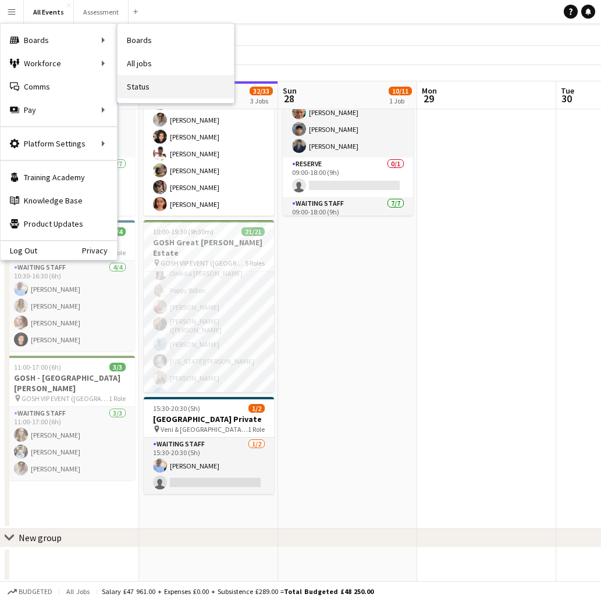
click at [149, 84] on link "Status" at bounding box center [176, 86] width 116 height 23
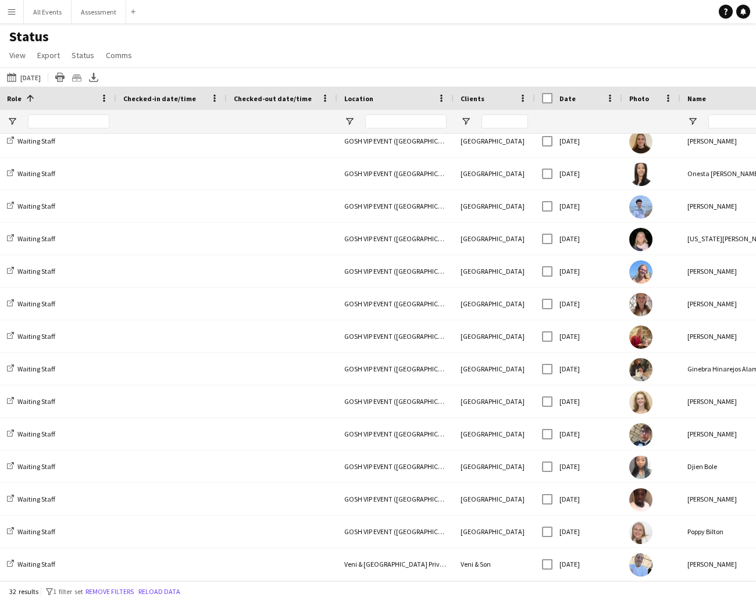
click at [8, 12] on app-icon "Menu" at bounding box center [11, 11] width 9 height 9
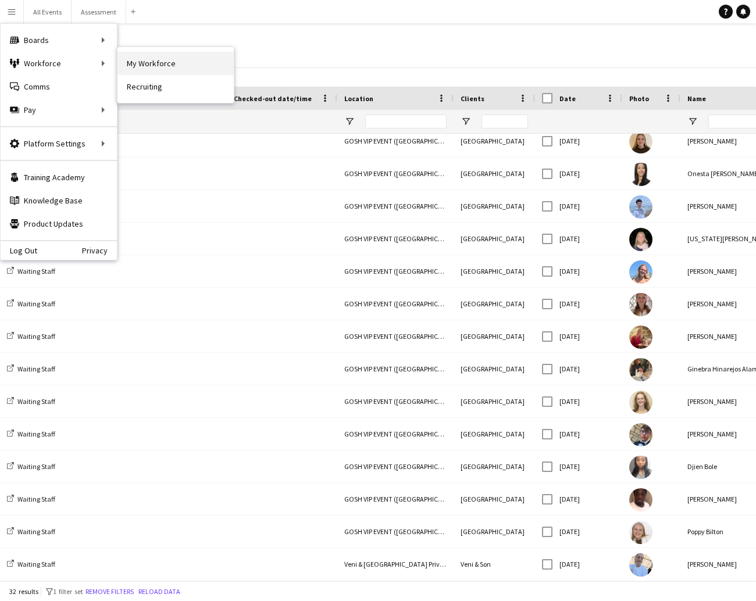
click at [151, 65] on link "My Workforce" at bounding box center [176, 63] width 116 height 23
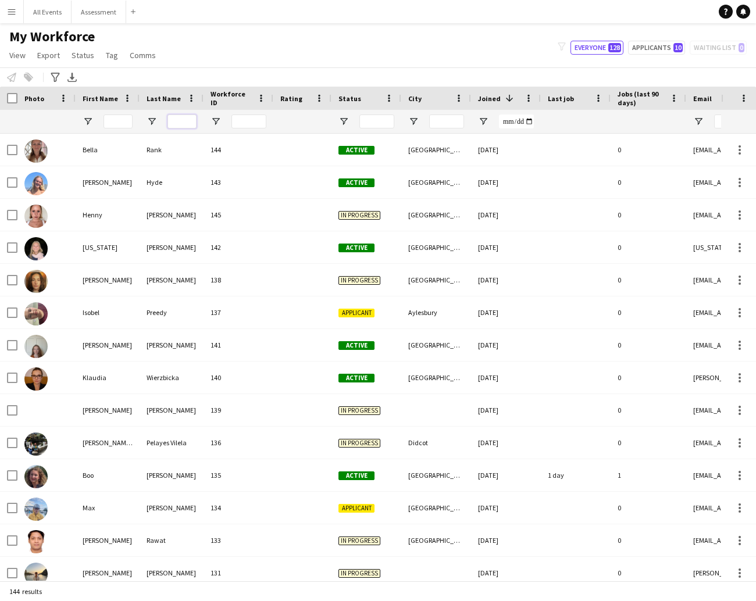
click at [182, 122] on input "Last Name Filter Input" at bounding box center [182, 122] width 29 height 14
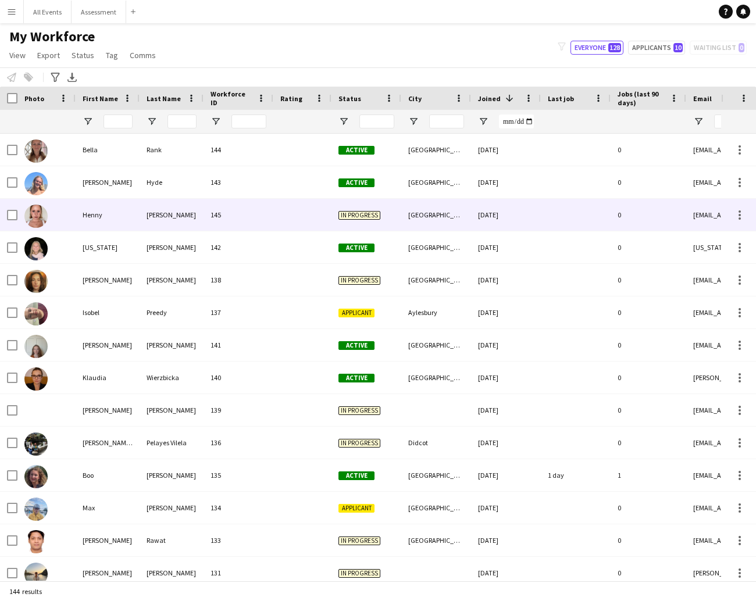
click at [296, 213] on div at bounding box center [302, 215] width 58 height 32
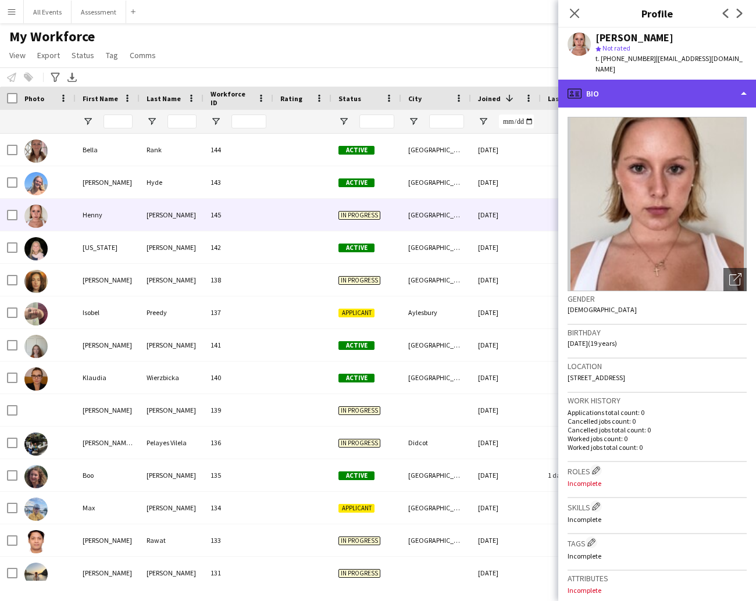
click at [627, 94] on div "profile Bio" at bounding box center [657, 94] width 198 height 28
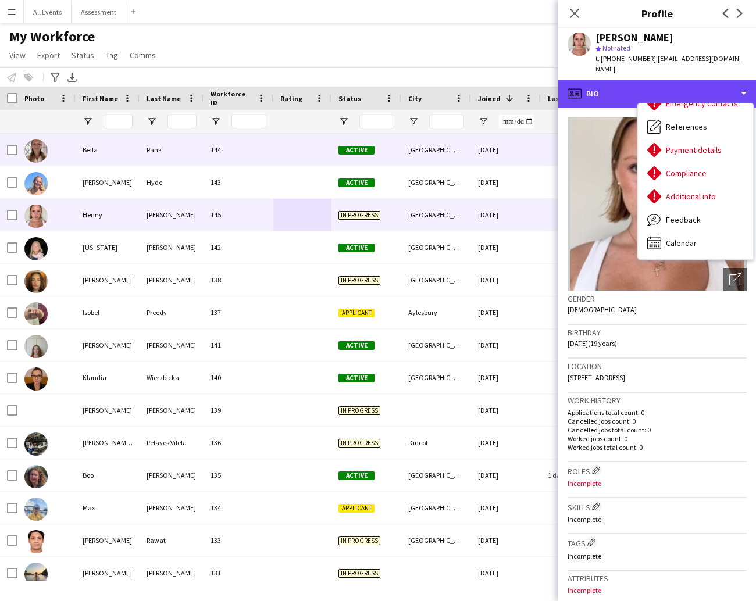
scroll to position [109, 0]
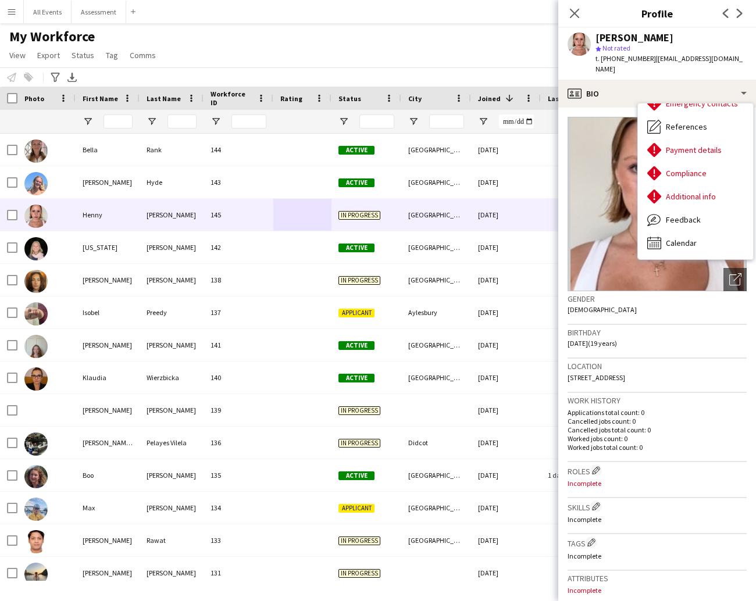
click at [342, 59] on div "My Workforce View Views Default view New view Update view Delete view Edit name…" at bounding box center [378, 48] width 756 height 40
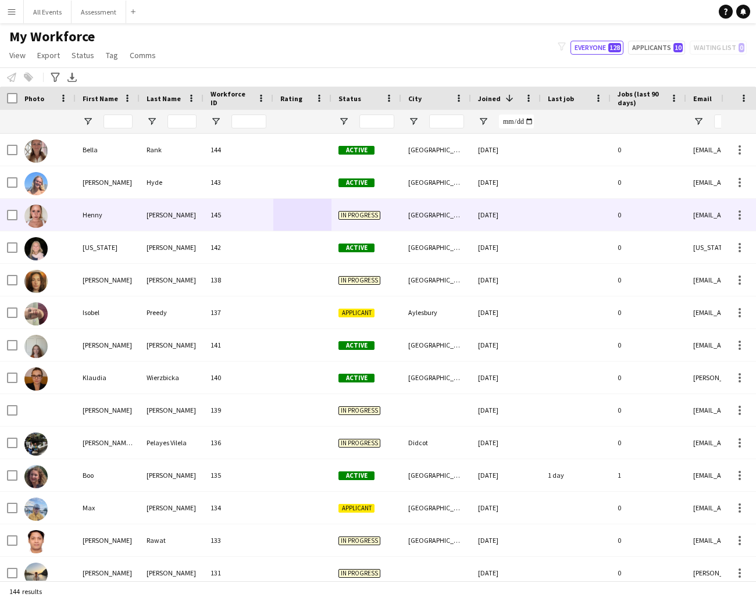
click at [221, 214] on div "145" at bounding box center [239, 215] width 70 height 32
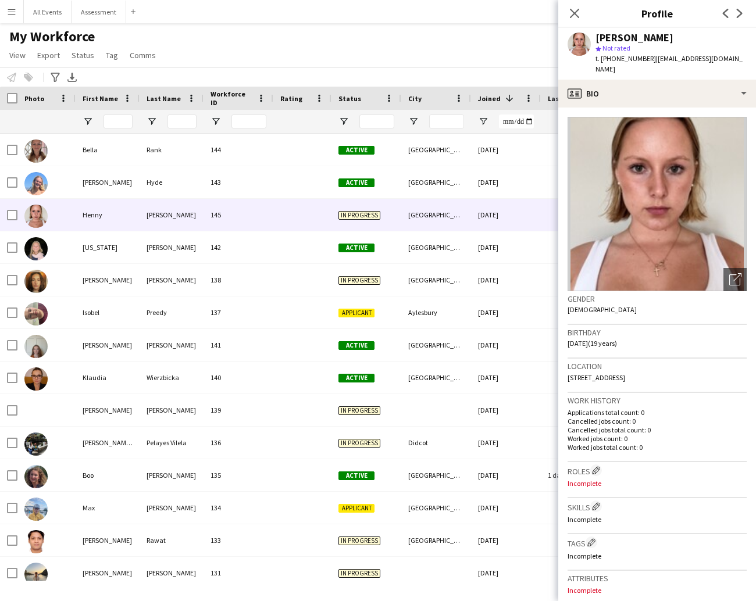
click at [617, 108] on app-crew-profile-bio "Open photos pop-in Gender Female Birthday 31-01-2006 (19 years) Location 39 Whi…" at bounding box center [657, 355] width 198 height 494
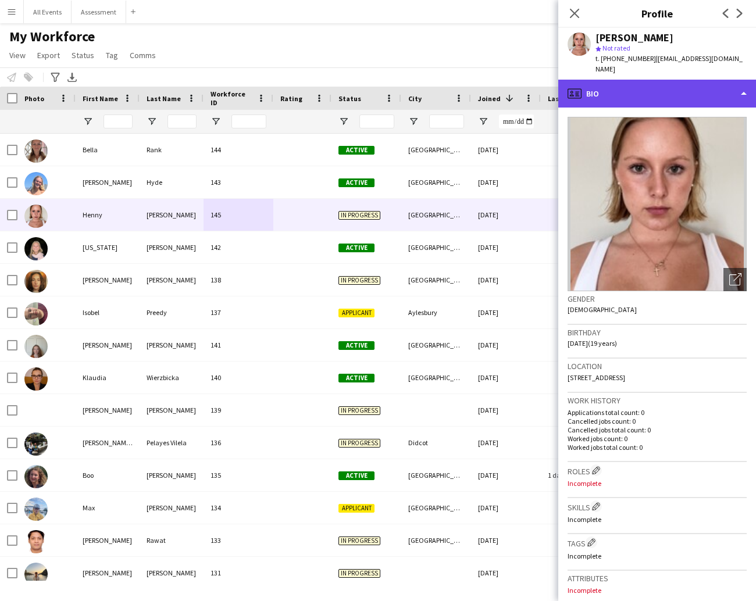
click at [618, 89] on div "profile Bio" at bounding box center [657, 94] width 198 height 28
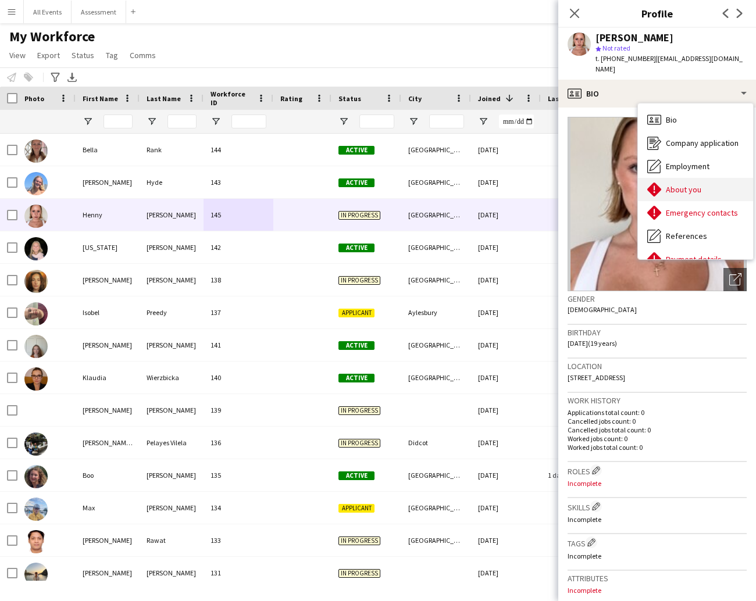
click at [685, 184] on span "About you" at bounding box center [683, 189] width 35 height 10
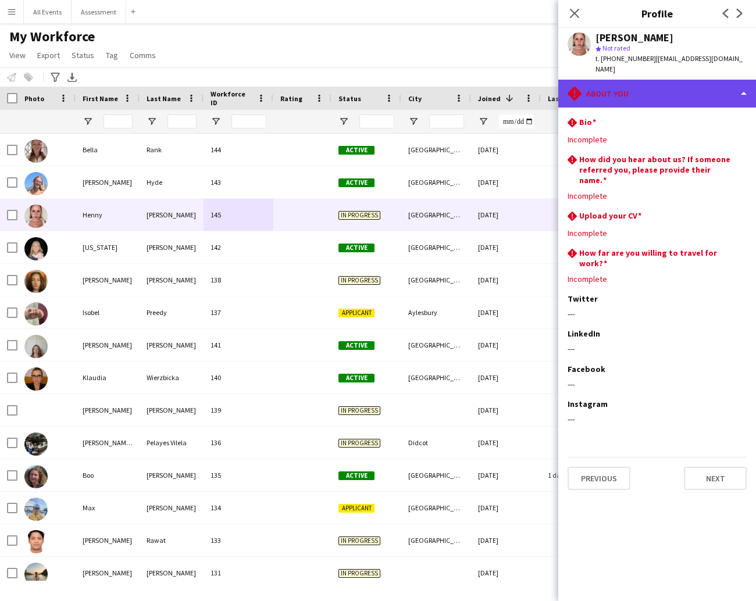
click at [638, 90] on div "rhombus-alert About you" at bounding box center [657, 94] width 198 height 28
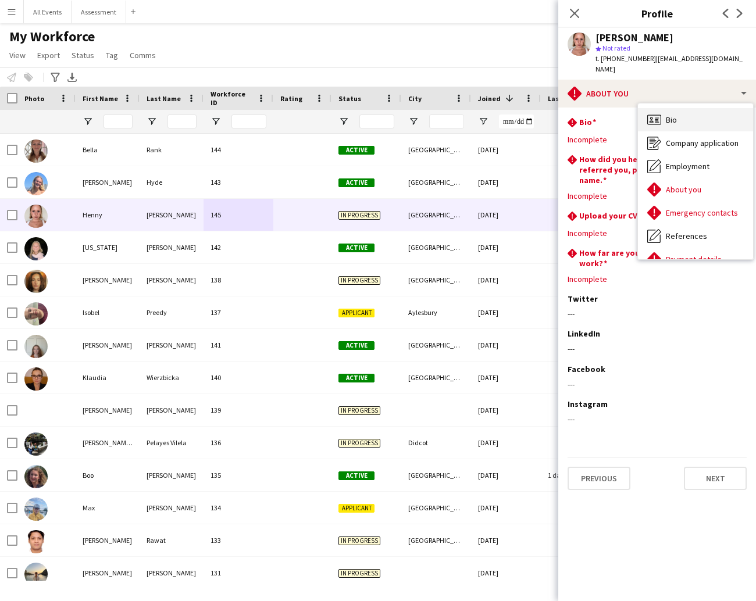
click at [676, 115] on span "Bio" at bounding box center [671, 120] width 11 height 10
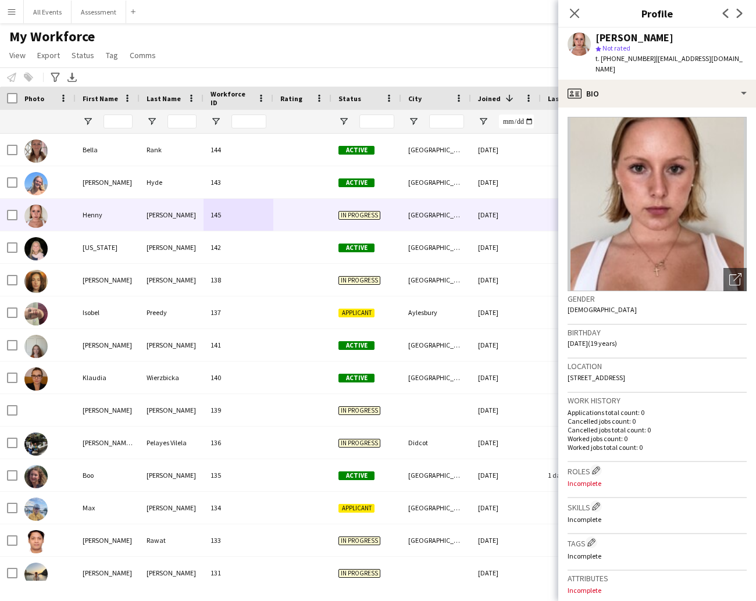
click at [487, 63] on div "My Workforce View Views Default view New view Update view Delete view Edit name…" at bounding box center [378, 48] width 756 height 40
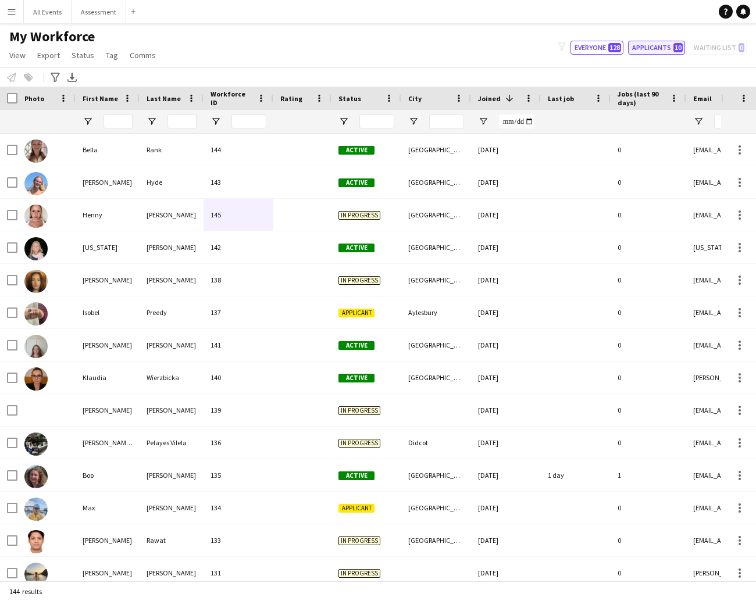
click at [654, 47] on button "Applicants 10" at bounding box center [656, 48] width 57 height 14
type input "**********"
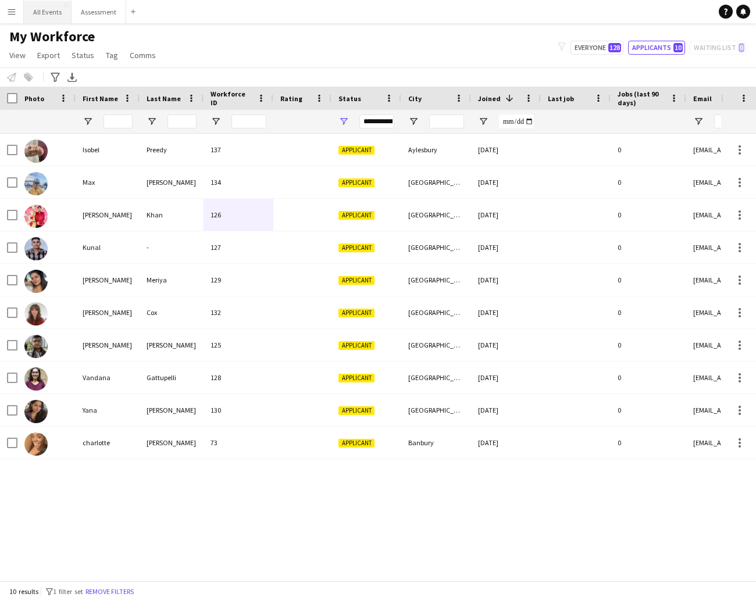
click at [47, 15] on button "All Events Close" at bounding box center [48, 12] width 48 height 23
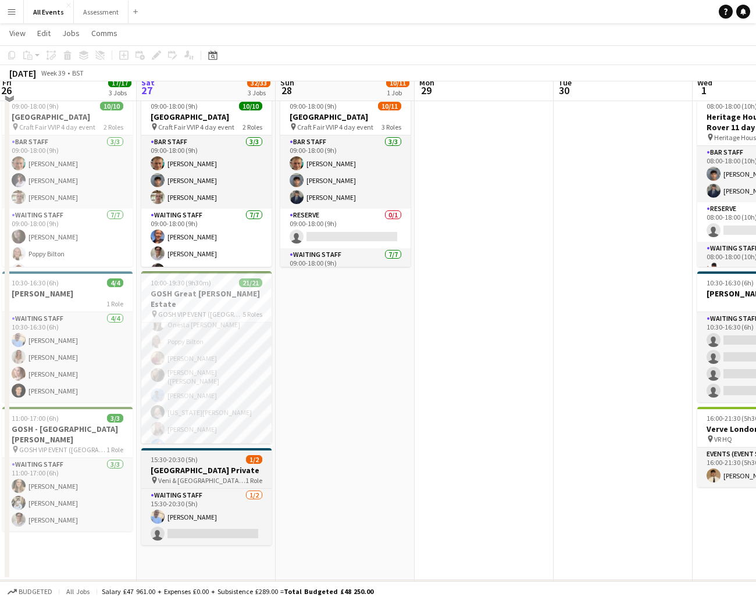
scroll to position [32, 0]
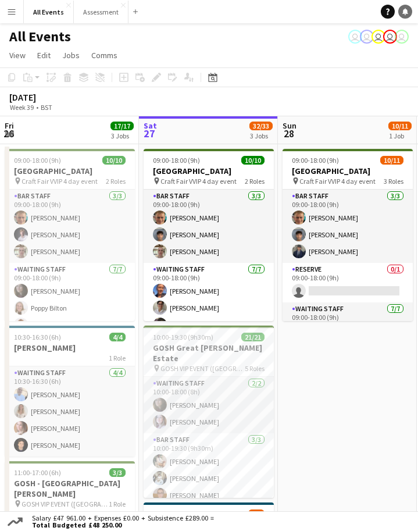
click at [407, 13] on icon at bounding box center [406, 11] width 6 height 6
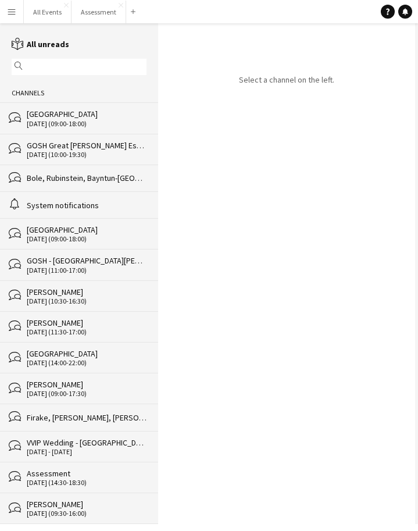
click at [86, 156] on div "[DATE] (10:00-19:30)" at bounding box center [87, 155] width 120 height 8
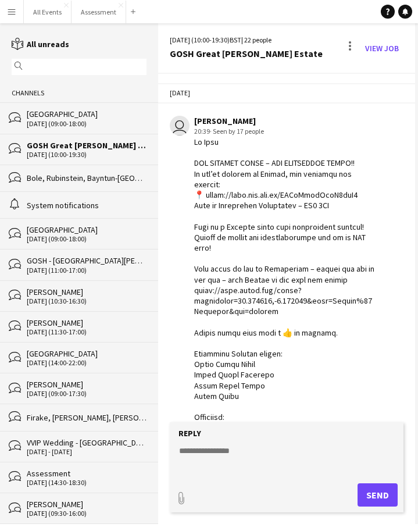
scroll to position [1475, 0]
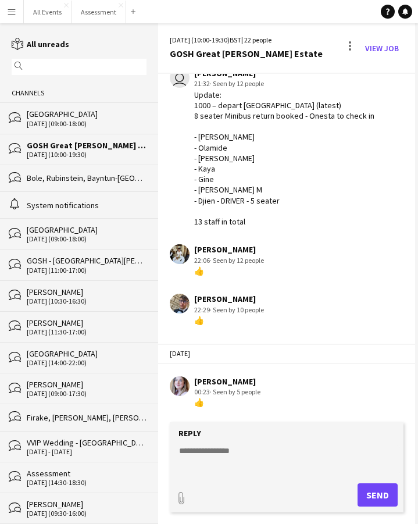
click at [69, 112] on div "[GEOGRAPHIC_DATA]" at bounding box center [87, 114] width 120 height 10
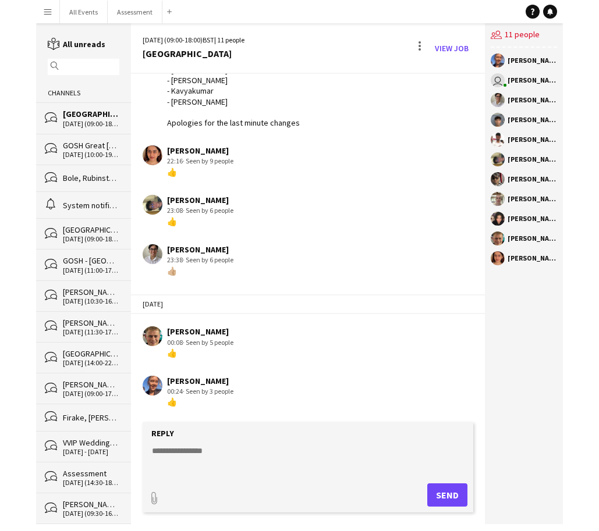
scroll to position [819, 0]
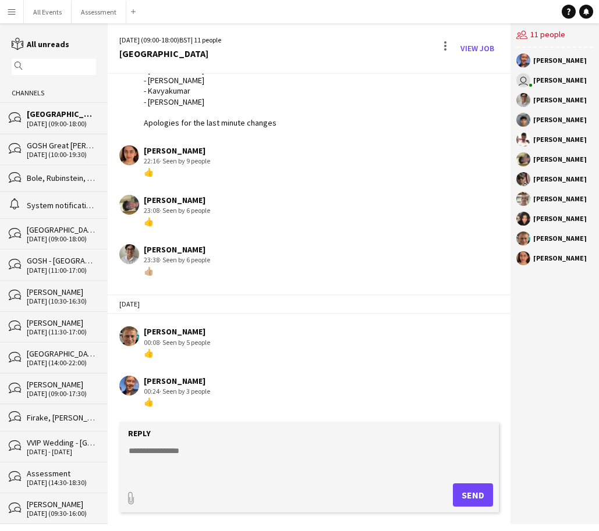
click at [59, 120] on div "[DATE] (09:00-18:00)" at bounding box center [61, 124] width 69 height 8
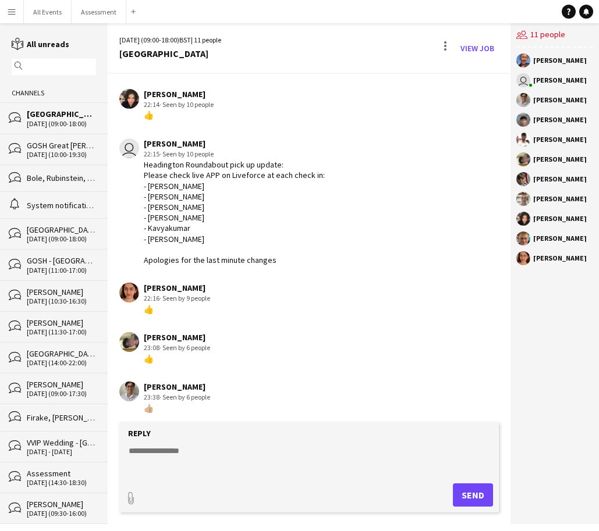
scroll to position [671, 0]
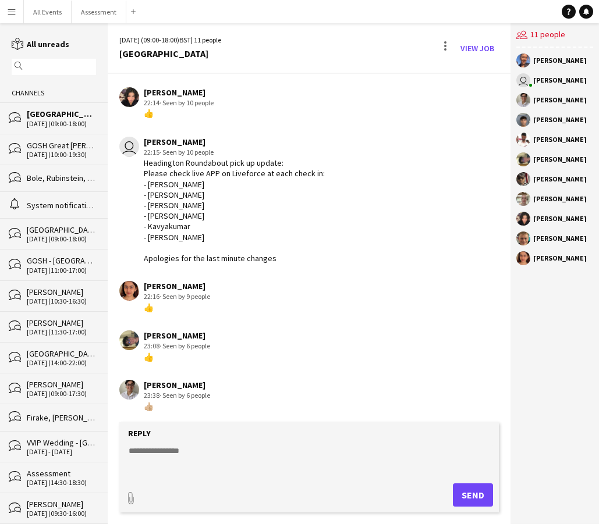
click at [72, 146] on div "GOSH Great [PERSON_NAME] Estate" at bounding box center [61, 145] width 69 height 10
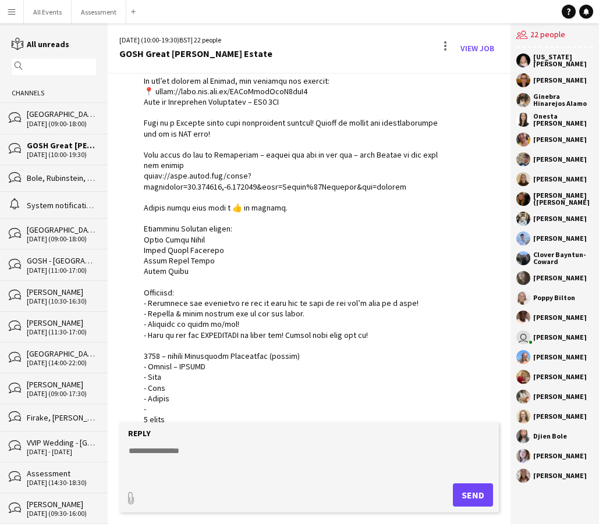
scroll to position [223, 0]
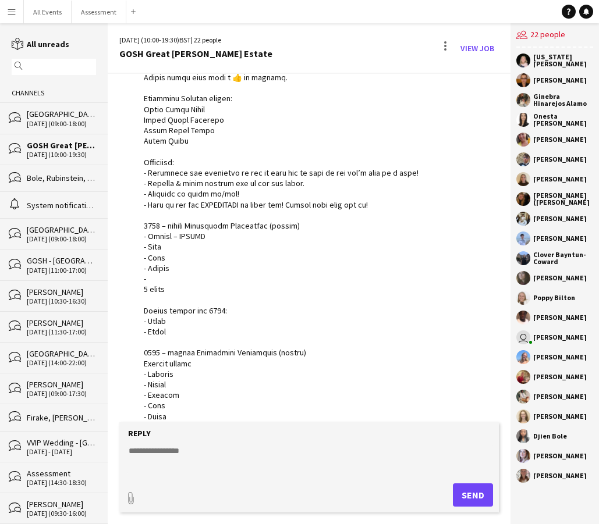
click at [158, 225] on div at bounding box center [293, 273] width 298 height 720
copy div "00 – depart Headington Roundabout (latest) - [PERSON_NAME] – DRIVER - [PERSON_N…"
drag, startPoint x: 144, startPoint y: 222, endPoint x: 194, endPoint y: 284, distance: 80.2
click at [194, 283] on div at bounding box center [293, 273] width 298 height 720
click at [237, 468] on textarea at bounding box center [311, 460] width 368 height 30
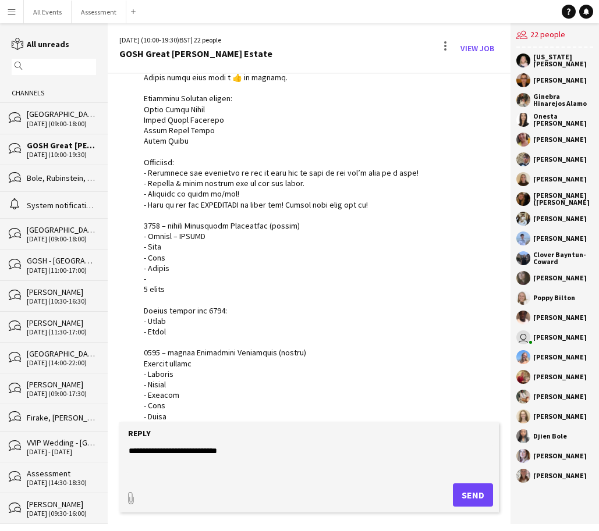
paste textarea "**********"
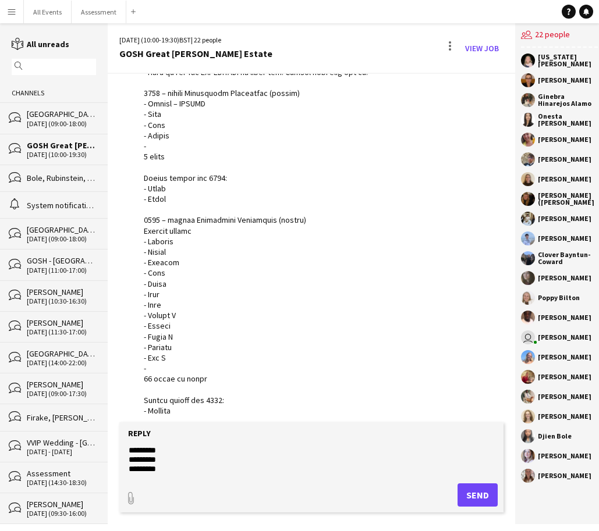
scroll to position [393, 0]
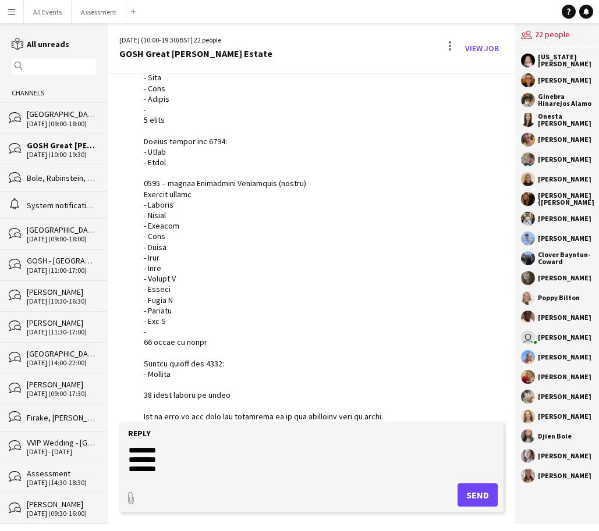
click at [163, 190] on div at bounding box center [294, 104] width 301 height 720
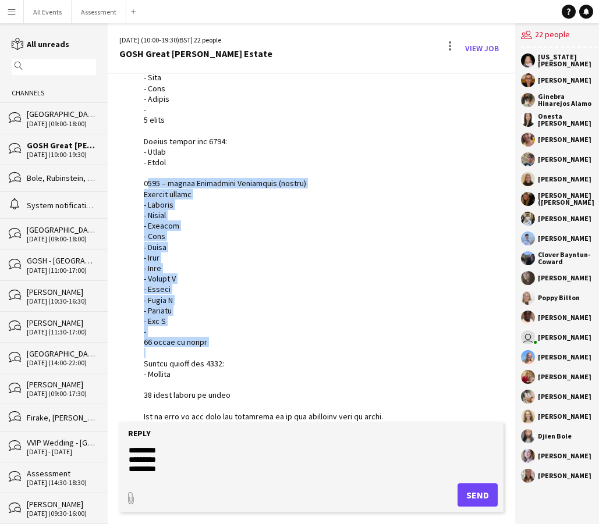
copy div "00 – depart [GEOGRAPHIC_DATA] (latest) Minibus return - [PERSON_NAME] - [PERSON…"
drag, startPoint x: 144, startPoint y: 178, endPoint x: 225, endPoint y: 340, distance: 181.3
click at [225, 340] on div at bounding box center [294, 104] width 301 height 720
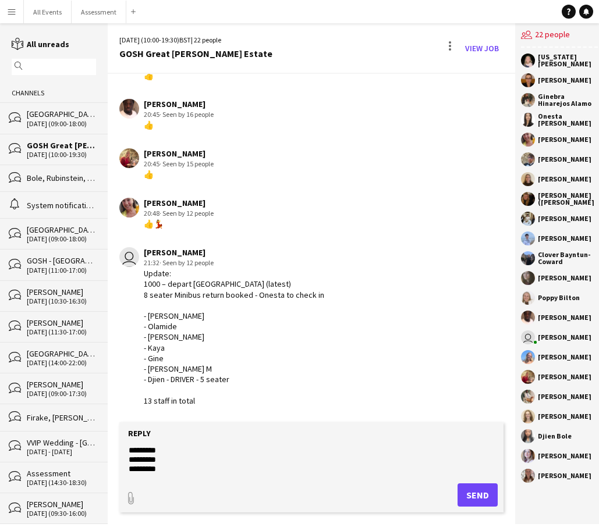
scroll to position [1281, 0]
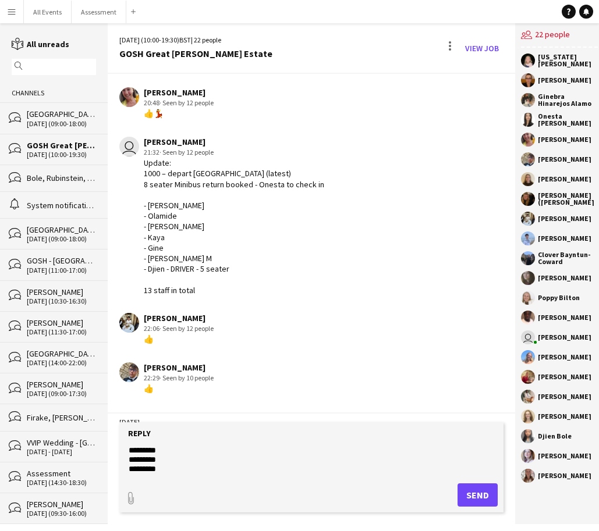
click at [151, 165] on div "Update: 1000 – depart [GEOGRAPHIC_DATA] (latest) 8 seater Minibus return booked…" at bounding box center [234, 227] width 180 height 138
drag, startPoint x: 144, startPoint y: 165, endPoint x: 250, endPoint y: 347, distance: 210.8
click at [250, 296] on div "Update: 1000 – depart [GEOGRAPHIC_DATA] (latest) 8 seater Minibus return booked…" at bounding box center [234, 227] width 180 height 138
copy div "1000 – depart [GEOGRAPHIC_DATA] (latest) 8 seater Minibus return booked - Onest…"
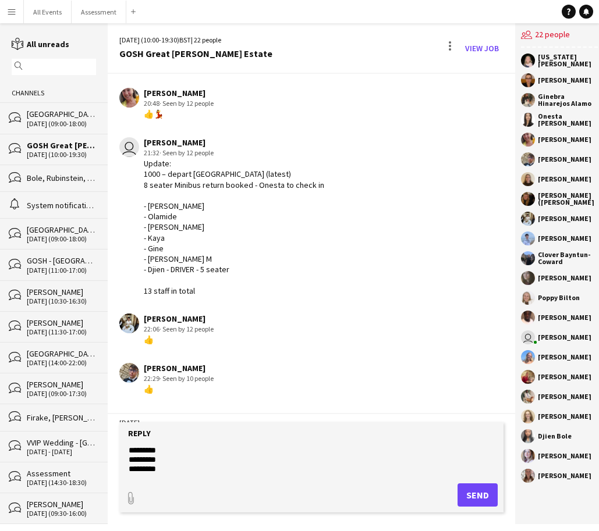
click at [208, 442] on form "**********" at bounding box center [311, 467] width 384 height 90
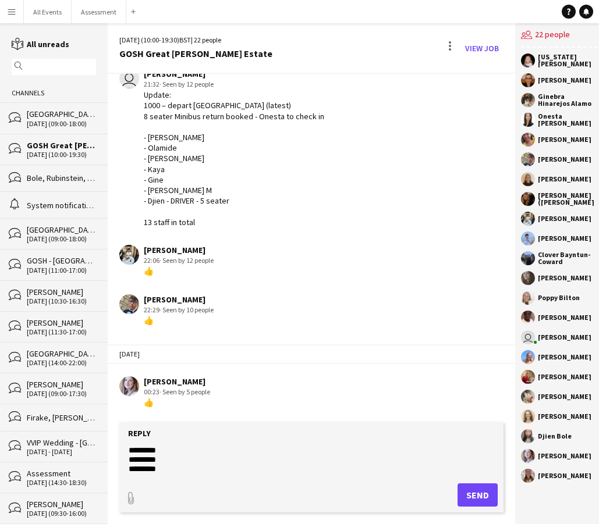
scroll to position [1401, 0]
click at [207, 440] on form "**********" at bounding box center [311, 467] width 384 height 90
click at [212, 451] on textarea "**********" at bounding box center [311, 460] width 368 height 30
drag, startPoint x: 220, startPoint y: 456, endPoint x: 204, endPoint y: 428, distance: 33.1
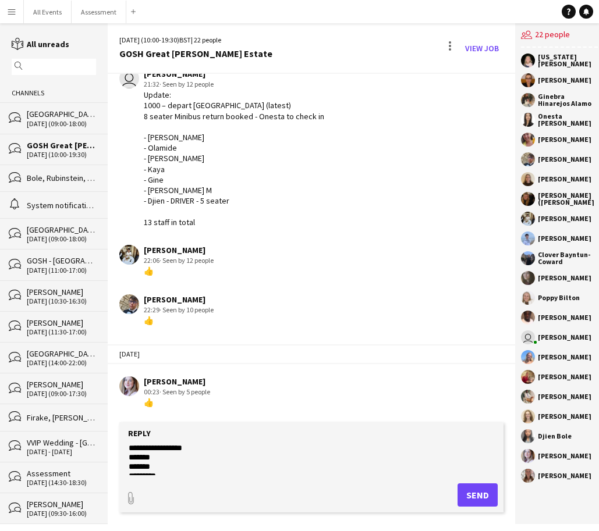
click at [204, 428] on form "**********" at bounding box center [311, 467] width 384 height 90
click at [179, 466] on textarea "**********" at bounding box center [311, 460] width 368 height 30
drag, startPoint x: 181, startPoint y: 470, endPoint x: 129, endPoint y: 380, distance: 104.3
click at [128, 379] on div "[DATE] (10:00-19:30) BST | 22 people GOSH Great [PERSON_NAME] Estate View Job […" at bounding box center [311, 273] width 407 height 501
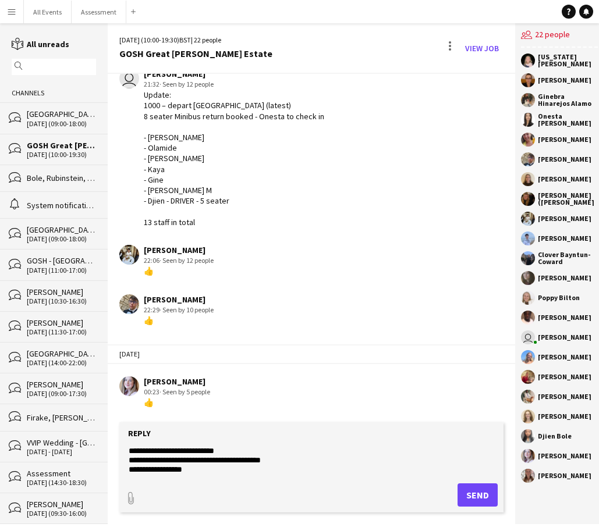
click at [201, 472] on textarea "**********" at bounding box center [311, 460] width 368 height 30
drag, startPoint x: 141, startPoint y: 440, endPoint x: 106, endPoint y: 398, distance: 54.1
click at [106, 398] on div "reading All unreads magnifier Channels bubbles [GEOGRAPHIC_DATA] [DATE] (09:00-…" at bounding box center [299, 273] width 599 height 501
paste textarea "**********"
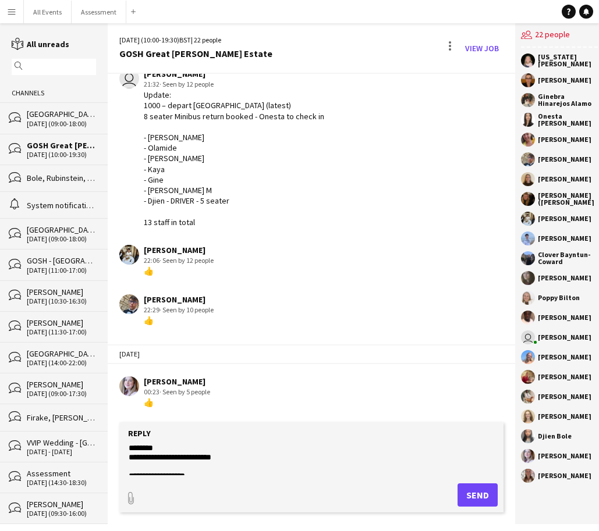
click at [239, 461] on textarea "**********" at bounding box center [311, 460] width 368 height 30
click at [128, 453] on textarea "**********" at bounding box center [311, 460] width 368 height 30
click at [273, 453] on textarea "**********" at bounding box center [311, 460] width 368 height 30
type textarea "**********"
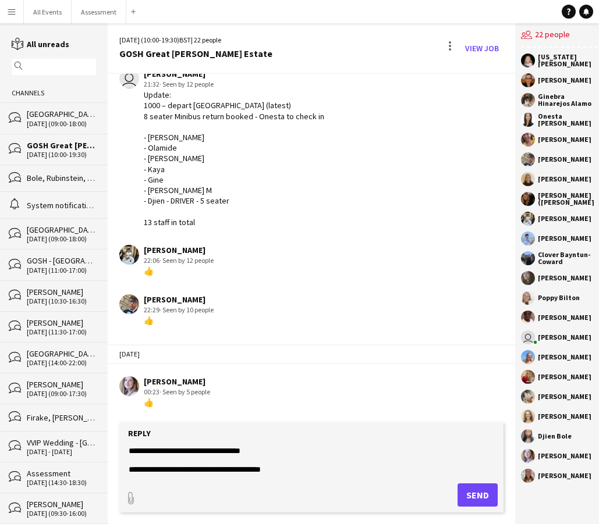
click at [479, 496] on button "Send" at bounding box center [477, 494] width 40 height 23
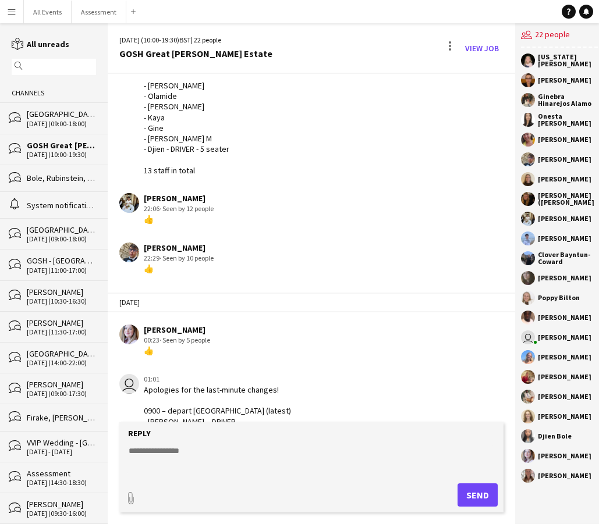
scroll to position [1722, 0]
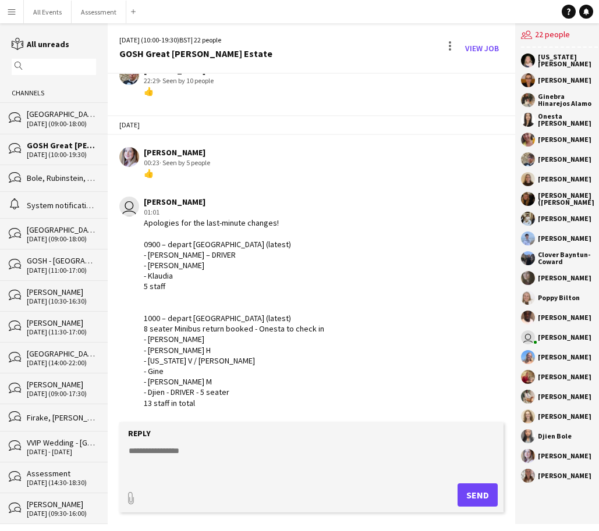
click at [45, 174] on div "Bole, Rubinstein, Bayntun-[GEOGRAPHIC_DATA], [GEOGRAPHIC_DATA], [PERSON_NAME], …" at bounding box center [61, 178] width 69 height 10
